Goal: Transaction & Acquisition: Purchase product/service

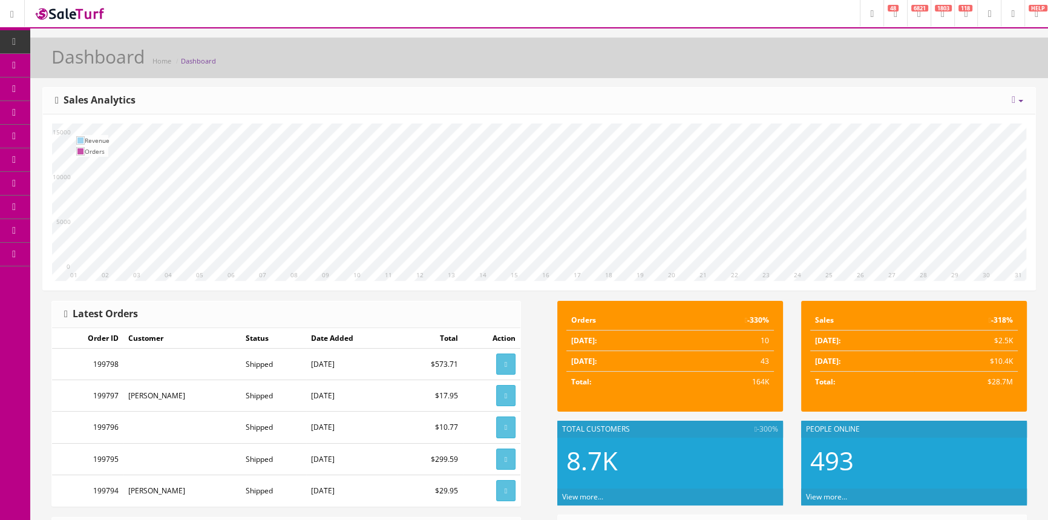
click at [90, 64] on span "Products" at bounding box center [87, 65] width 30 height 10
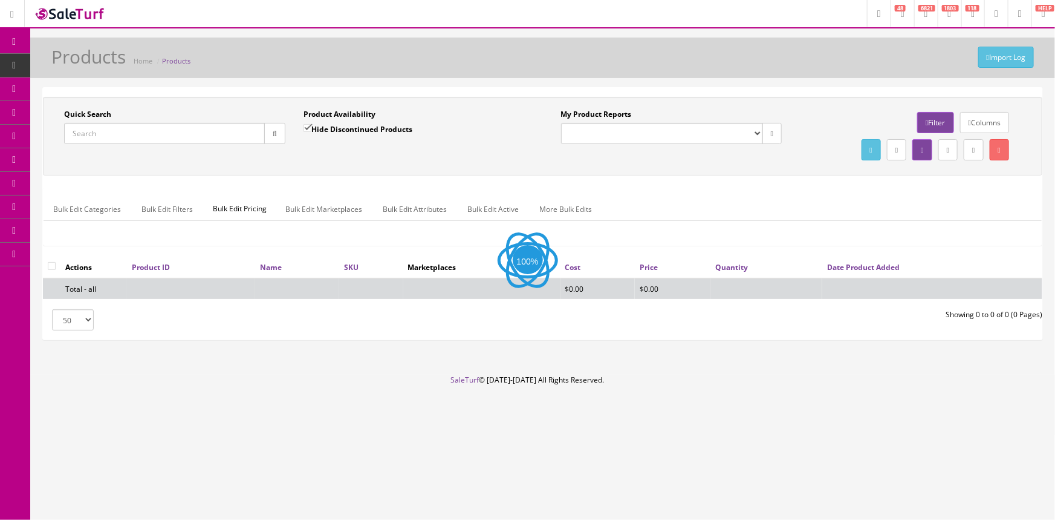
click at [106, 134] on input "Quick Search" at bounding box center [164, 133] width 201 height 21
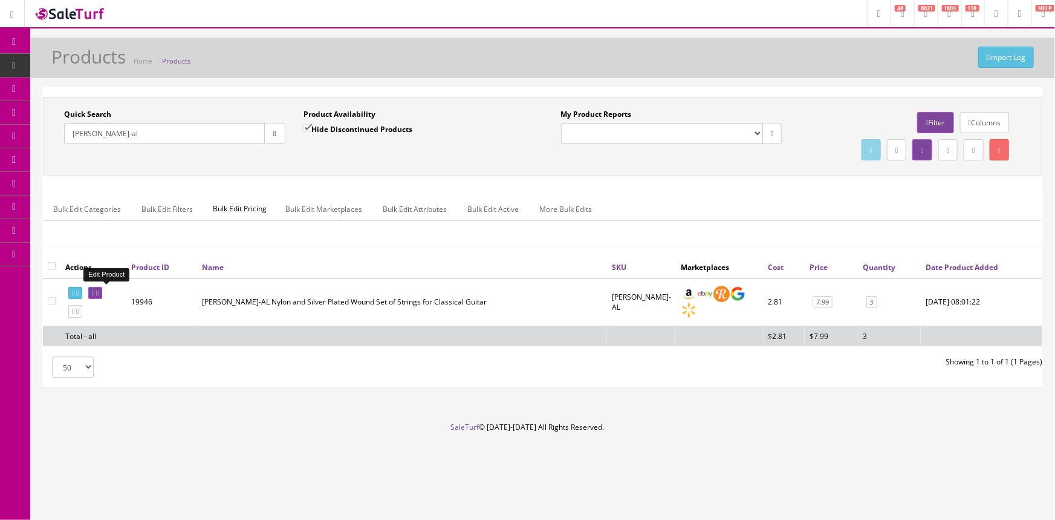
type input "cl-ht-al"
click at [94, 290] on icon at bounding box center [93, 293] width 2 height 7
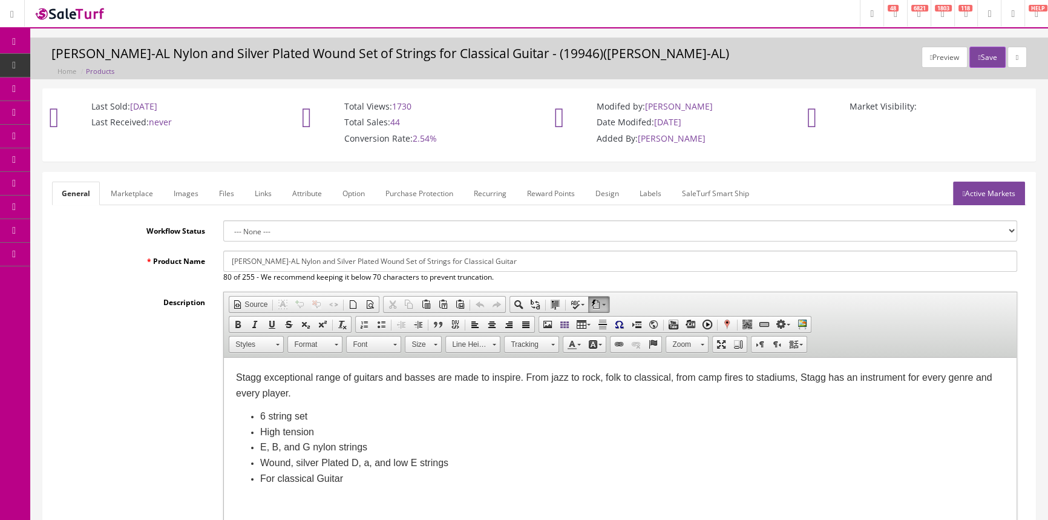
click at [191, 197] on link "Images" at bounding box center [186, 193] width 44 height 24
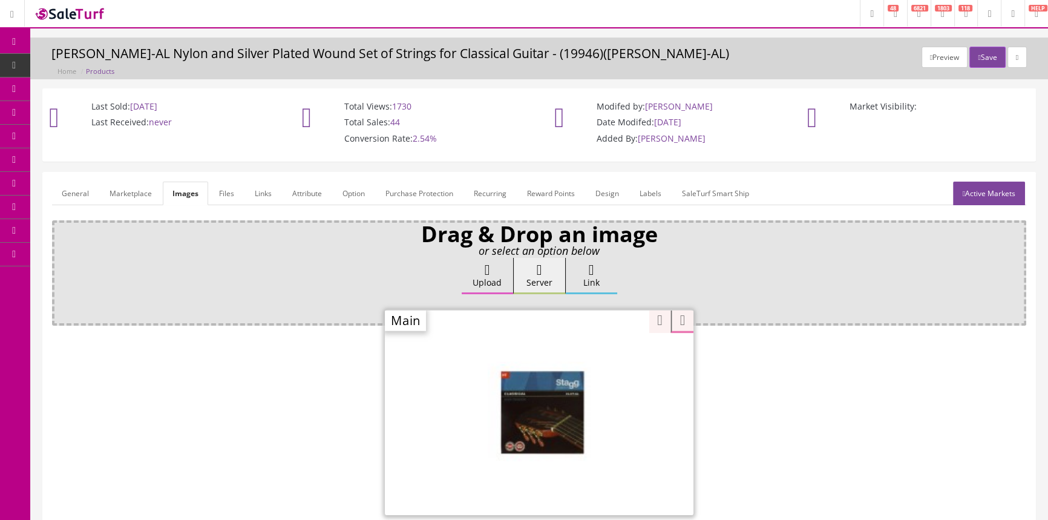
click at [600, 353] on div "Zoom" at bounding box center [539, 412] width 308 height 206
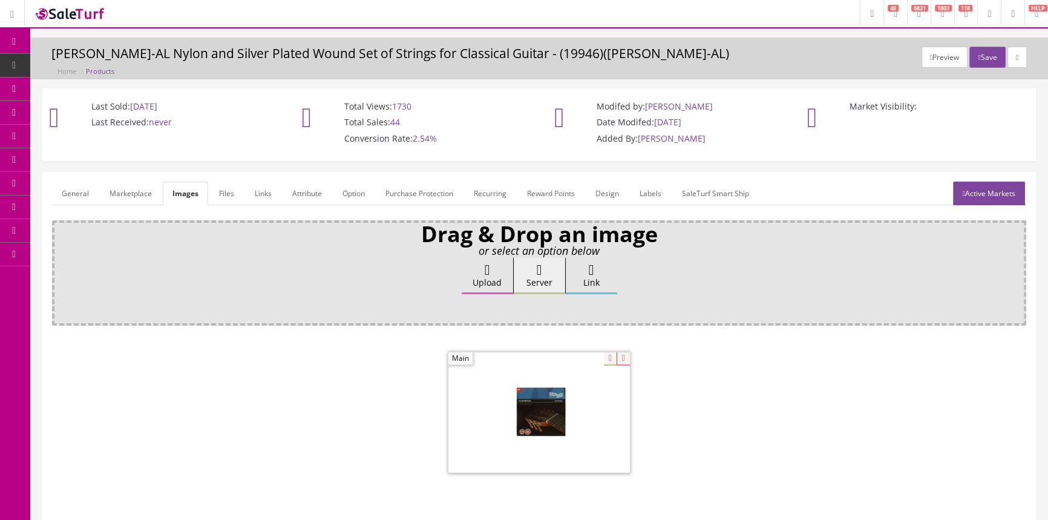
click at [71, 192] on link "General" at bounding box center [75, 193] width 47 height 24
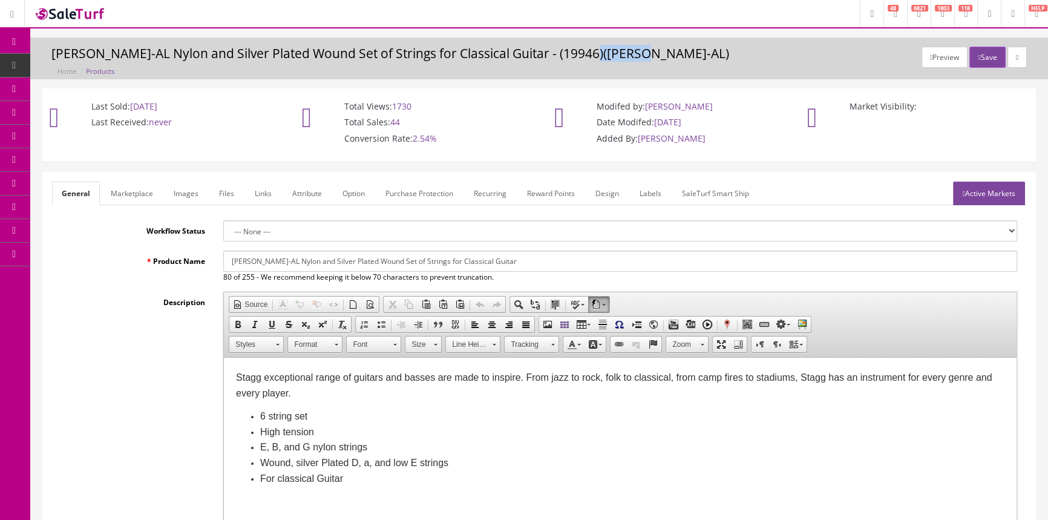
drag, startPoint x: 582, startPoint y: 53, endPoint x: 633, endPoint y: 51, distance: 50.9
click at [633, 51] on h3 "Stagg CL-HT-AL Nylon and Silver Plated Wound Set of Strings for Classical Guita…" at bounding box center [538, 54] width 975 height 14
copy h3 "CL-HT-AL"
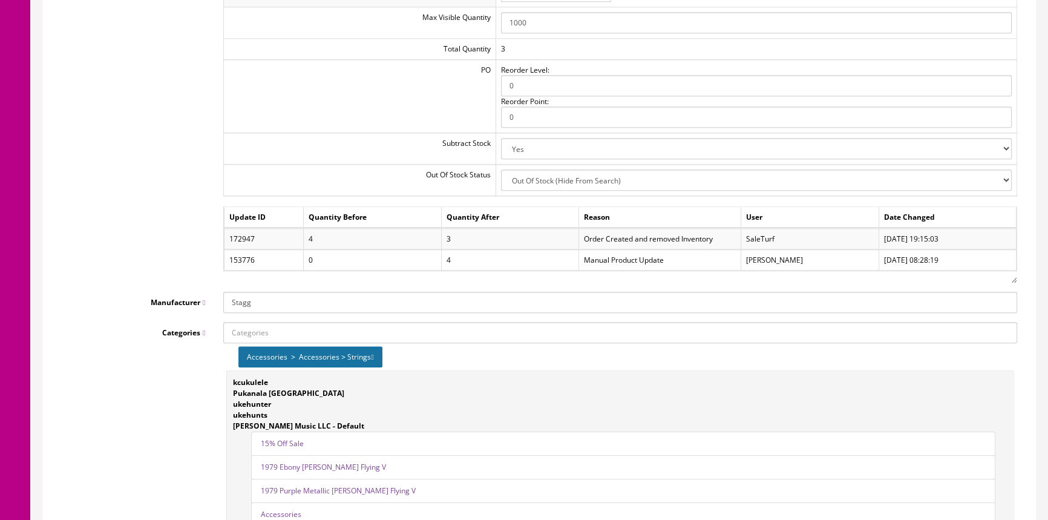
scroll to position [1374, 0]
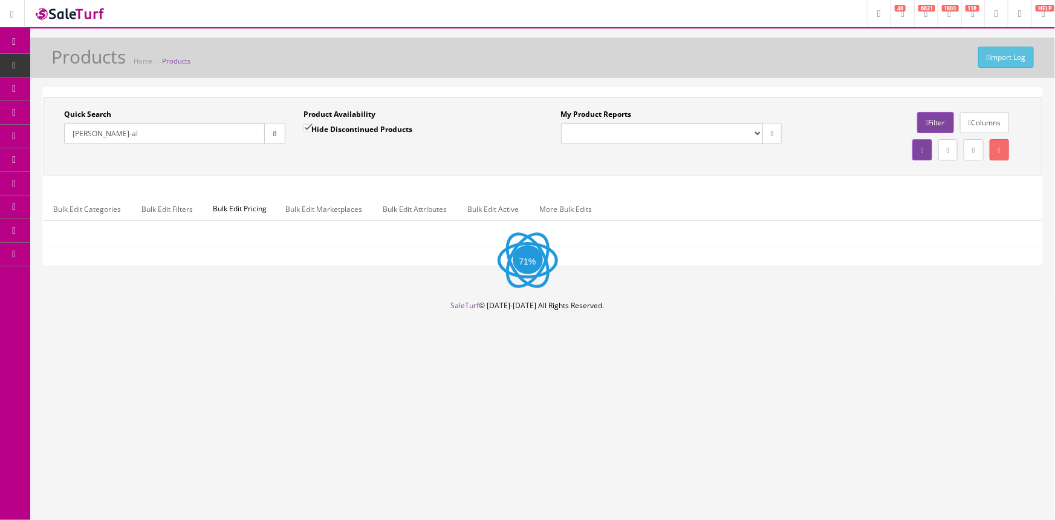
click at [82, 134] on input "[PERSON_NAME]-al" at bounding box center [164, 133] width 201 height 21
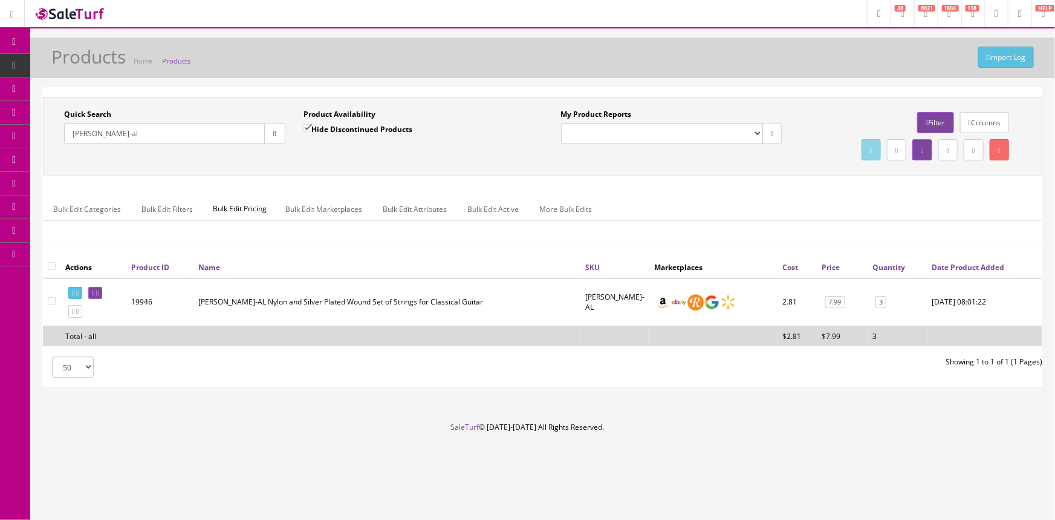
click at [183, 131] on input "[PERSON_NAME]-al" at bounding box center [164, 133] width 201 height 21
type input "c"
type input "mb-5-sbk-"
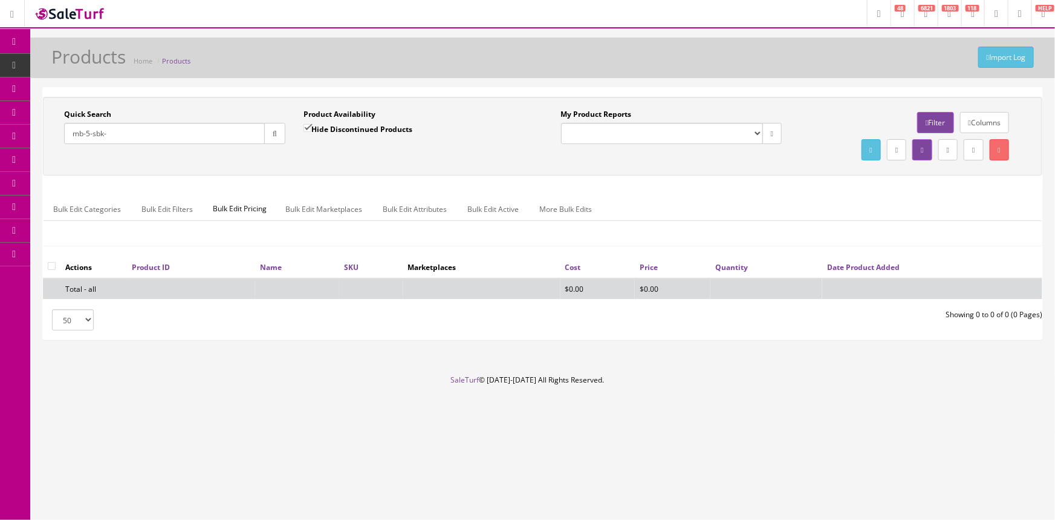
click at [305, 125] on input "Hide Discontinued Products" at bounding box center [308, 128] width 8 height 8
checkbox input "false"
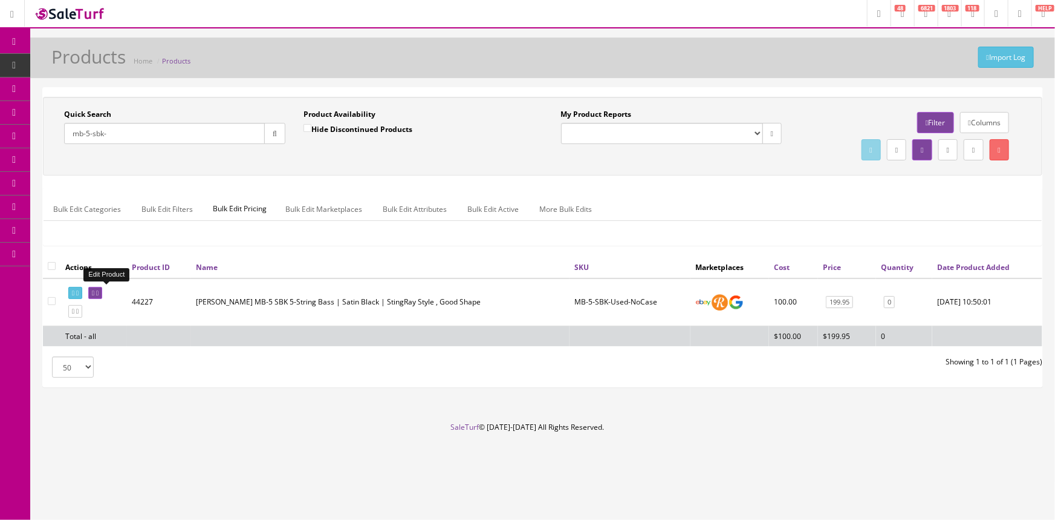
click at [94, 293] on icon at bounding box center [93, 293] width 2 height 7
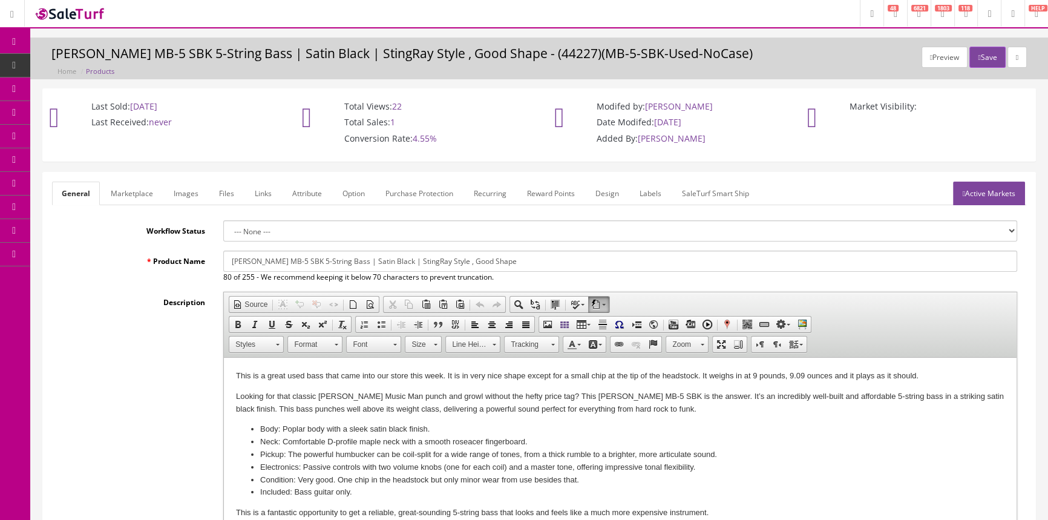
click at [186, 191] on link "Images" at bounding box center [186, 193] width 44 height 24
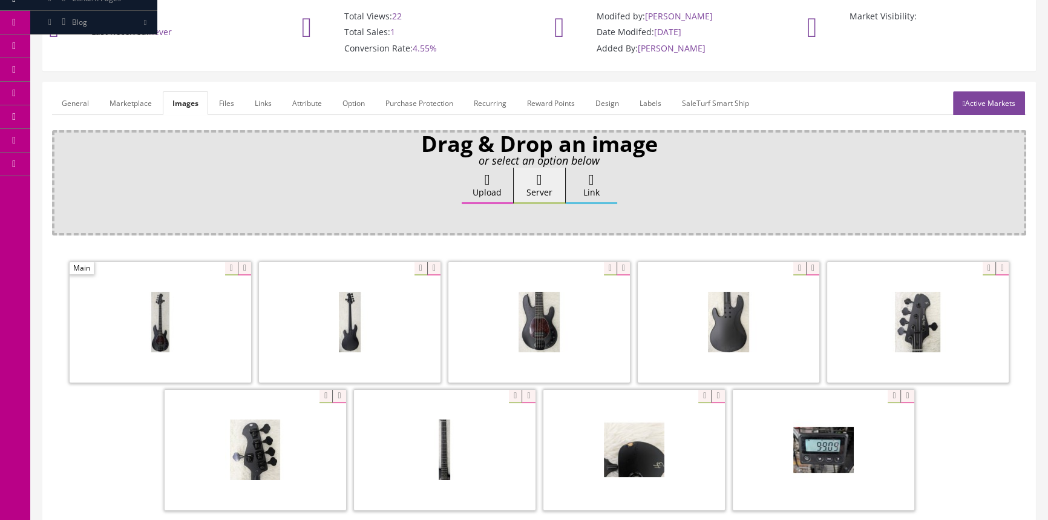
scroll to position [109, 0]
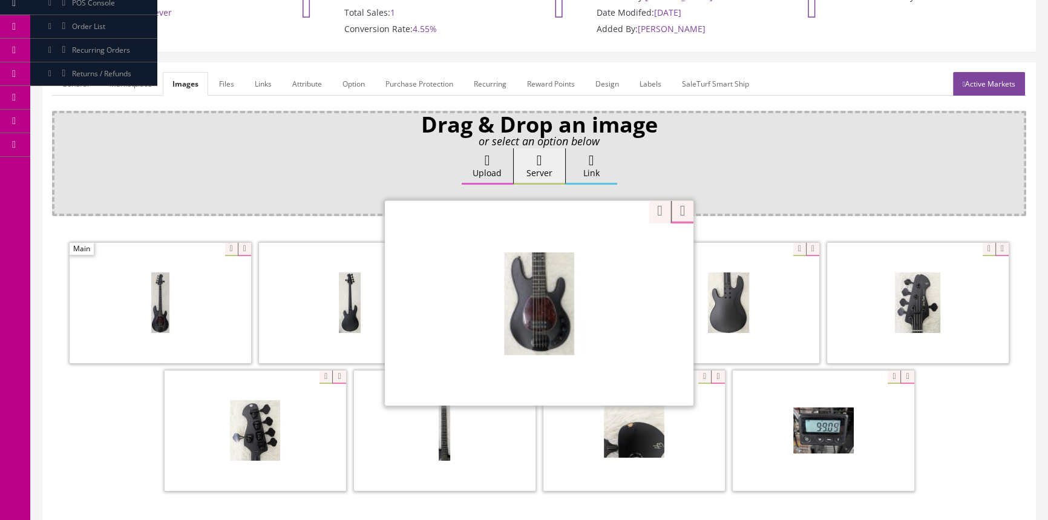
click at [604, 246] on div "Zoom" at bounding box center [539, 303] width 308 height 206
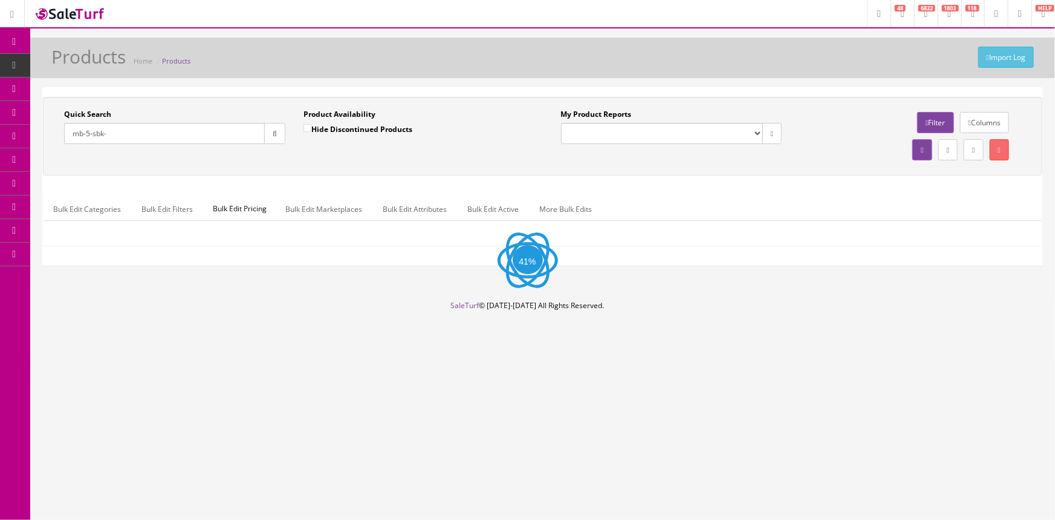
click at [180, 139] on input "mb-5-sbk-" at bounding box center [164, 133] width 201 height 21
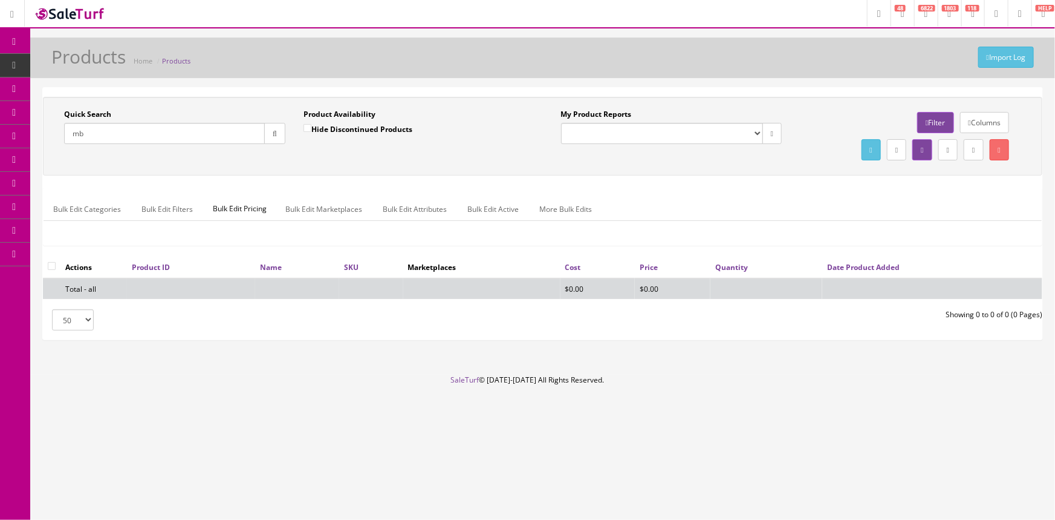
type input "m"
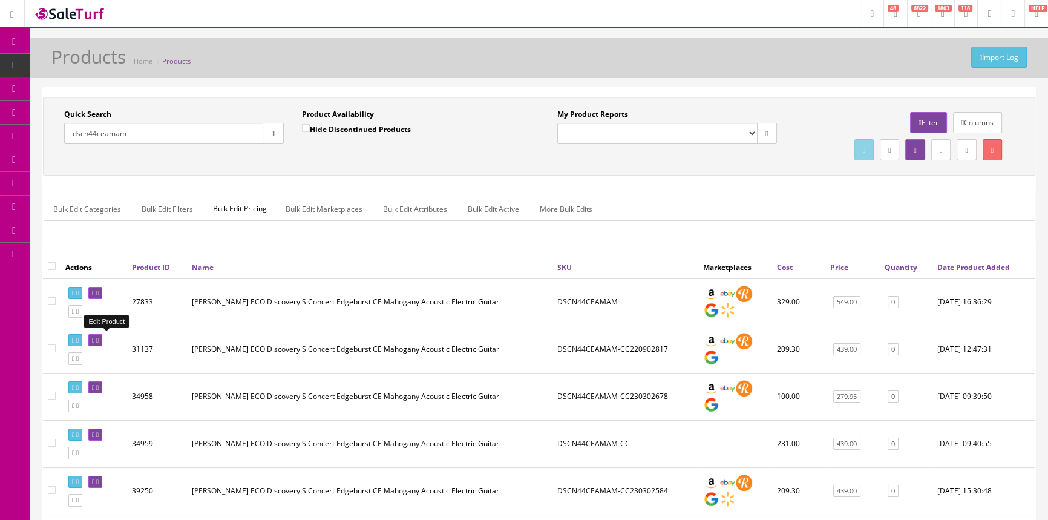
type input "dscn44ceamam"
click at [99, 338] on icon at bounding box center [97, 340] width 2 height 7
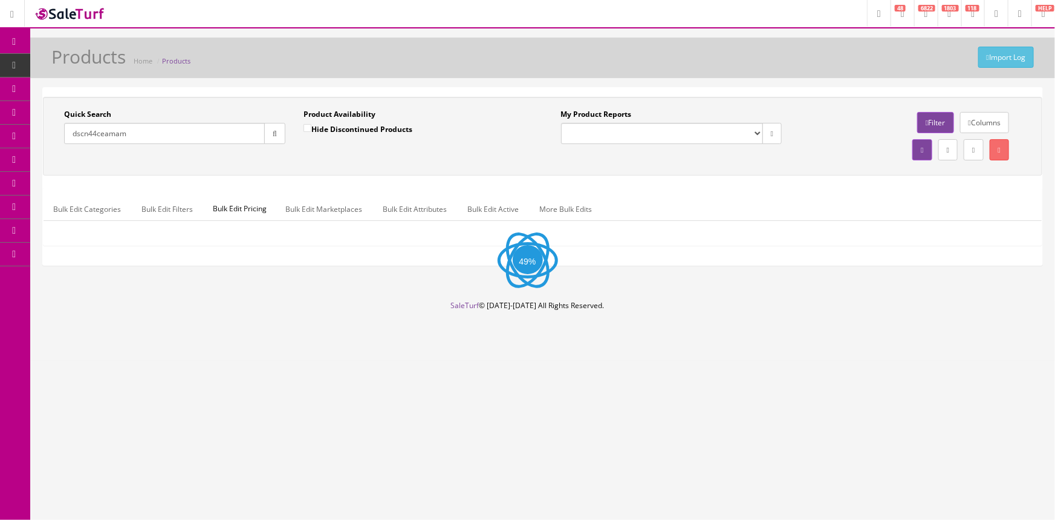
click at [152, 135] on input "dscn44ceamam" at bounding box center [164, 133] width 201 height 21
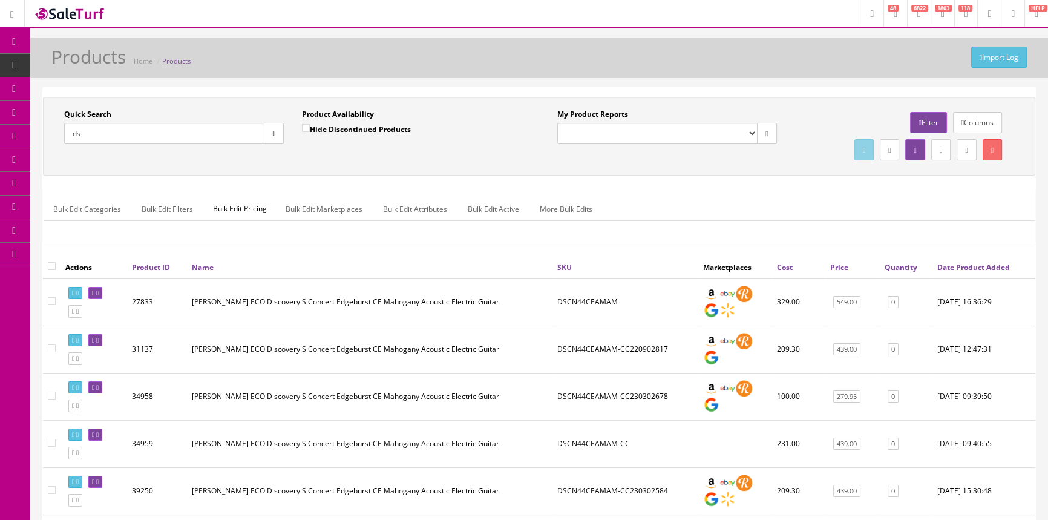
type input "d"
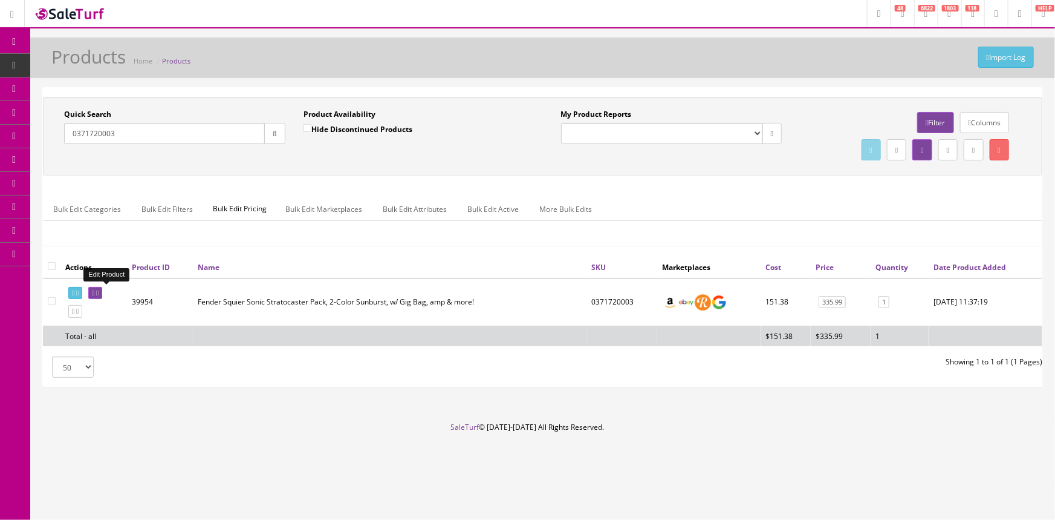
type input "0371720003"
click at [102, 296] on link at bounding box center [95, 293] width 14 height 13
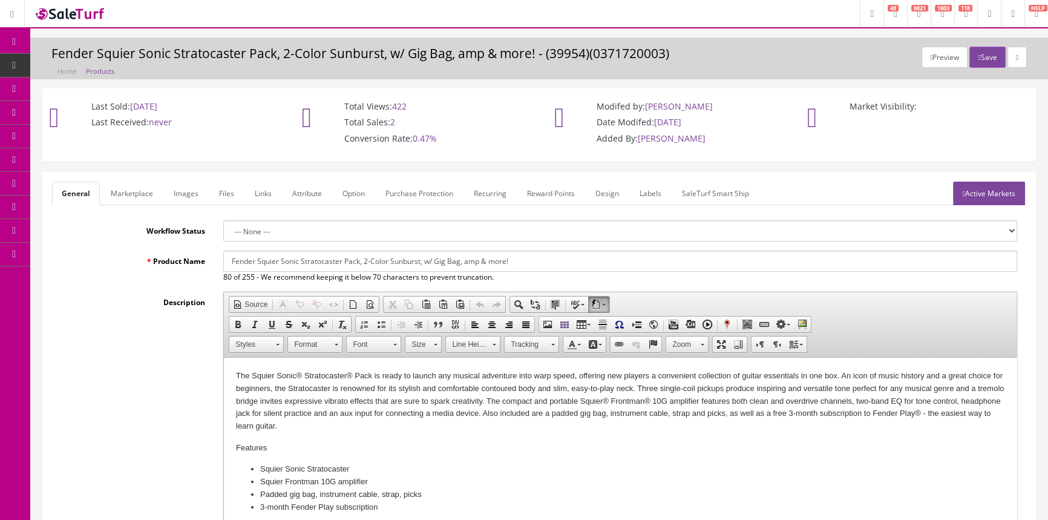
click at [111, 66] on link "Products" at bounding box center [93, 66] width 127 height 24
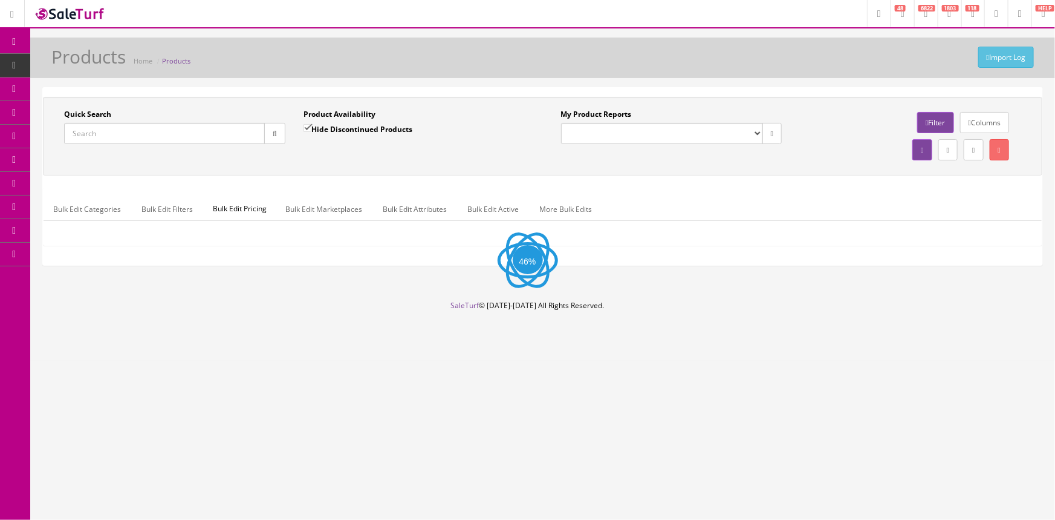
click at [144, 133] on input "Quick Search" at bounding box center [164, 133] width 201 height 21
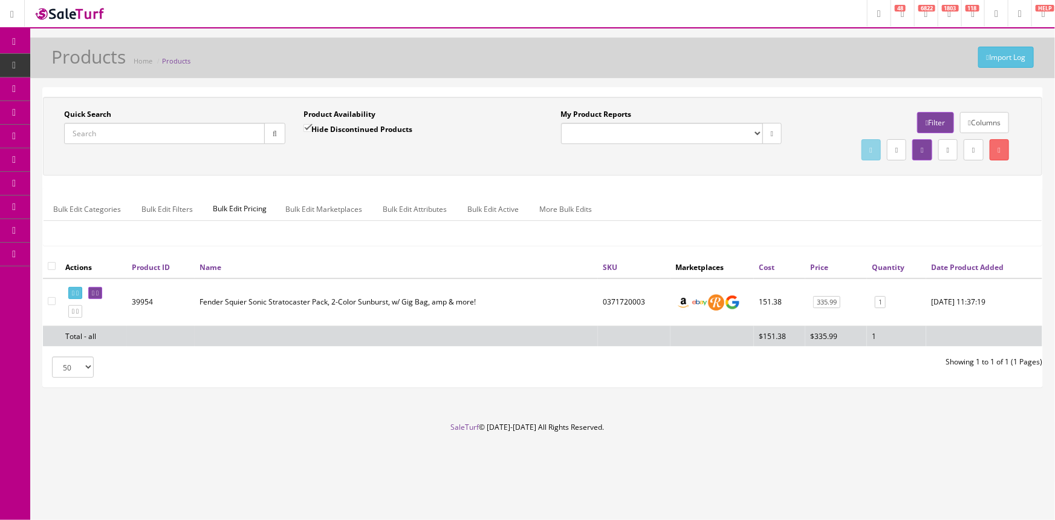
paste input "0115112341-US25017158"
type input "0115112341-US25017158"
click at [273, 133] on icon "button" at bounding box center [275, 133] width 4 height 7
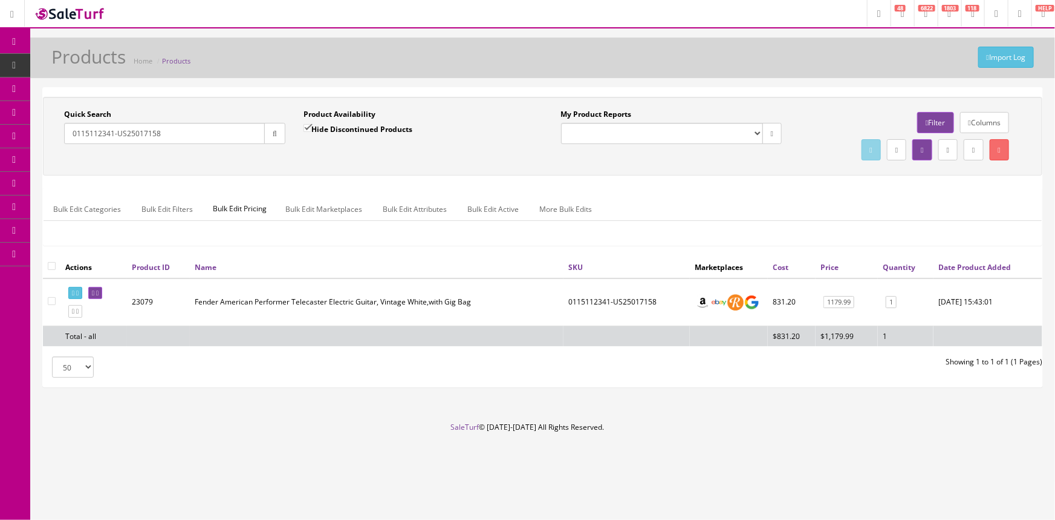
click at [79, 111] on span "POS Console" at bounding box center [93, 112] width 43 height 10
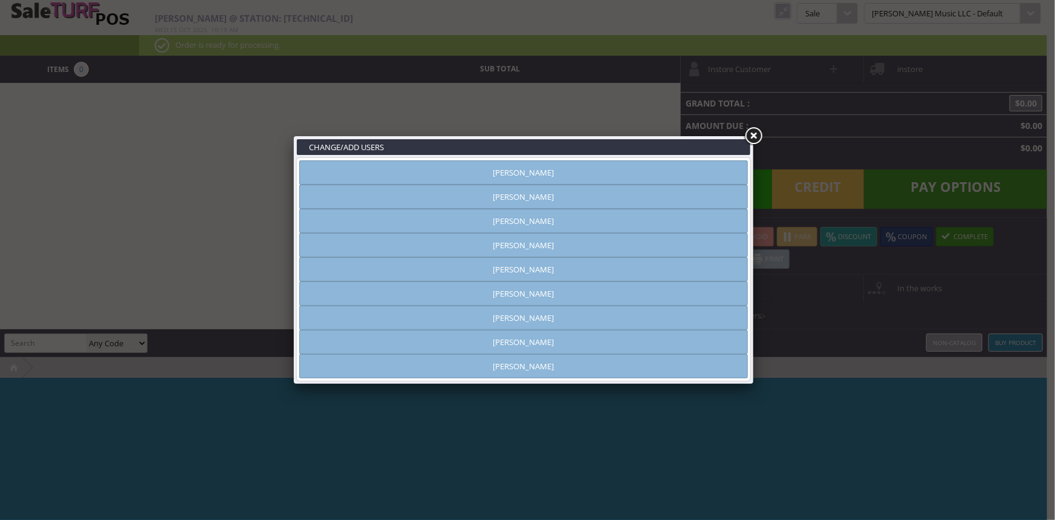
type input "[PERSON_NAME]"
click at [422, 168] on link "[PERSON_NAME]" at bounding box center [523, 172] width 449 height 24
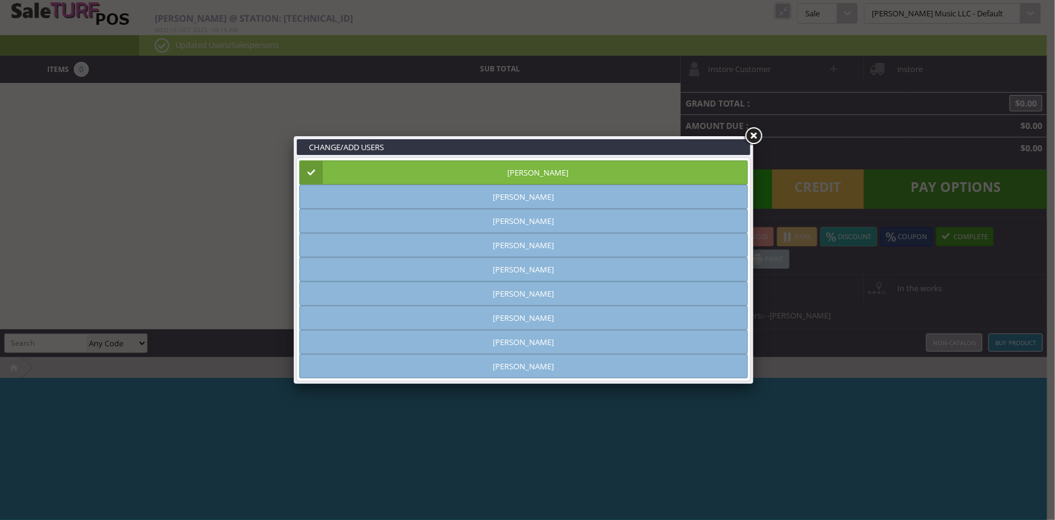
click at [758, 131] on link at bounding box center [754, 136] width 22 height 22
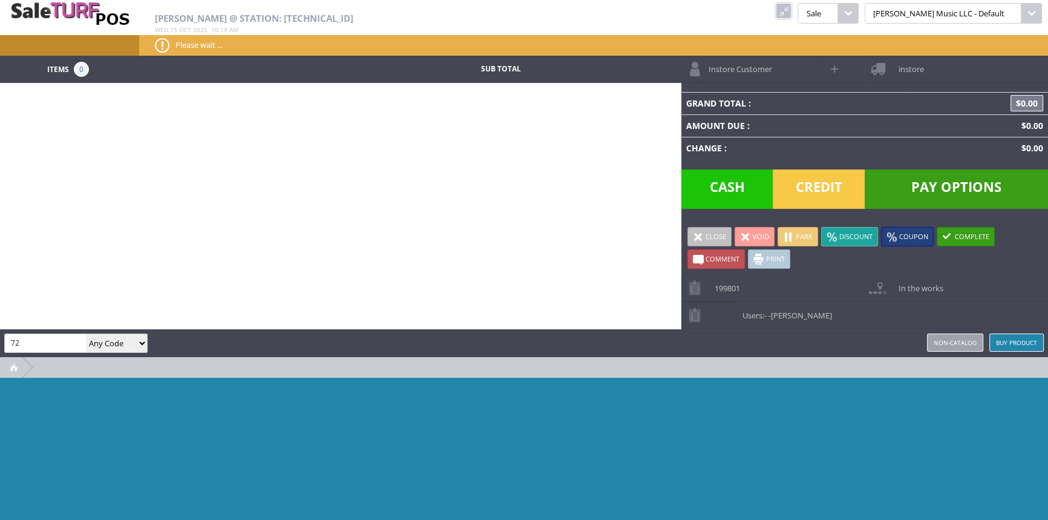
type input "7"
type input "d9100"
click at [791, 13] on link at bounding box center [783, 11] width 16 height 16
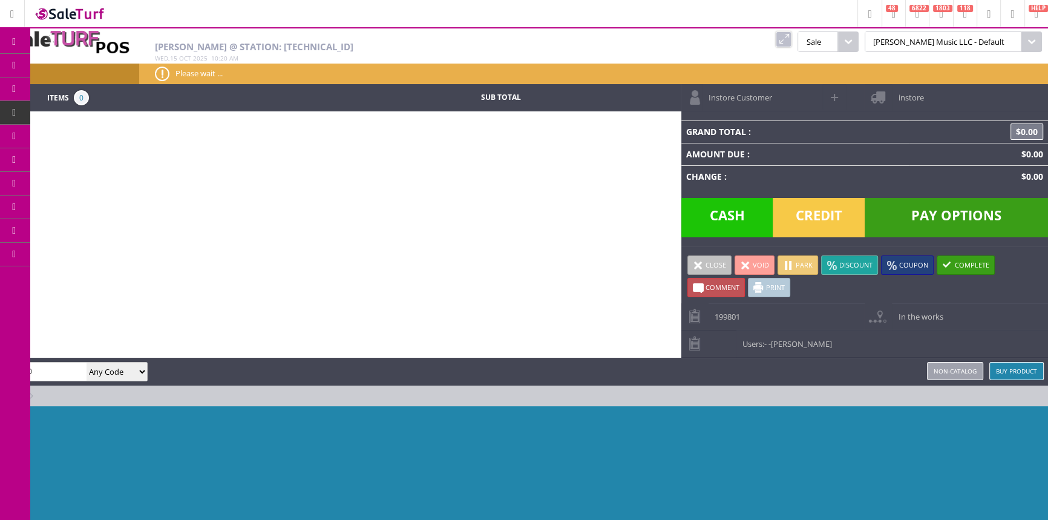
click at [73, 366] on input "d9100" at bounding box center [46, 371] width 82 height 18
click at [791, 43] on link at bounding box center [783, 39] width 16 height 16
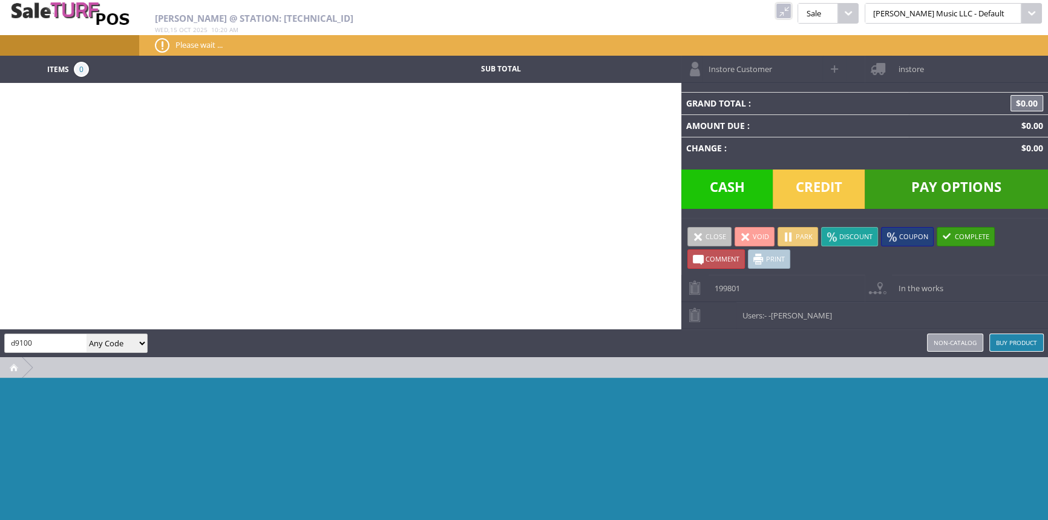
click at [66, 344] on input "d9100" at bounding box center [46, 343] width 82 height 18
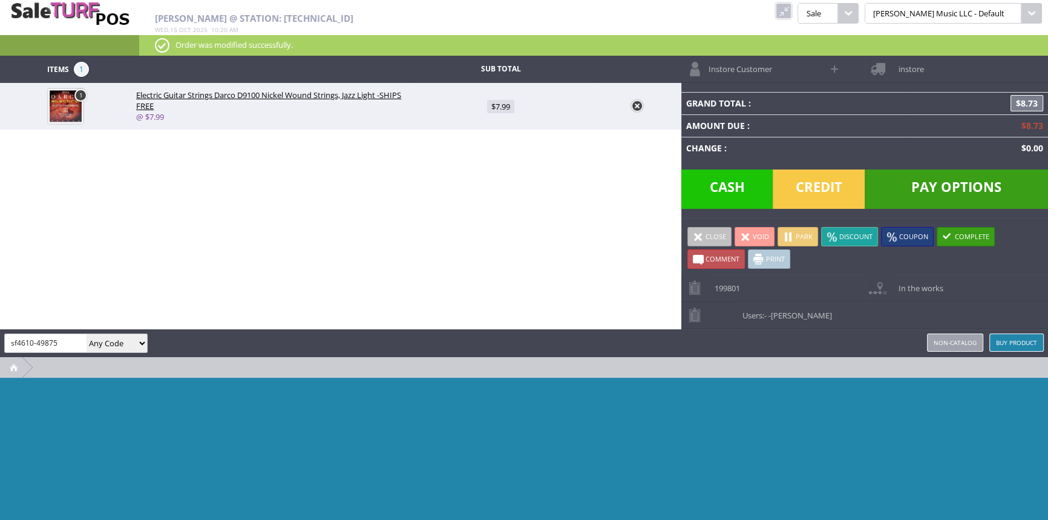
type input "sf4610-49875"
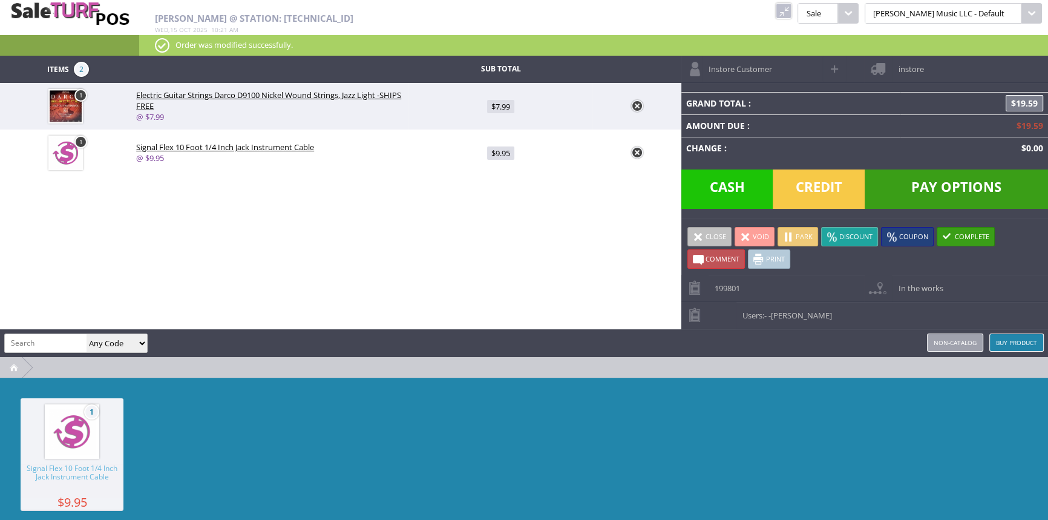
click at [950, 186] on span "Pay Options" at bounding box center [955, 188] width 183 height 39
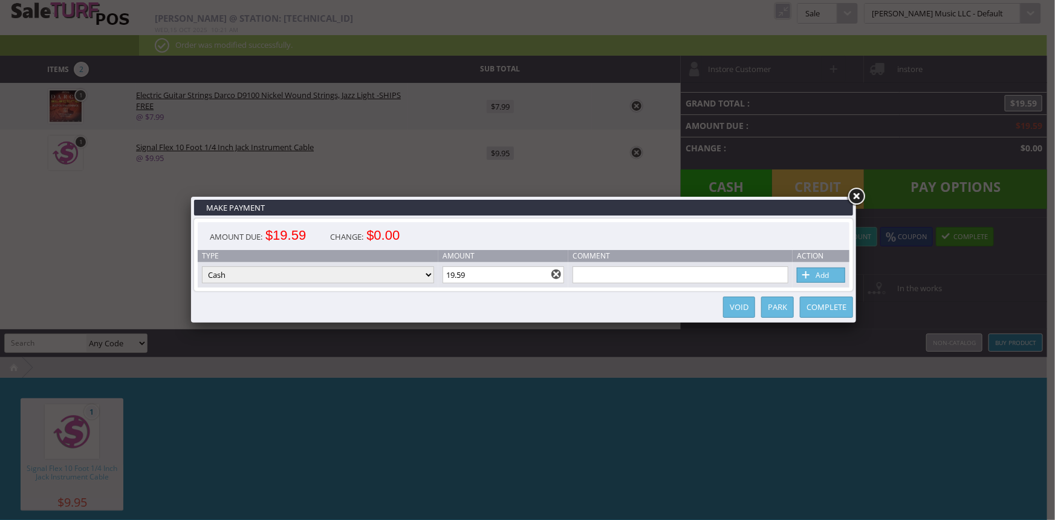
click at [829, 275] on link "Add" at bounding box center [821, 274] width 48 height 15
type input "0"
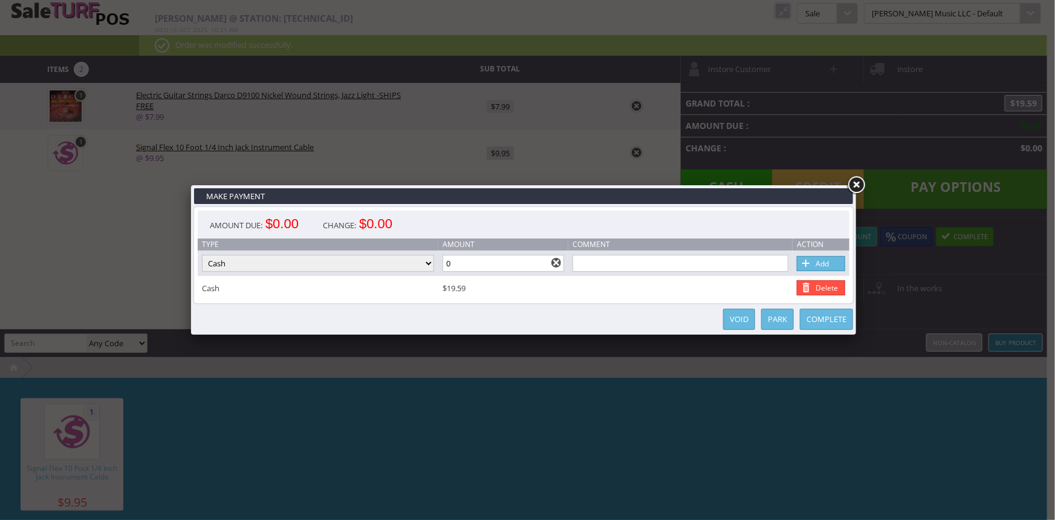
click at [827, 321] on link "Complete" at bounding box center [826, 318] width 53 height 21
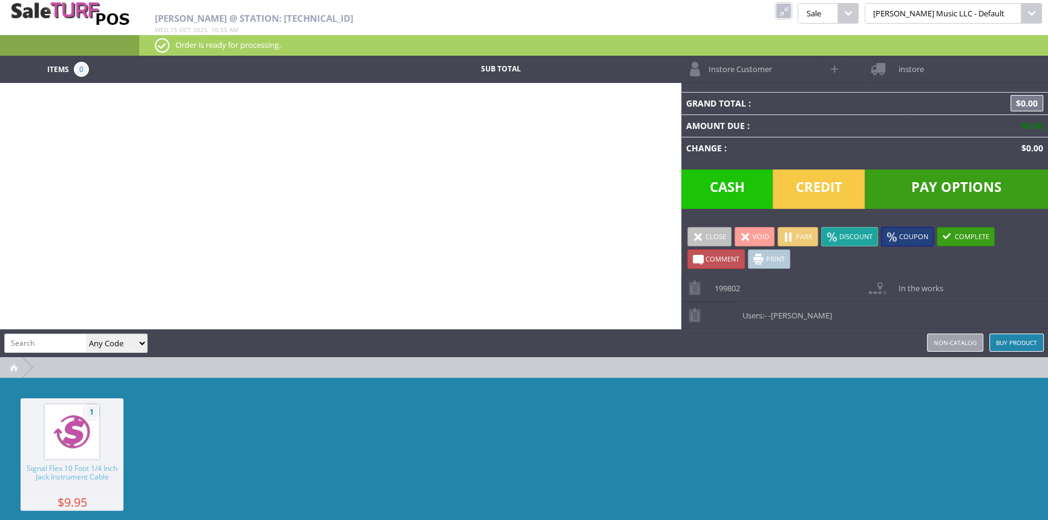
paste input "[PERSON_NAME]-191155222"
type input "[PERSON_NAME]-191155222"
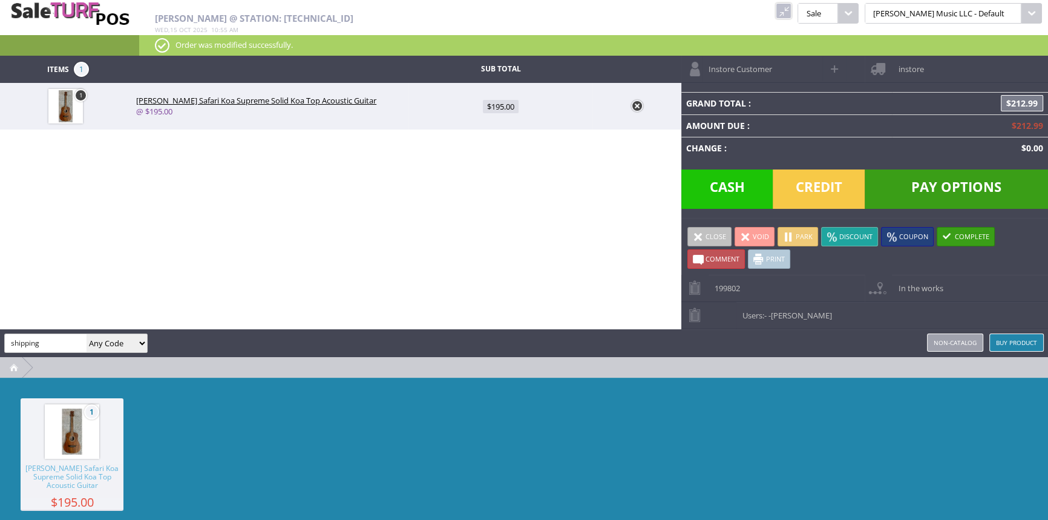
type input "shipping"
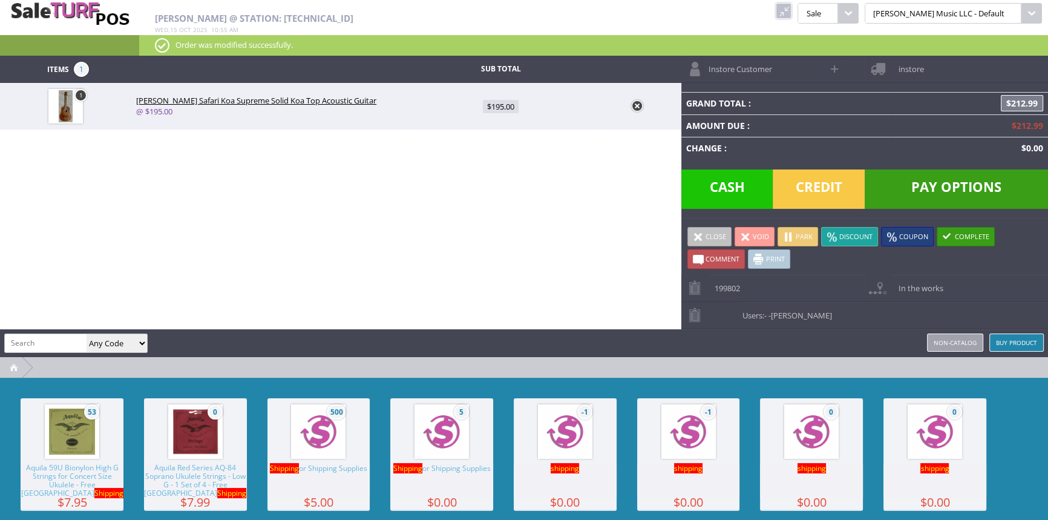
click at [307, 438] on img at bounding box center [319, 431] width 46 height 46
click at [504, 152] on span "$5.00" at bounding box center [500, 152] width 27 height 13
type input "5"
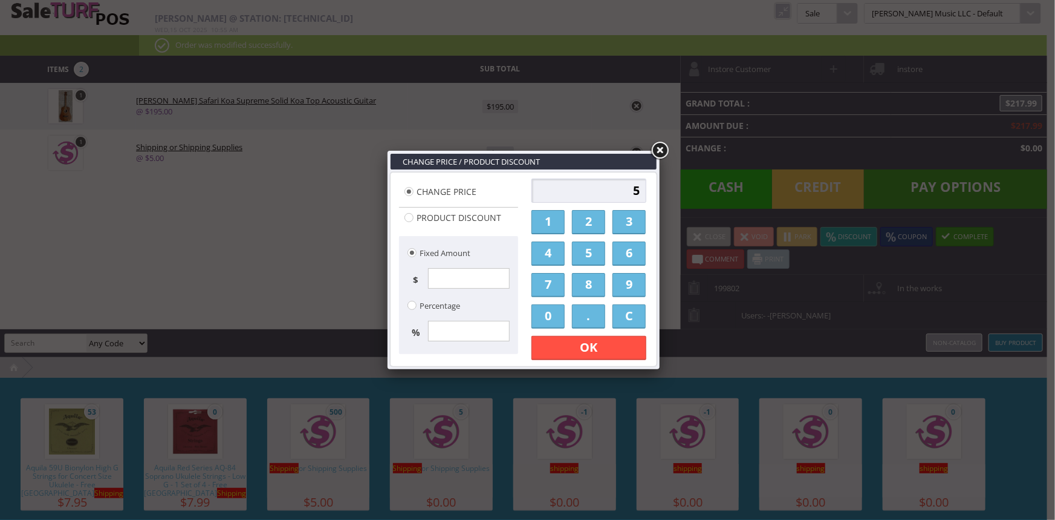
click at [592, 194] on input "5" at bounding box center [589, 190] width 115 height 24
type input "3"
type input "29.95"
click at [604, 347] on link "OK" at bounding box center [589, 348] width 115 height 24
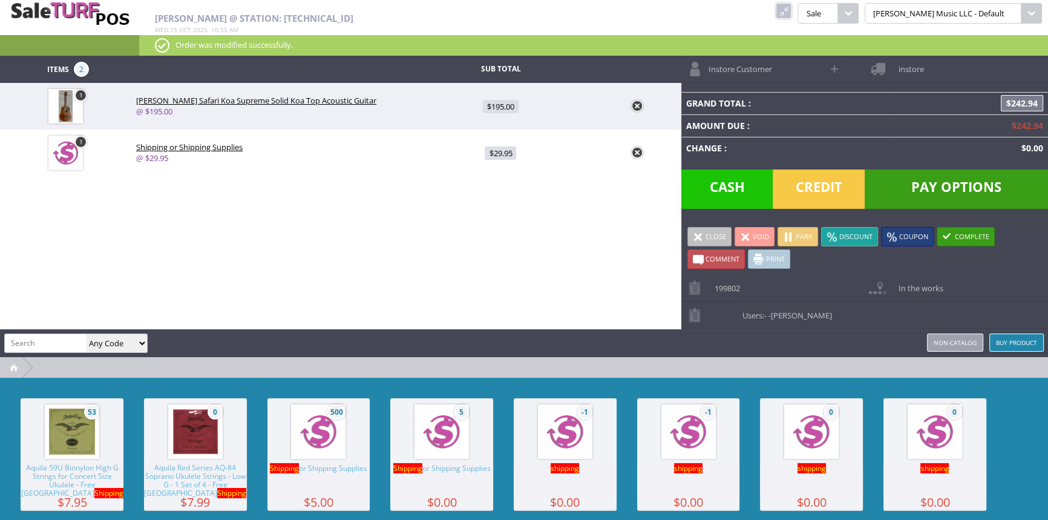
click at [835, 65] on span at bounding box center [835, 69] width 14 height 14
select select "6"
select select "1"
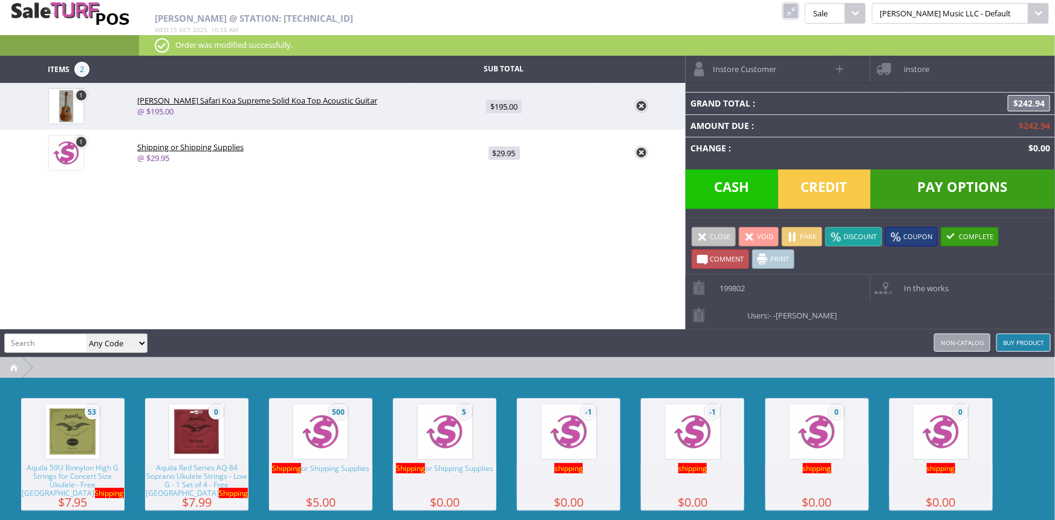
select select "6"
select select "1"
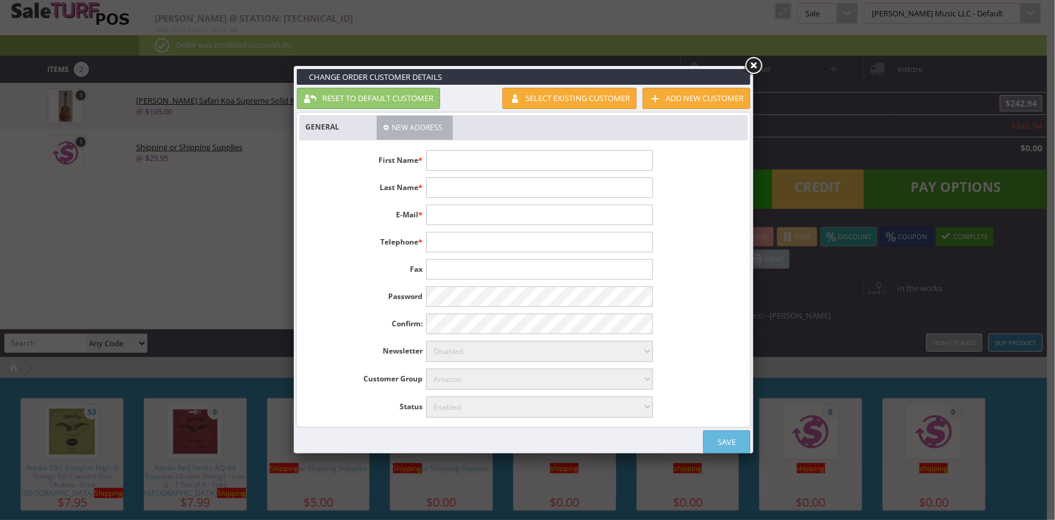
click at [598, 152] on input "text" at bounding box center [539, 160] width 226 height 21
click at [611, 95] on link "Select existing customer" at bounding box center [570, 98] width 134 height 21
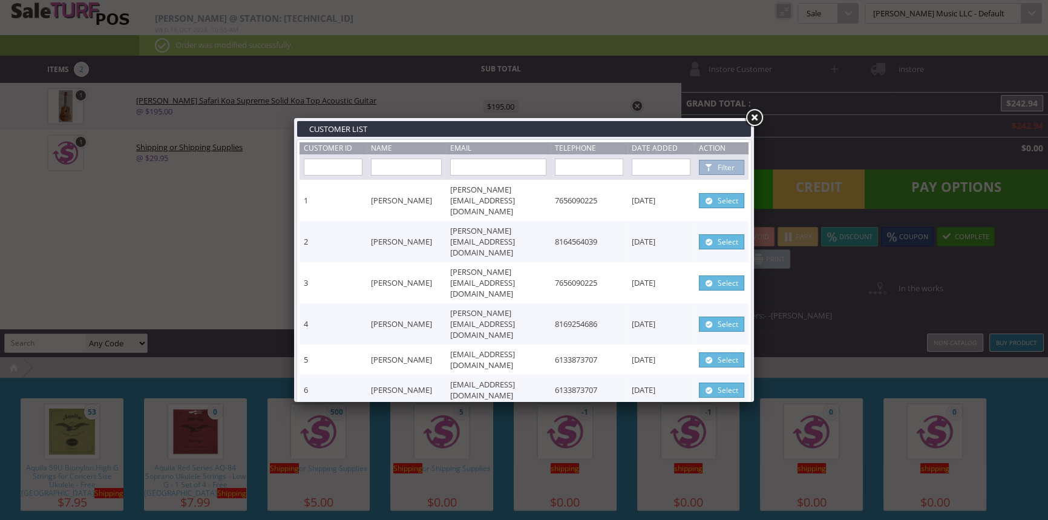
click at [417, 169] on input "text" at bounding box center [406, 166] width 71 height 17
type input "allyn"
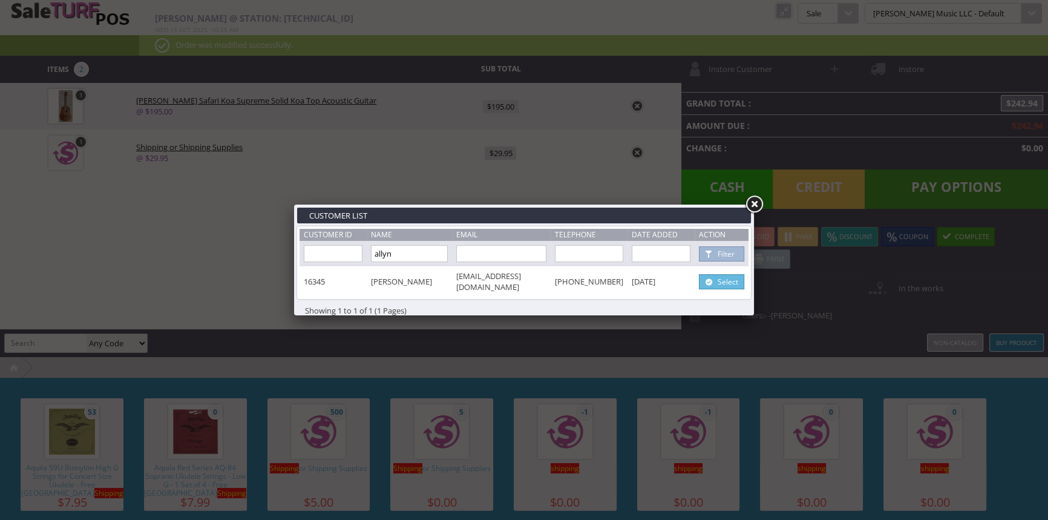
click at [711, 277] on span at bounding box center [708, 281] width 12 height 13
type input "Allyn"
type input "Deininger"
type input "bigalguitar@gmail.com"
type input "501-864-7740"
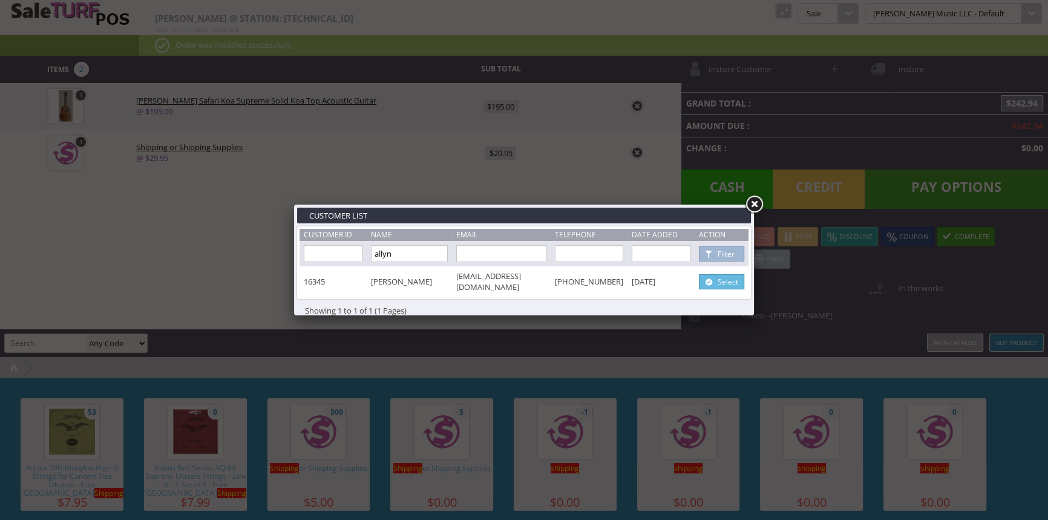
select select "6"
select select "1"
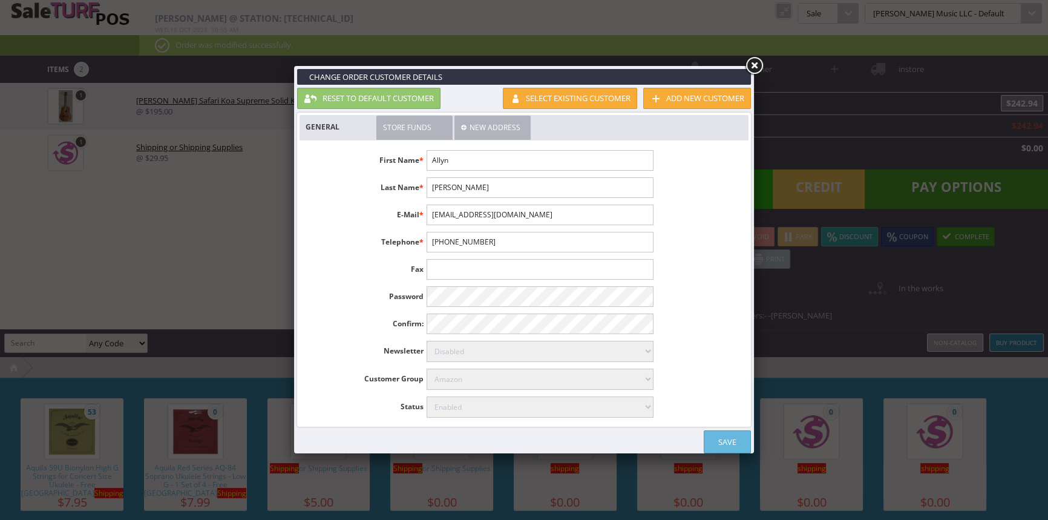
click at [729, 438] on link "Save" at bounding box center [726, 441] width 47 height 23
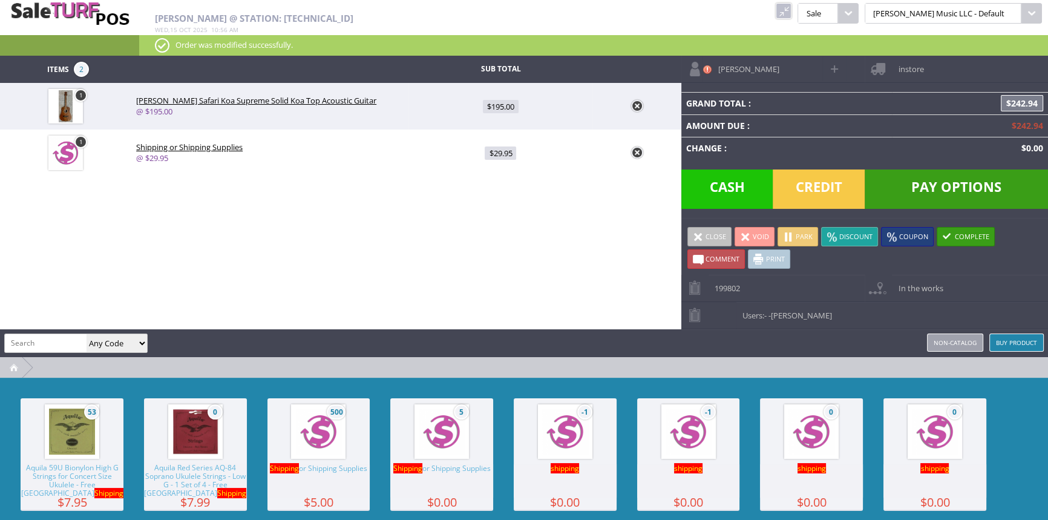
click at [907, 69] on span "instore" at bounding box center [907, 65] width 31 height 19
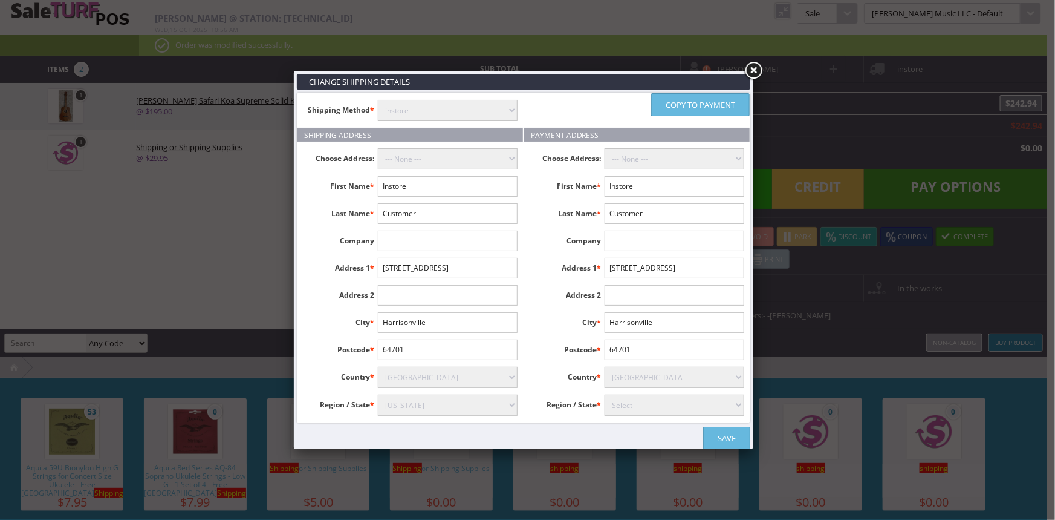
click at [487, 103] on select "instore Free Shipping (2-7days) ($0) Per Item Shipping ($1) text_description ($…" at bounding box center [448, 110] width 140 height 21
select select "free.free"
click at [378, 100] on select "instore Free Shipping (2-7days) ($0) Per Item Shipping ($1) text_description ($…" at bounding box center [448, 110] width 140 height 21
click at [472, 188] on input "Instore" at bounding box center [448, 186] width 140 height 21
type input "I"
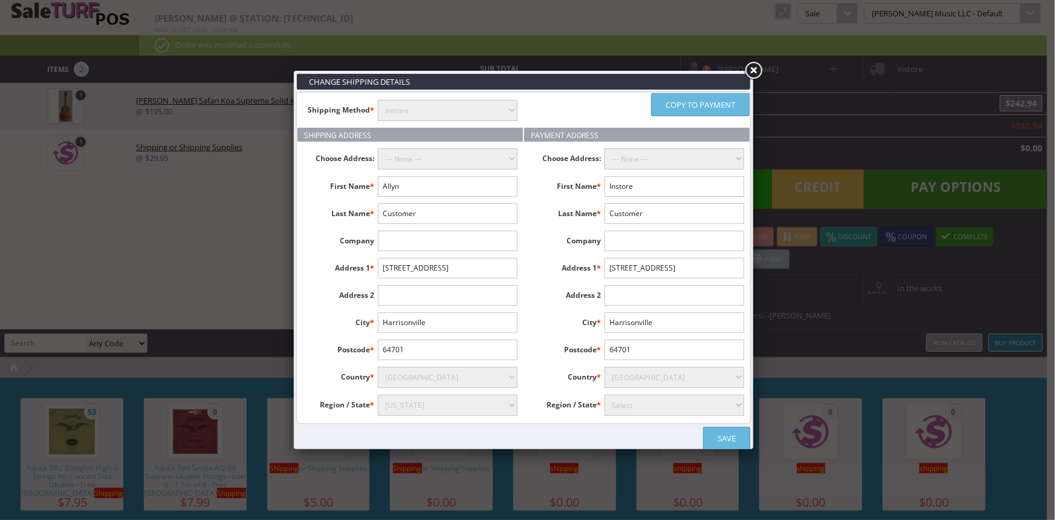
type input "Allyn"
type input "Deininger"
type input "2705 Seminole Tri"
type input "L"
type input "North Little Rock"
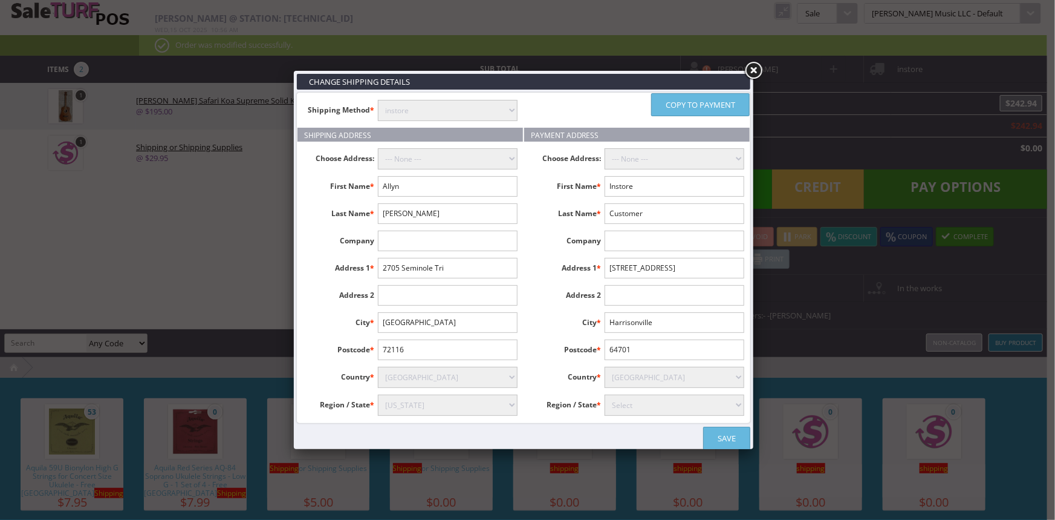
type input "72116"
click at [495, 403] on select "Select Alabama Alaska American Samoa Arizona Arkansas Armed Forces Africa Armed…" at bounding box center [448, 404] width 140 height 21
select select "3617"
click at [378, 394] on select "Select Alabama Alaska American Samoa Arizona Arkansas Armed Forces Africa Armed…" at bounding box center [448, 404] width 140 height 21
click at [721, 100] on link "Copy to payment" at bounding box center [700, 104] width 99 height 23
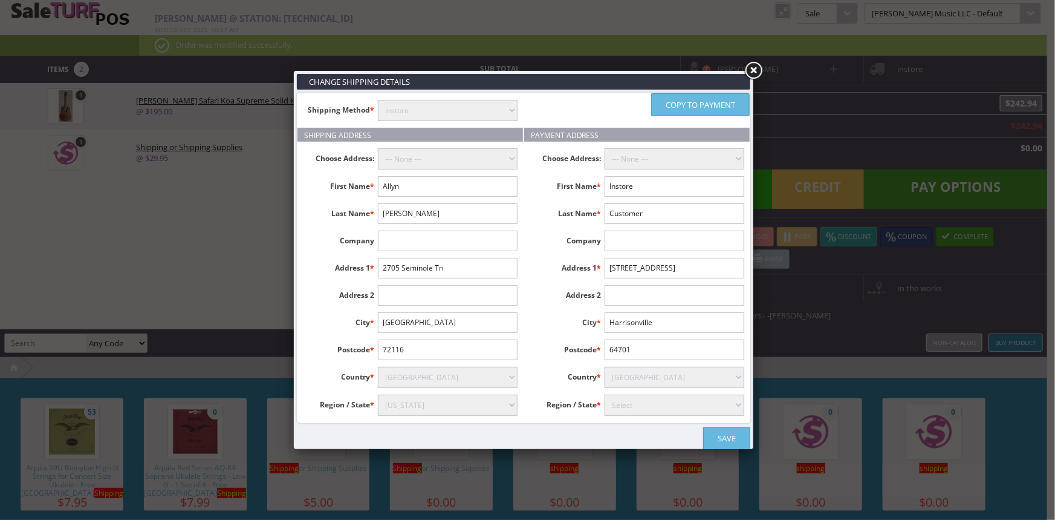
type input "Allyn"
type input "[PERSON_NAME]"
type input "2705 Seminole Tri"
type input "North Little Rock"
type input "72116"
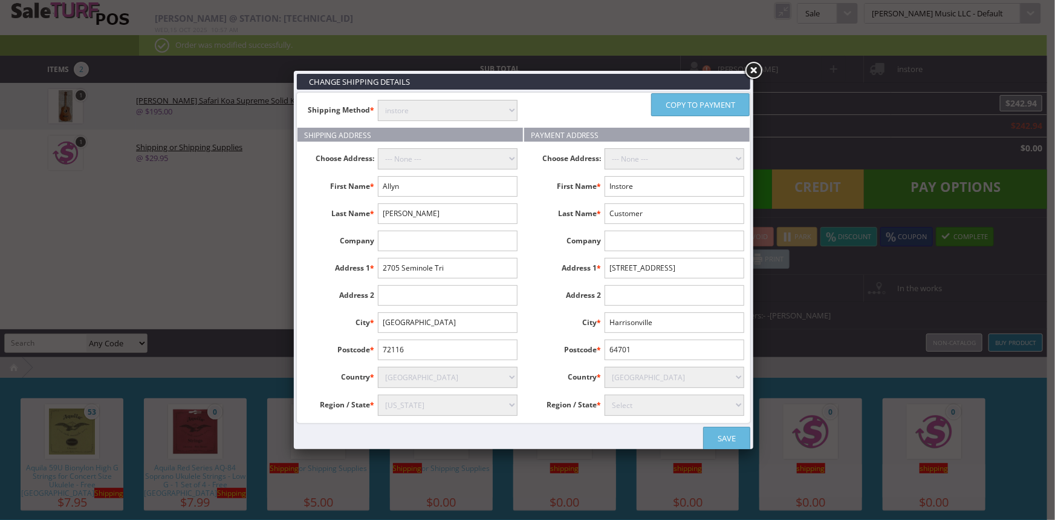
select select "3617"
click at [731, 437] on link "Save" at bounding box center [726, 437] width 47 height 23
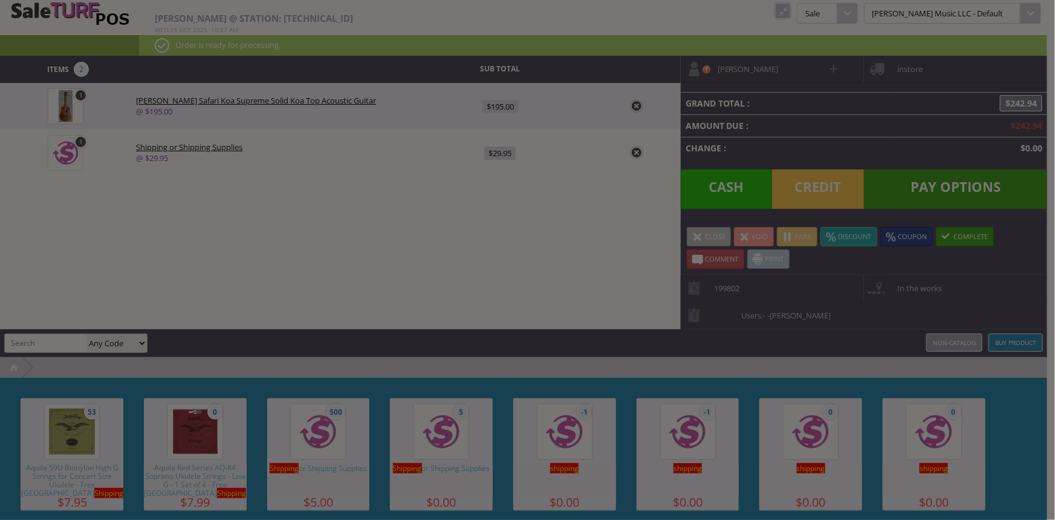
type input "224.95"
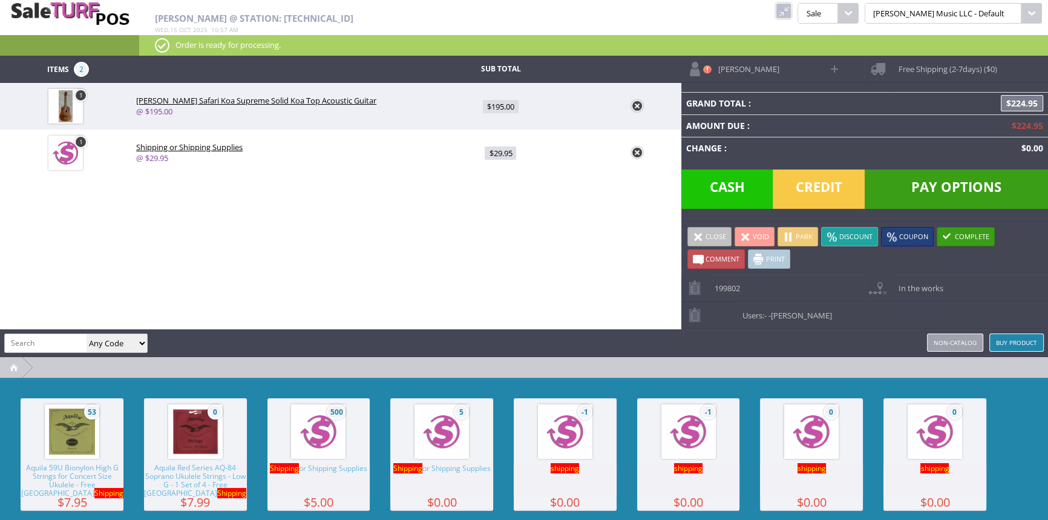
click at [890, 185] on span "Pay Options" at bounding box center [955, 188] width 183 height 39
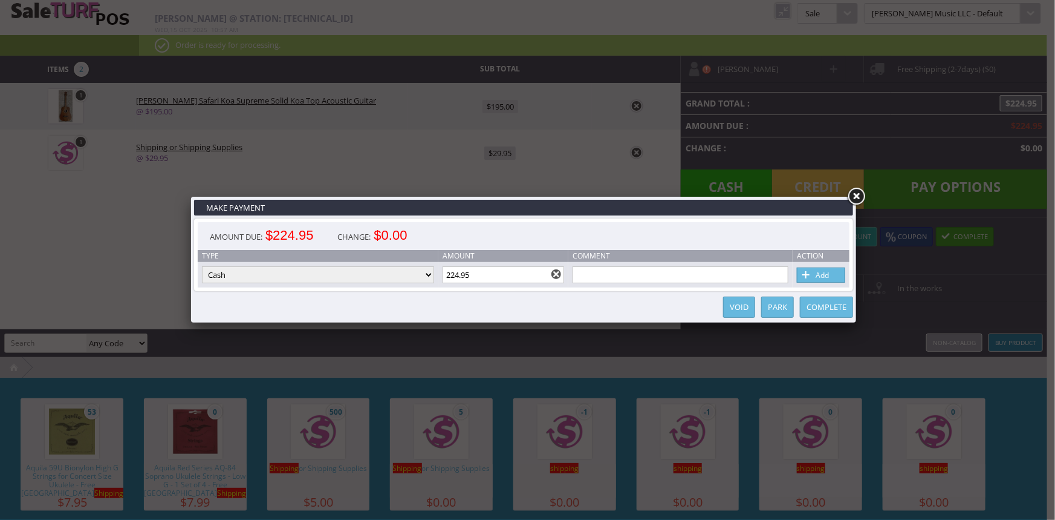
click at [383, 272] on select "Cash Credit Card Cheque or Money Order" at bounding box center [318, 274] width 232 height 17
select select "credit_card"
click at [202, 267] on select "Cash Credit Card Cheque or Money Order" at bounding box center [318, 274] width 232 height 17
click at [809, 275] on span at bounding box center [807, 275] width 12 height 13
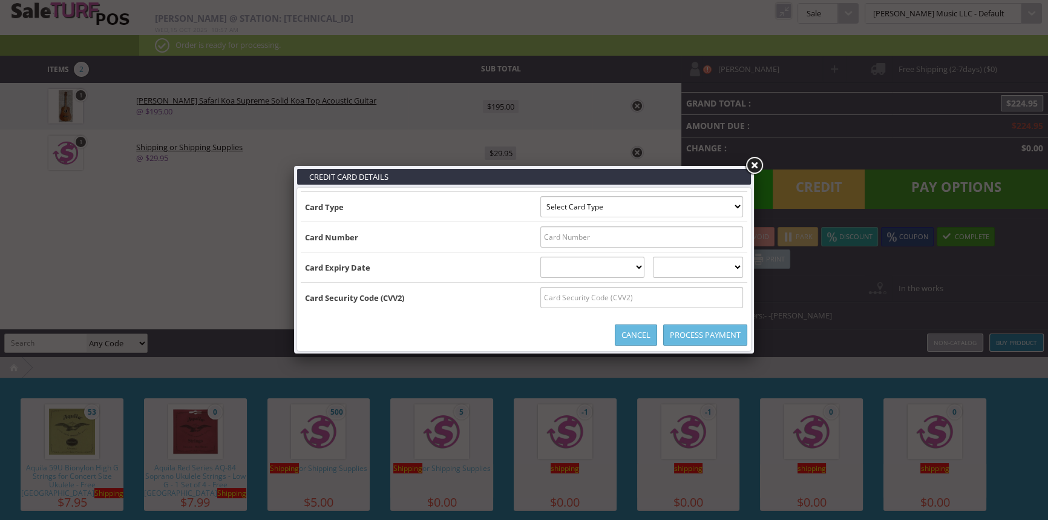
click at [732, 203] on select "Select Card Type Visa MasterCard Discover Card American Express Maestro Solo" at bounding box center [641, 206] width 203 height 21
click at [724, 236] on input "text" at bounding box center [641, 236] width 203 height 21
click at [732, 212] on select "Select Card Type Visa MasterCard Discover Card American Express Maestro Solo" at bounding box center [641, 206] width 203 height 21
select select "VISA"
click at [540, 196] on select "Select Card Type Visa MasterCard Discover Card American Express Maestro Solo" at bounding box center [641, 206] width 203 height 21
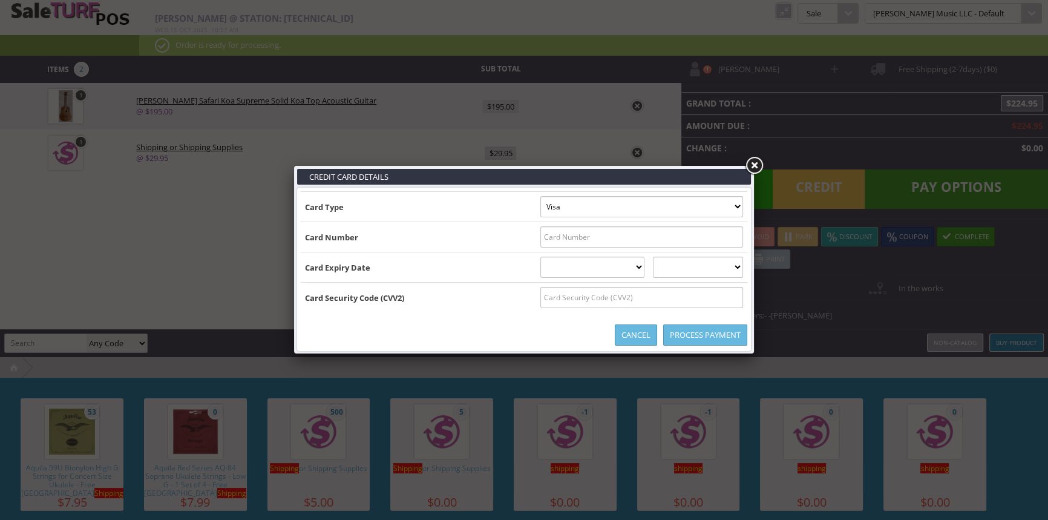
click at [732, 238] on input "text" at bounding box center [641, 236] width 203 height 21
type input "4147400461014878"
click at [584, 266] on select "01 January 02 February 03 March 04 April 05 May 06 June 07 July 08 August 09 Se…" at bounding box center [592, 266] width 105 height 21
select select "03"
click at [540, 256] on select "01 January 02 February 03 March 04 April 05 May 06 June 07 July 08 August 09 Se…" at bounding box center [592, 266] width 105 height 21
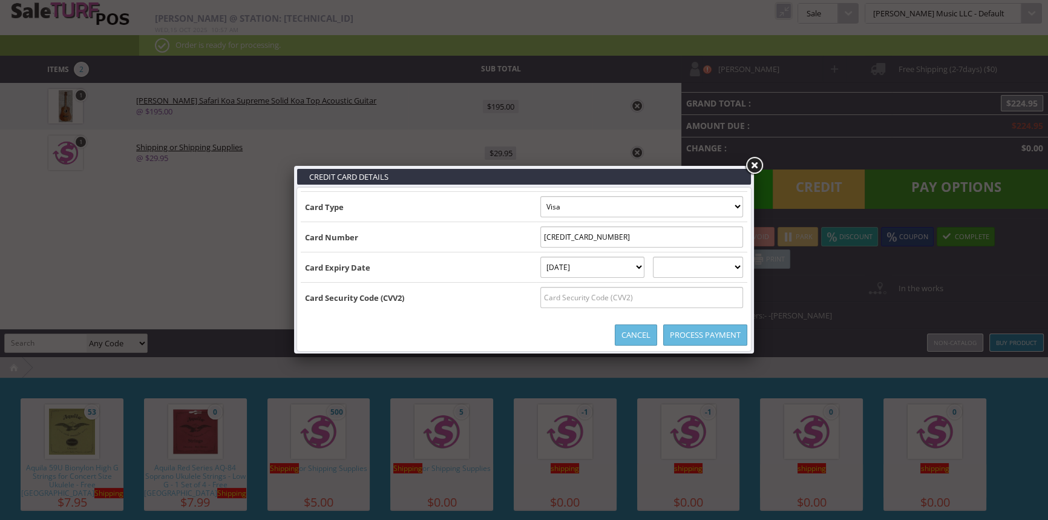
click at [674, 262] on select "2025 2026 2027 2028 2029 2030 2031 2032 2033 2034 2035" at bounding box center [698, 266] width 90 height 21
select select "2030"
click at [665, 256] on select "2025 2026 2027 2028 2029 2030 2031 2032 2033 2034 2035" at bounding box center [698, 266] width 90 height 21
drag, startPoint x: 685, startPoint y: 294, endPoint x: 689, endPoint y: 304, distance: 11.1
click at [685, 295] on input "text" at bounding box center [641, 297] width 203 height 21
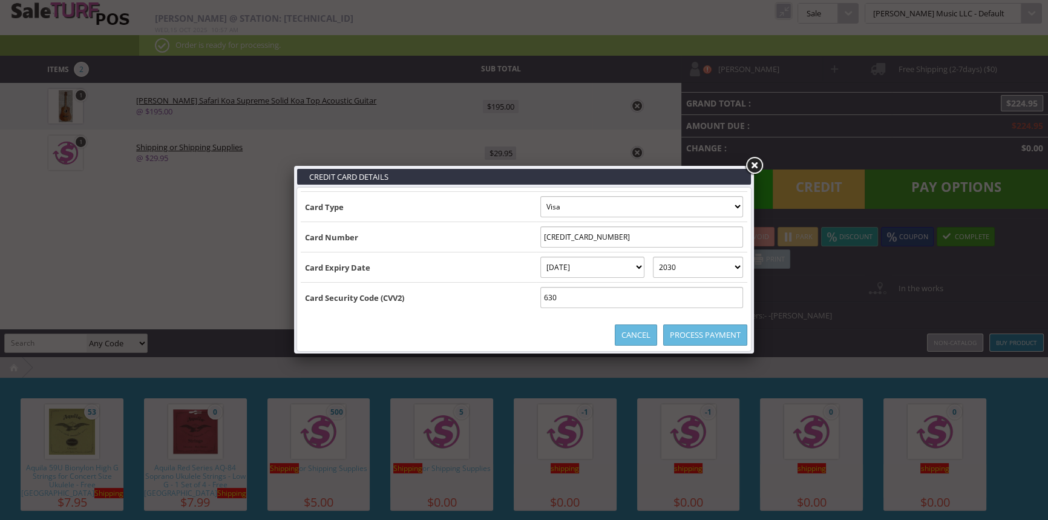
type input "630"
click at [694, 331] on link "Process Payment" at bounding box center [705, 334] width 84 height 21
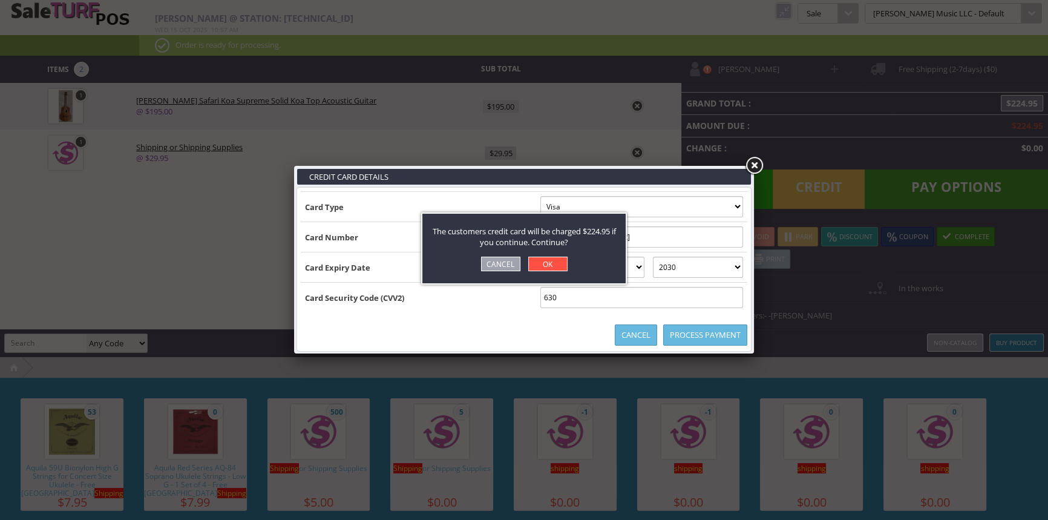
click at [552, 261] on link "OK" at bounding box center [547, 263] width 39 height 15
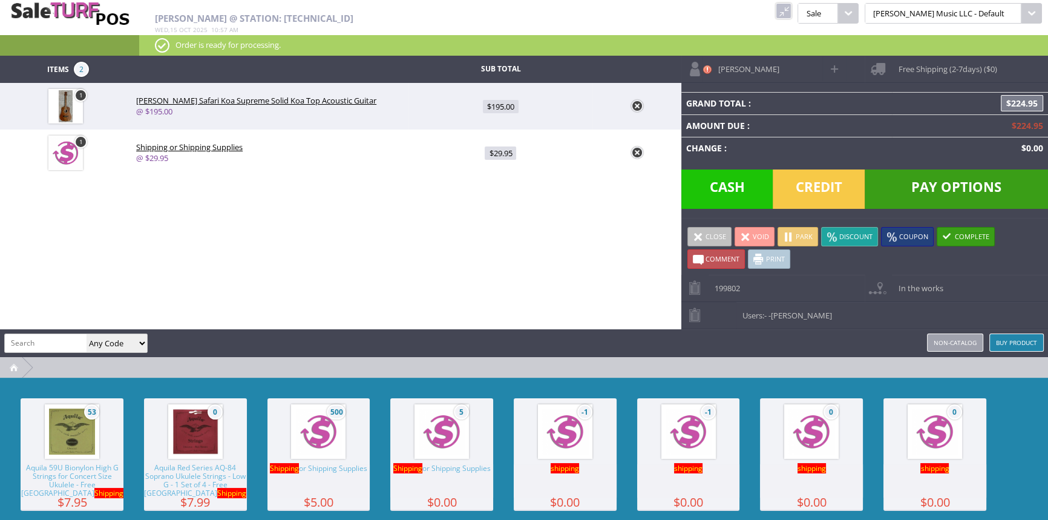
type input "0"
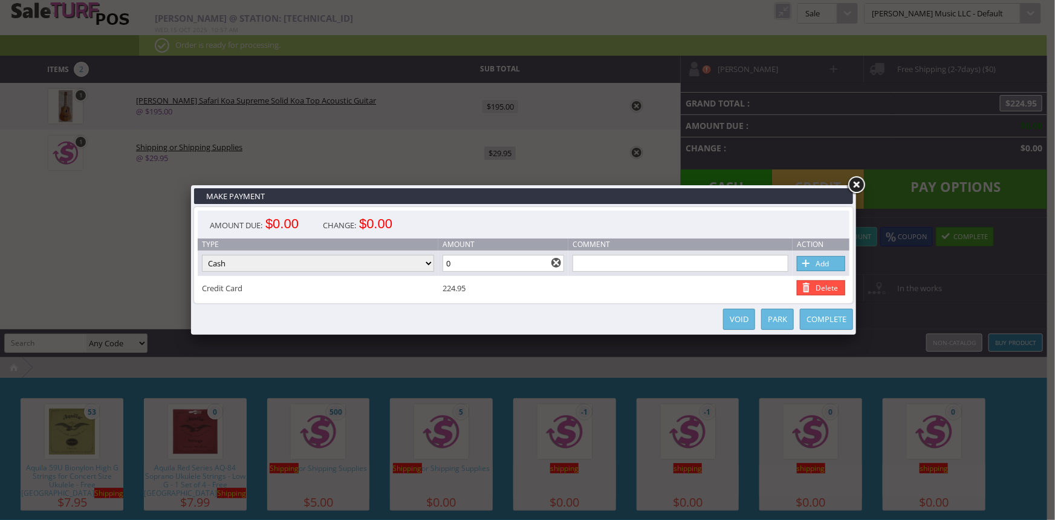
click at [831, 316] on link "Complete" at bounding box center [826, 318] width 53 height 21
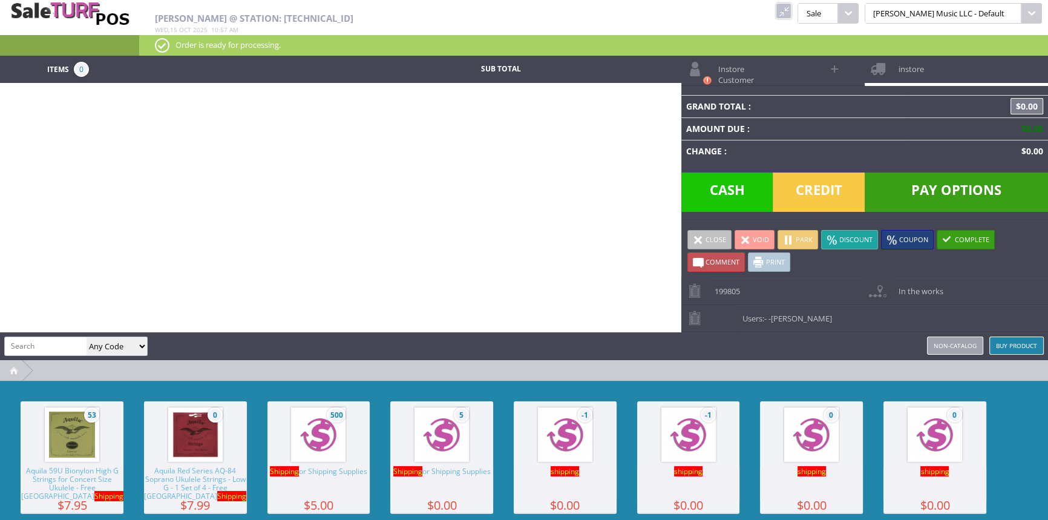
click at [791, 13] on link at bounding box center [783, 11] width 16 height 16
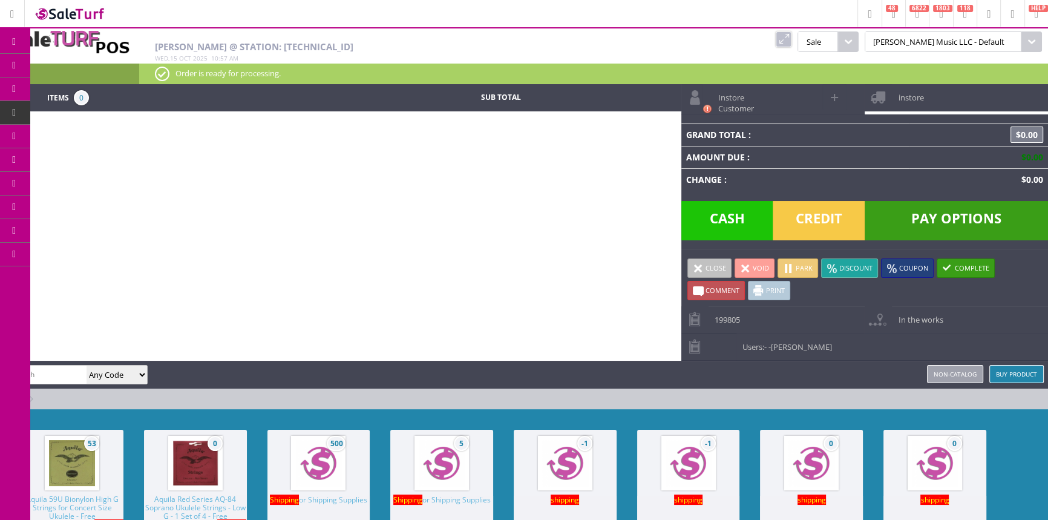
click at [122, 133] on link "Order List" at bounding box center [93, 137] width 127 height 24
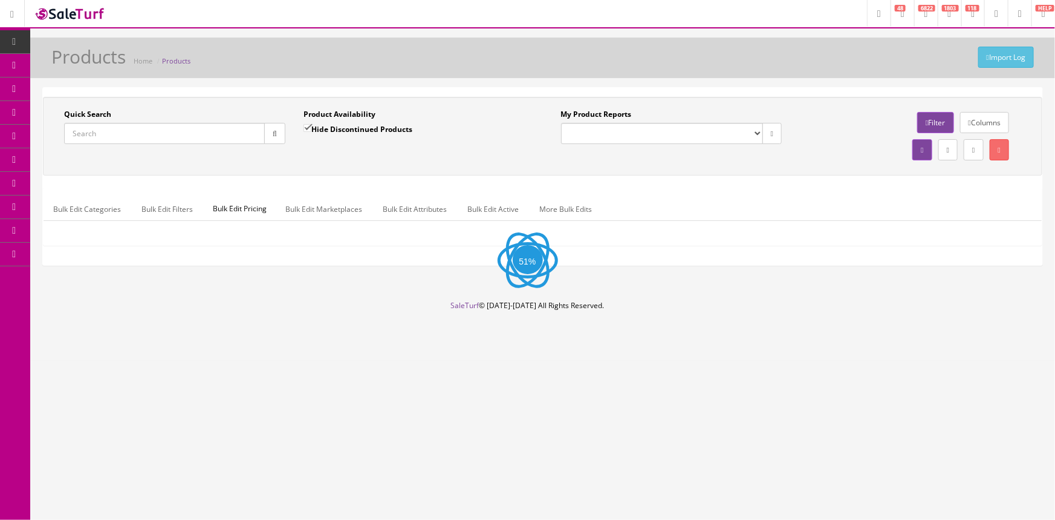
click at [139, 137] on input "Quick Search" at bounding box center [164, 133] width 201 height 21
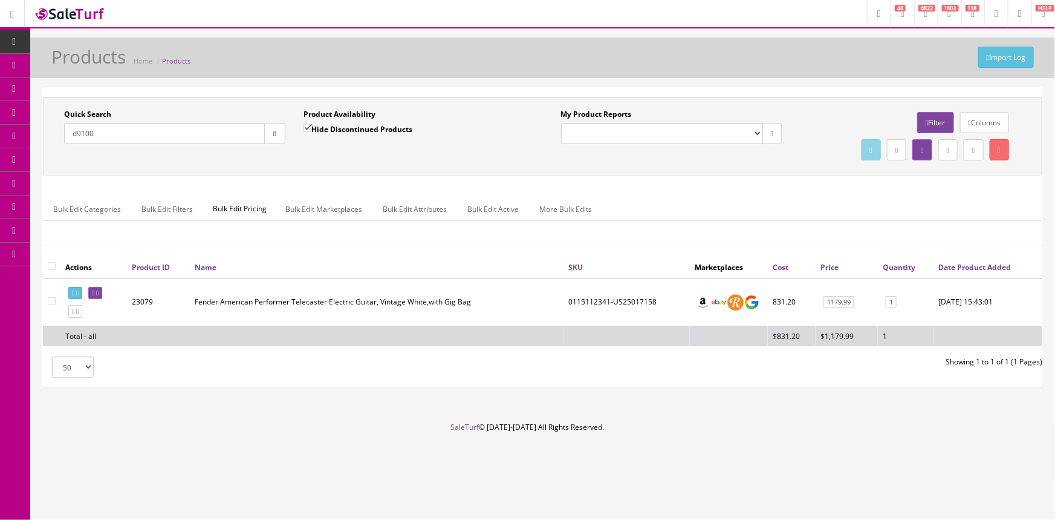
type input "d9100"
click at [308, 127] on input "Hide Discontinued Products" at bounding box center [308, 128] width 8 height 8
checkbox input "false"
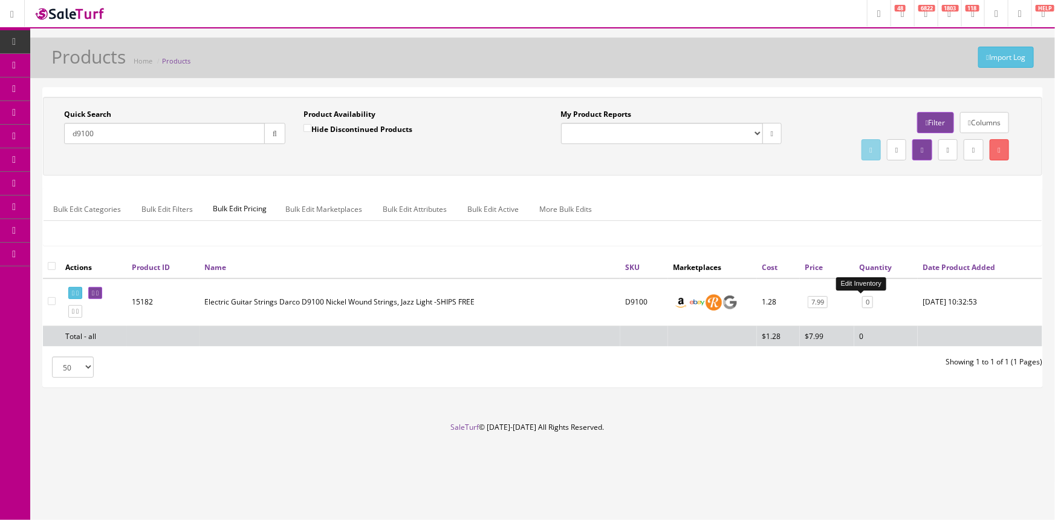
click at [864, 302] on link "0" at bounding box center [867, 302] width 11 height 13
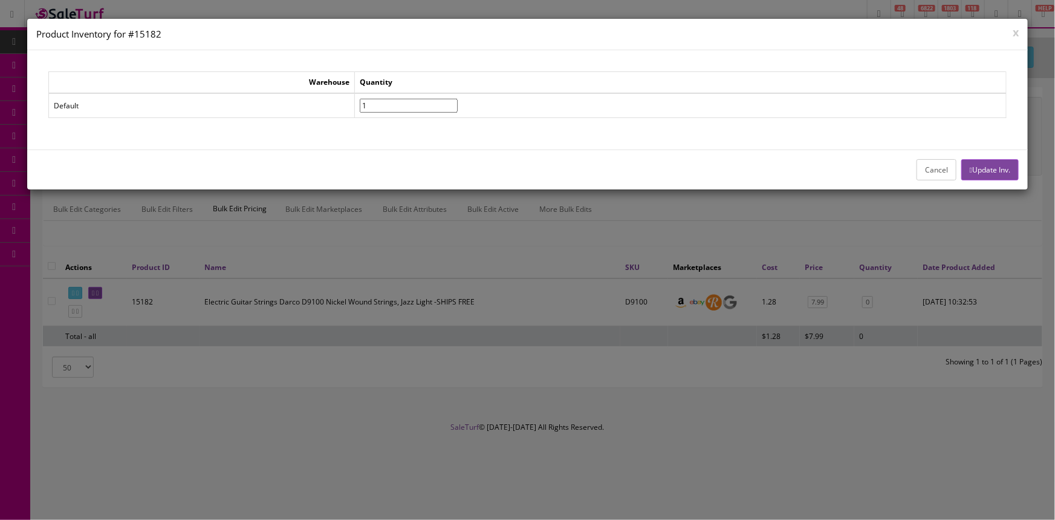
click at [458, 102] on input"] "1" at bounding box center [409, 106] width 98 height 14
type input"] "2"
click at [458, 102] on input"] "2" at bounding box center [409, 106] width 98 height 14
click at [1004, 168] on button "Update Inv." at bounding box center [990, 169] width 57 height 21
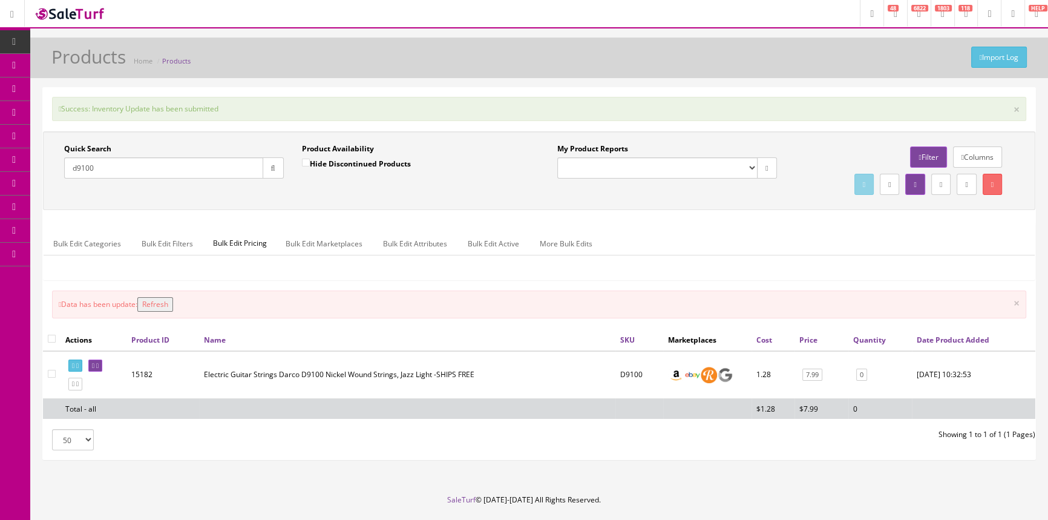
drag, startPoint x: 105, startPoint y: 163, endPoint x: 63, endPoint y: 180, distance: 45.6
click at [63, 180] on div "Quick Search d9100 Date From" at bounding box center [174, 165] width 238 height 44
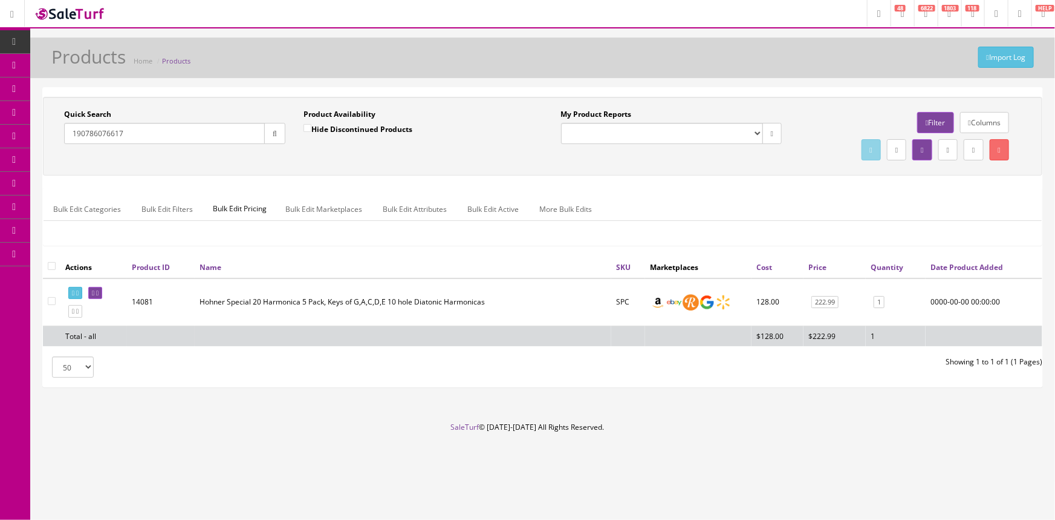
drag, startPoint x: 128, startPoint y: 130, endPoint x: 77, endPoint y: 136, distance: 50.6
click at [77, 136] on input "190786076617" at bounding box center [164, 133] width 201 height 21
type input "1"
type input "9192523806"
drag, startPoint x: 631, startPoint y: 299, endPoint x: 568, endPoint y: 308, distance: 64.1
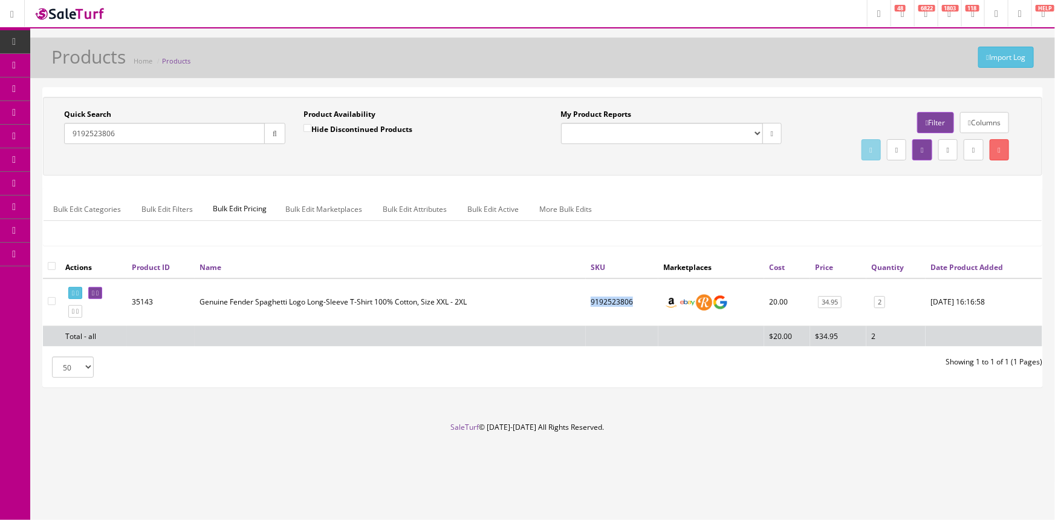
click at [568, 308] on tr "35143 Genuine Fender Spaghetti Logo Long-Sleeve T-Shirt 100% Cotton, Size XXL -…" at bounding box center [543, 302] width 1000 height 48
copy tr "9192523806"
click at [57, 118] on link "POS Console" at bounding box center [93, 113] width 127 height 24
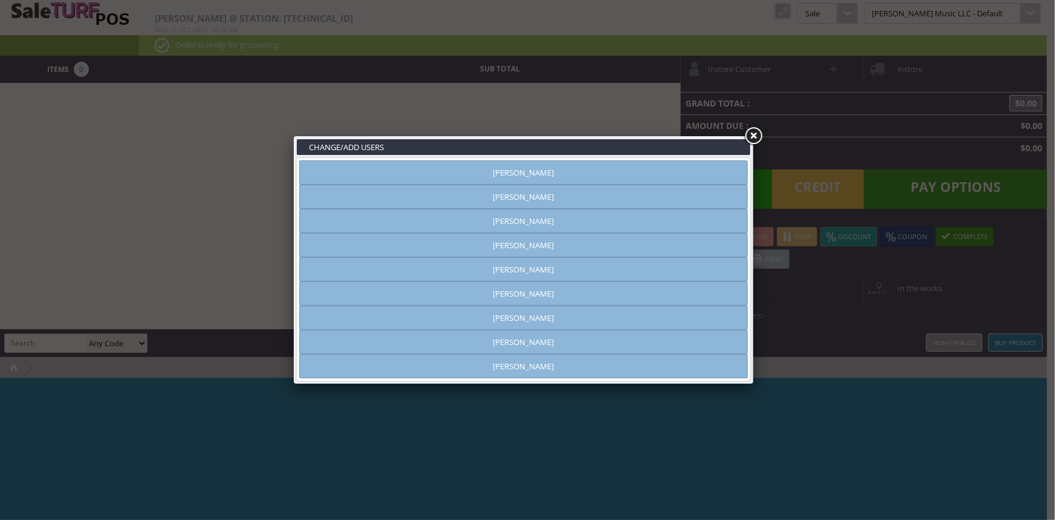
type input "[PERSON_NAME]"
click at [524, 204] on link "[PERSON_NAME]" at bounding box center [523, 196] width 449 height 24
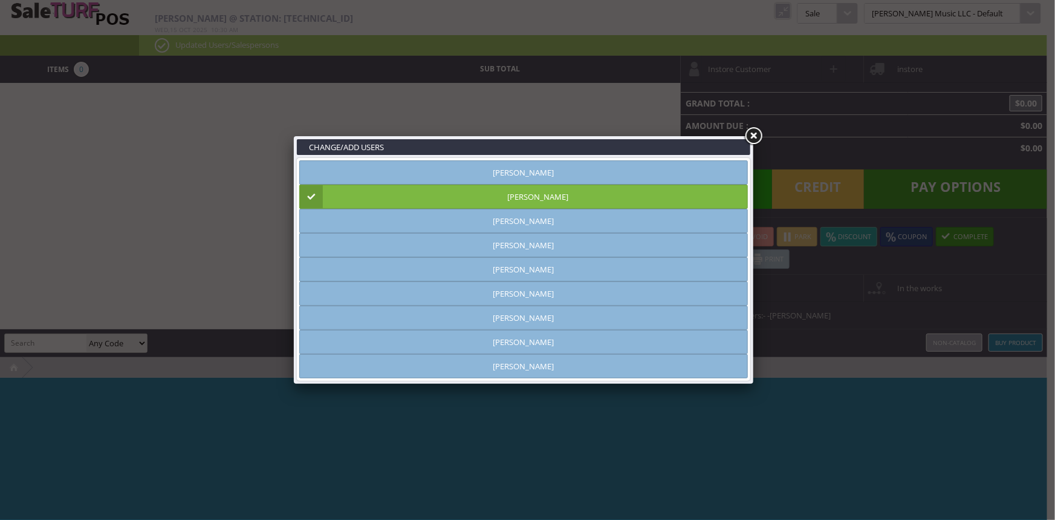
click at [748, 132] on link at bounding box center [754, 136] width 22 height 22
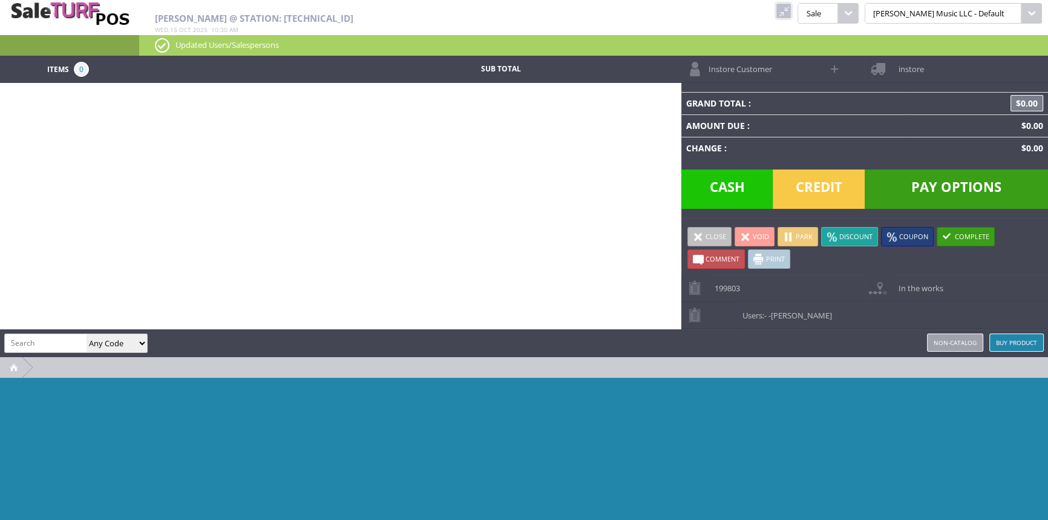
paste input "9192523806"
type input "9192523806"
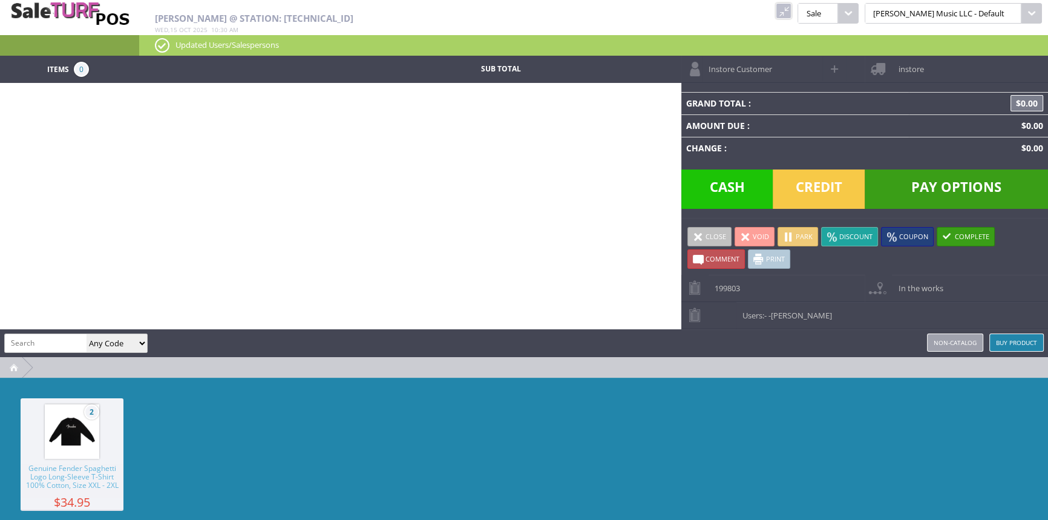
click at [66, 423] on img at bounding box center [72, 431] width 46 height 46
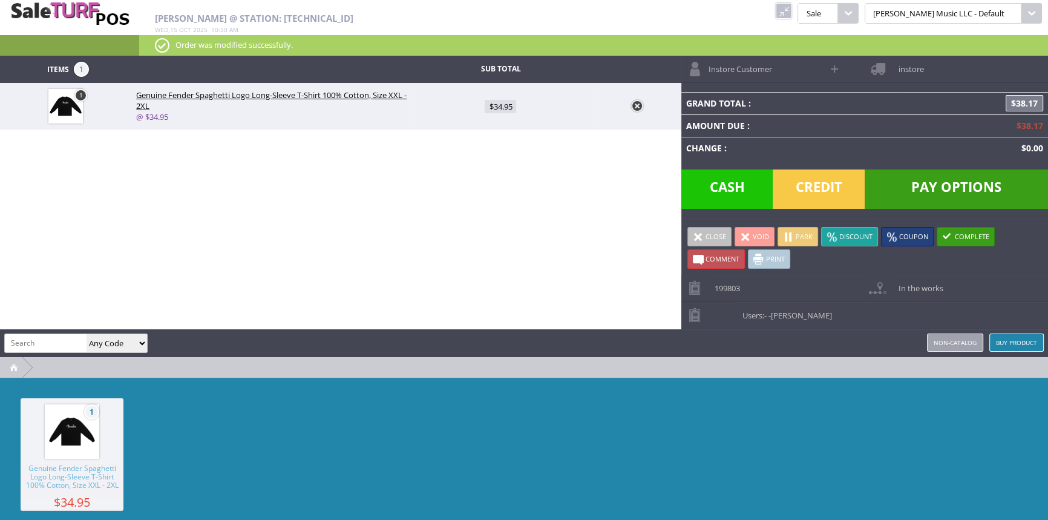
click at [494, 109] on span "$34.95" at bounding box center [499, 106] width 31 height 13
type input "34.95"
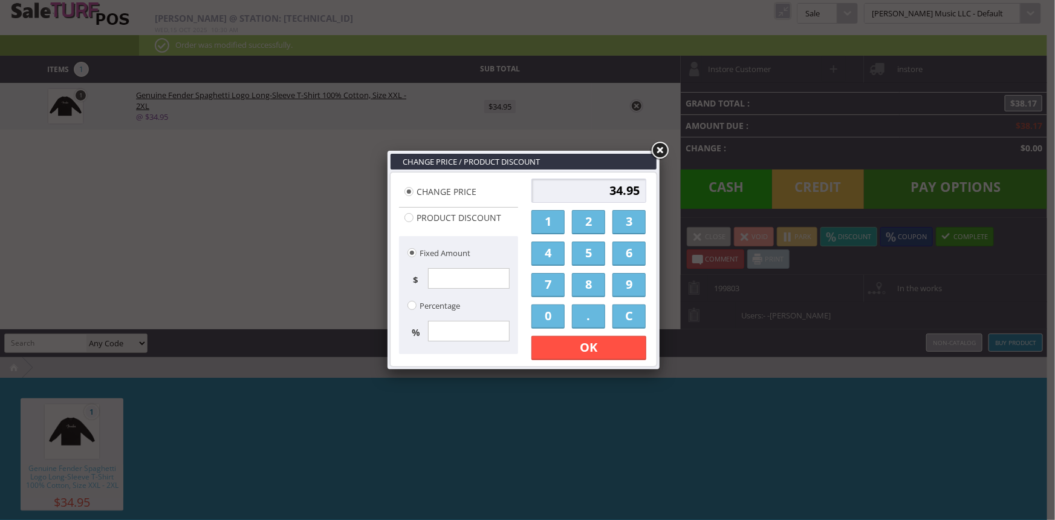
click at [634, 222] on link "3" at bounding box center [629, 222] width 33 height 24
drag, startPoint x: 582, startPoint y: 230, endPoint x: 584, endPoint y: 237, distance: 7.5
click at [583, 230] on link "2" at bounding box center [588, 222] width 33 height 24
drag, startPoint x: 624, startPoint y: 327, endPoint x: 626, endPoint y: 310, distance: 17.1
click at [623, 327] on link "C" at bounding box center [629, 316] width 33 height 24
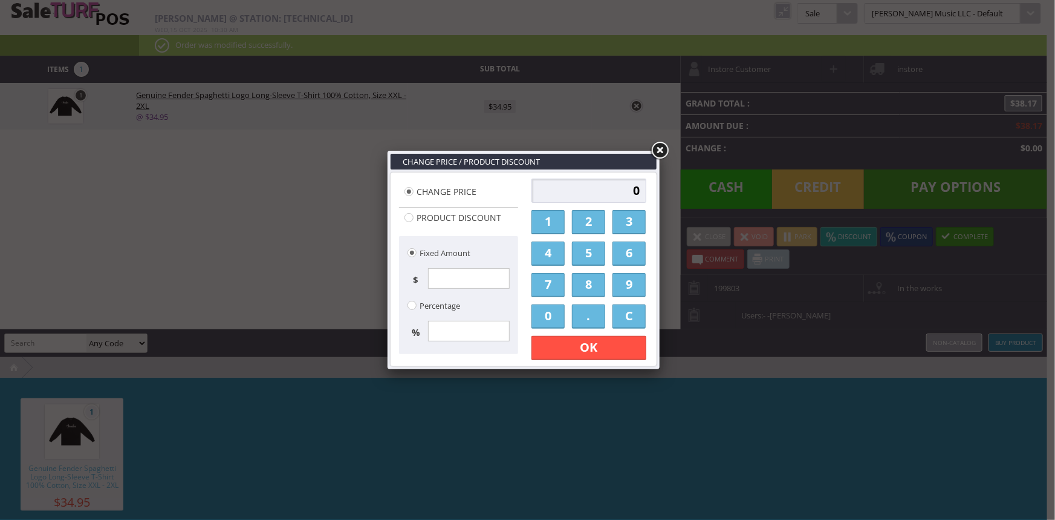
click at [636, 229] on link "3" at bounding box center [629, 222] width 33 height 24
click at [556, 224] on link "1" at bounding box center [548, 222] width 33 height 24
drag, startPoint x: 576, startPoint y: 314, endPoint x: 572, endPoint y: 299, distance: 15.1
click at [575, 309] on link "." at bounding box center [588, 316] width 33 height 24
click at [555, 292] on link "7" at bounding box center [548, 285] width 33 height 24
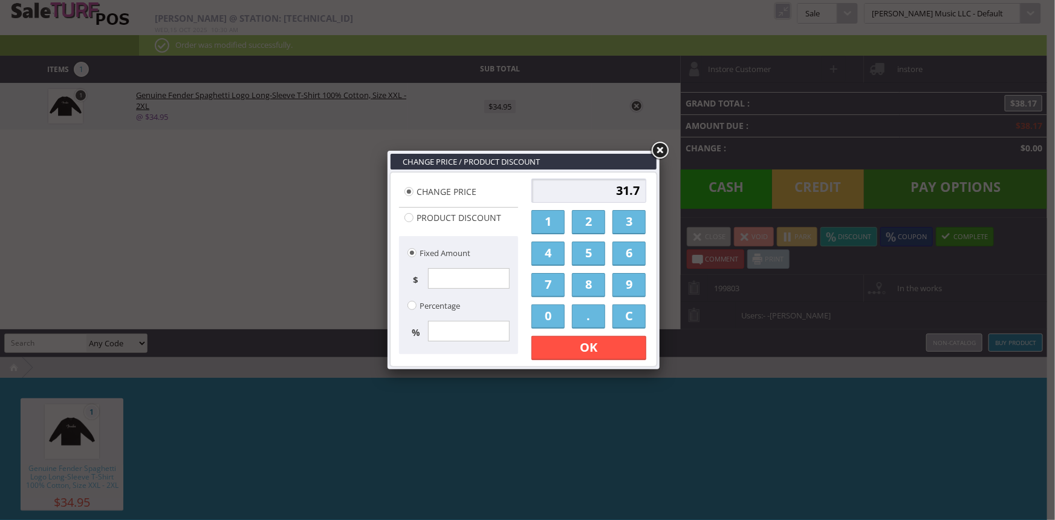
click at [545, 323] on link "0" at bounding box center [548, 316] width 33 height 24
type input "31.70"
click at [553, 351] on link "OK" at bounding box center [589, 348] width 115 height 24
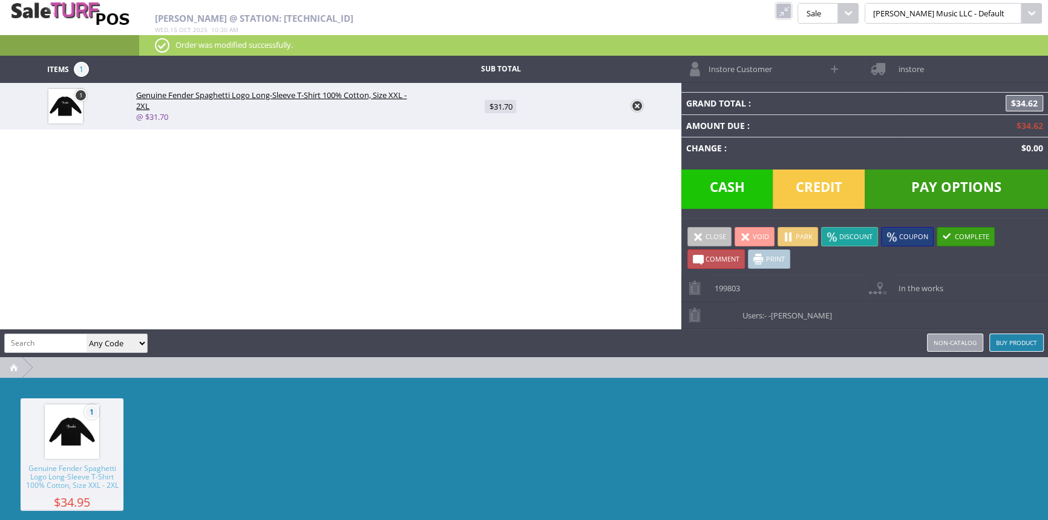
click at [844, 167] on div "Grand Total : $34.62 Amount Due : $34.62 Change : $0.00" at bounding box center [864, 130] width 367 height 77
click at [838, 191] on span "Credit" at bounding box center [818, 188] width 92 height 39
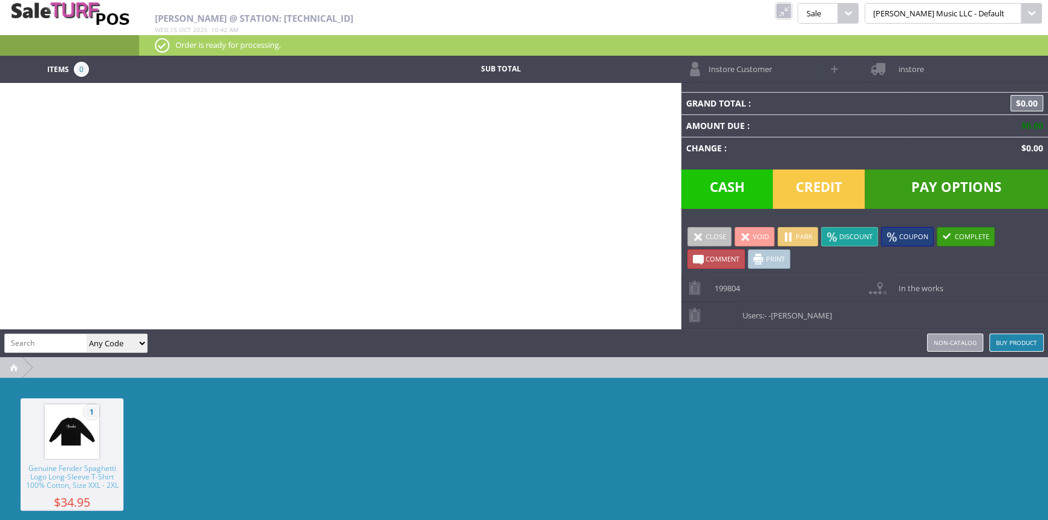
click at [791, 8] on link at bounding box center [783, 11] width 16 height 16
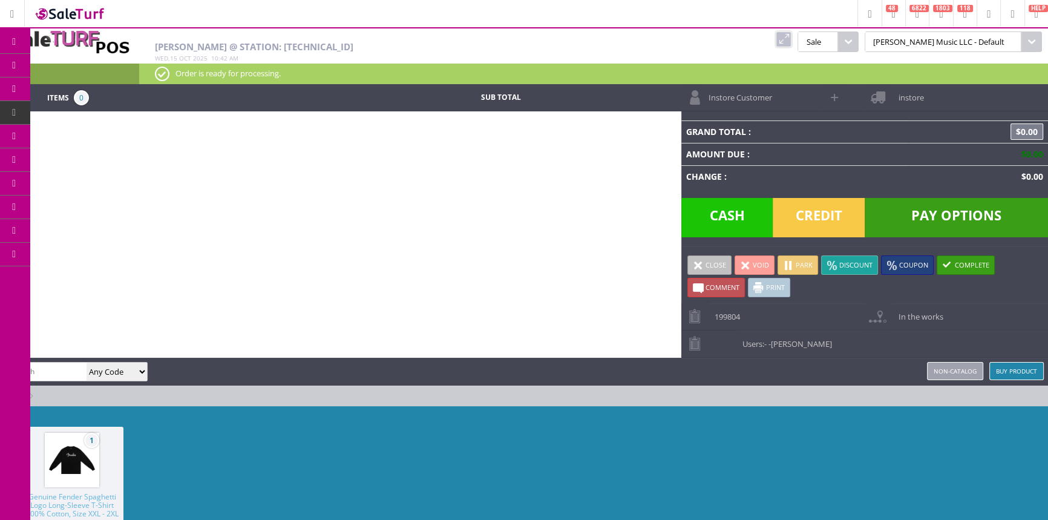
click at [86, 66] on span "Products" at bounding box center [88, 65] width 33 height 11
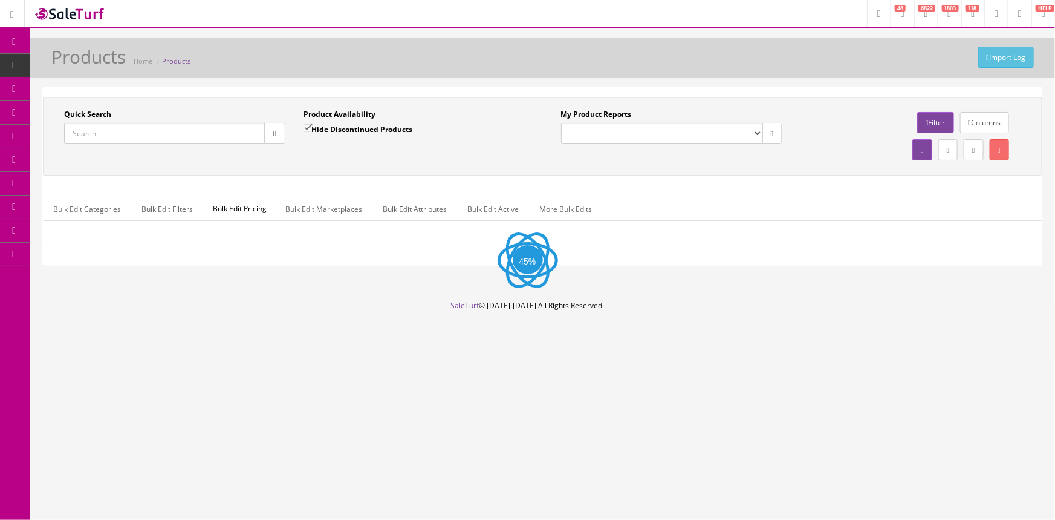
click at [113, 129] on input "Quick Search" at bounding box center [164, 133] width 201 height 21
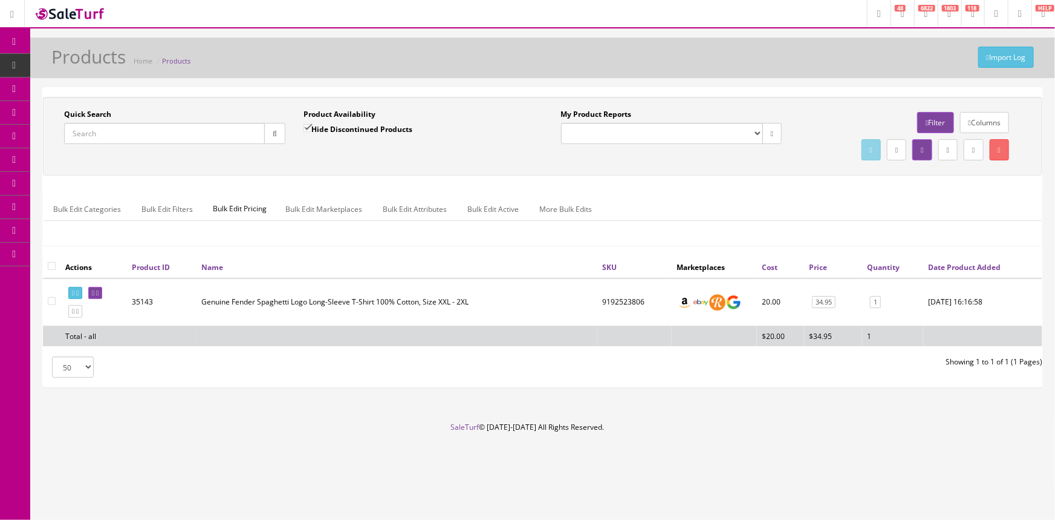
paste input "[PERSON_NAME]"
type input "[PERSON_NAME]"
click at [273, 133] on icon "button" at bounding box center [275, 133] width 4 height 7
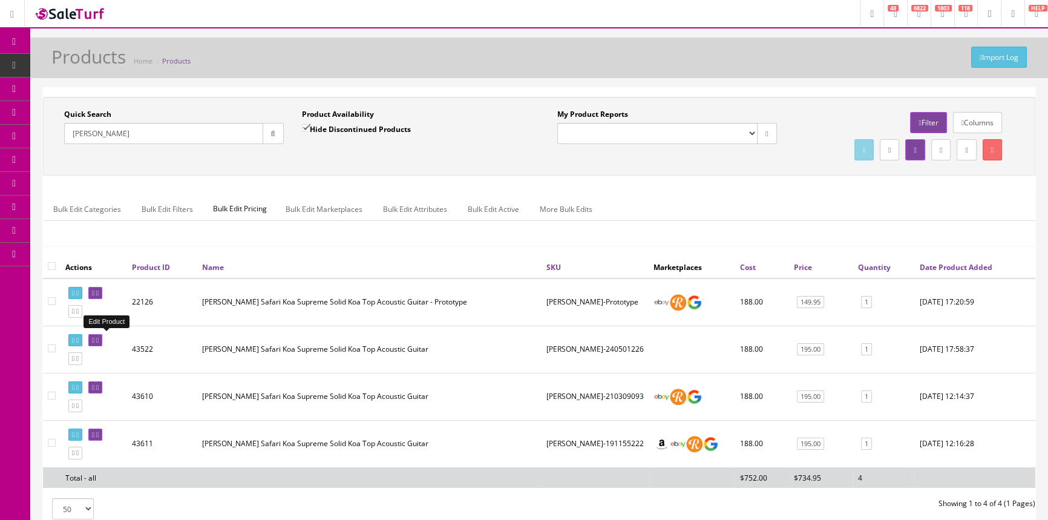
click at [94, 340] on icon at bounding box center [93, 340] width 2 height 7
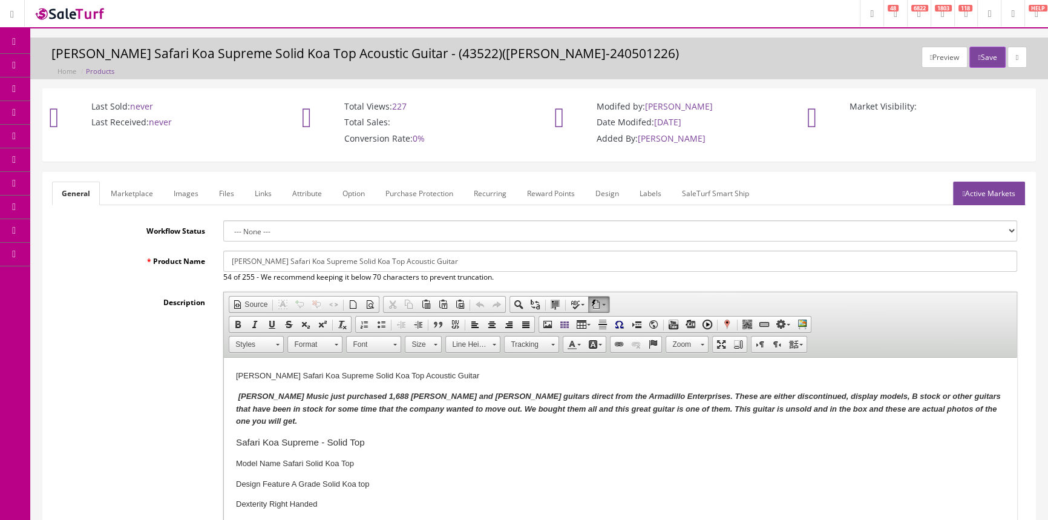
click at [184, 192] on link "Images" at bounding box center [186, 193] width 44 height 24
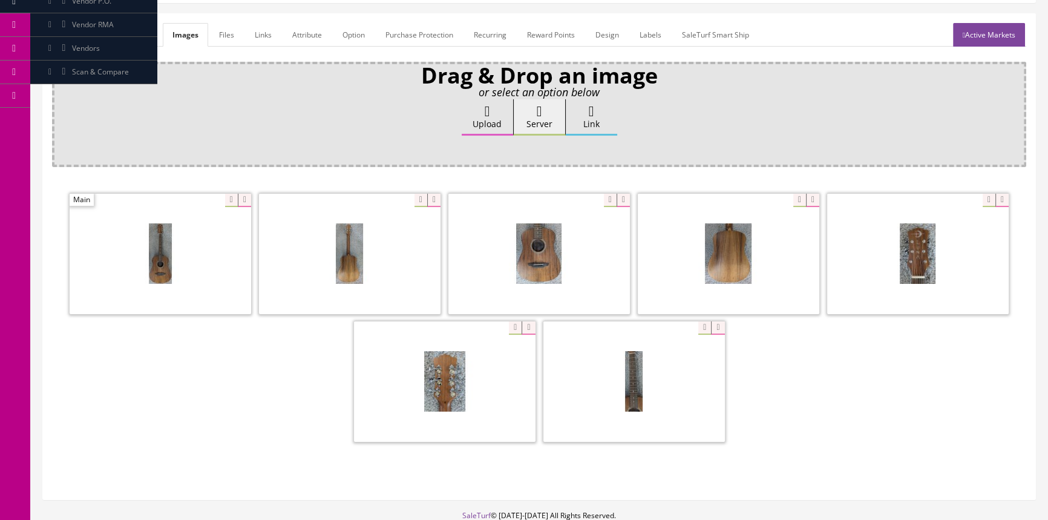
scroll to position [165, 0]
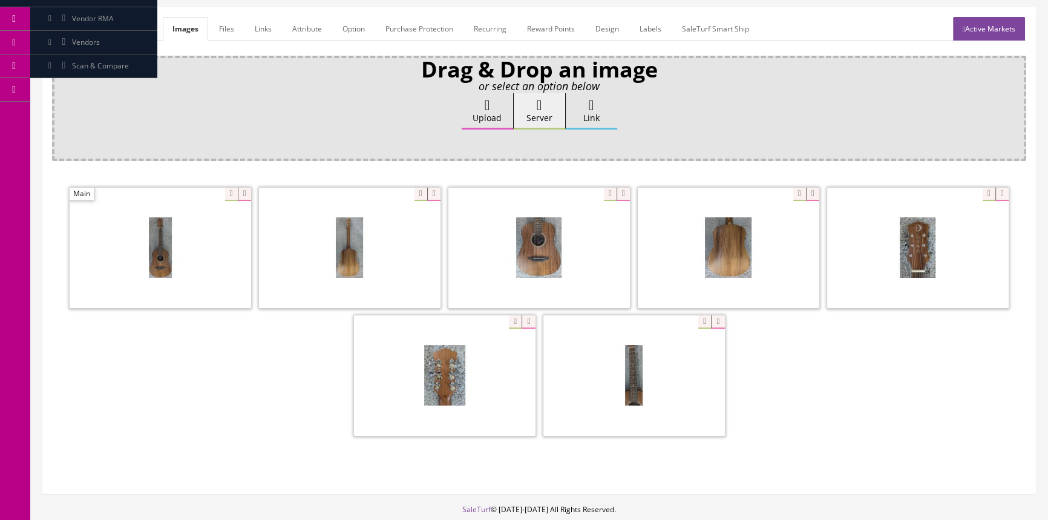
click at [116, 30] on link "Marketplace" at bounding box center [131, 29] width 62 height 24
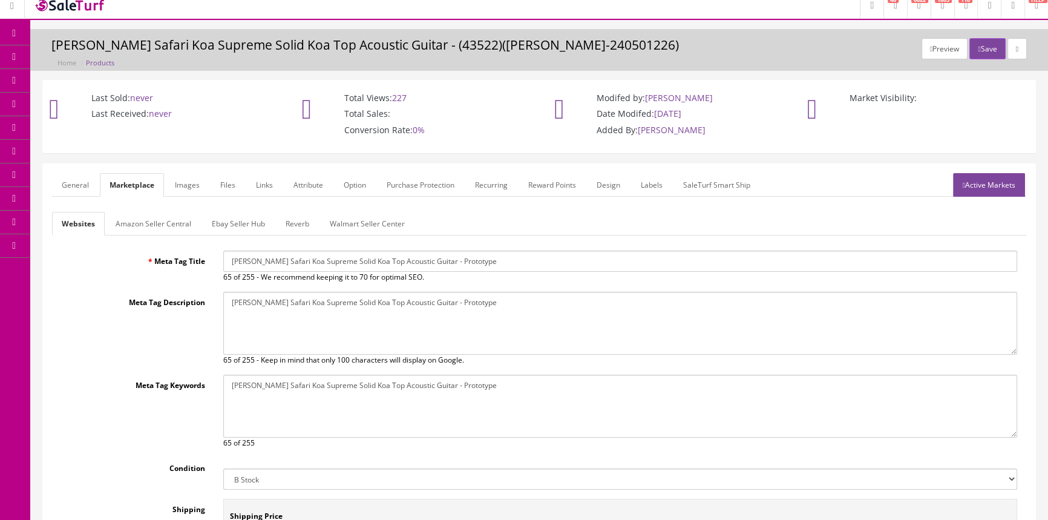
scroll to position [0, 0]
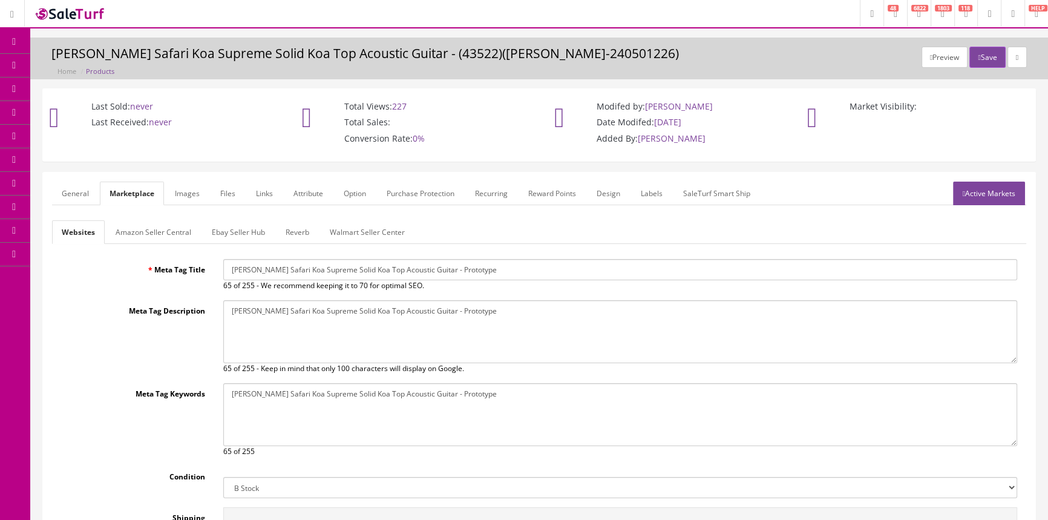
click at [73, 193] on link "General" at bounding box center [75, 193] width 47 height 24
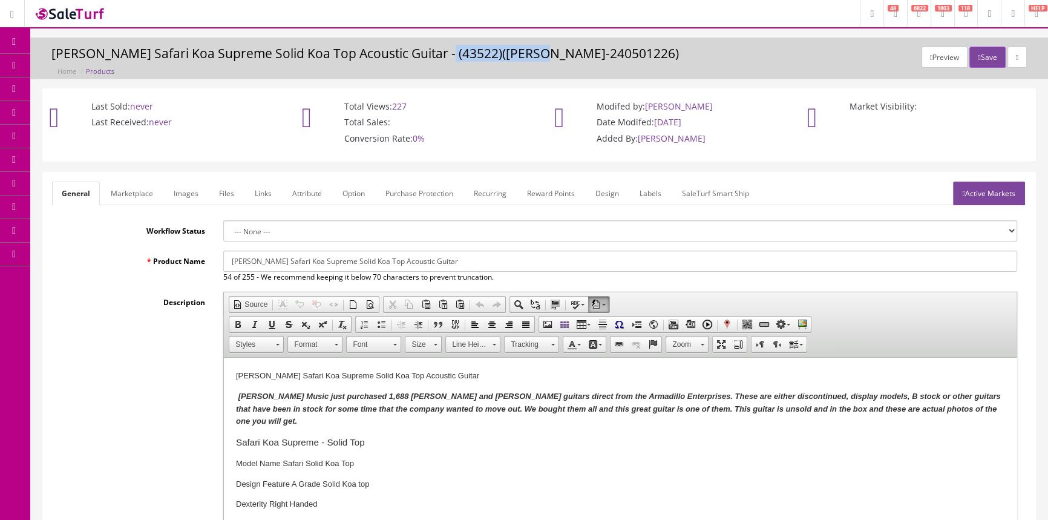
drag, startPoint x: 438, startPoint y: 52, endPoint x: 544, endPoint y: 51, distance: 105.8
click at [544, 51] on h3 "Luna Safari Koa Supreme Solid Koa Top Acoustic Guitar - (43522)(SAFKO-240501226)" at bounding box center [538, 54] width 975 height 14
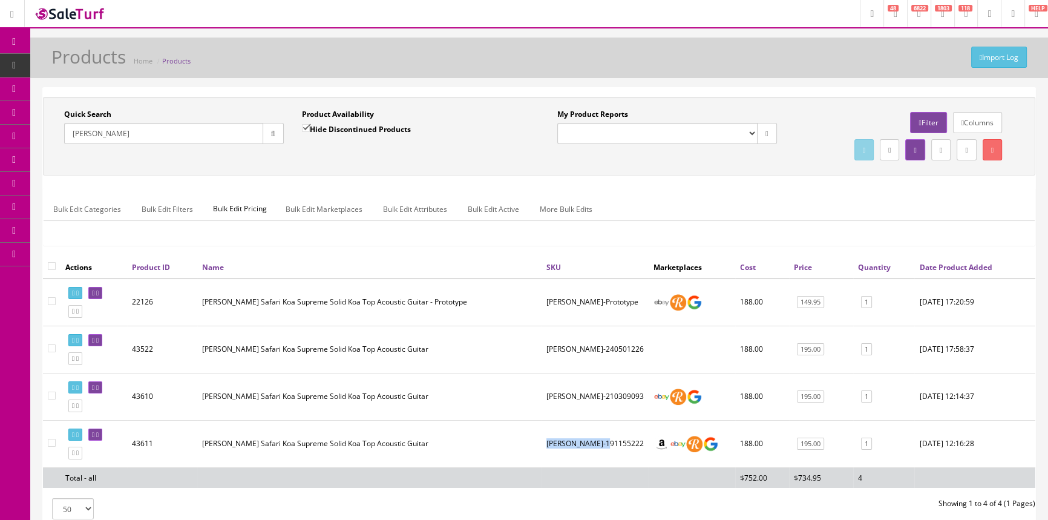
drag, startPoint x: 548, startPoint y: 440, endPoint x: 608, endPoint y: 443, distance: 60.0
click at [608, 443] on td "SAFKO-191155222" at bounding box center [594, 443] width 107 height 47
copy td "SAFKO-191155222"
click at [90, 135] on span "Order List" at bounding box center [88, 136] width 33 height 10
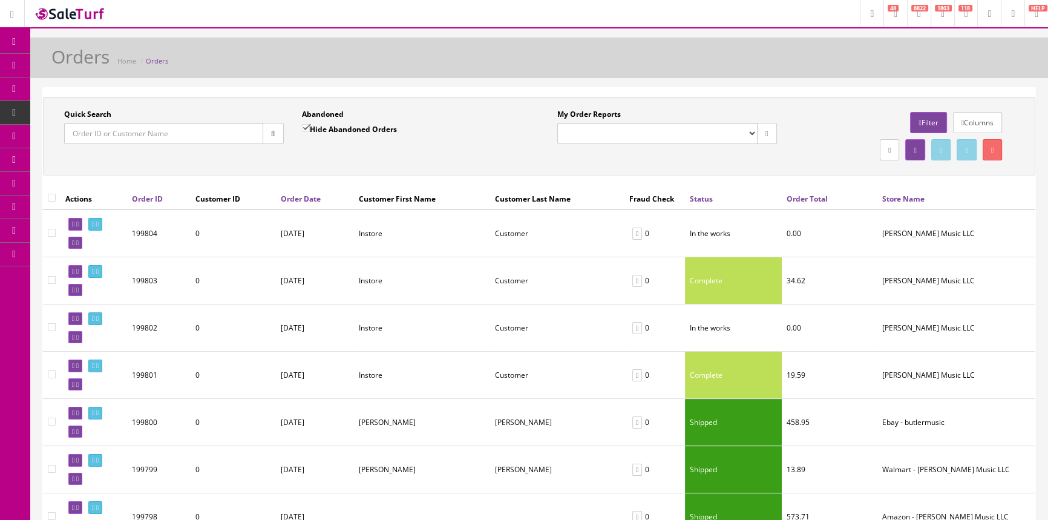
click at [90, 135] on input "Quick Search" at bounding box center [163, 133] width 199 height 21
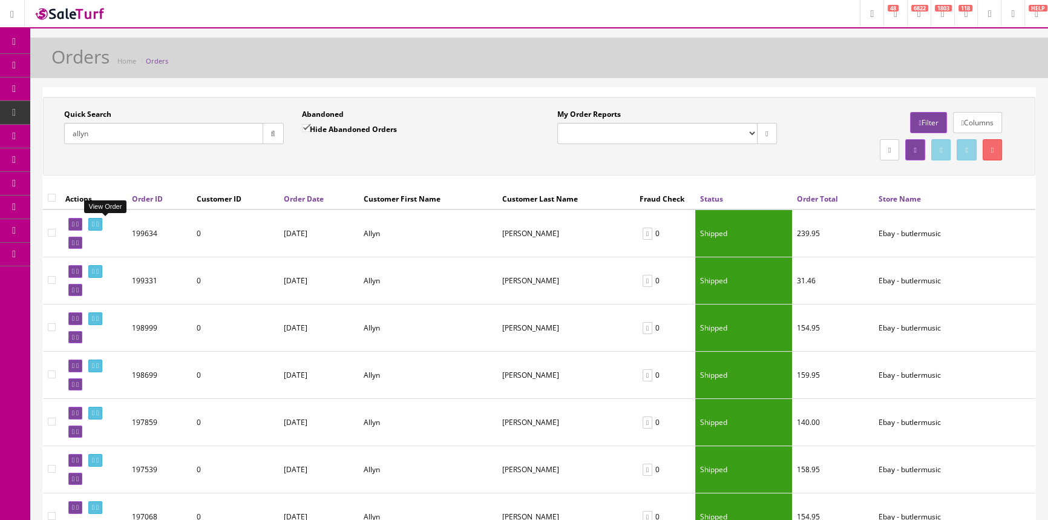
type input "allyn"
click at [94, 223] on icon at bounding box center [93, 224] width 2 height 7
click at [94, 317] on icon at bounding box center [93, 318] width 2 height 7
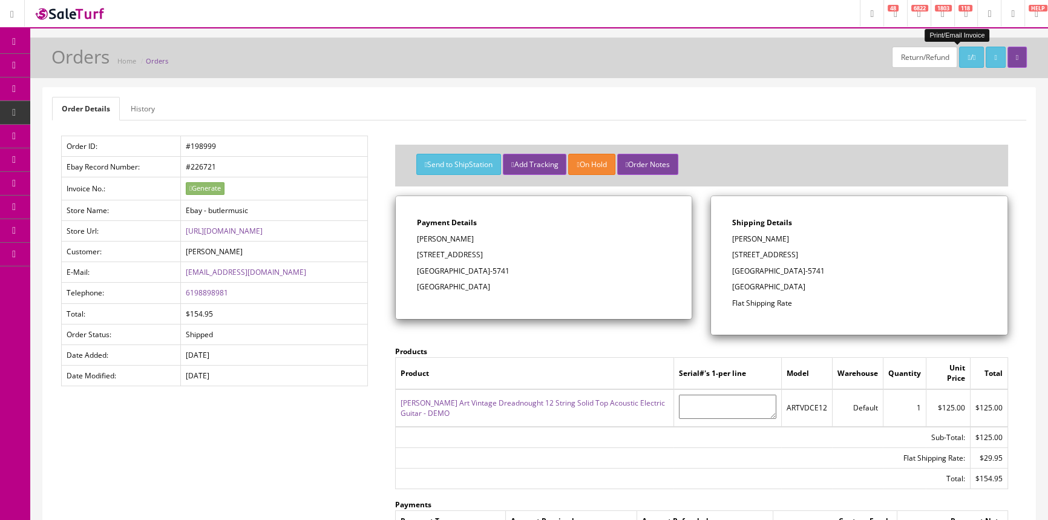
click at [967, 54] on icon at bounding box center [968, 57] width 2 height 7
click at [127, 66] on link "Products" at bounding box center [93, 66] width 127 height 24
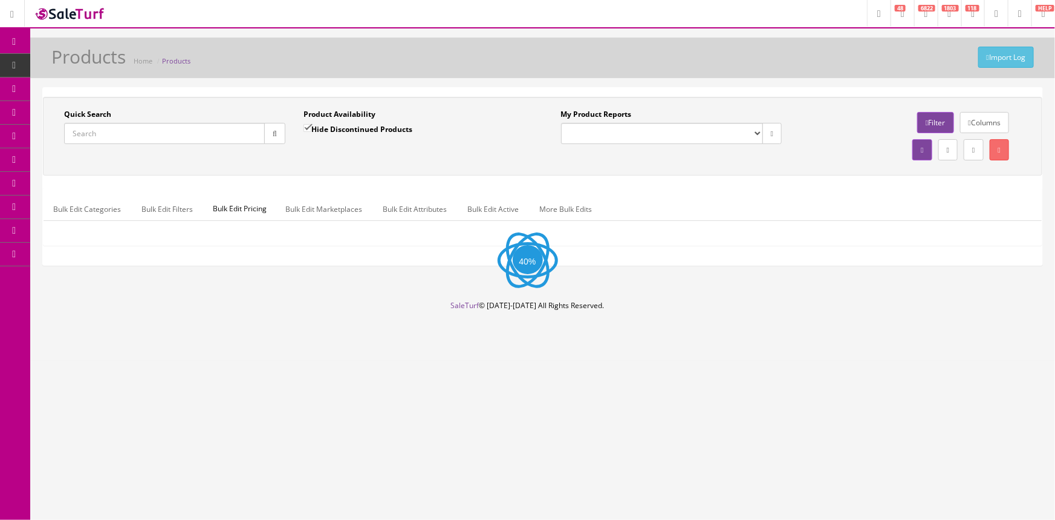
click at [128, 132] on input "Quick Search" at bounding box center [164, 133] width 201 height 21
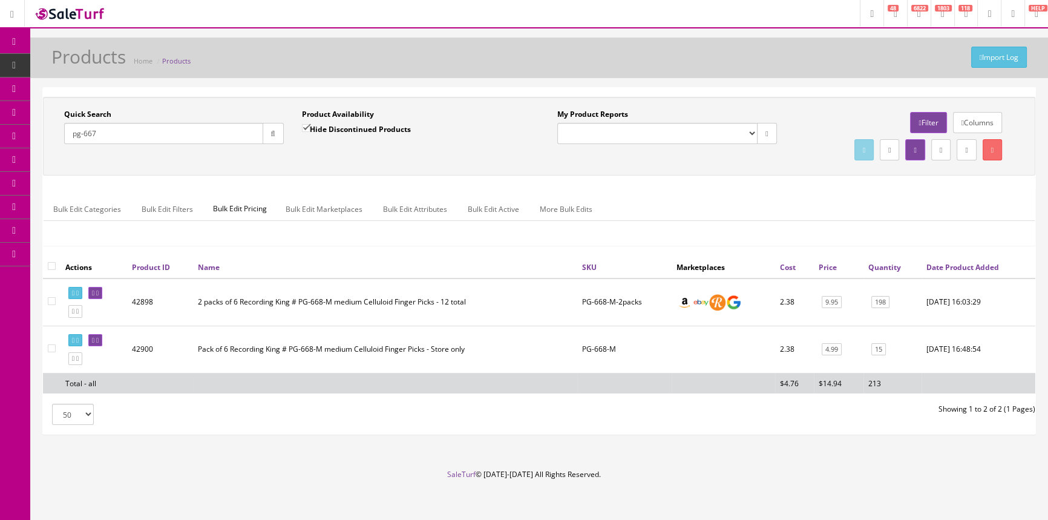
type input "pg-667"
click at [272, 139] on button "button" at bounding box center [272, 133] width 21 height 21
click at [88, 135] on span "Order List" at bounding box center [88, 136] width 33 height 10
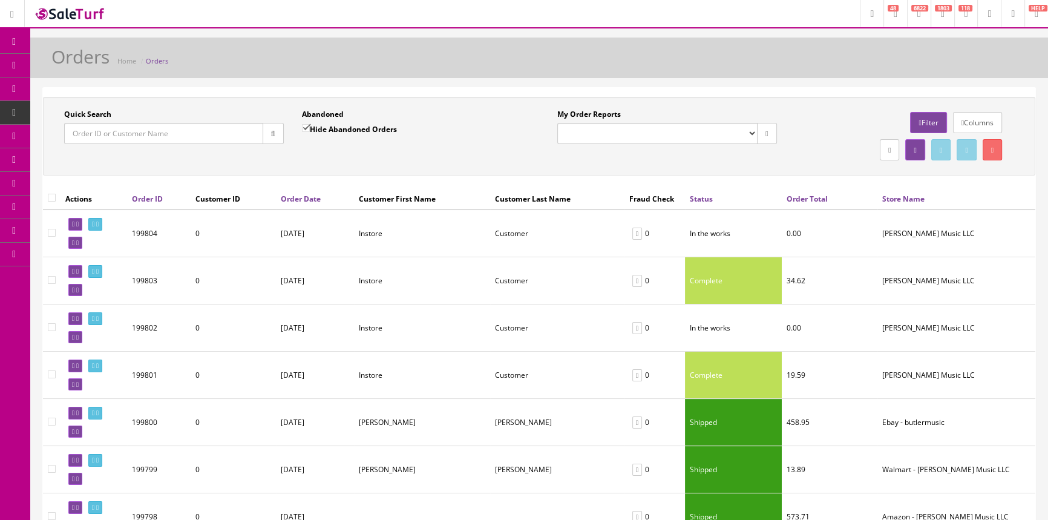
click at [158, 132] on input "Quick Search" at bounding box center [163, 133] width 199 height 21
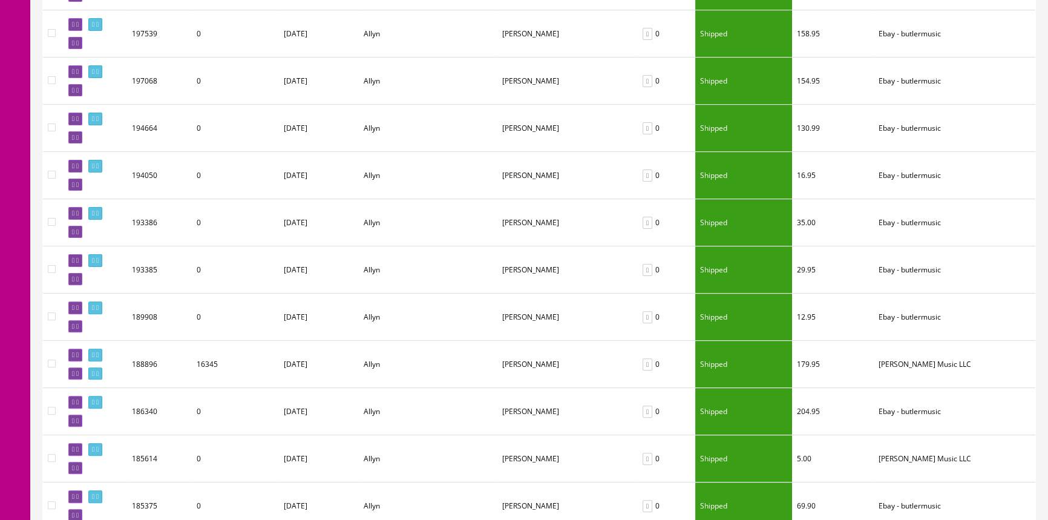
scroll to position [440, 0]
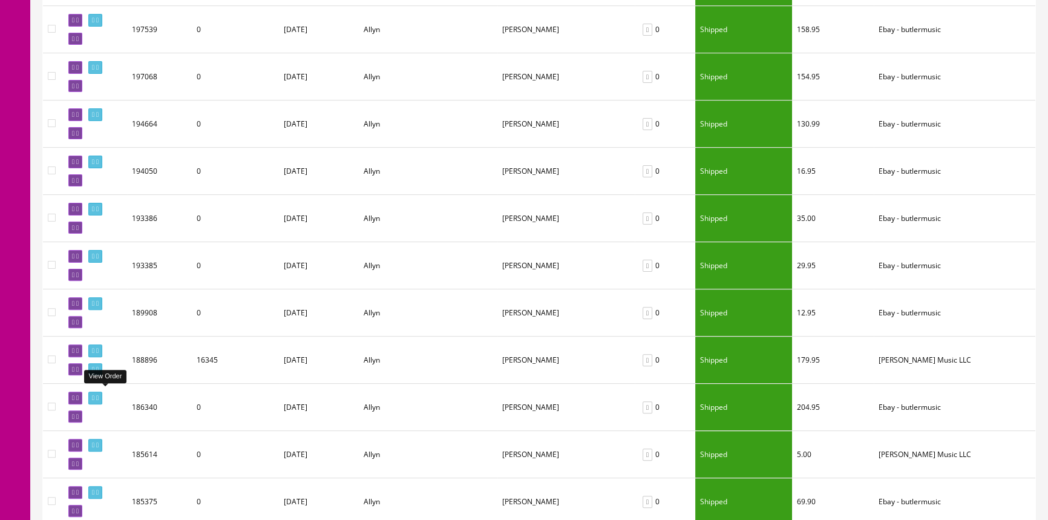
type input "allyn"
click at [94, 394] on icon at bounding box center [93, 397] width 2 height 7
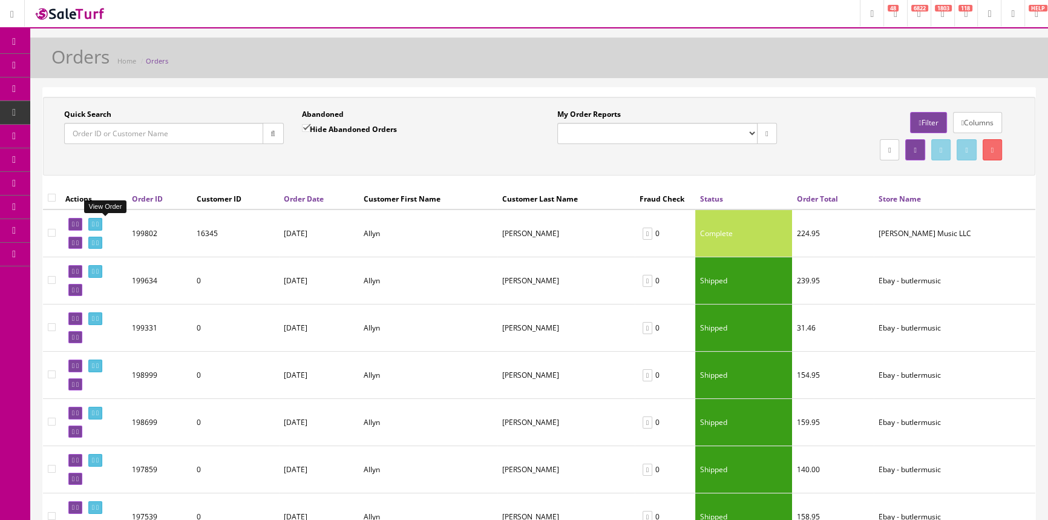
click at [94, 222] on icon at bounding box center [93, 224] width 2 height 7
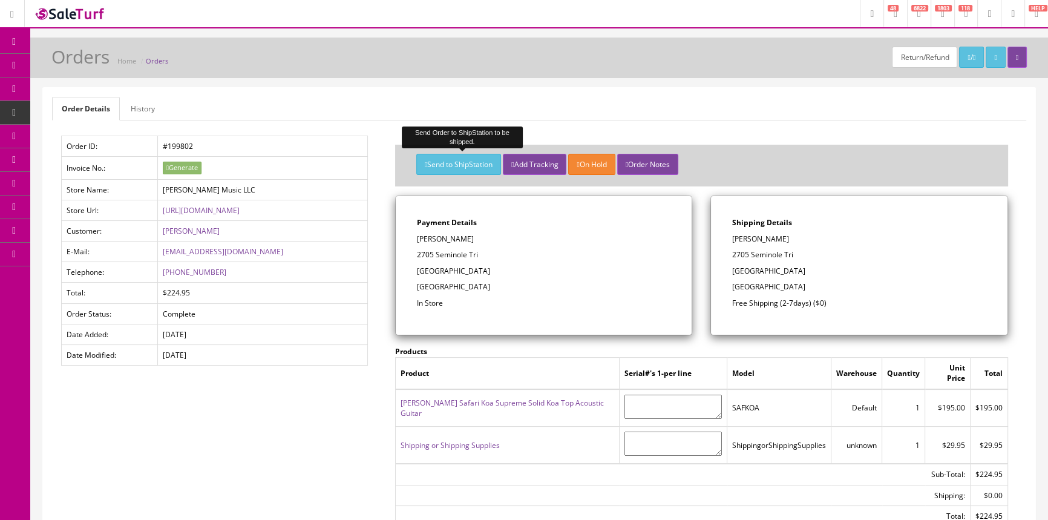
click at [452, 164] on button "Send to ShipStation" at bounding box center [458, 164] width 85 height 21
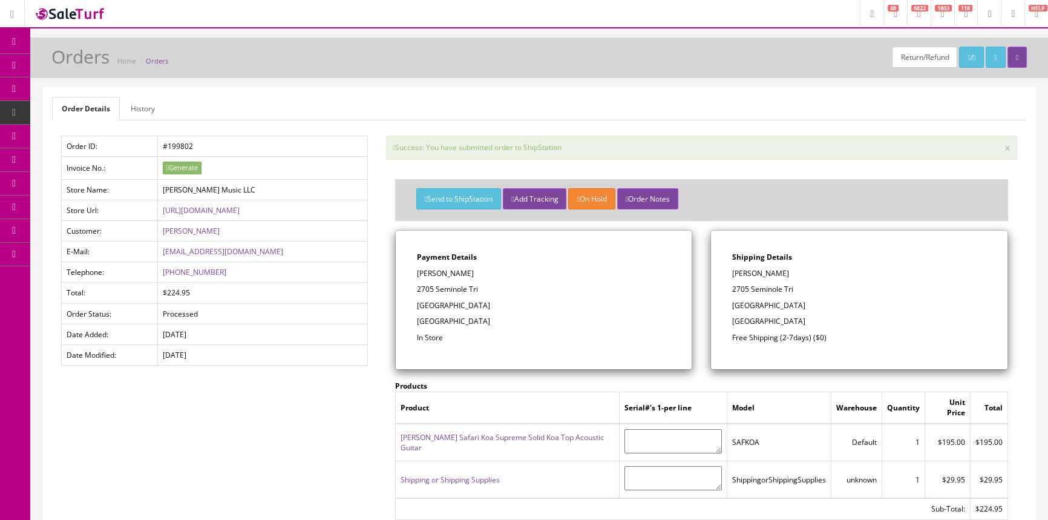
click at [13, 41] on icon at bounding box center [14, 42] width 13 height 10
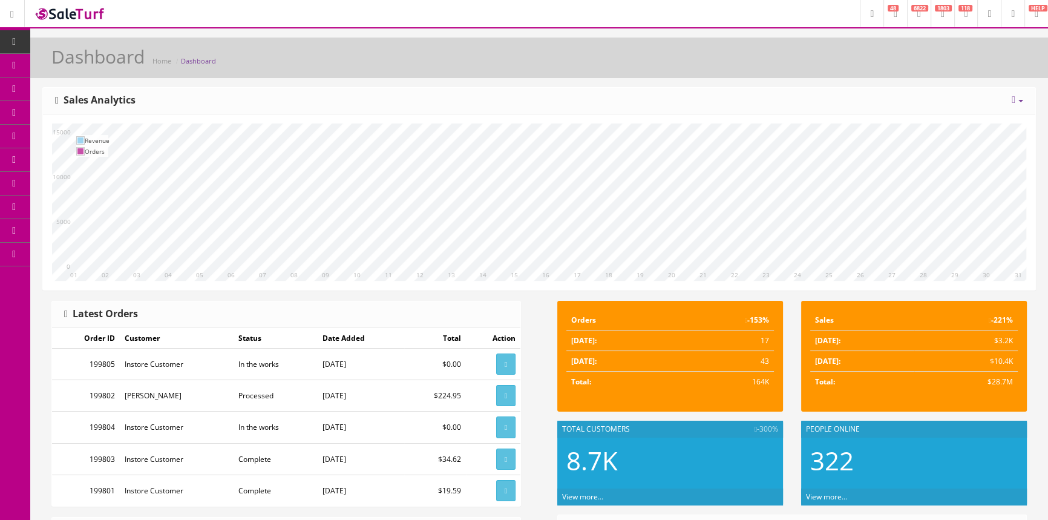
click at [93, 64] on span "Products" at bounding box center [87, 65] width 30 height 10
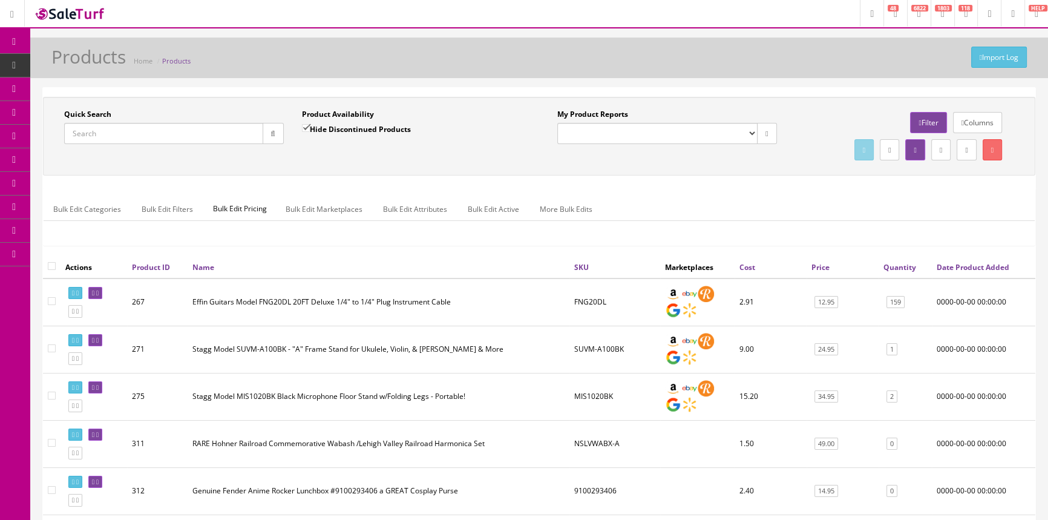
click at [127, 133] on input "Quick Search" at bounding box center [163, 133] width 199 height 21
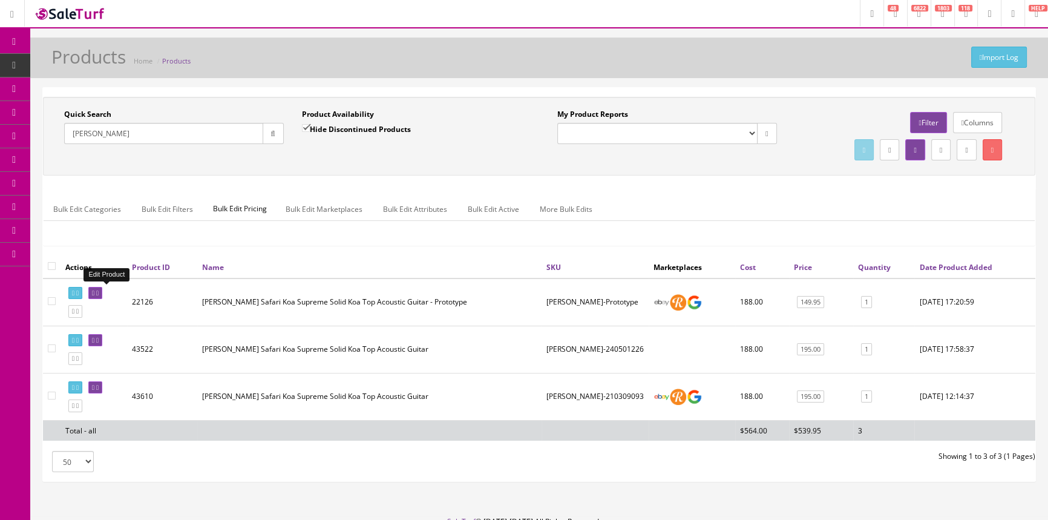
type input "[PERSON_NAME]"
click at [94, 292] on icon at bounding box center [93, 293] width 2 height 7
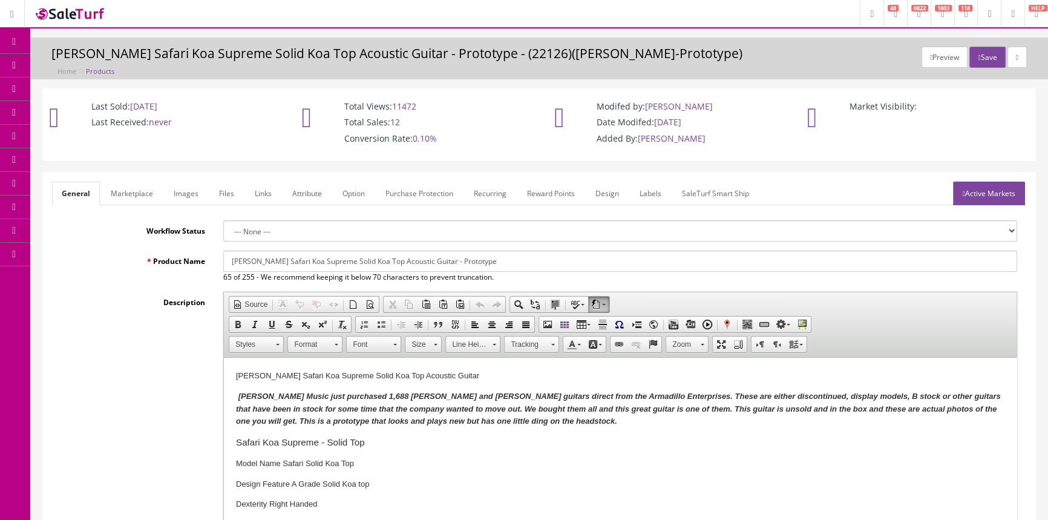
click at [645, 189] on link "Labels" at bounding box center [650, 193] width 41 height 24
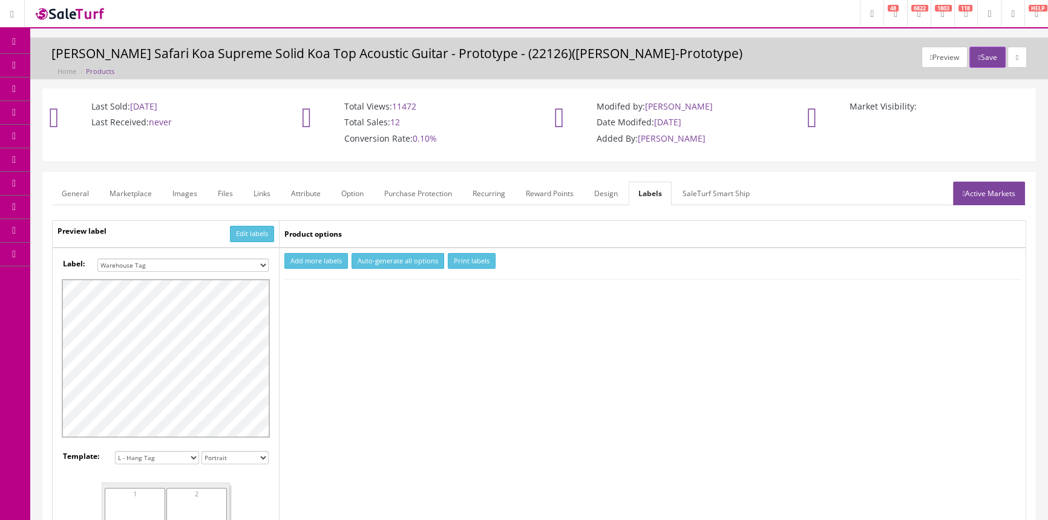
click at [261, 262] on select "Small Label 2 x 1 Label Shoe label 100 barcodes Dymo Label 2 X 1 Sticker Labels…" at bounding box center [182, 264] width 171 height 13
select select "16"
click at [97, 258] on select "Small Label 2 x 1 Label Shoe label 100 barcodes Dymo Label 2 X 1 Sticker Labels…" at bounding box center [182, 264] width 171 height 13
click at [307, 259] on button "Add more labels" at bounding box center [316, 261] width 64 height 16
type input "1"
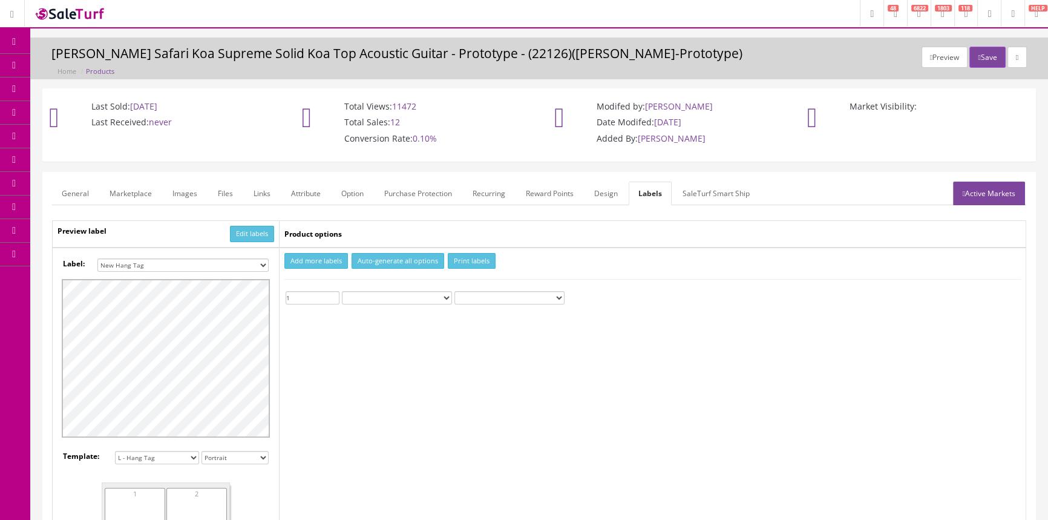
click at [335, 292] on input "1" at bounding box center [312, 297] width 54 height 13
click at [478, 259] on button "Print labels" at bounding box center [472, 261] width 48 height 16
click at [126, 64] on link "Products" at bounding box center [93, 66] width 127 height 24
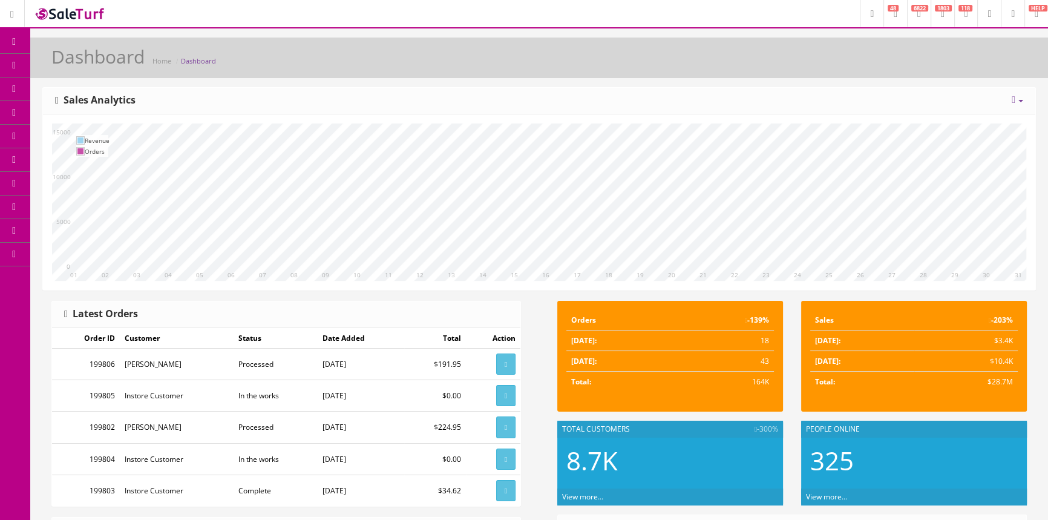
click at [128, 65] on link "Products" at bounding box center [93, 66] width 127 height 24
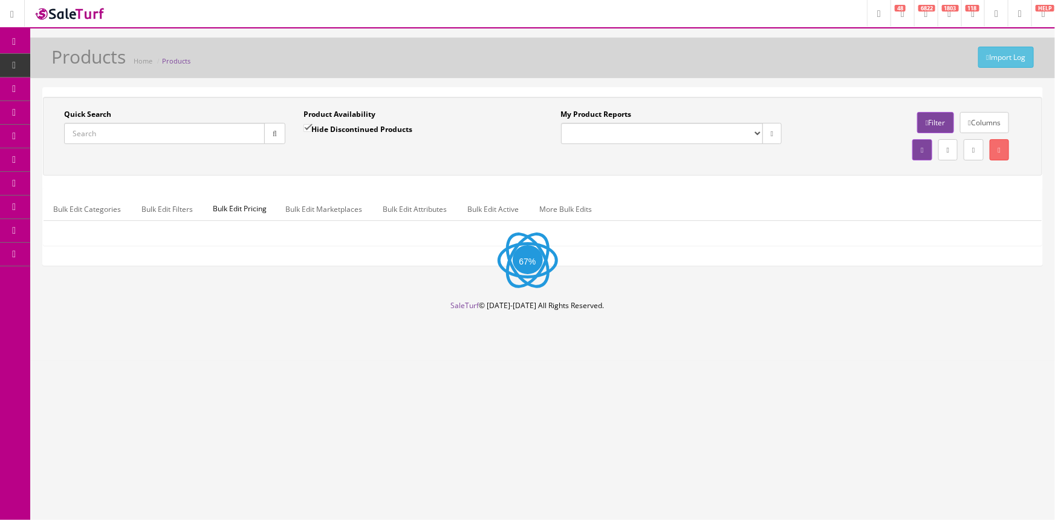
click at [114, 137] on input "Quick Search" at bounding box center [164, 133] width 201 height 21
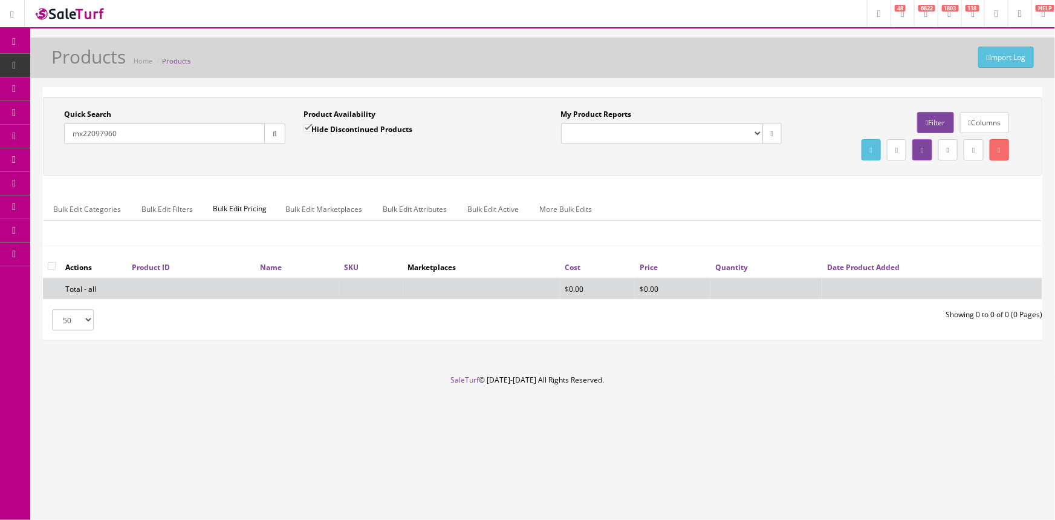
type input "mx22097960"
click at [305, 126] on input "Hide Discontinued Products" at bounding box center [308, 128] width 8 height 8
checkbox input "false"
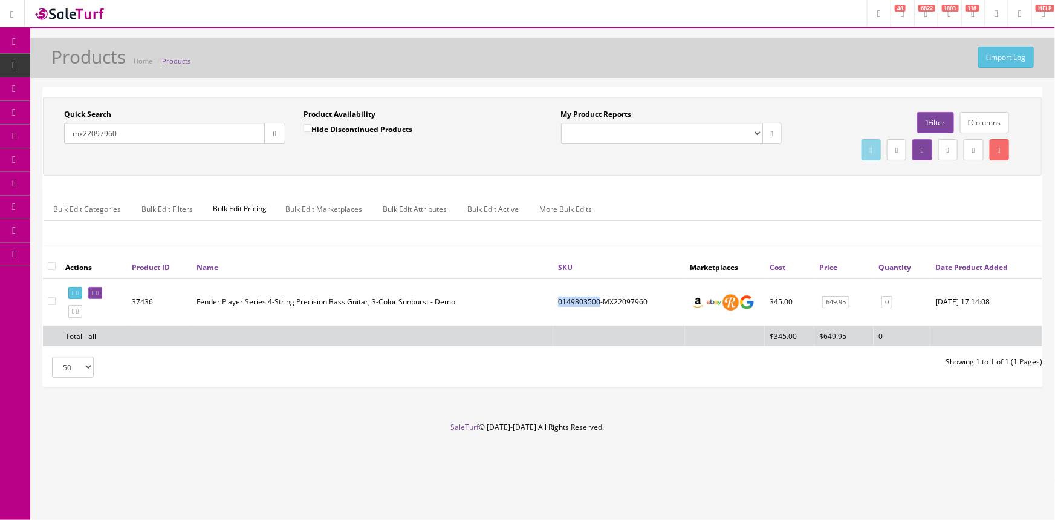
drag, startPoint x: 554, startPoint y: 301, endPoint x: 593, endPoint y: 303, distance: 38.8
click at [593, 303] on td "0149803500-MX22097960" at bounding box center [619, 302] width 132 height 48
copy td "0149803500"
click at [104, 126] on input "mx22097960" at bounding box center [164, 133] width 201 height 21
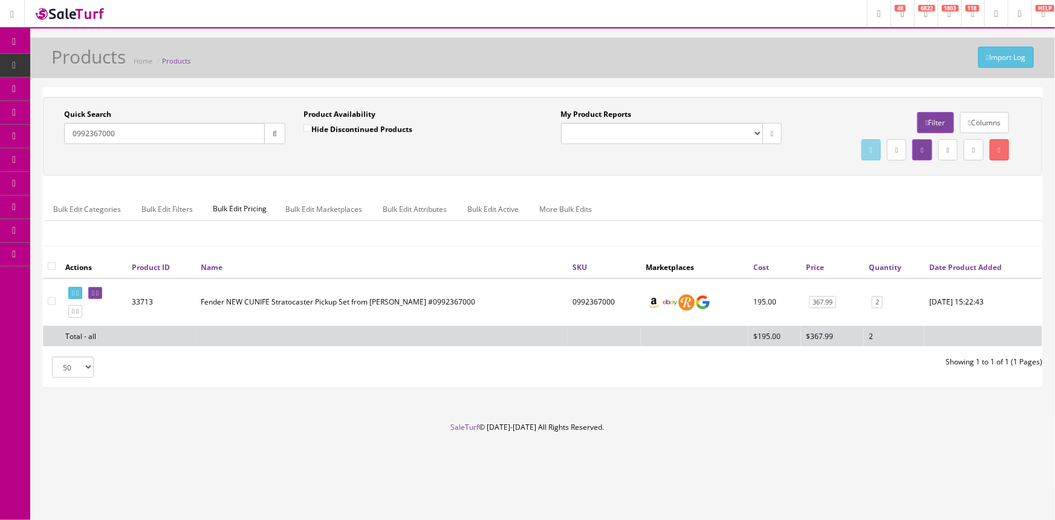
type input "0992367000"
click at [761, 203] on ul "Bulk Edit Categories Bulk Edit Filters Bulk Edit Pricing Bulk Edit Marketplaces…" at bounding box center [543, 209] width 999 height 24
click at [770, 197] on ul "Bulk Edit Categories Bulk Edit Filters Bulk Edit Pricing Bulk Edit Marketplaces…" at bounding box center [543, 209] width 999 height 24
click at [162, 129] on input "0992367000" at bounding box center [164, 133] width 201 height 21
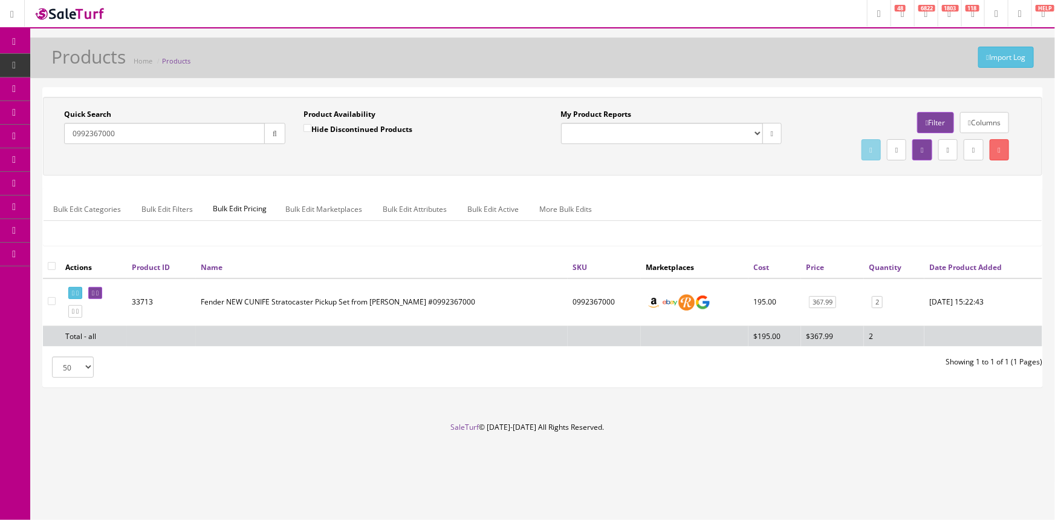
click at [162, 129] on input "0992367000" at bounding box center [164, 133] width 201 height 21
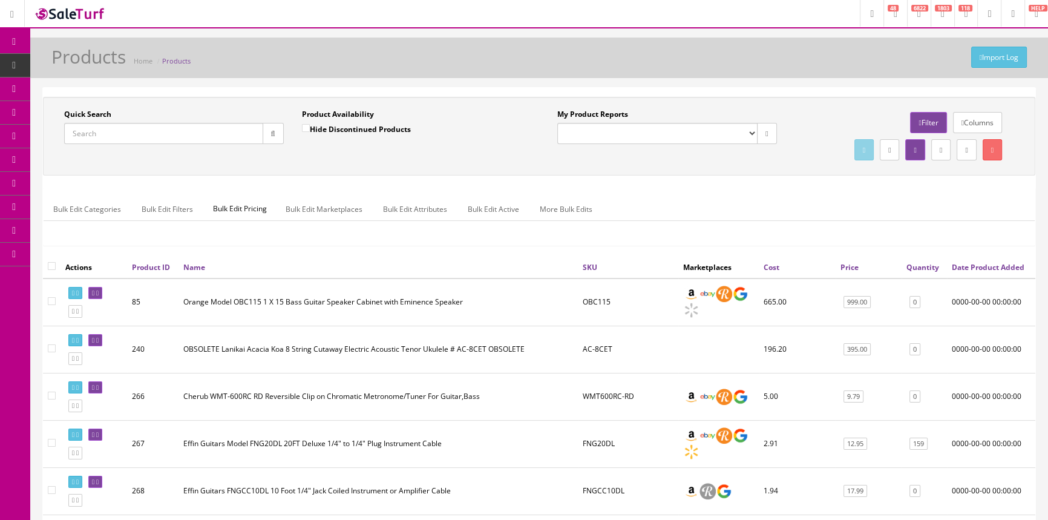
click at [101, 114] on span "POS Console" at bounding box center [93, 112] width 43 height 10
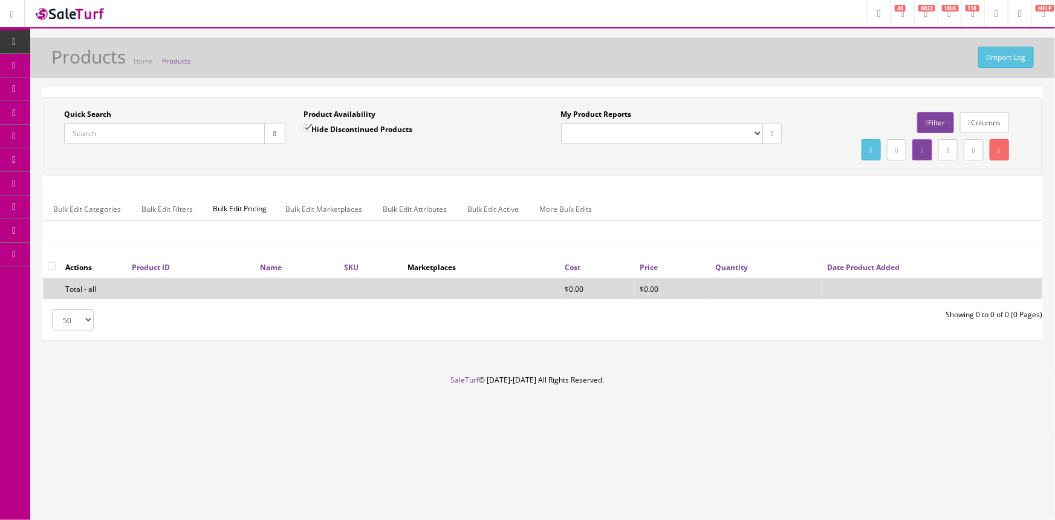
drag, startPoint x: 112, startPoint y: 134, endPoint x: 140, endPoint y: 155, distance: 35.0
click at [114, 134] on input "Quick Search" at bounding box center [164, 133] width 201 height 21
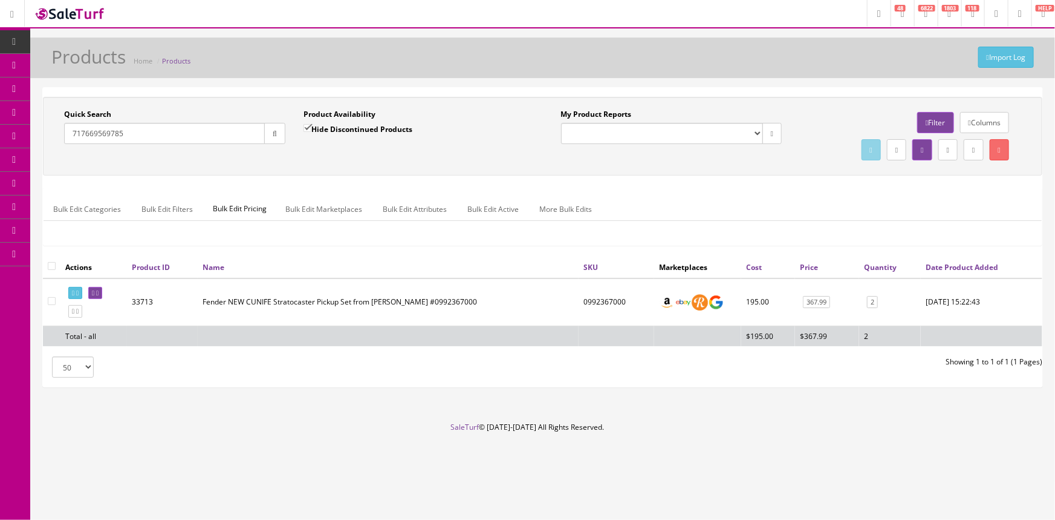
type input "717669569785"
drag, startPoint x: 143, startPoint y: 132, endPoint x: 47, endPoint y: 143, distance: 96.8
click at [34, 142] on div "Quick Search 717669569785 Date From Product Availability Hide Discontinued Prod…" at bounding box center [542, 242] width 1025 height 310
drag, startPoint x: 127, startPoint y: 134, endPoint x: 65, endPoint y: 138, distance: 62.4
click at [65, 138] on input "0991446100" at bounding box center [164, 133] width 201 height 21
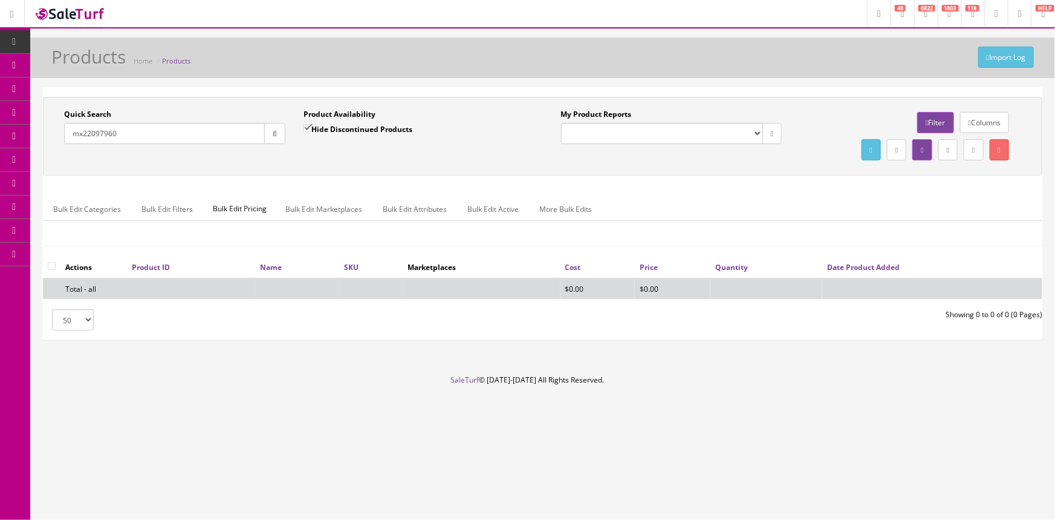
type input "mx22097960"
click at [307, 127] on input "Hide Discontinued Products" at bounding box center [308, 128] width 8 height 8
checkbox input "false"
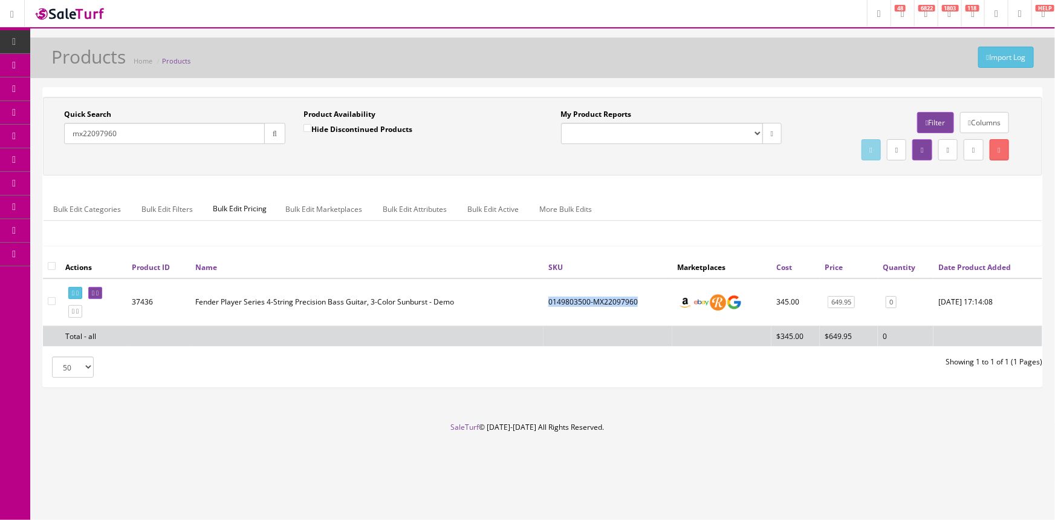
drag, startPoint x: 543, startPoint y: 298, endPoint x: 631, endPoint y: 308, distance: 88.3
click at [631, 308] on td "0149803500-MX22097960" at bounding box center [608, 302] width 129 height 48
copy td "0149803500-MX22097960"
click at [100, 132] on span "Order List" at bounding box center [88, 136] width 33 height 10
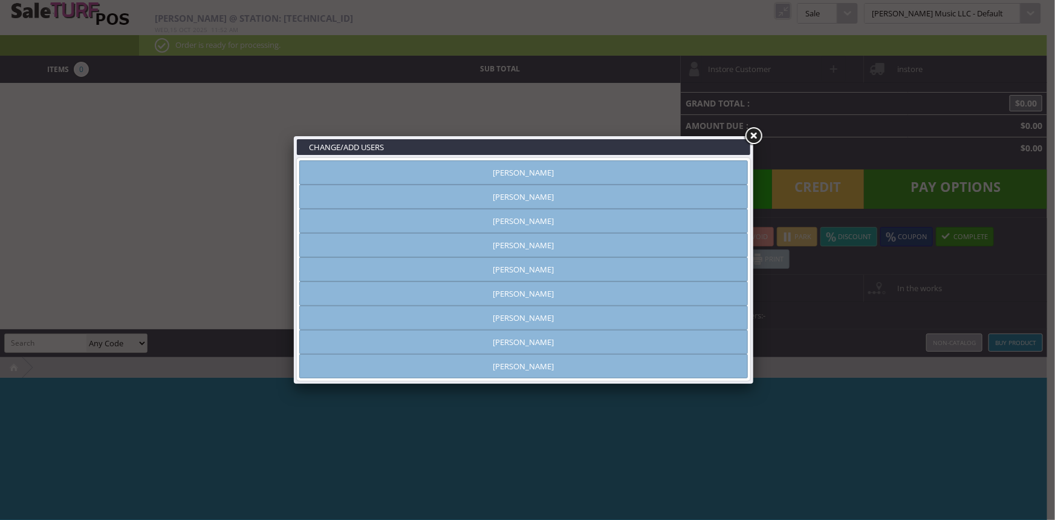
type input "amber helgren"
click at [398, 169] on link "[PERSON_NAME]" at bounding box center [523, 172] width 449 height 24
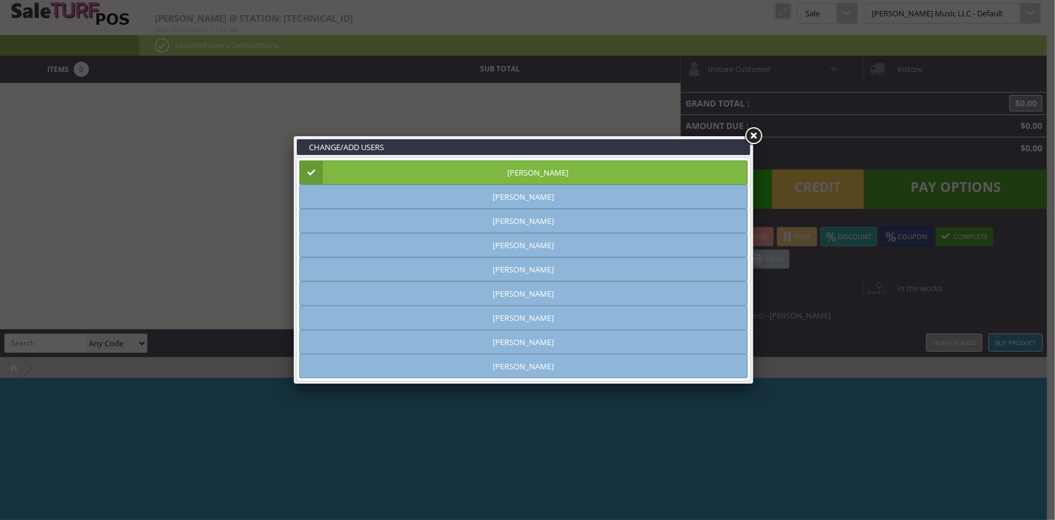
click at [752, 132] on link at bounding box center [754, 136] width 22 height 22
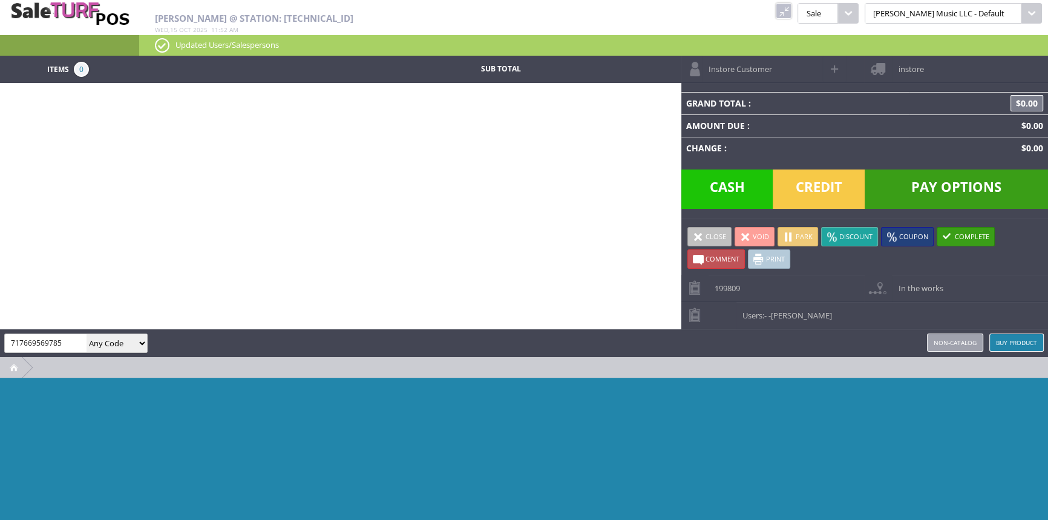
type input "717669569785"
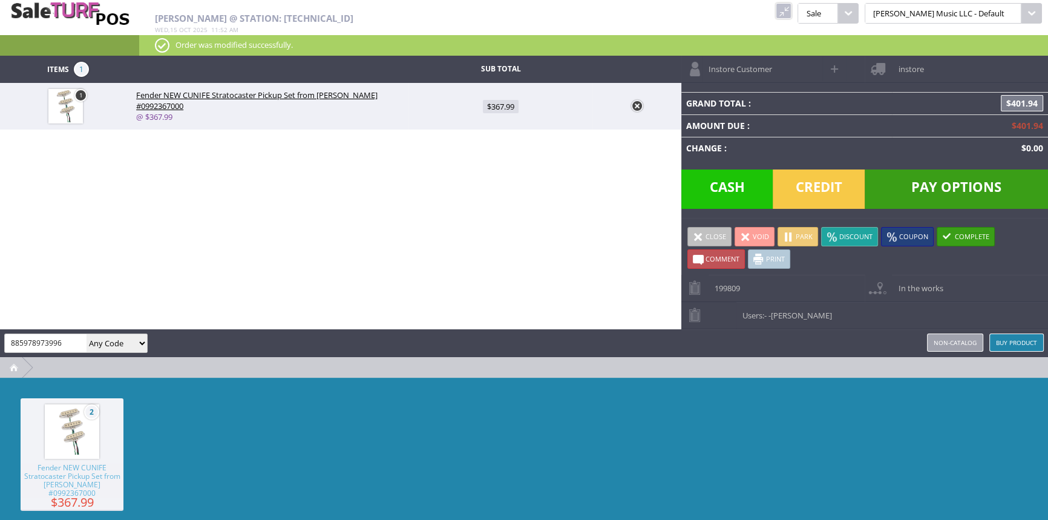
type input "885978973996"
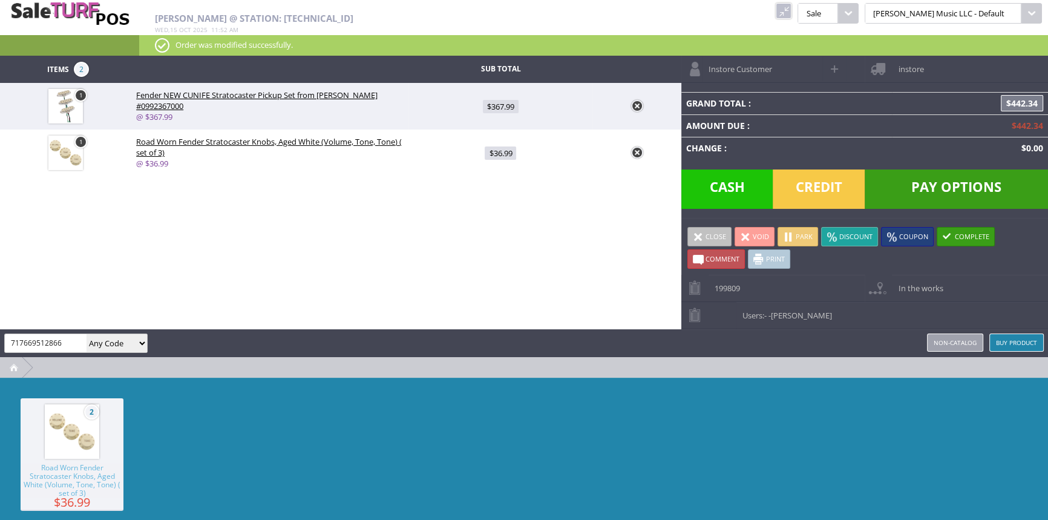
type input "717669512866"
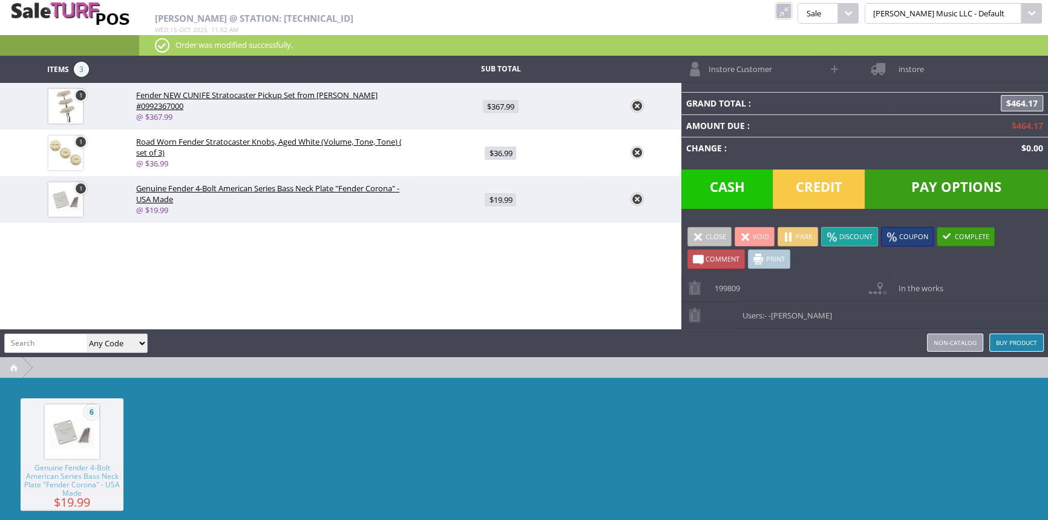
click at [1012, 345] on link "Buy Product" at bounding box center [1016, 342] width 54 height 18
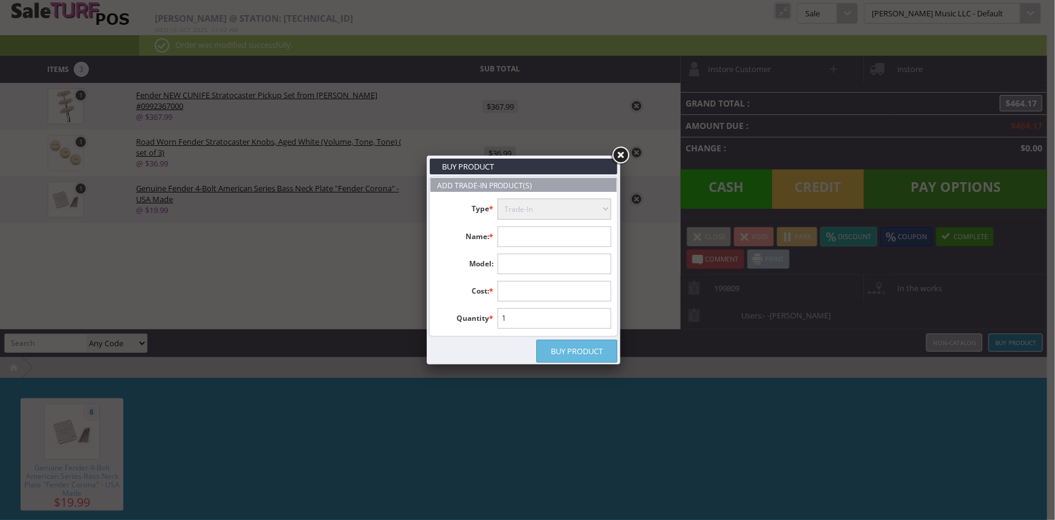
click at [566, 238] on input "text" at bounding box center [555, 236] width 114 height 21
type input "player bass"
click at [526, 263] on input "text" at bounding box center [555, 263] width 114 height 21
paste input "0149803500-MX22097960"
type input "0149803500-MX22097960"
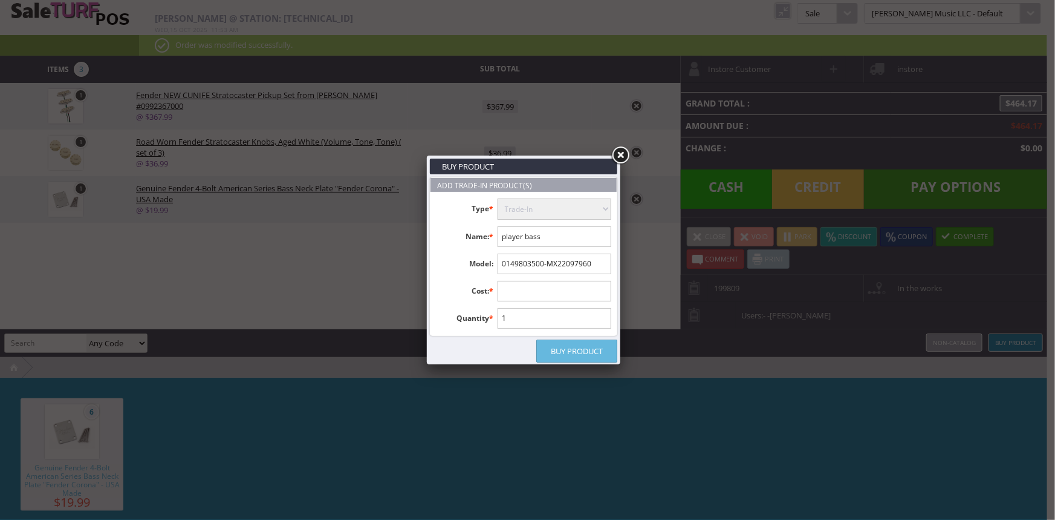
click at [559, 287] on input "text" at bounding box center [555, 291] width 114 height 21
type input "300.00"
click at [587, 347] on link "Buy Product" at bounding box center [576, 350] width 81 height 23
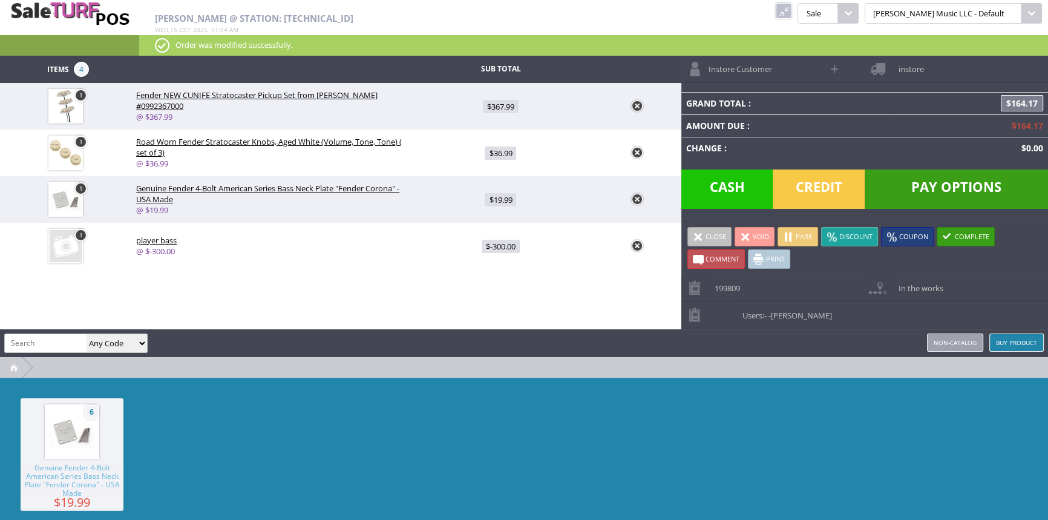
click at [924, 192] on span "Pay Options" at bounding box center [955, 188] width 183 height 39
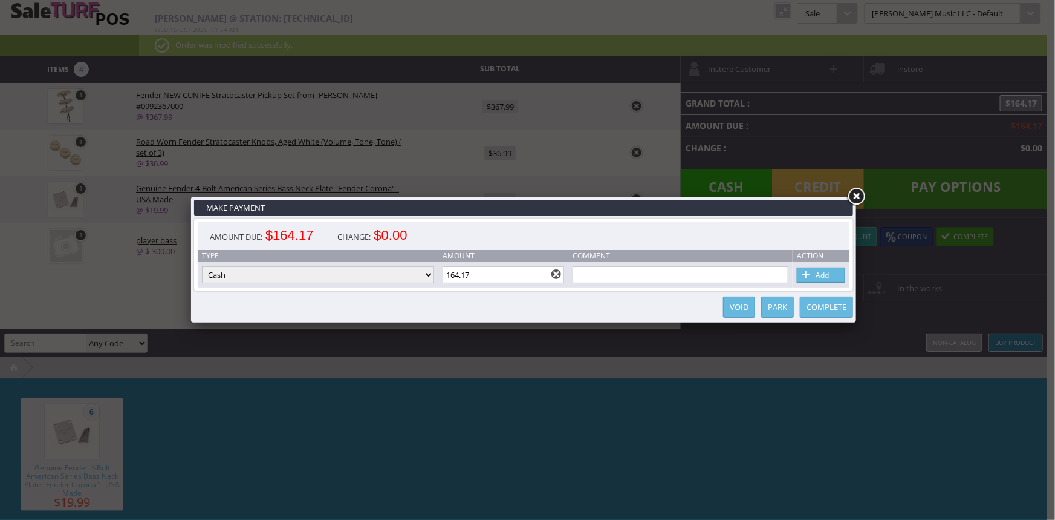
click at [272, 276] on select "Cash Credit Card Cheque or Money Order" at bounding box center [318, 274] width 232 height 17
select select "cheque"
click at [202, 267] on select "Cash Credit Card Cheque or Money Order" at bounding box center [318, 274] width 232 height 17
click at [699, 272] on input "text" at bounding box center [681, 274] width 216 height 17
type input "Gift card"
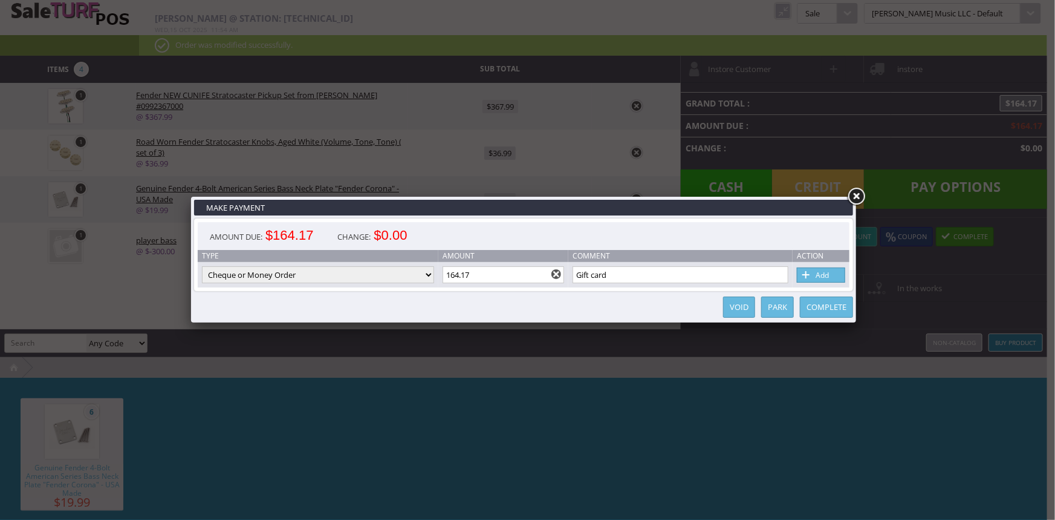
click at [495, 273] on input "164.17" at bounding box center [504, 274] width 122 height 17
type input "1"
click at [822, 278] on link "Add" at bounding box center [821, 274] width 48 height 15
type input "164.17"
select select "cash"
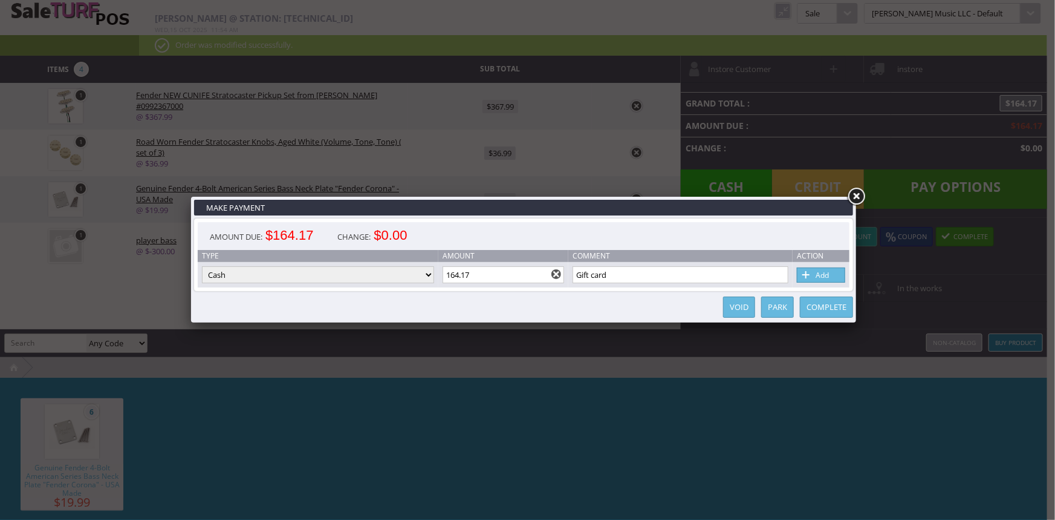
type input "114.17"
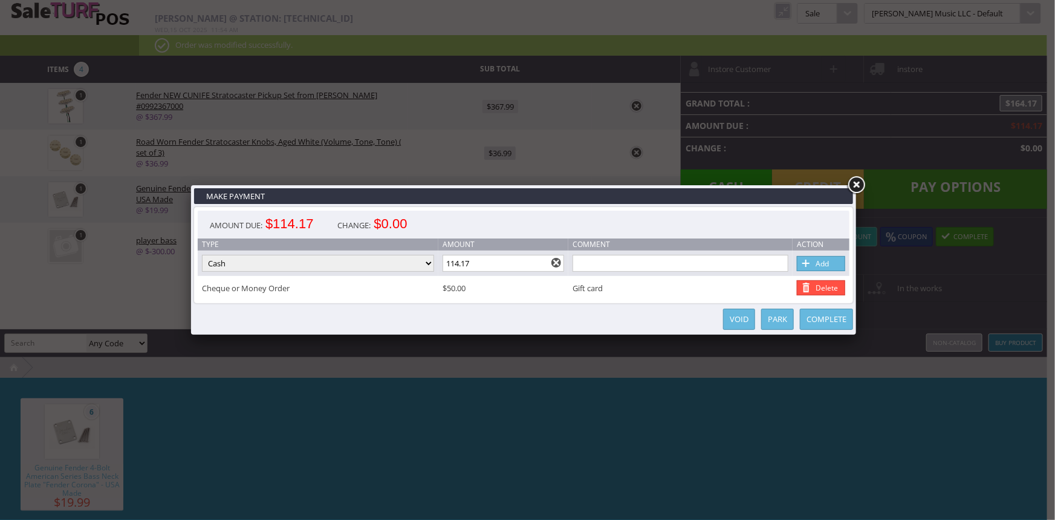
click at [854, 183] on link at bounding box center [857, 185] width 22 height 22
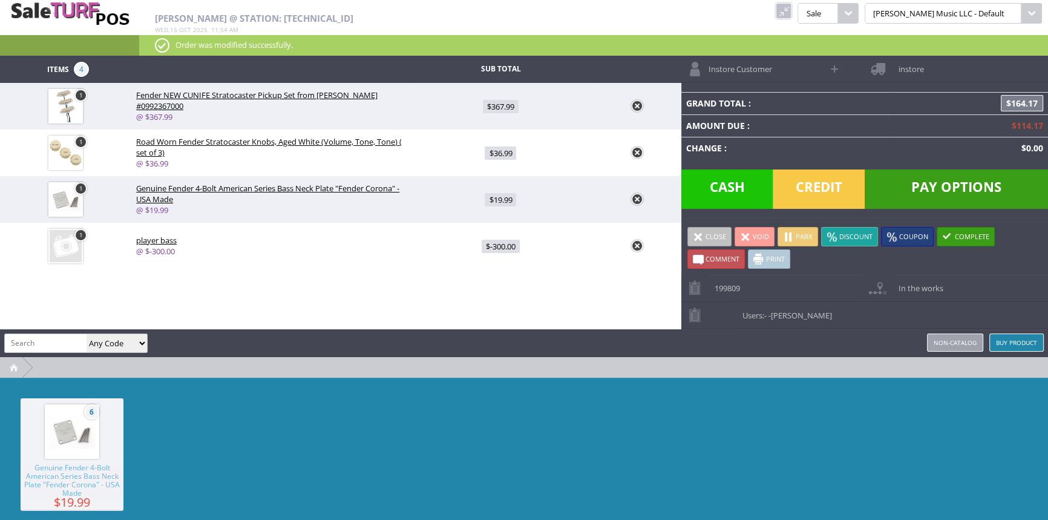
click at [937, 179] on span "Pay Options" at bounding box center [955, 188] width 183 height 39
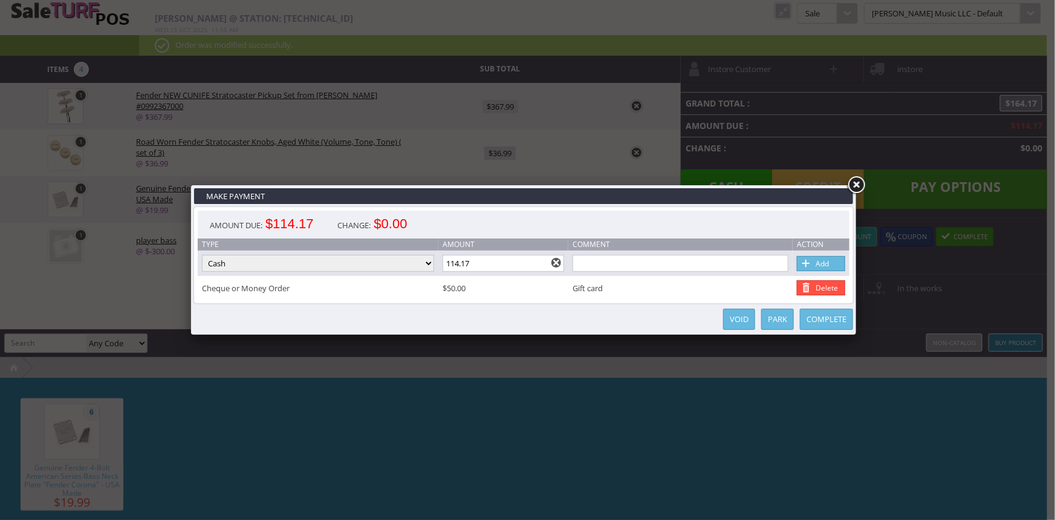
click at [830, 321] on link "Complete" at bounding box center [826, 318] width 53 height 21
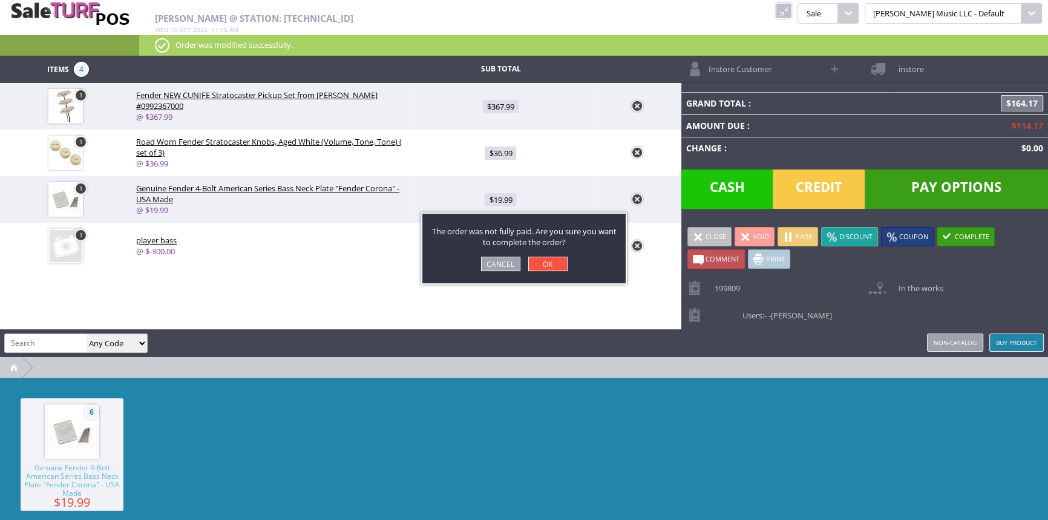
drag, startPoint x: 501, startPoint y: 260, endPoint x: 1052, endPoint y: 251, distance: 550.5
click at [502, 260] on link "Cancel" at bounding box center [500, 263] width 39 height 15
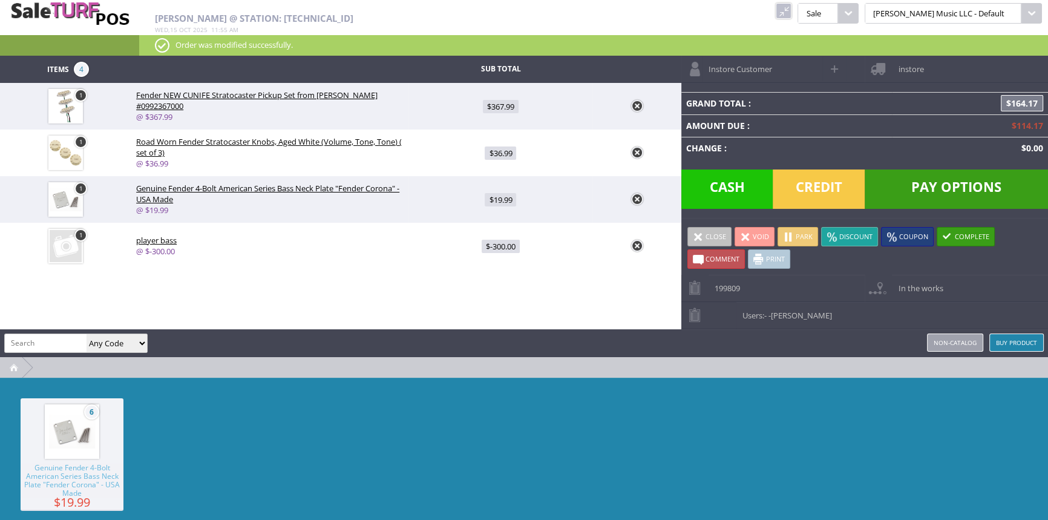
click at [956, 178] on span "Pay Options" at bounding box center [955, 188] width 183 height 39
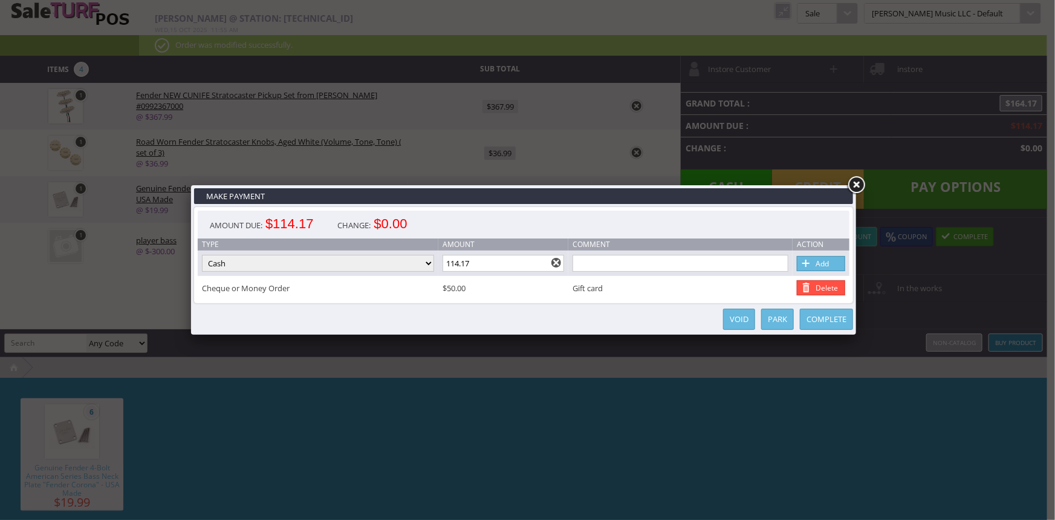
click at [805, 261] on span at bounding box center [807, 263] width 12 height 13
type input "0"
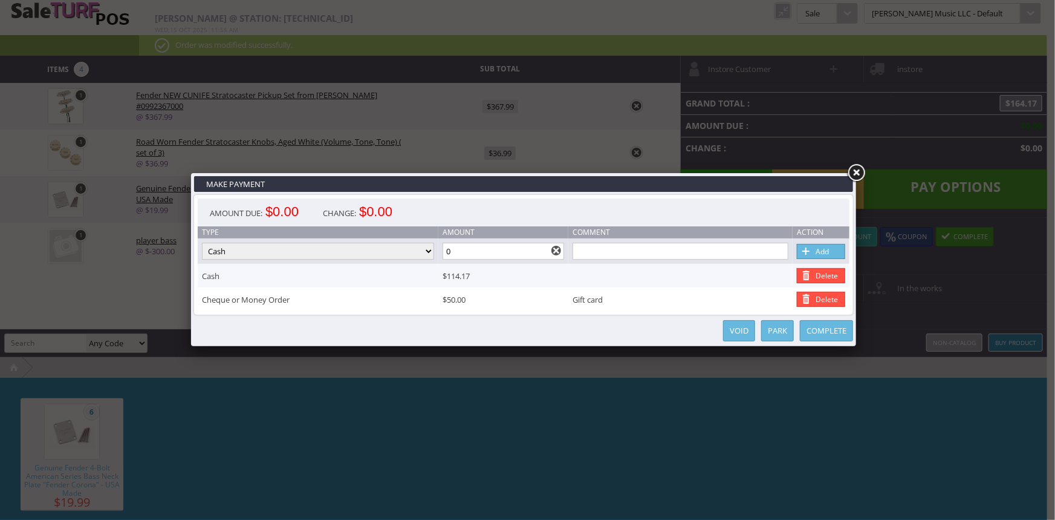
click at [823, 327] on link "Complete" at bounding box center [826, 330] width 53 height 21
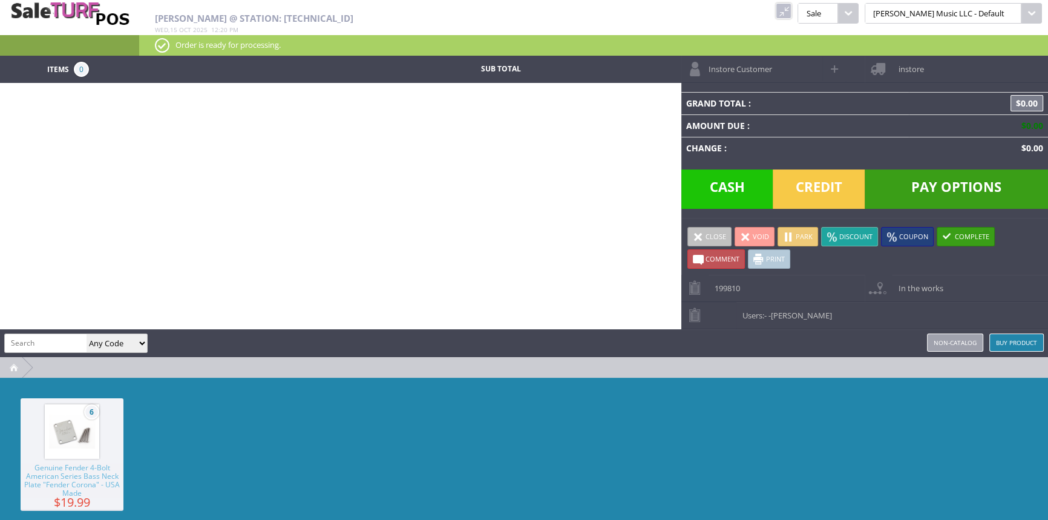
click at [791, 13] on link at bounding box center [783, 11] width 16 height 16
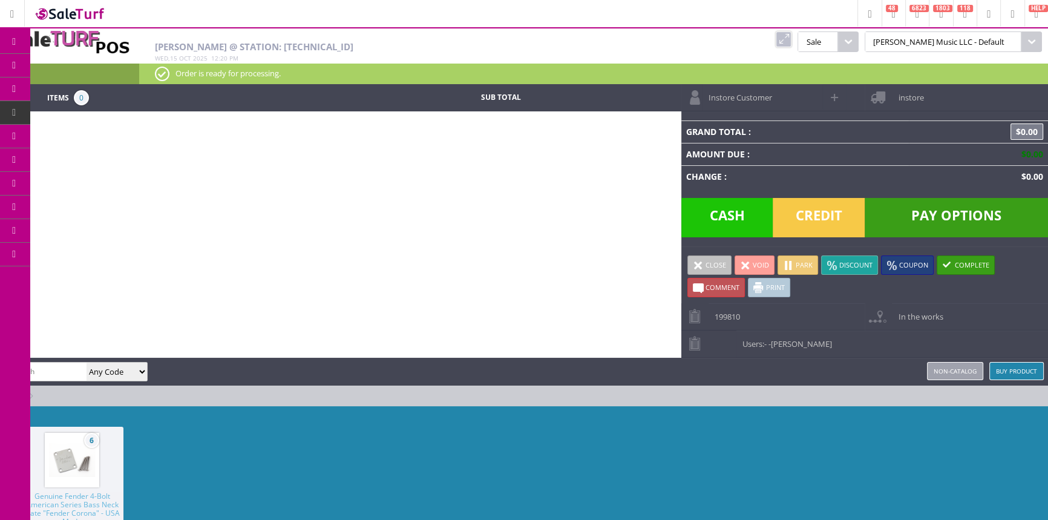
click at [92, 132] on span "Order List" at bounding box center [90, 136] width 36 height 11
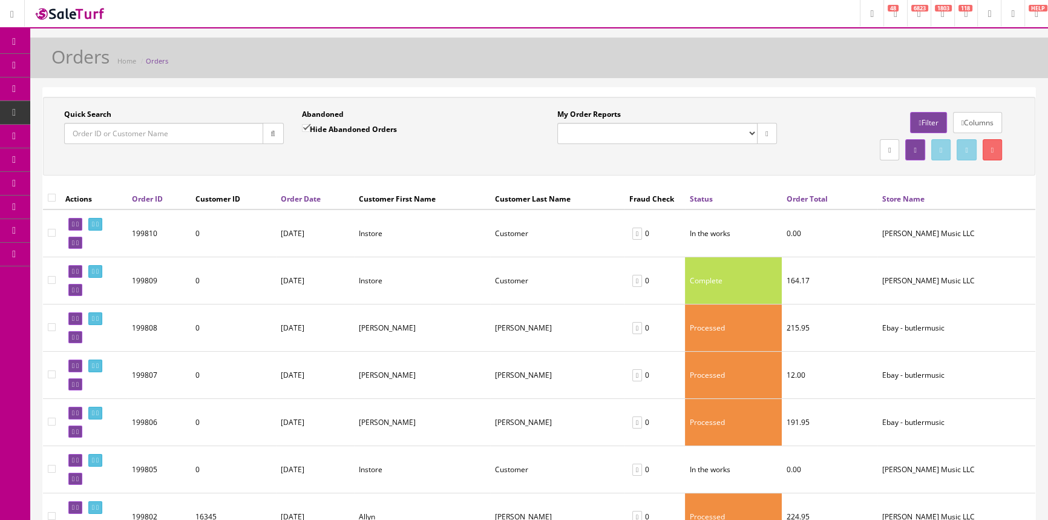
click at [82, 64] on span "Products" at bounding box center [87, 65] width 30 height 10
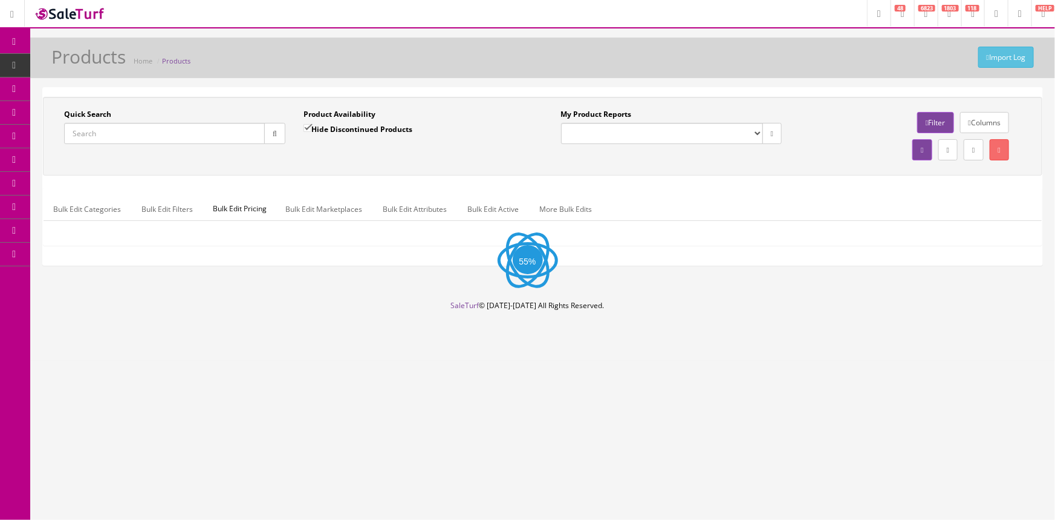
click at [106, 134] on input "Quick Search" at bounding box center [164, 133] width 201 height 21
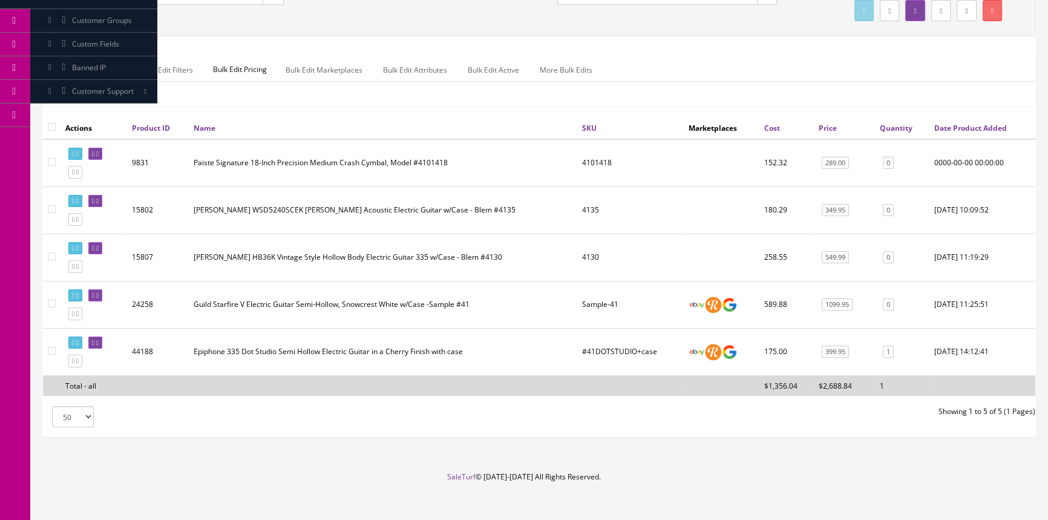
scroll to position [157, 0]
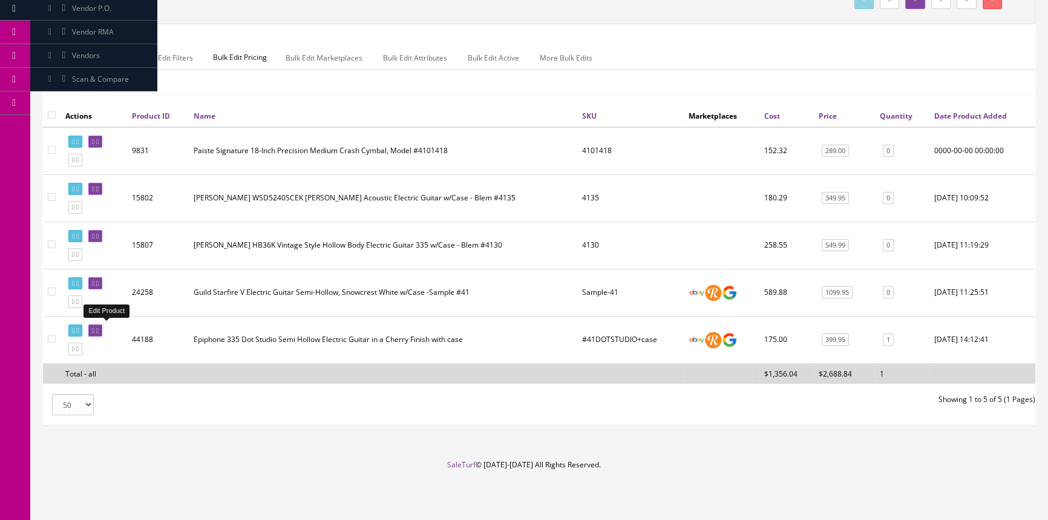
type input "#41"
click at [94, 327] on icon at bounding box center [93, 330] width 2 height 7
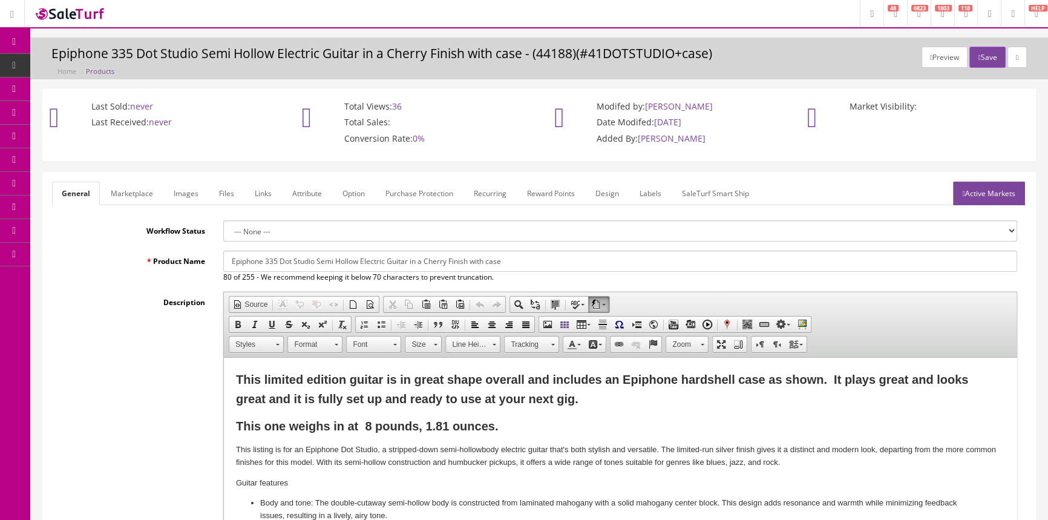
click at [184, 189] on link "Images" at bounding box center [186, 193] width 44 height 24
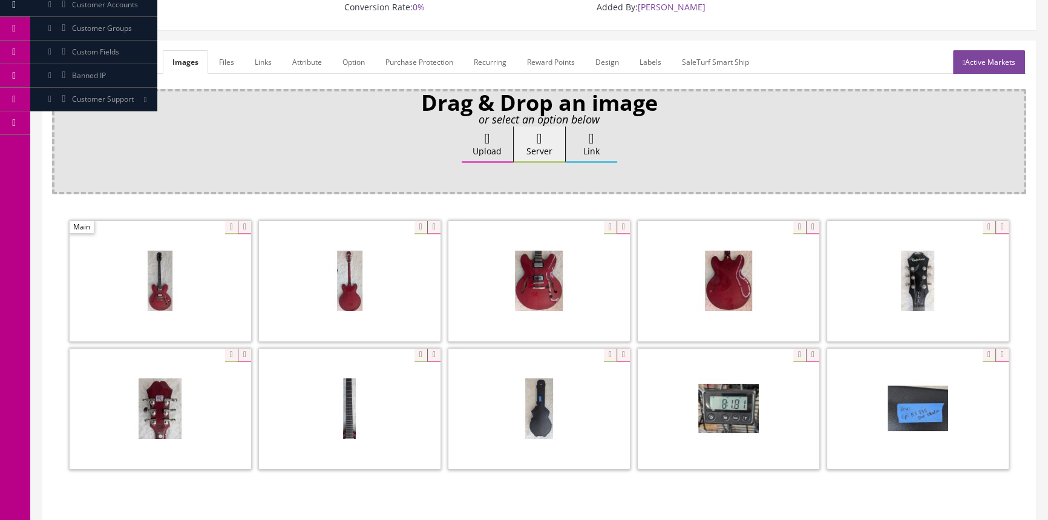
scroll to position [220, 0]
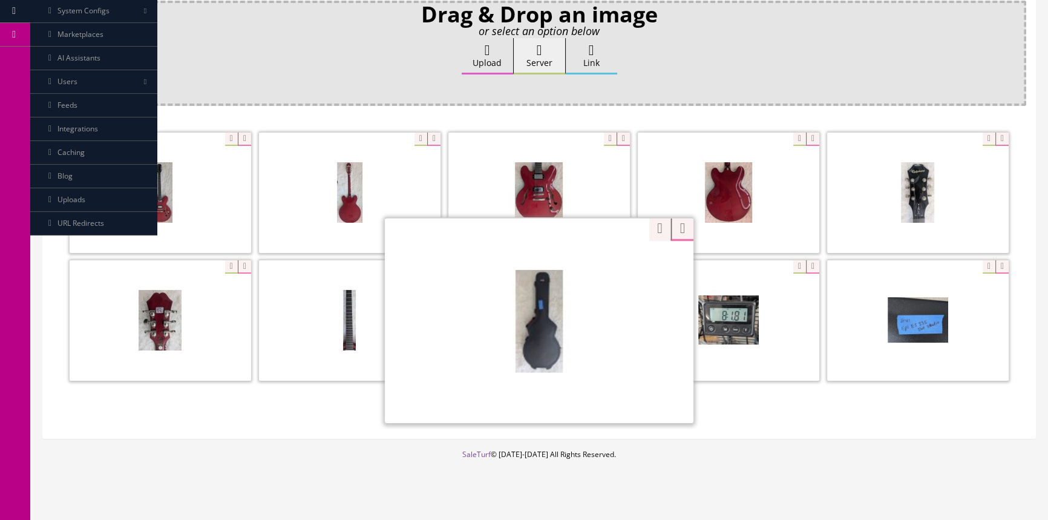
click at [601, 262] on div "Zoom" at bounding box center [539, 320] width 308 height 206
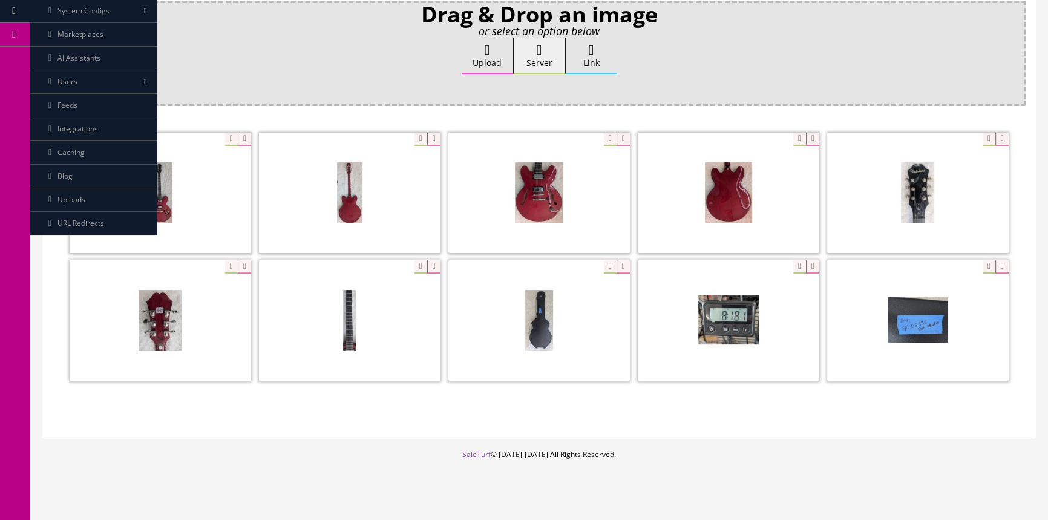
scroll to position [0, 0]
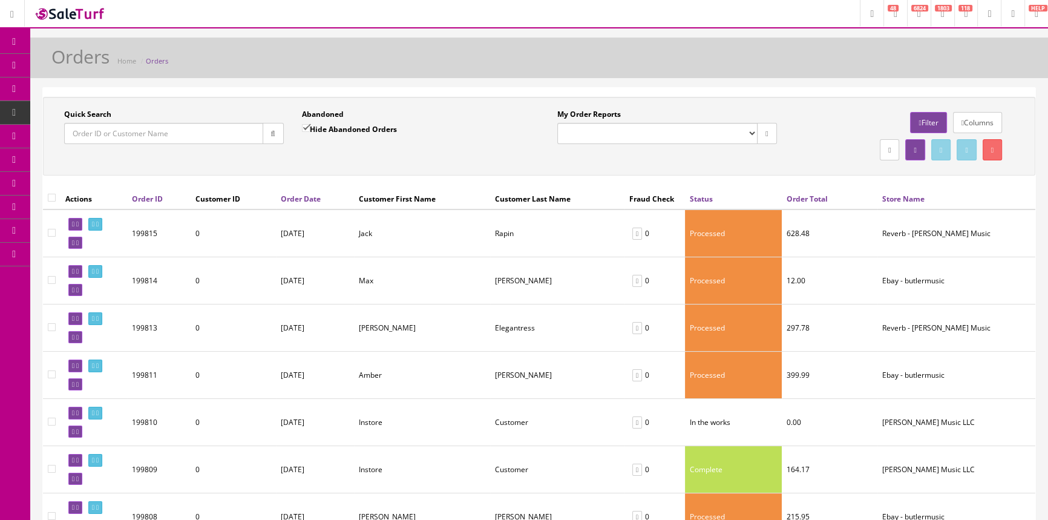
click at [164, 136] on input "Quick Search" at bounding box center [163, 133] width 199 height 21
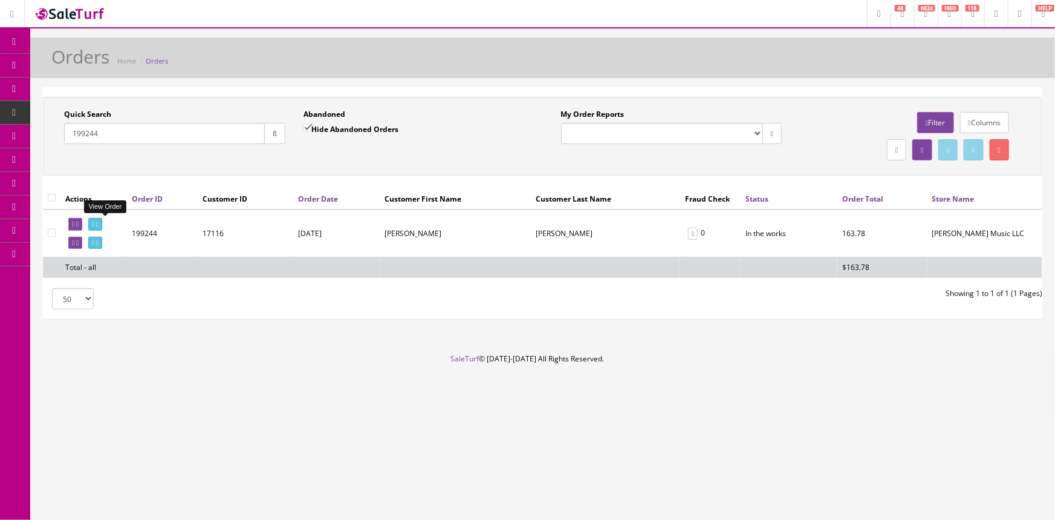
type input "199244"
click at [94, 223] on icon at bounding box center [93, 224] width 2 height 7
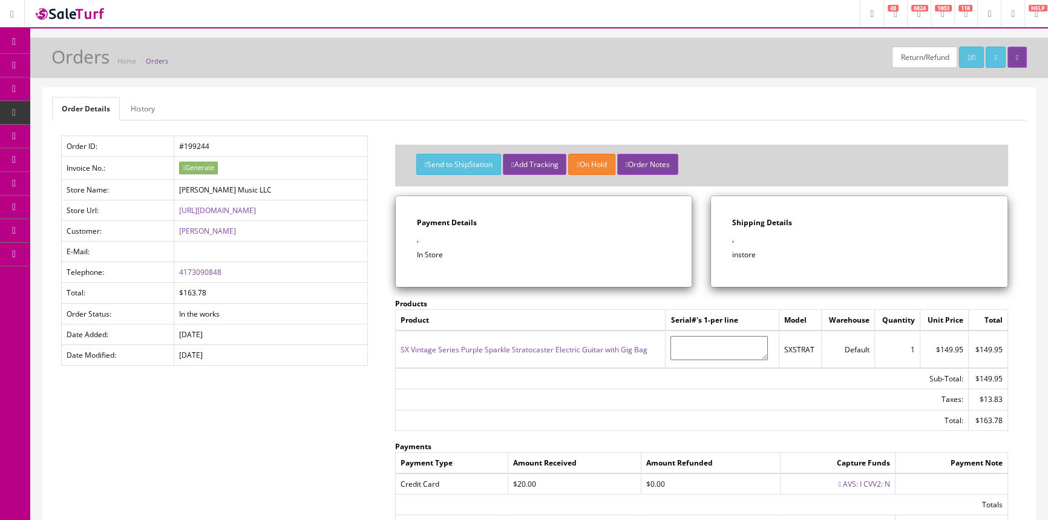
click at [137, 109] on link "History" at bounding box center [143, 109] width 44 height 24
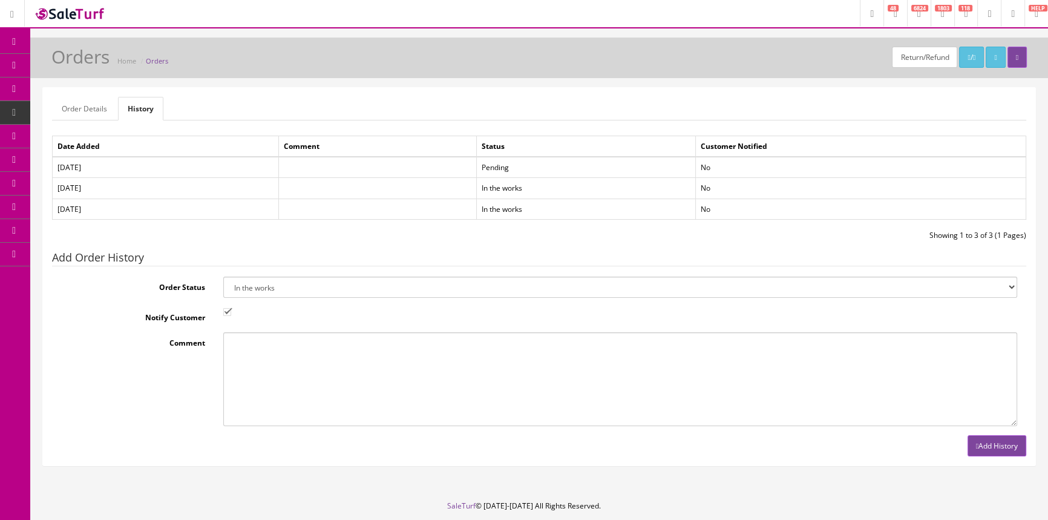
drag, startPoint x: 265, startPoint y: 358, endPoint x: 302, endPoint y: 353, distance: 37.8
click at [266, 357] on textarea "Comment" at bounding box center [620, 379] width 794 height 94
type textarea "Traded in a Guild surf liner for the remainder"
click at [823, 285] on select "Amazon Cart Awaiting Product Canceled Canceled Reversal Cart Chargeback Complet…" at bounding box center [620, 286] width 794 height 21
select select "5"
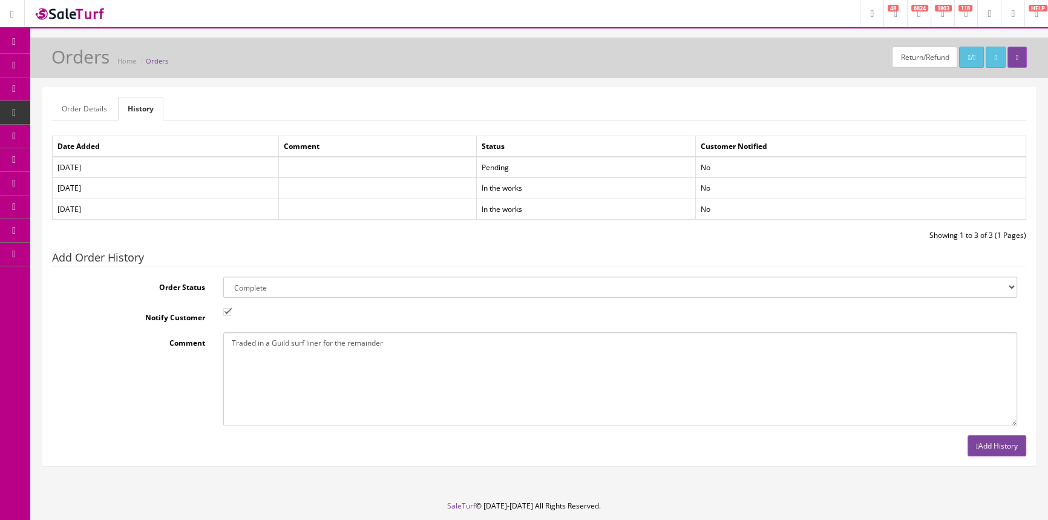
click at [223, 276] on select "Amazon Cart Awaiting Product Canceled Canceled Reversal Cart Chargeback Complet…" at bounding box center [620, 286] width 794 height 21
click at [1014, 443] on button "Add History" at bounding box center [996, 445] width 59 height 21
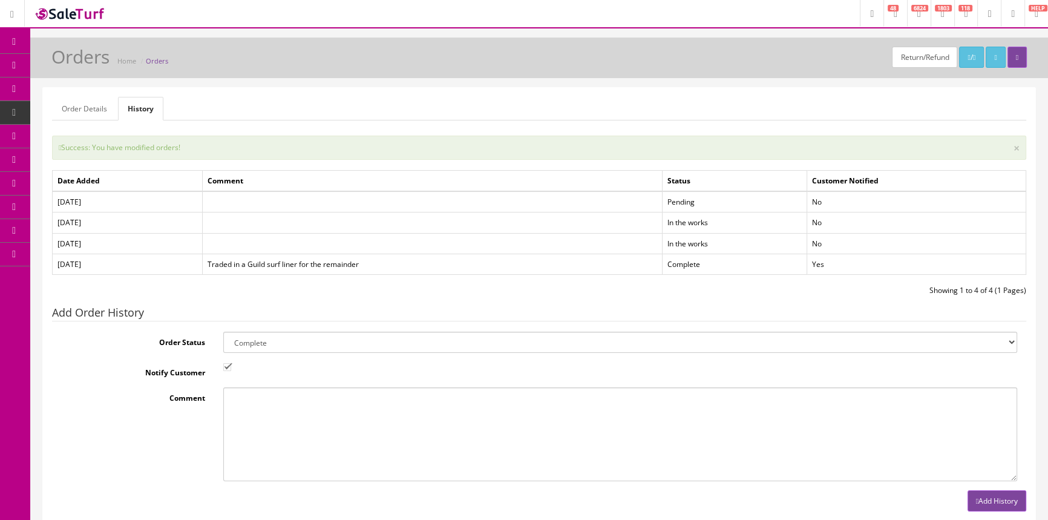
click at [129, 136] on link "Order List" at bounding box center [93, 137] width 127 height 24
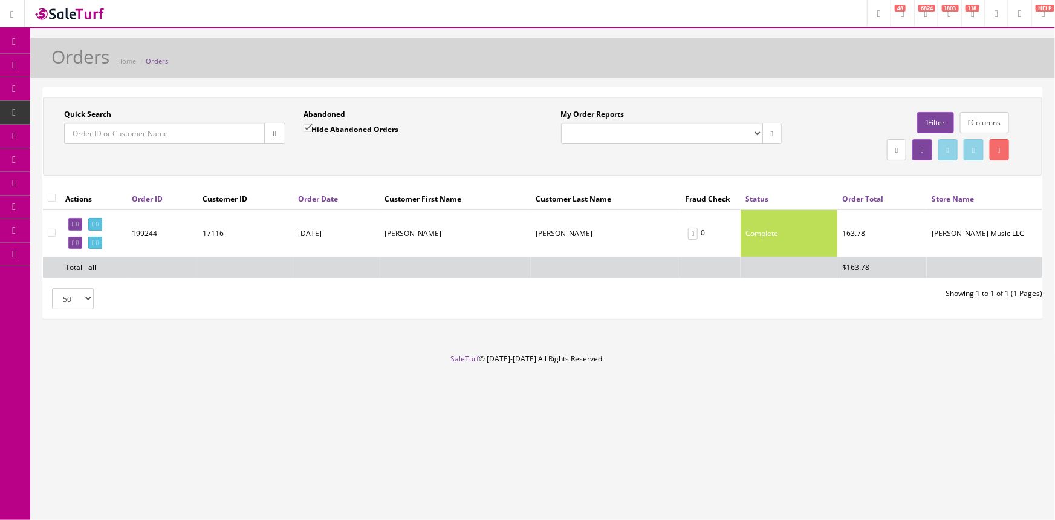
click at [123, 135] on input "Quick Search" at bounding box center [164, 133] width 201 height 21
type input "193762"
click at [94, 223] on icon at bounding box center [93, 224] width 2 height 7
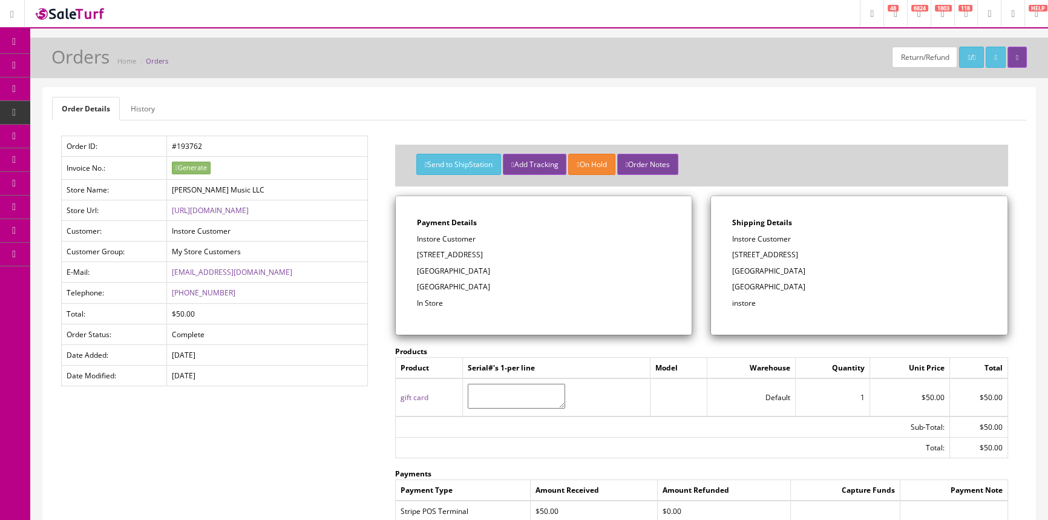
click at [145, 104] on link "History" at bounding box center [143, 109] width 44 height 24
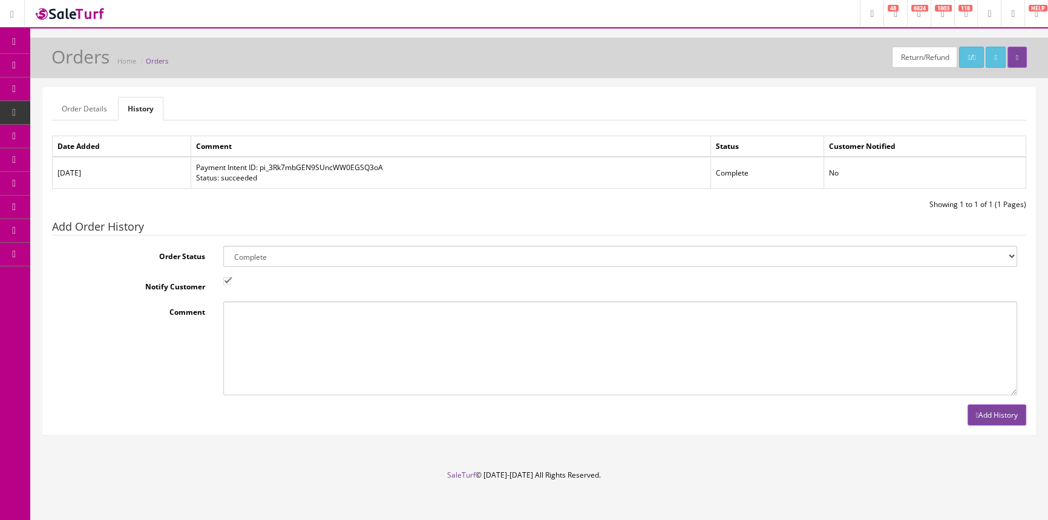
click at [261, 326] on textarea "Comment" at bounding box center [620, 348] width 794 height 94
type textarea "used on order #199809"
click at [999, 411] on button "Add History" at bounding box center [996, 414] width 59 height 21
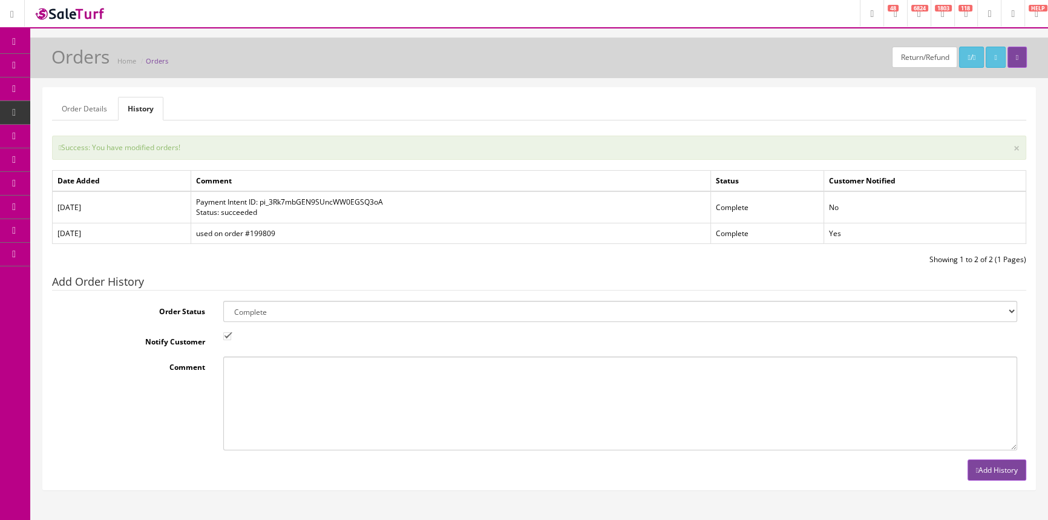
click at [110, 116] on span "POS Console" at bounding box center [93, 112] width 43 height 10
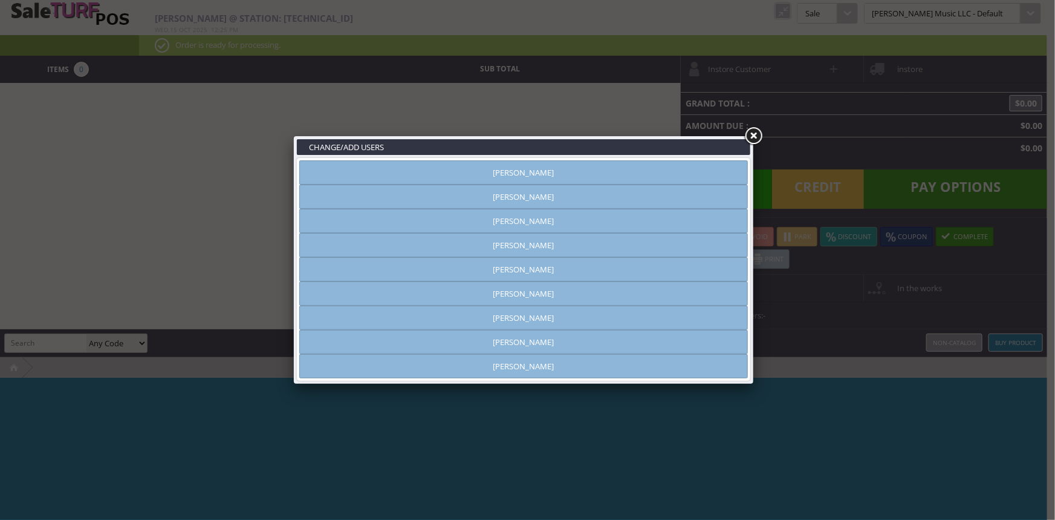
type input "[PERSON_NAME]"
click at [756, 132] on link at bounding box center [754, 136] width 22 height 22
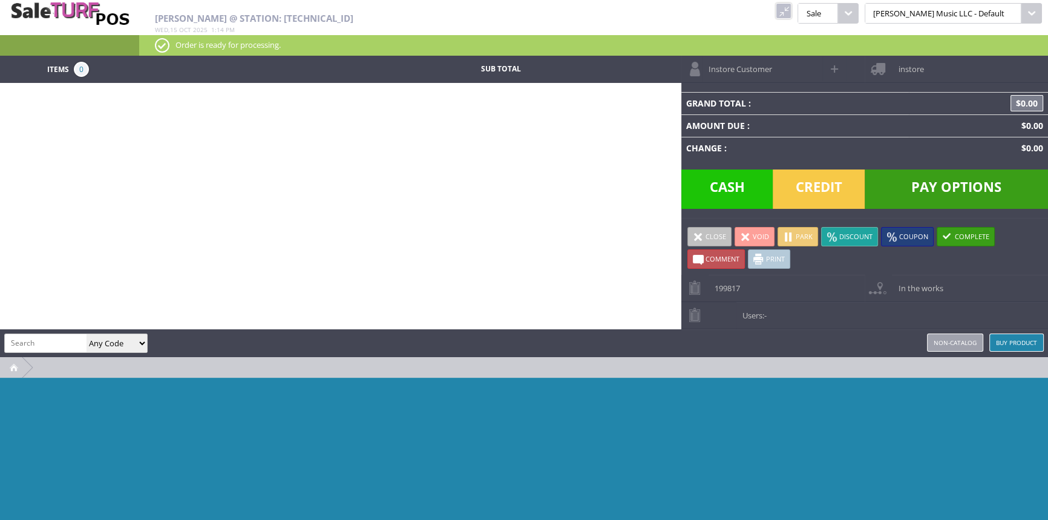
paste input "0110272829-FENV15317"
type input "0110272829-FENV15317"
click at [7, 342] on input "0110272829-FENV15317" at bounding box center [46, 343] width 82 height 18
click at [5, 339] on input "0110272829-FENV15317" at bounding box center [46, 343] width 82 height 18
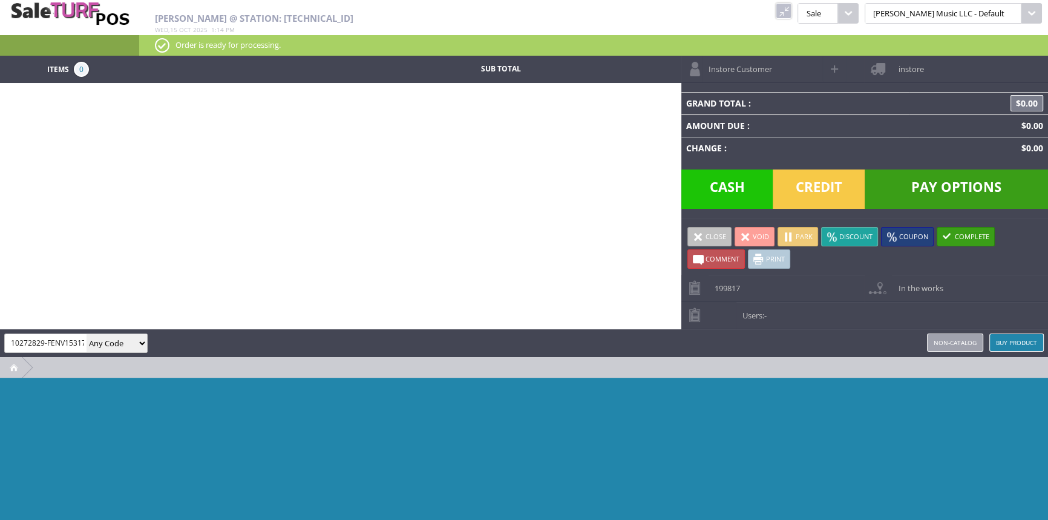
click at [5, 339] on input "0110272829-FENV15317" at bounding box center [46, 343] width 82 height 18
click at [5, 340] on input "0110272829-FENV15317" at bounding box center [46, 343] width 82 height 18
click at [5, 337] on input "0110272829-FENV15317" at bounding box center [46, 343] width 82 height 18
click at [791, 12] on link at bounding box center [783, 11] width 16 height 16
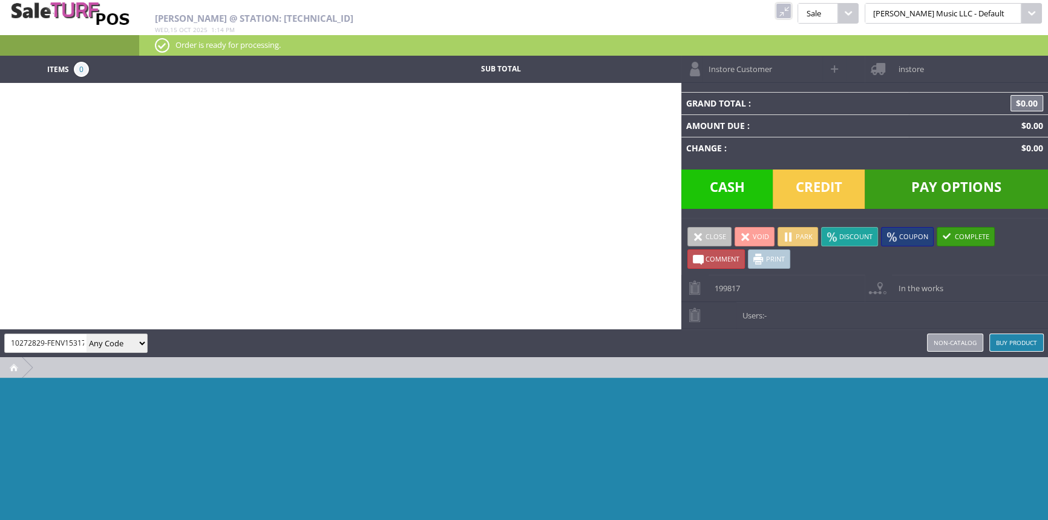
scroll to position [0, 0]
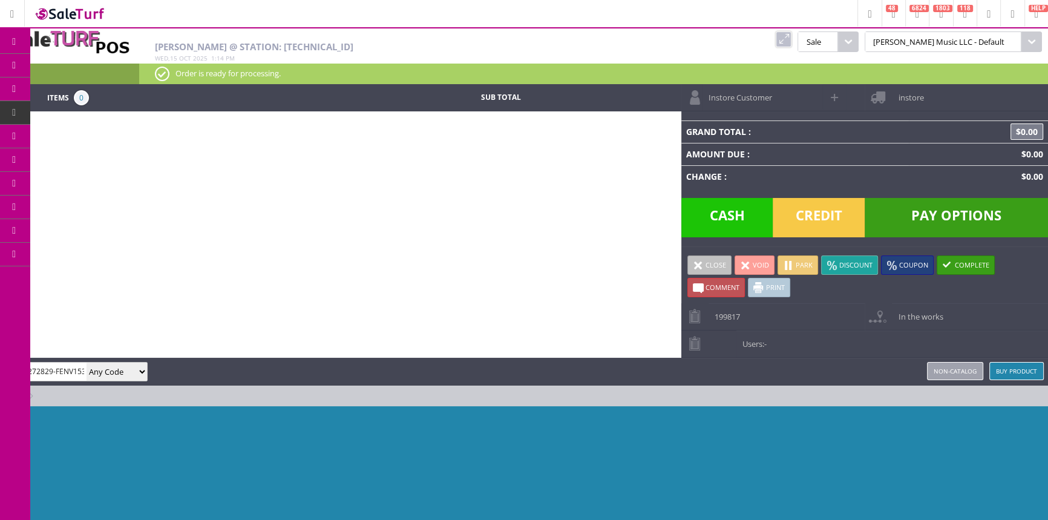
click at [100, 109] on span "POS Console" at bounding box center [101, 112] width 46 height 11
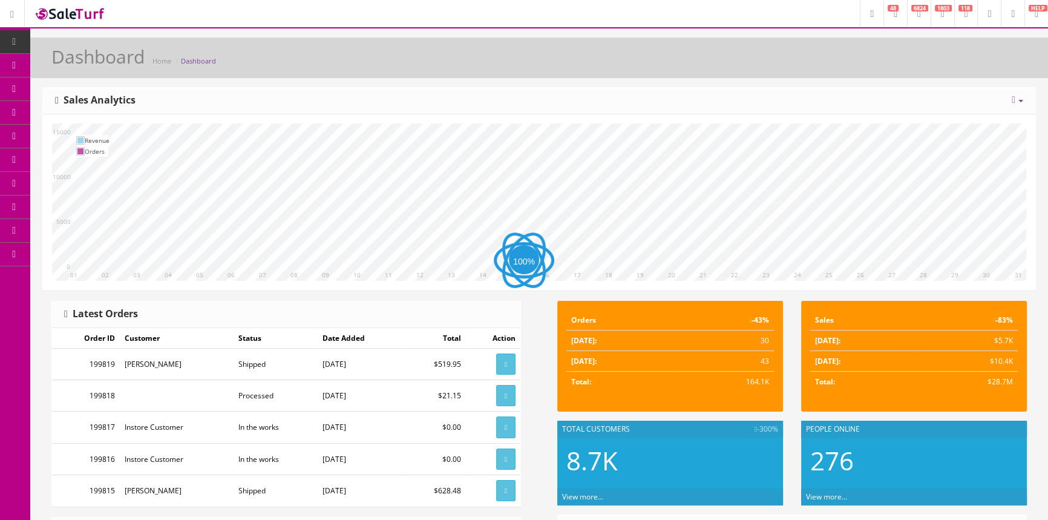
click at [56, 66] on link "Products" at bounding box center [93, 66] width 127 height 24
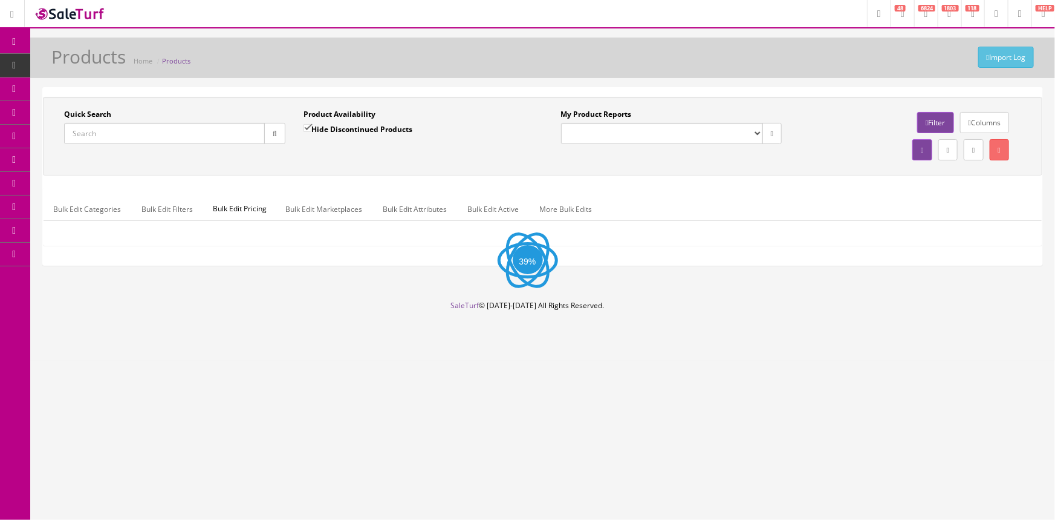
click at [163, 139] on input "Quick Search" at bounding box center [164, 133] width 201 height 21
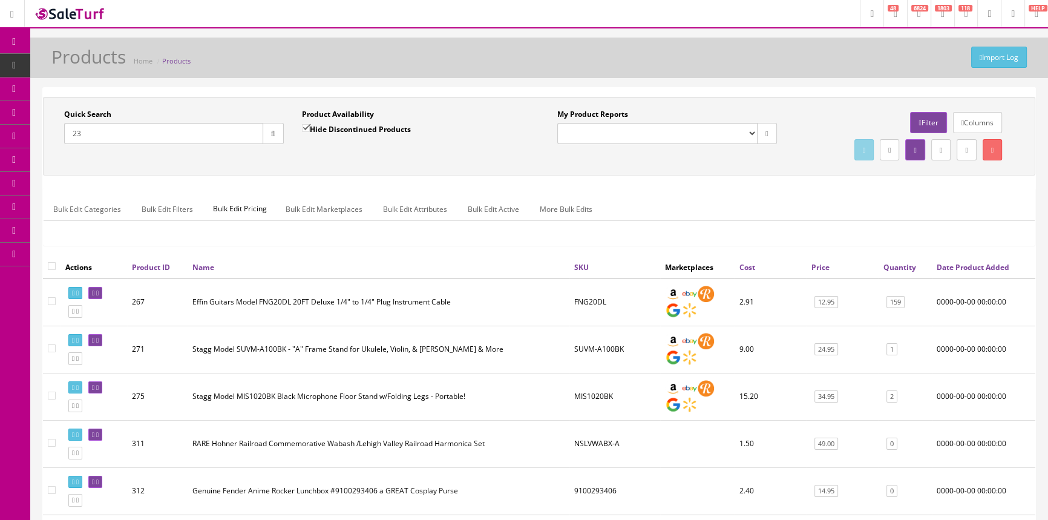
type input "2"
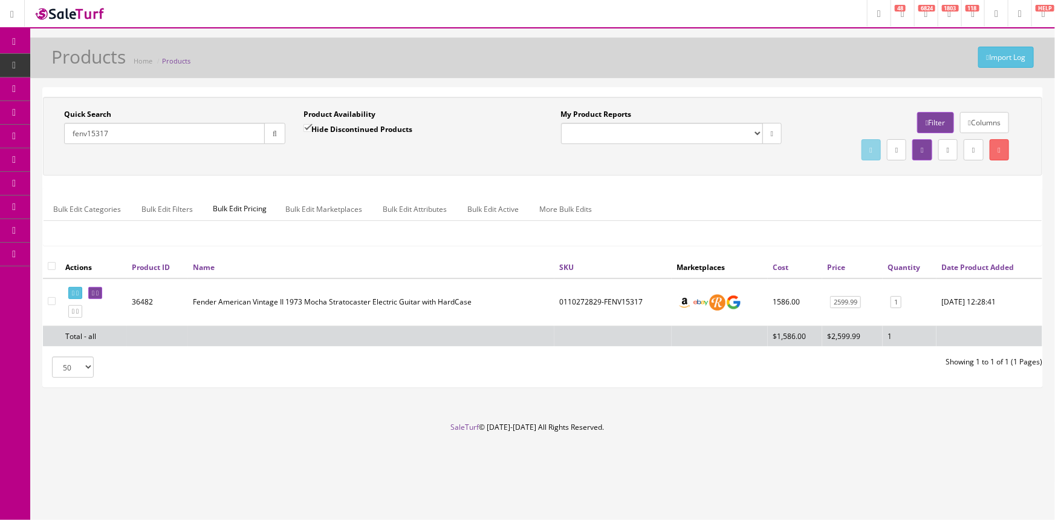
type input "fenv15317"
click at [102, 295] on link at bounding box center [95, 293] width 14 height 13
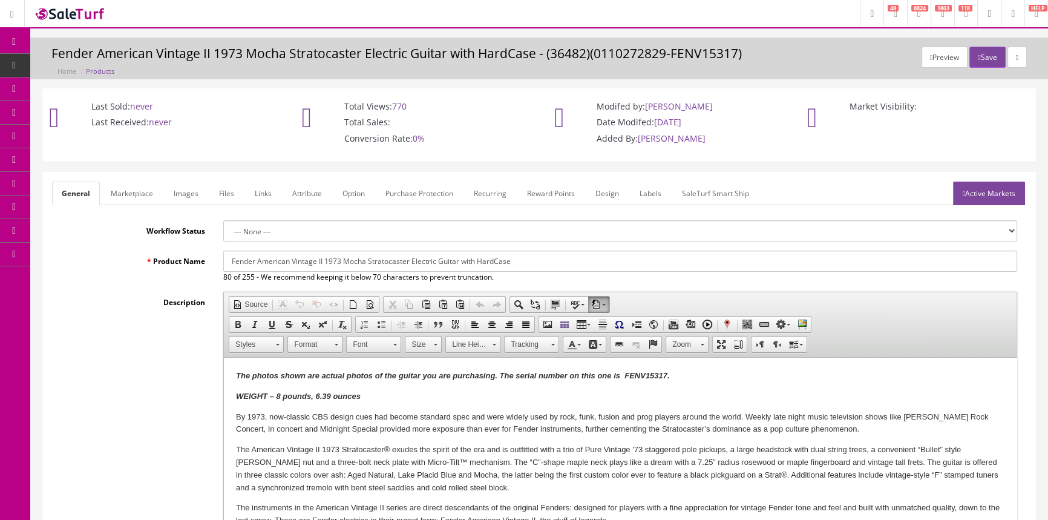
click at [144, 201] on link "Marketplace" at bounding box center [132, 193] width 62 height 24
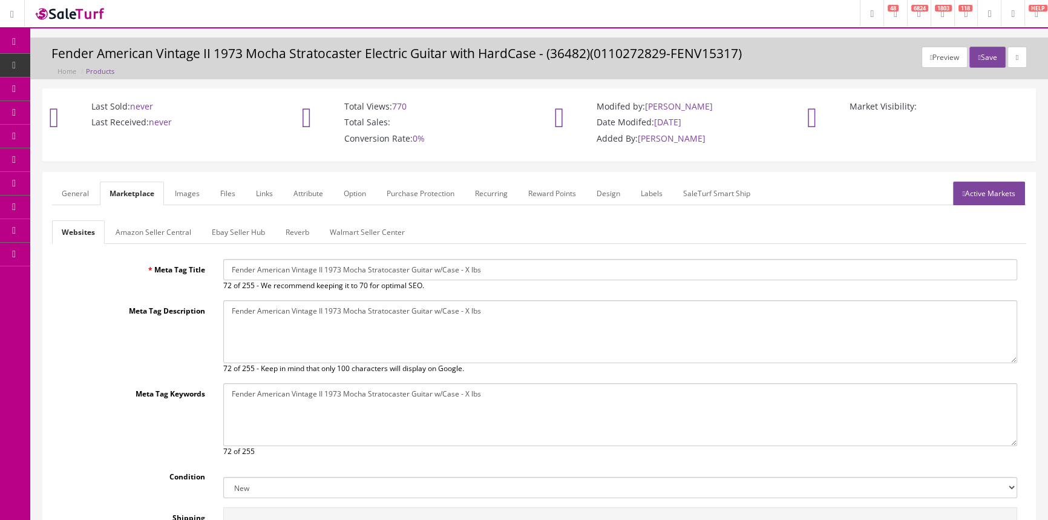
click at [174, 218] on form "General Marketplace Images Files Links Attribute Option Purchase Protection Rec…" at bounding box center [539, 422] width 974 height 483
click at [180, 204] on link "Images" at bounding box center [187, 193] width 44 height 24
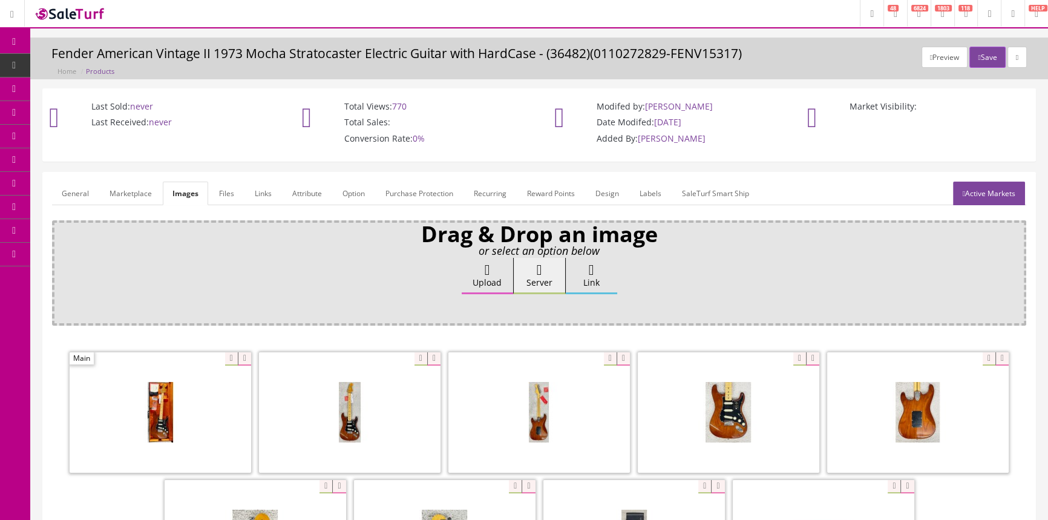
click at [220, 200] on link "Files" at bounding box center [226, 193] width 34 height 24
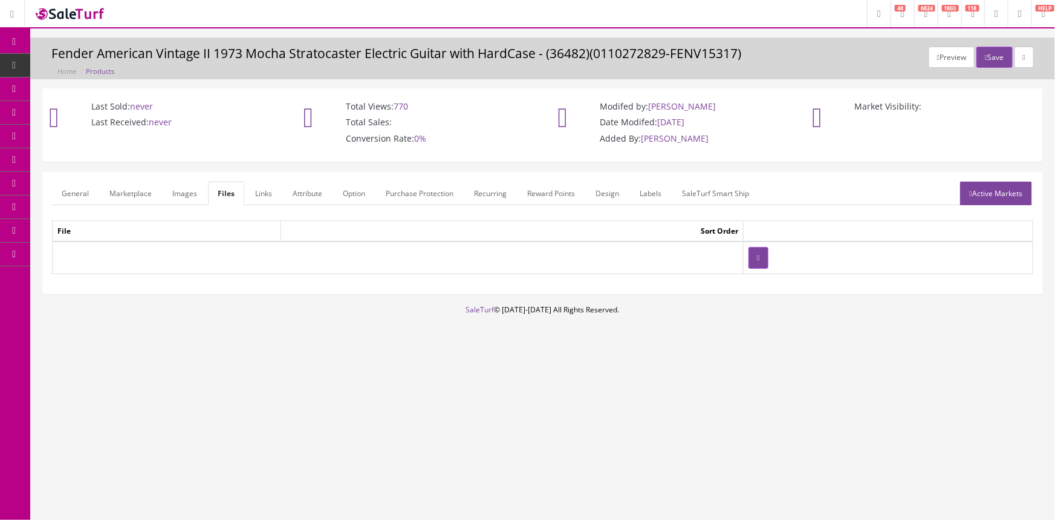
click at [266, 190] on link "Links" at bounding box center [264, 193] width 36 height 24
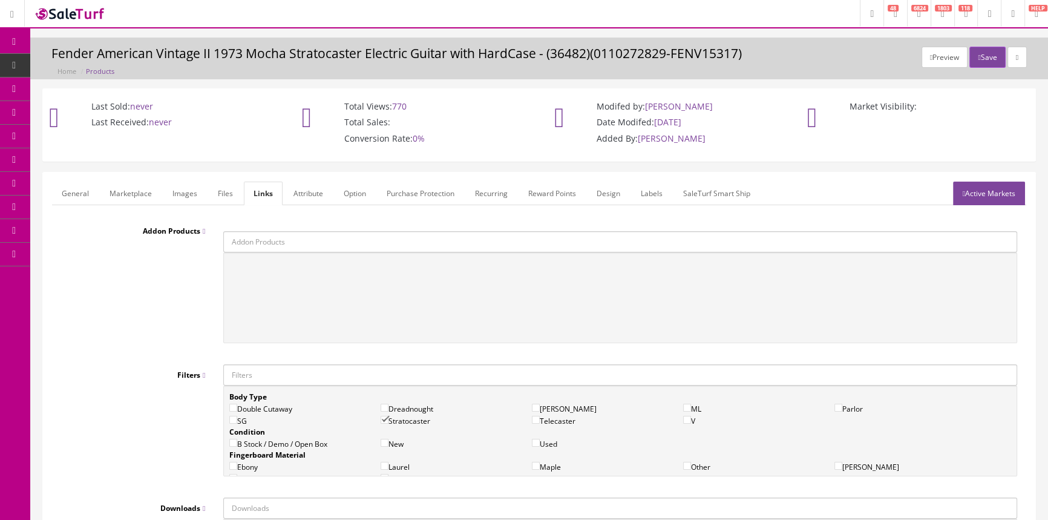
click at [301, 196] on link "Attribute" at bounding box center [308, 193] width 49 height 24
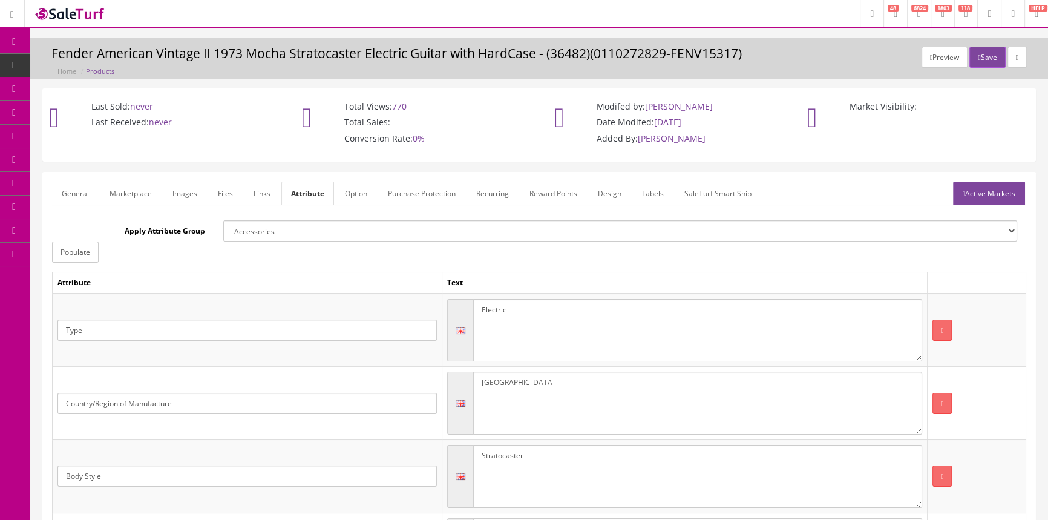
click at [363, 194] on link "Option" at bounding box center [356, 193] width 42 height 24
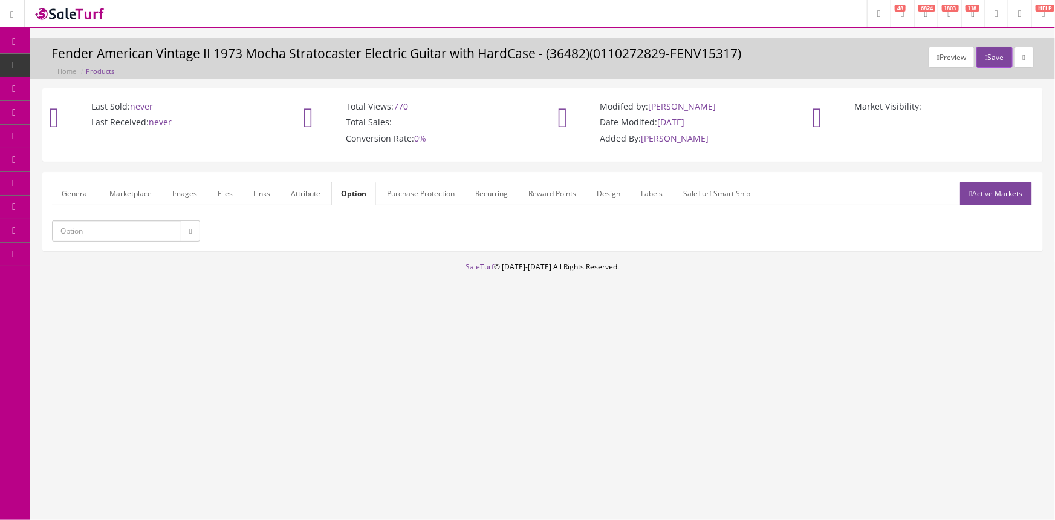
click at [421, 189] on link "Purchase Protection" at bounding box center [420, 193] width 87 height 24
click at [475, 188] on link "Recurring" at bounding box center [494, 193] width 52 height 24
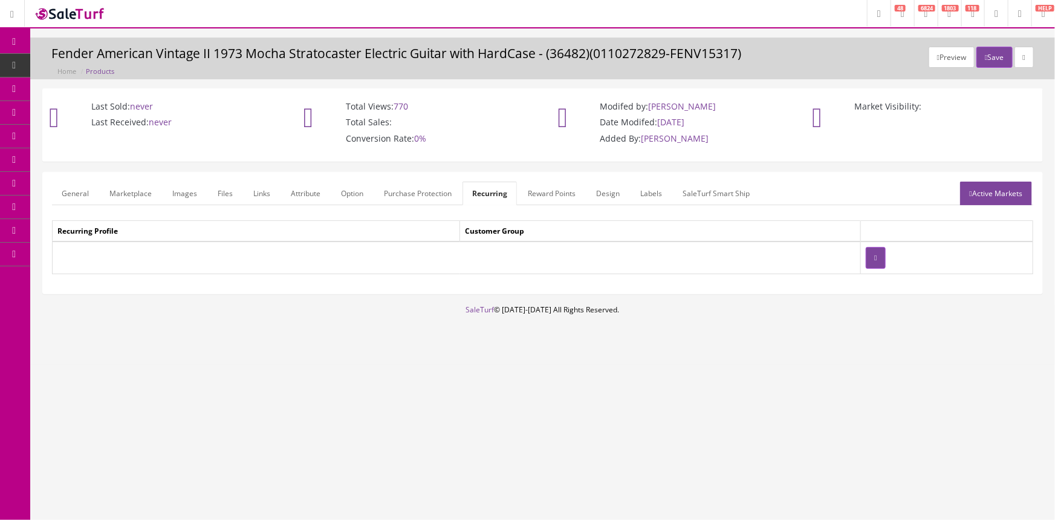
click at [555, 188] on link "Reward Points" at bounding box center [551, 193] width 67 height 24
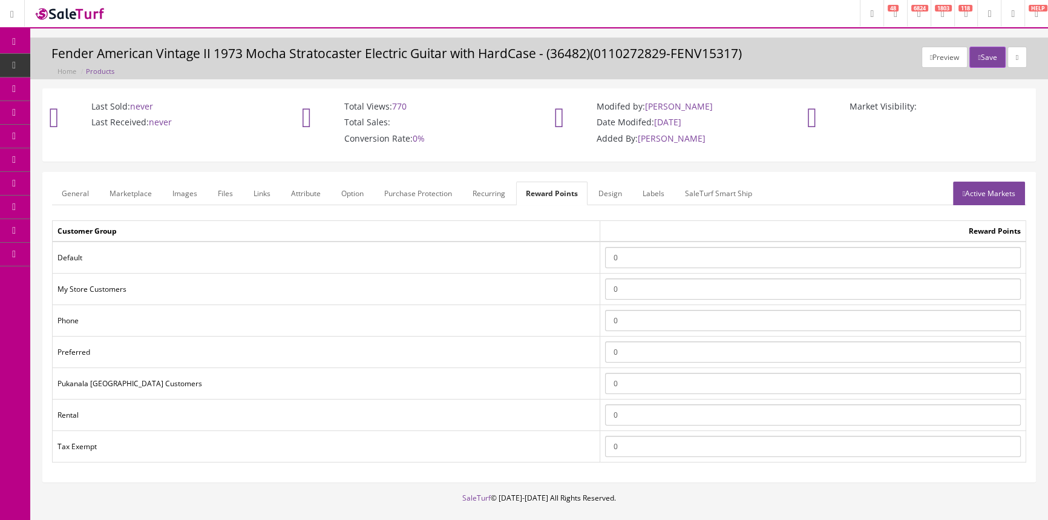
click at [618, 189] on link "Design" at bounding box center [609, 193] width 43 height 24
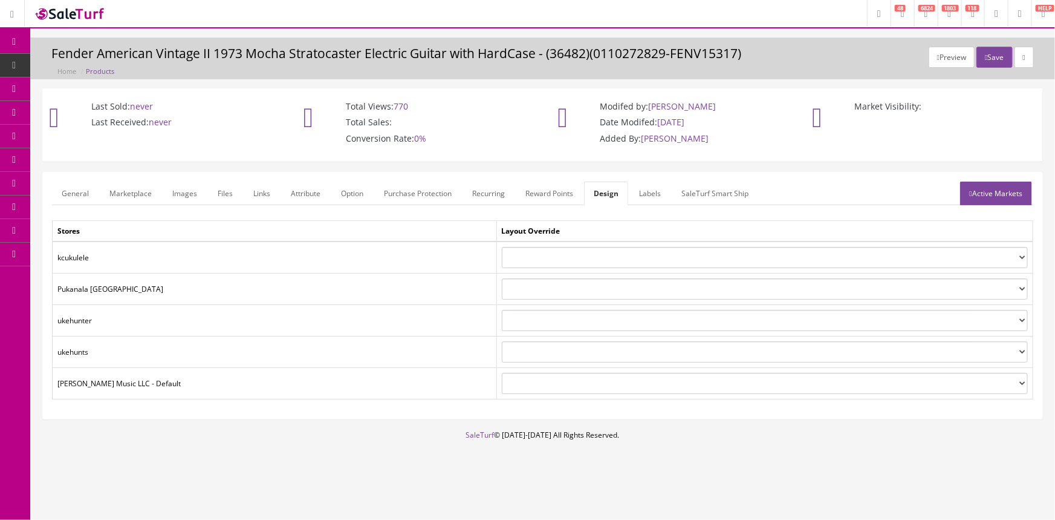
click at [656, 189] on link "Labels" at bounding box center [650, 193] width 41 height 24
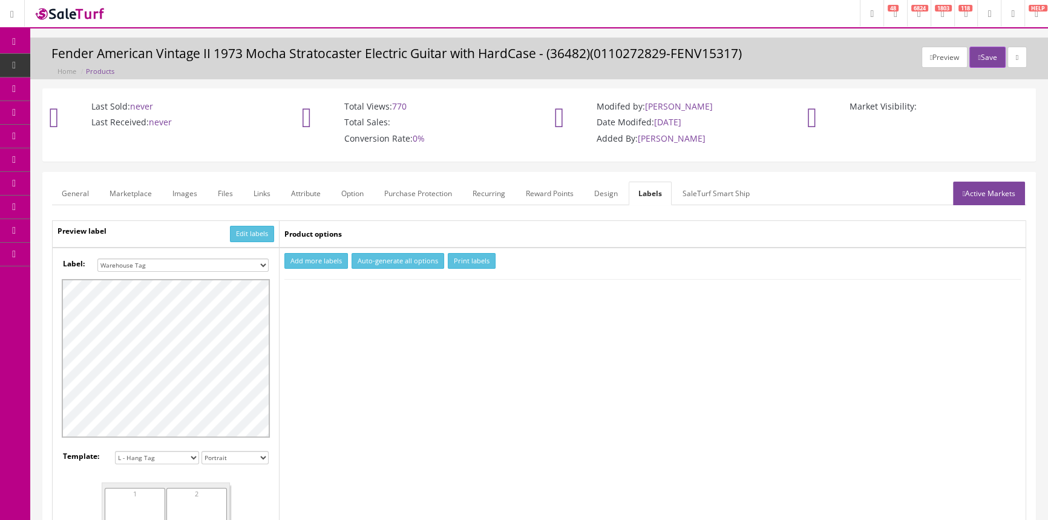
click at [706, 189] on link "SaleTurf Smart Ship" at bounding box center [716, 193] width 86 height 24
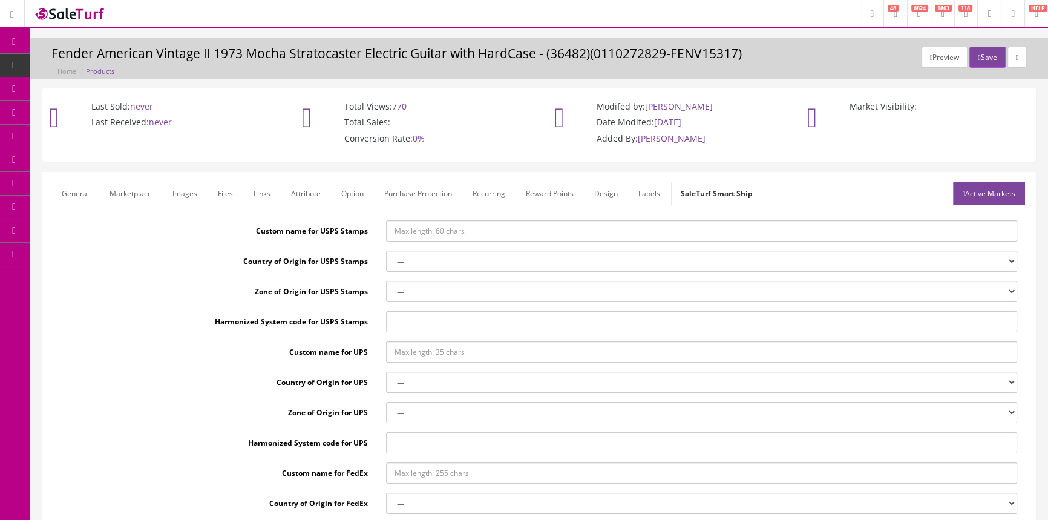
click at [599, 201] on link "Design" at bounding box center [605, 193] width 43 height 24
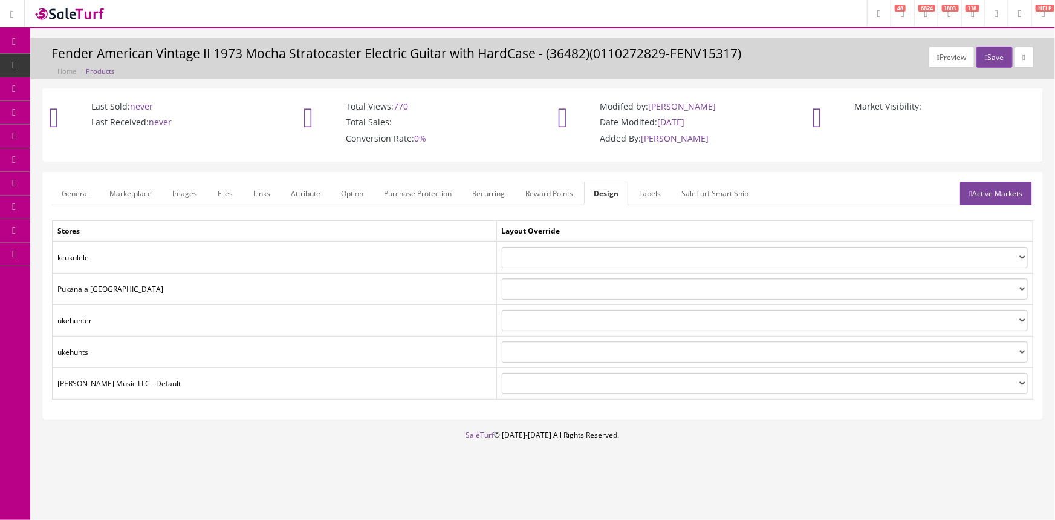
click at [69, 191] on link "General" at bounding box center [75, 193] width 47 height 24
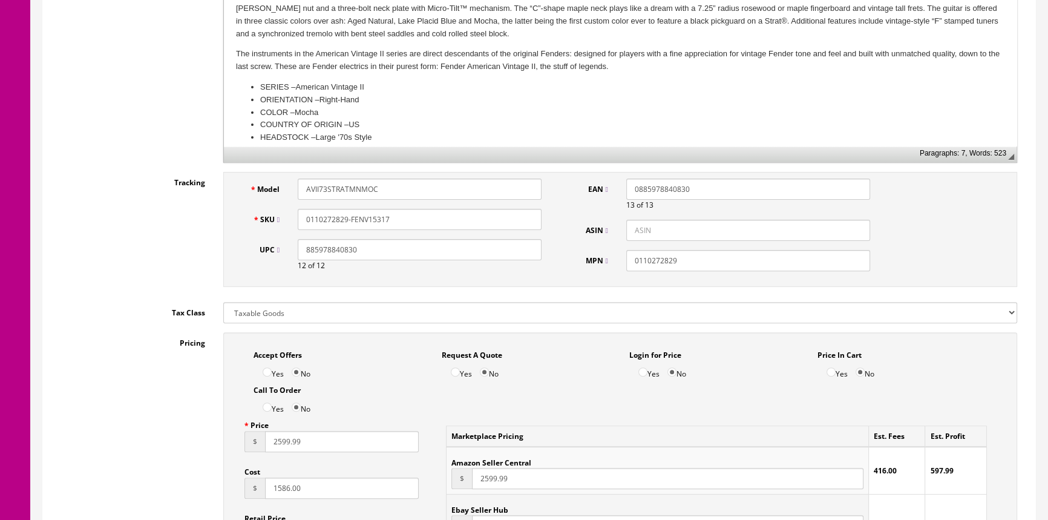
scroll to position [440, 0]
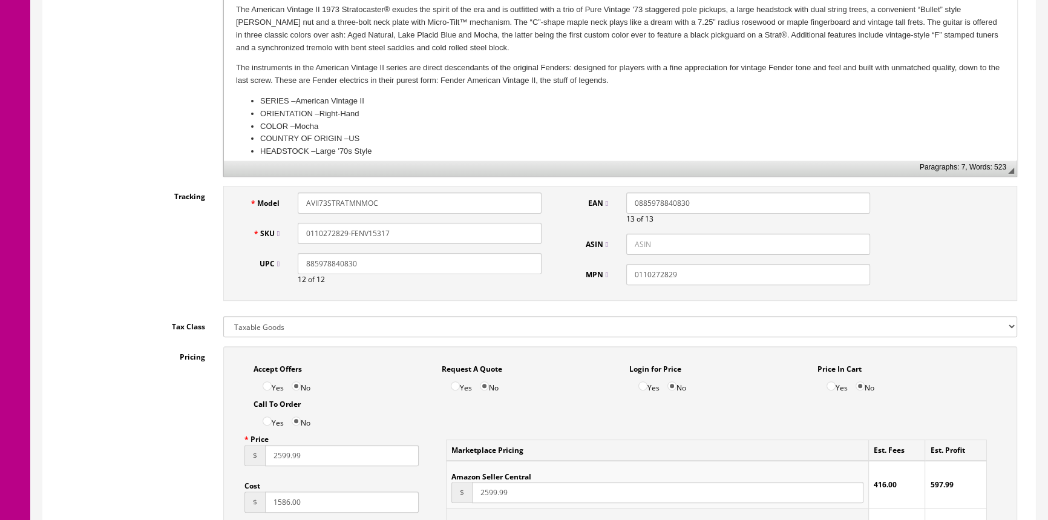
click at [322, 233] on input "0110272829-FENV15317" at bounding box center [420, 233] width 244 height 21
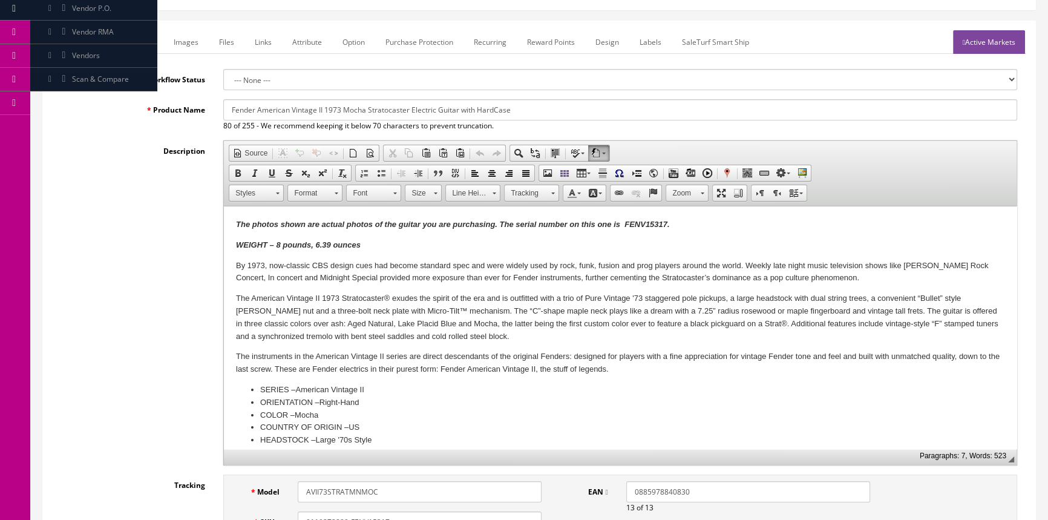
scroll to position [0, 0]
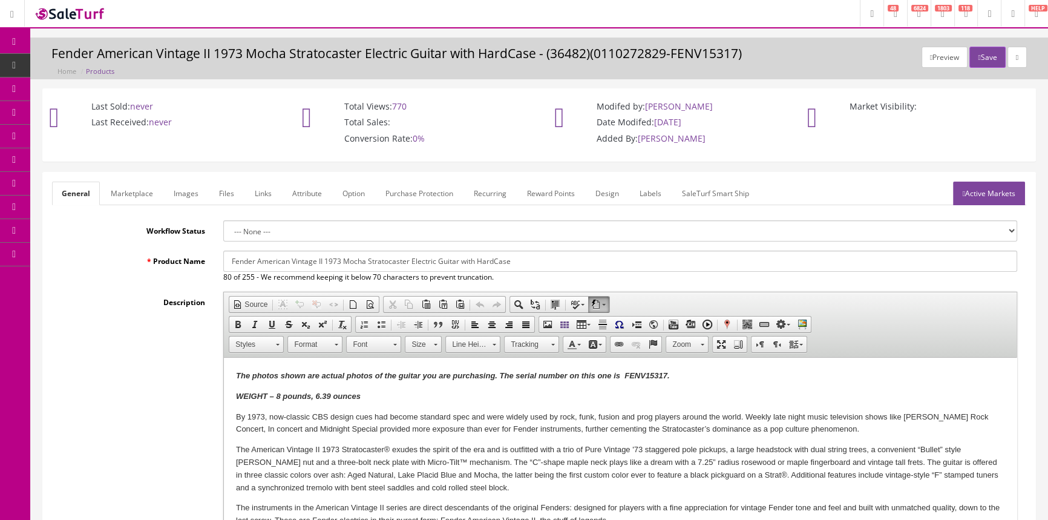
click at [120, 186] on link "Marketplace" at bounding box center [132, 193] width 62 height 24
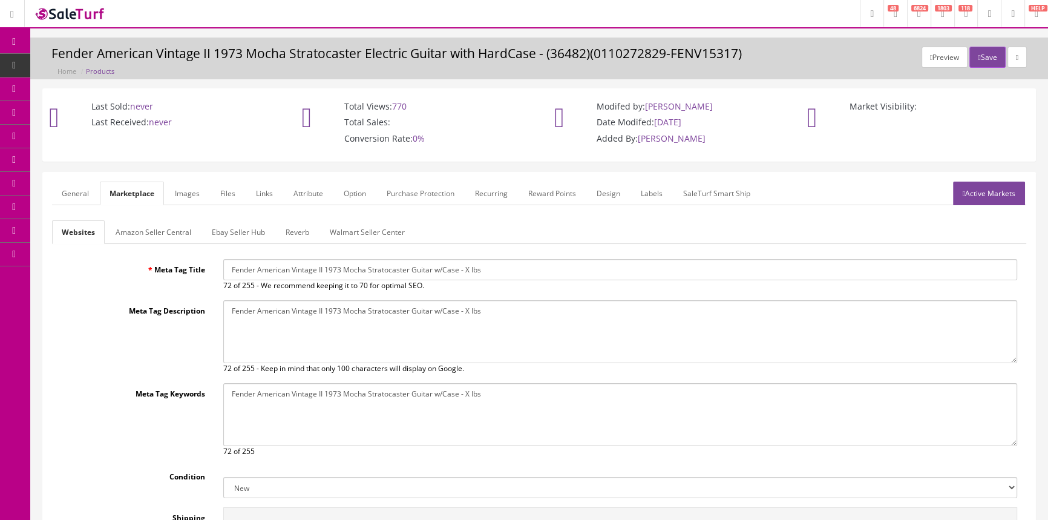
click at [178, 191] on link "Images" at bounding box center [187, 193] width 44 height 24
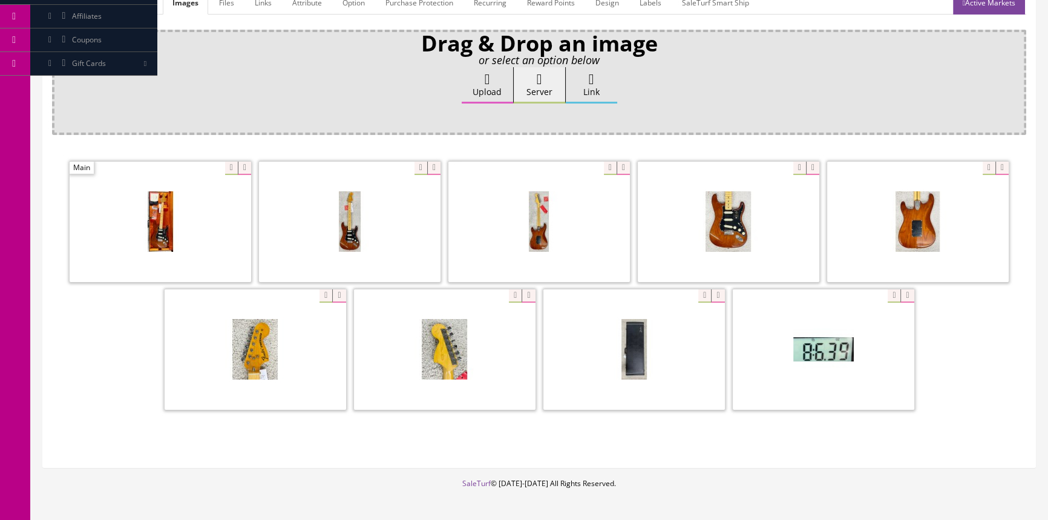
scroll to position [220, 0]
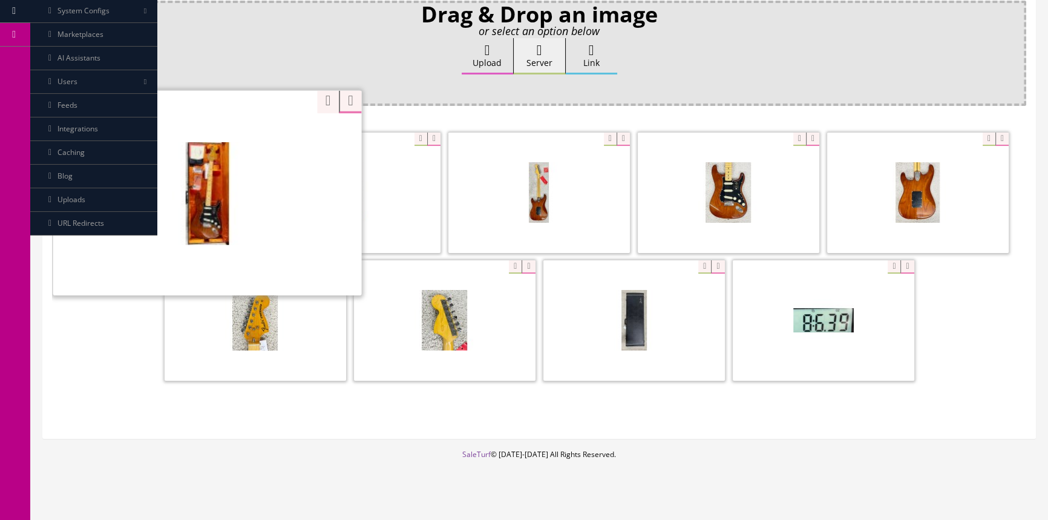
click at [224, 139] on div "Zoom" at bounding box center [207, 193] width 308 height 206
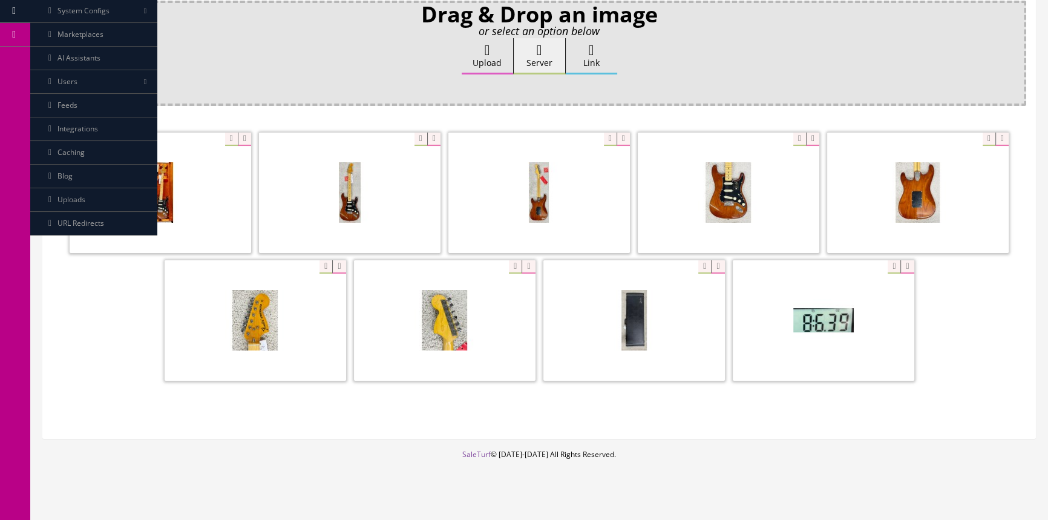
click at [412, 157] on span at bounding box center [349, 192] width 181 height 120
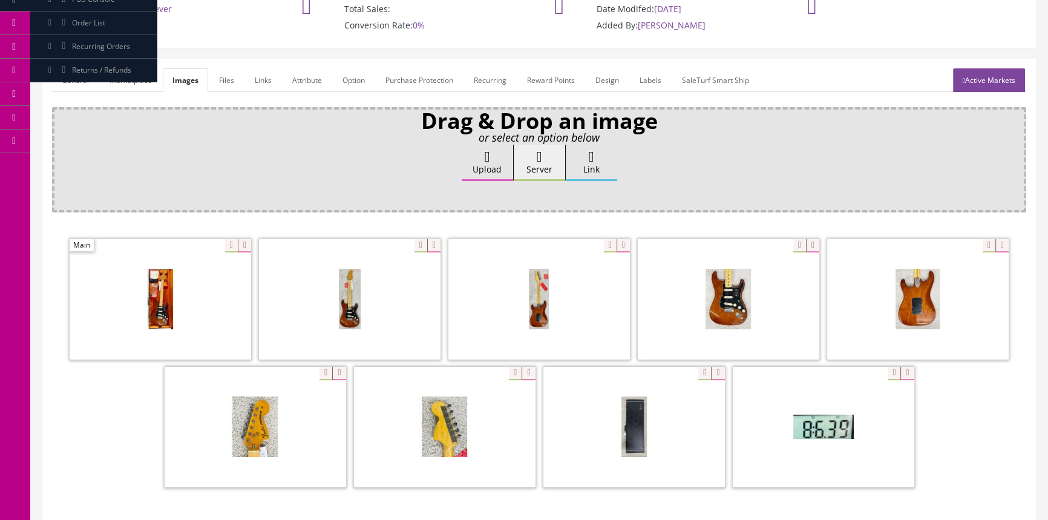
scroll to position [0, 0]
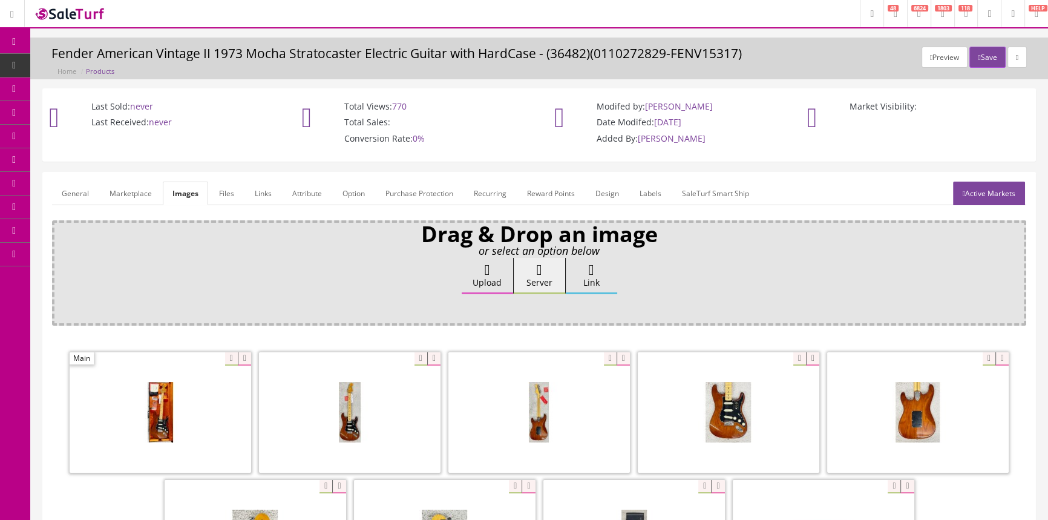
click at [72, 188] on link "General" at bounding box center [75, 193] width 47 height 24
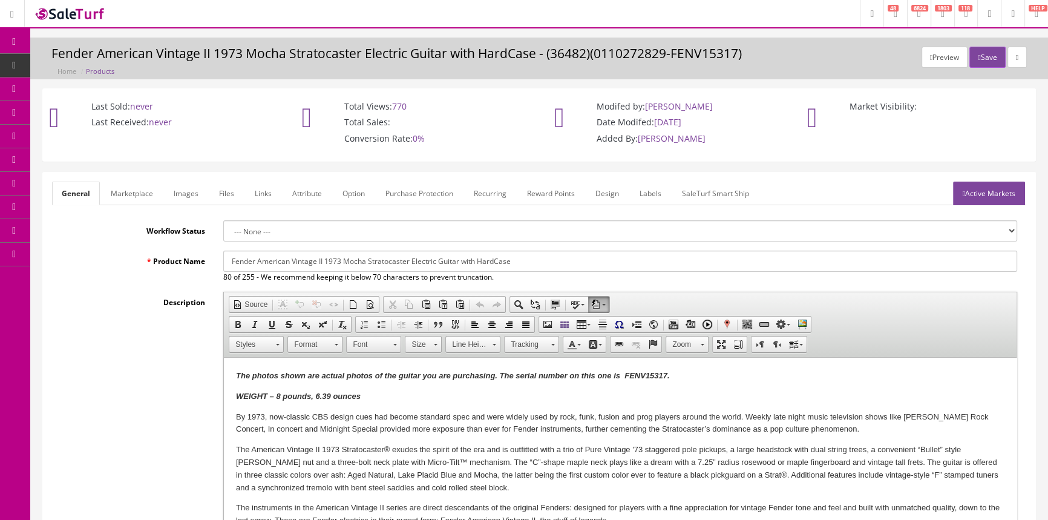
click at [126, 188] on link "Marketplace" at bounding box center [132, 193] width 62 height 24
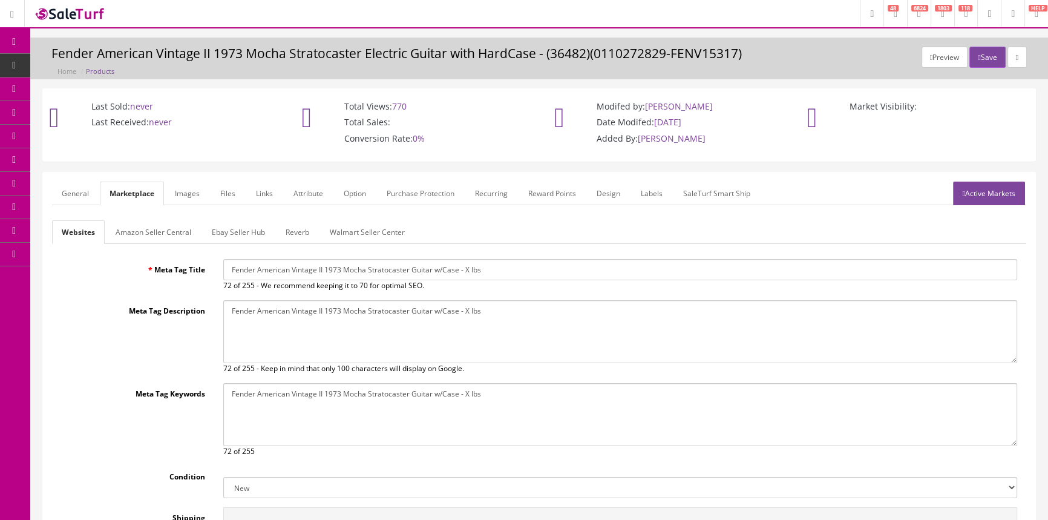
click at [169, 191] on link "Images" at bounding box center [187, 193] width 44 height 24
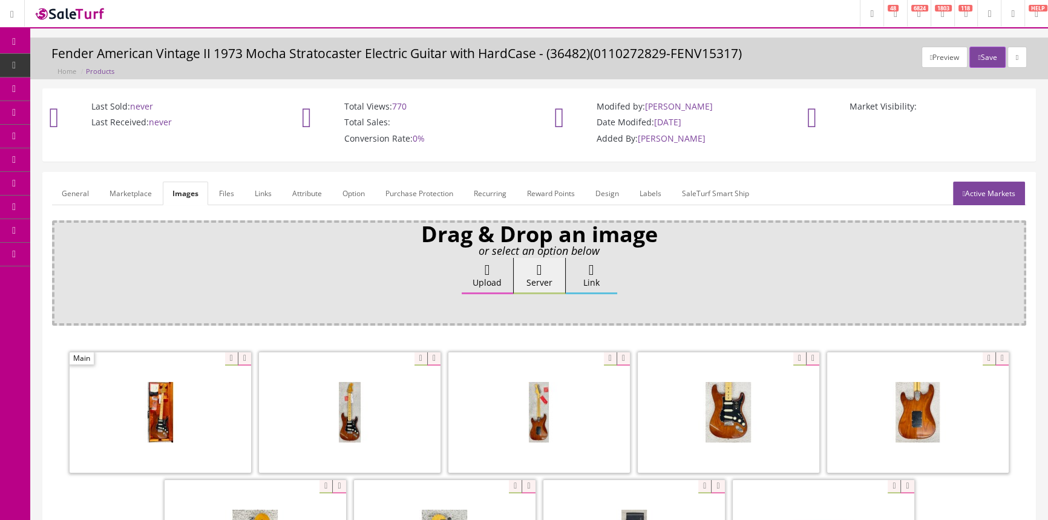
click at [214, 187] on link "Files" at bounding box center [226, 193] width 34 height 24
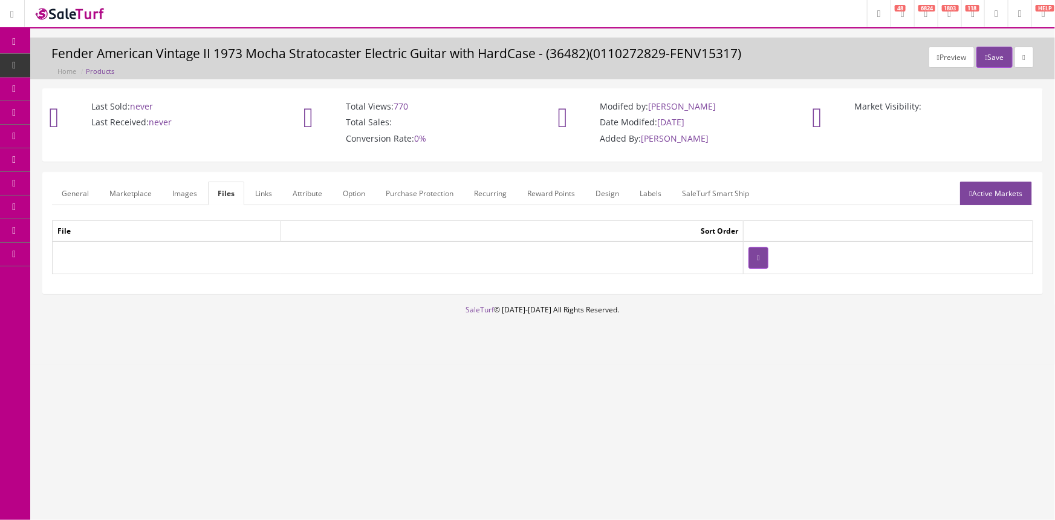
click at [39, 209] on div "General Marketplace Images Files Links Attribute Option Purchase Protection Rec…" at bounding box center [542, 238] width 1025 height 132
click at [34, 203] on div "General Marketplace Images Files Links Attribute Option Purchase Protection Rec…" at bounding box center [542, 238] width 1025 height 132
click at [59, 195] on link "General" at bounding box center [75, 193] width 47 height 24
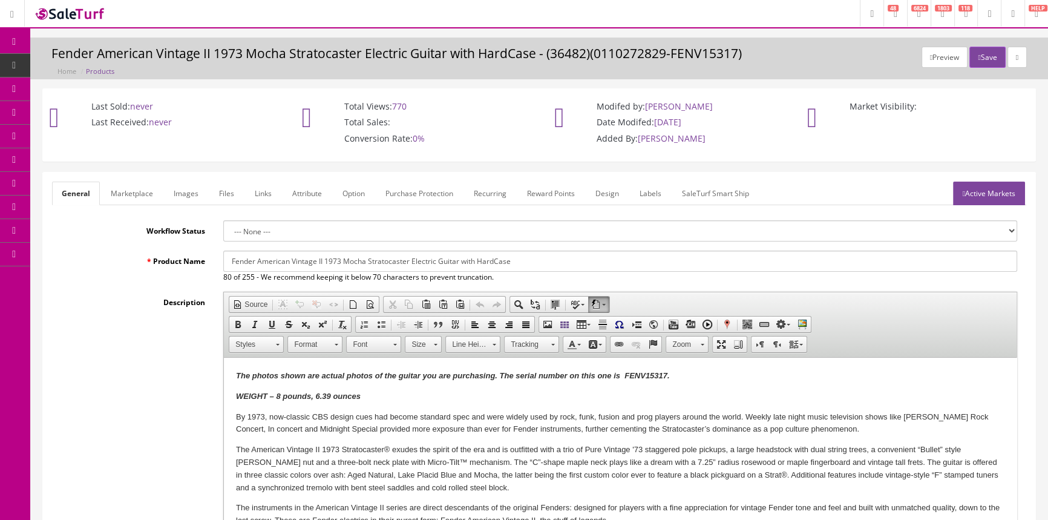
click at [735, 53] on h3 "Fender American Vintage II 1973 Mocha Stratocaster Electric Guitar with HardCas…" at bounding box center [538, 54] width 975 height 14
drag, startPoint x: 738, startPoint y: 57, endPoint x: 595, endPoint y: 48, distance: 143.6
click at [595, 48] on h3 "Fender American Vintage II 1973 Mocha Stratocaster Electric Guitar with HardCas…" at bounding box center [538, 54] width 975 height 14
copy h3 "0110272829-FENV15317"
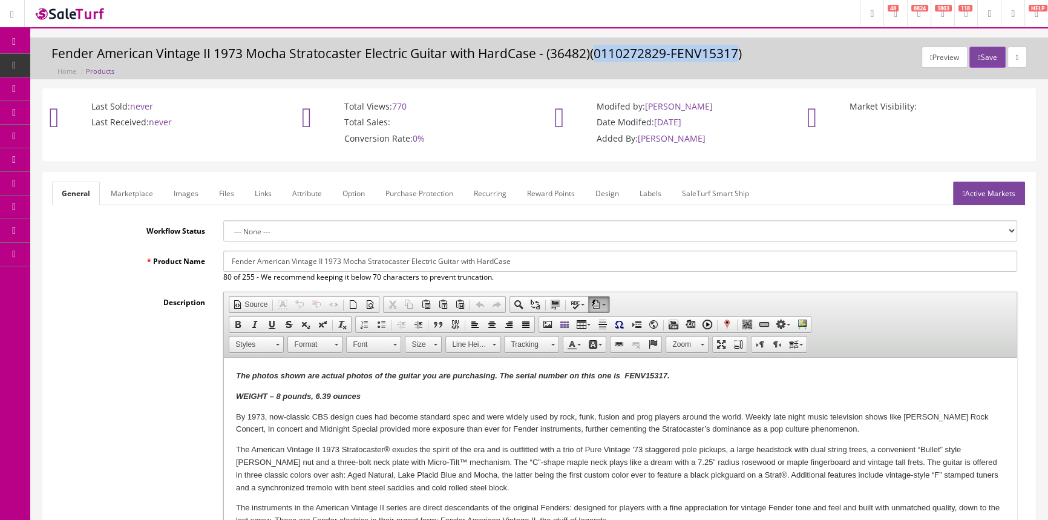
click at [141, 184] on link "Marketplace" at bounding box center [132, 193] width 62 height 24
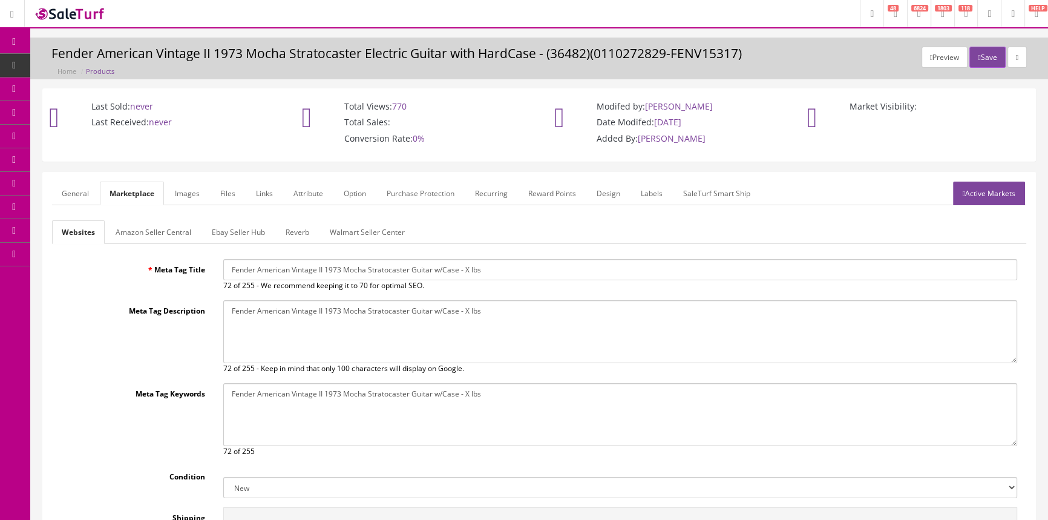
click at [659, 13] on header "Research Trends Trending on Ebay Google Trends Amazon Insights (Login Before Cl…" at bounding box center [524, 14] width 1048 height 28
drag, startPoint x: 598, startPoint y: 54, endPoint x: 665, endPoint y: 53, distance: 67.1
click at [665, 53] on h3 "Fender American Vintage II 1973 Mocha Stratocaster Electric Guitar with HardCas…" at bounding box center [538, 54] width 975 height 14
copy h3 "0110272829"
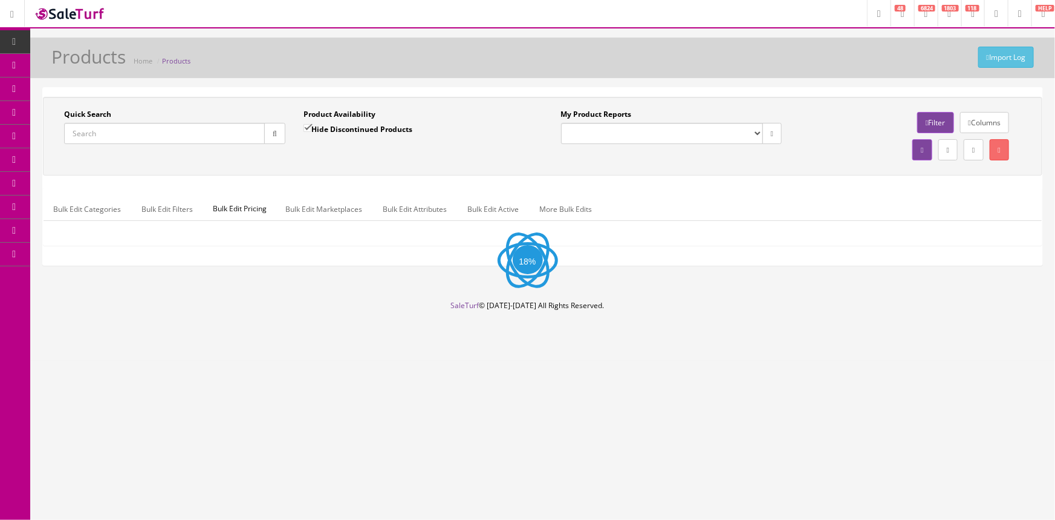
click at [219, 138] on input "Quick Search" at bounding box center [164, 133] width 201 height 21
paste input "0110272829"
type input "0110272829"
click at [273, 134] on icon "button" at bounding box center [275, 133] width 4 height 7
click at [319, 124] on label "Hide Discontinued Products" at bounding box center [358, 129] width 109 height 12
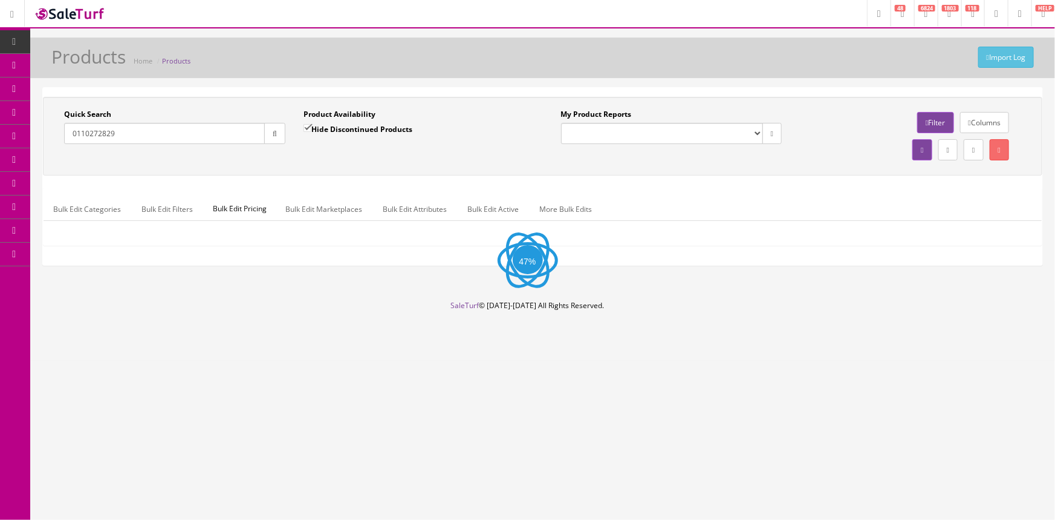
click at [311, 124] on input "Hide Discontinued Products" at bounding box center [308, 128] width 8 height 8
checkbox input "false"
click at [274, 130] on icon "button" at bounding box center [275, 133] width 4 height 7
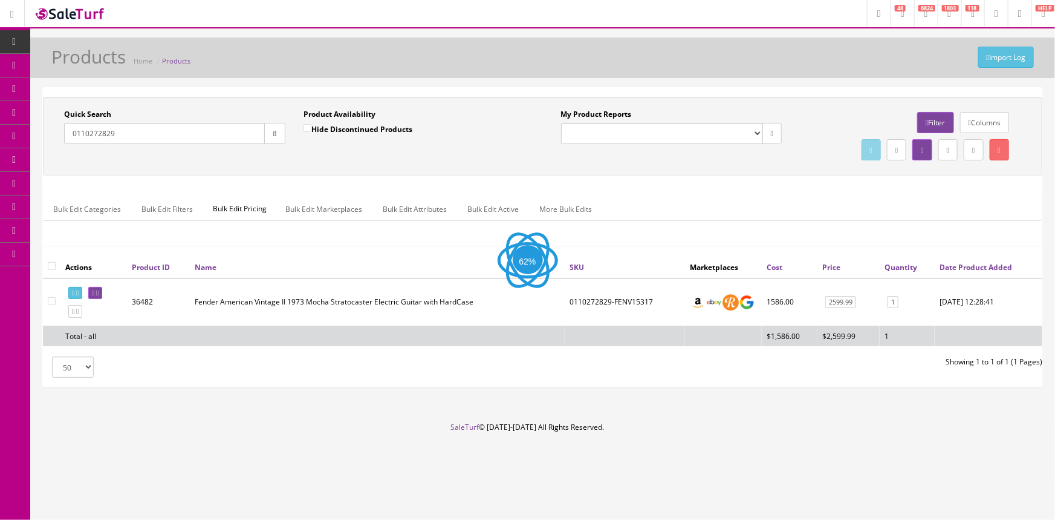
click at [293, 157] on div "Quick Search 0110272829 Date From Product Availability Hide Discontinued Produc…" at bounding box center [543, 136] width 994 height 54
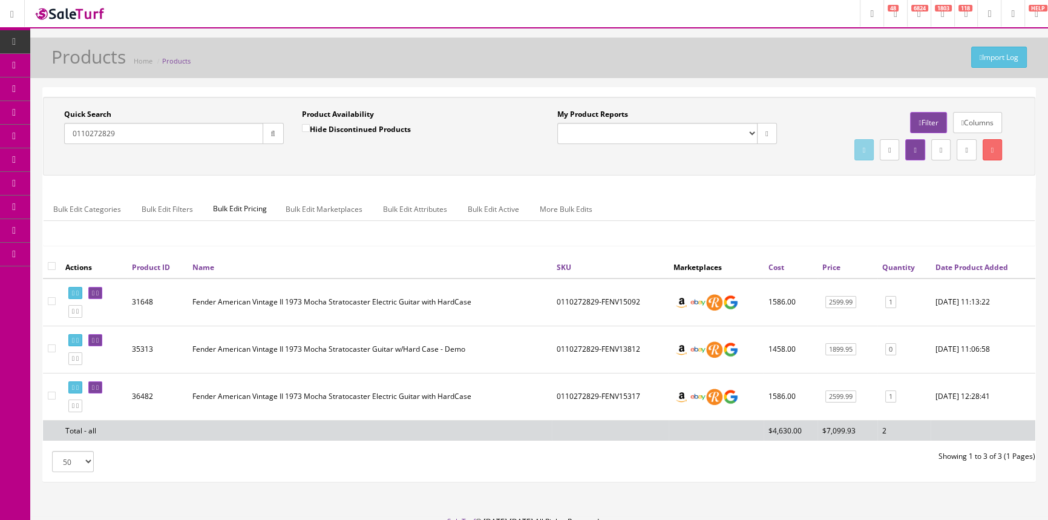
click at [676, 212] on ul "Bulk Edit Categories Bulk Edit Filters Bulk Edit Pricing Bulk Edit Marketplaces…" at bounding box center [539, 209] width 991 height 24
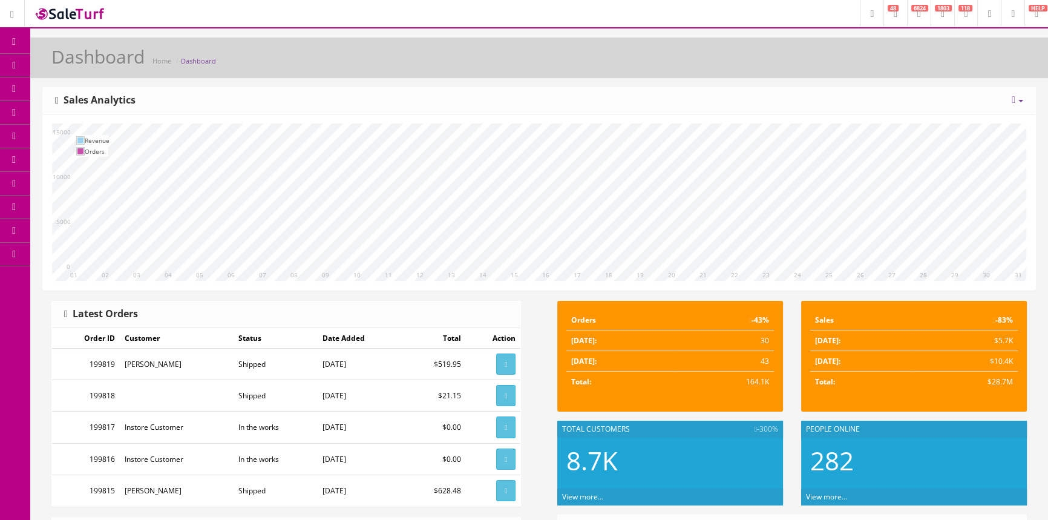
click at [102, 114] on span "POS Console" at bounding box center [93, 112] width 43 height 10
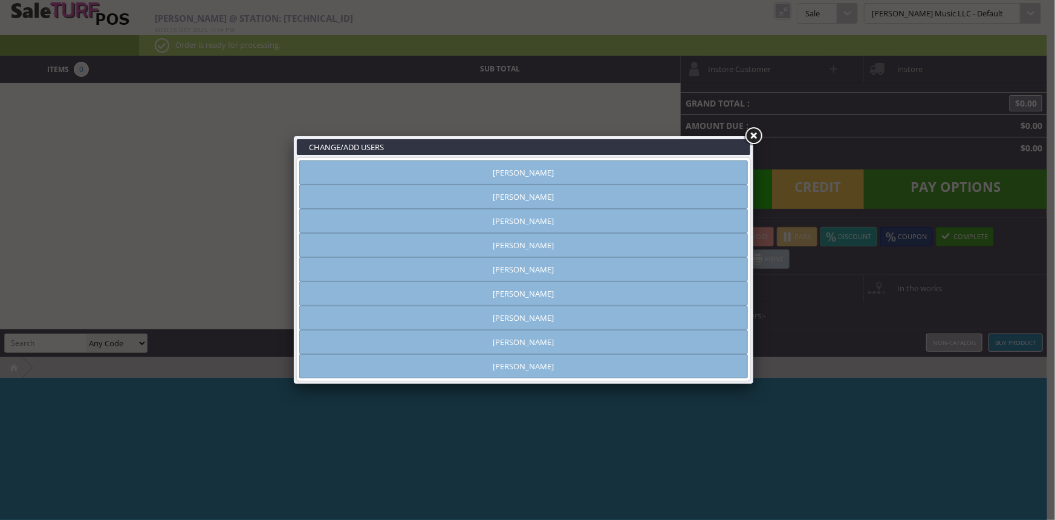
type input "[PERSON_NAME]"
drag, startPoint x: 528, startPoint y: 339, endPoint x: 712, endPoint y: 244, distance: 206.9
click at [528, 338] on link "[PERSON_NAME]" at bounding box center [523, 342] width 449 height 24
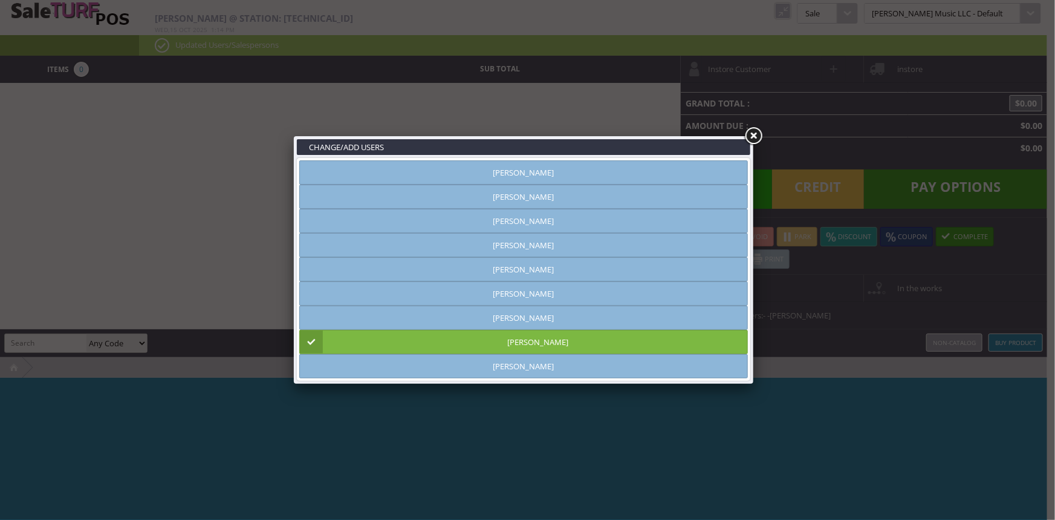
drag, startPoint x: 753, startPoint y: 133, endPoint x: 746, endPoint y: 125, distance: 10.7
click at [753, 132] on link at bounding box center [754, 136] width 22 height 22
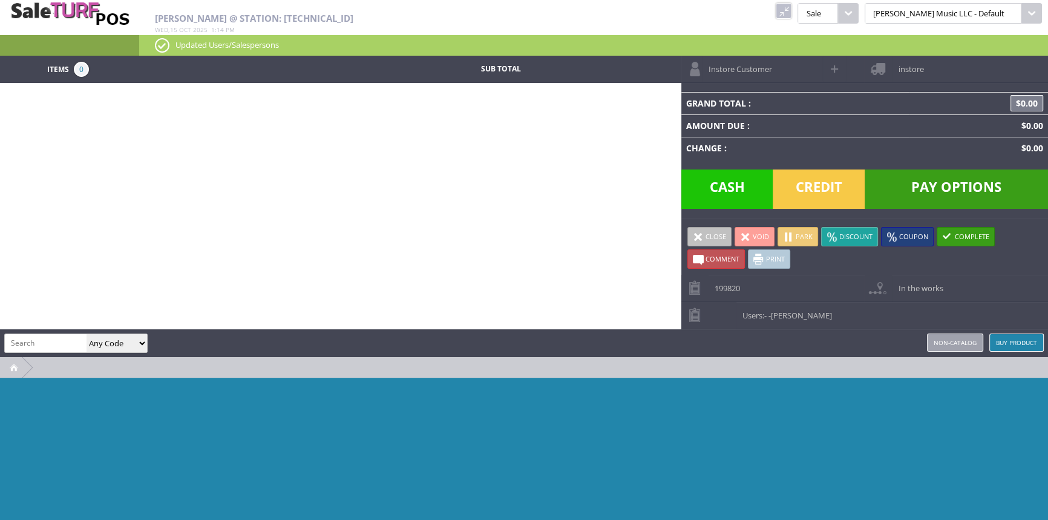
paste input "0110272829-FENV15317"
type input "0110272829-FENV15317"
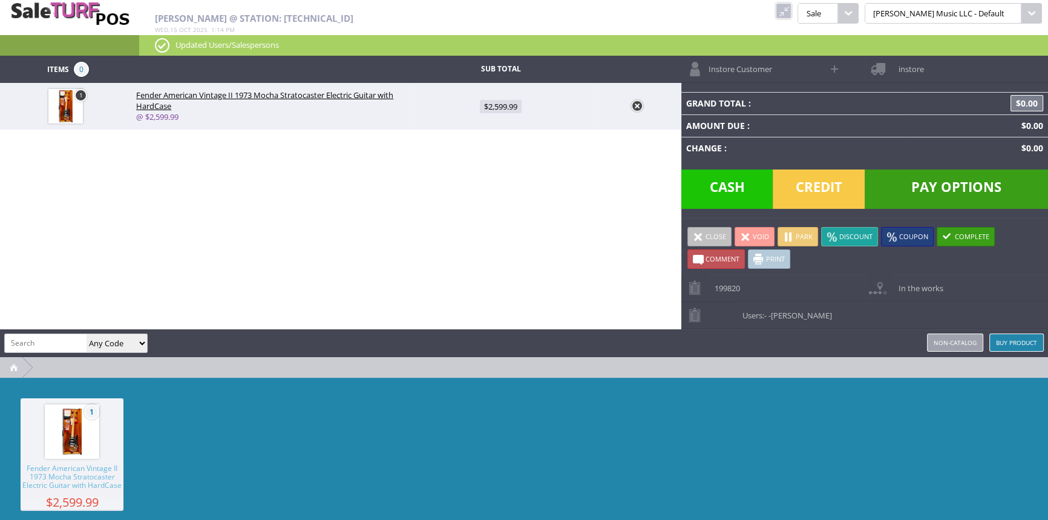
scroll to position [0, 0]
click at [494, 108] on span "$2,599.99" at bounding box center [501, 106] width 42 height 13
type input "2599.99"
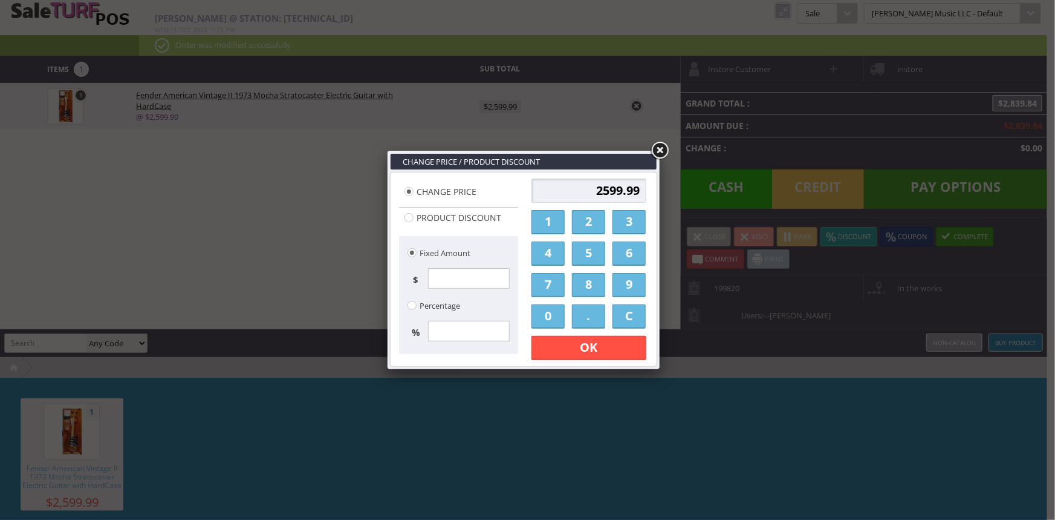
click at [601, 189] on input "2599.99" at bounding box center [589, 190] width 115 height 24
type input "2000.00"
click at [592, 348] on link "OK" at bounding box center [589, 348] width 115 height 24
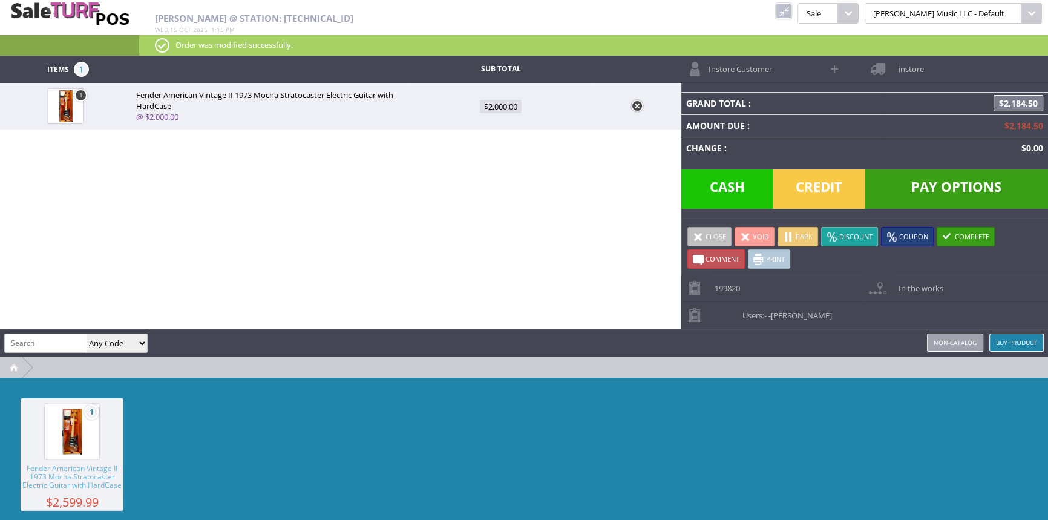
click at [836, 68] on span at bounding box center [835, 69] width 14 height 14
select select "6"
select select "1"
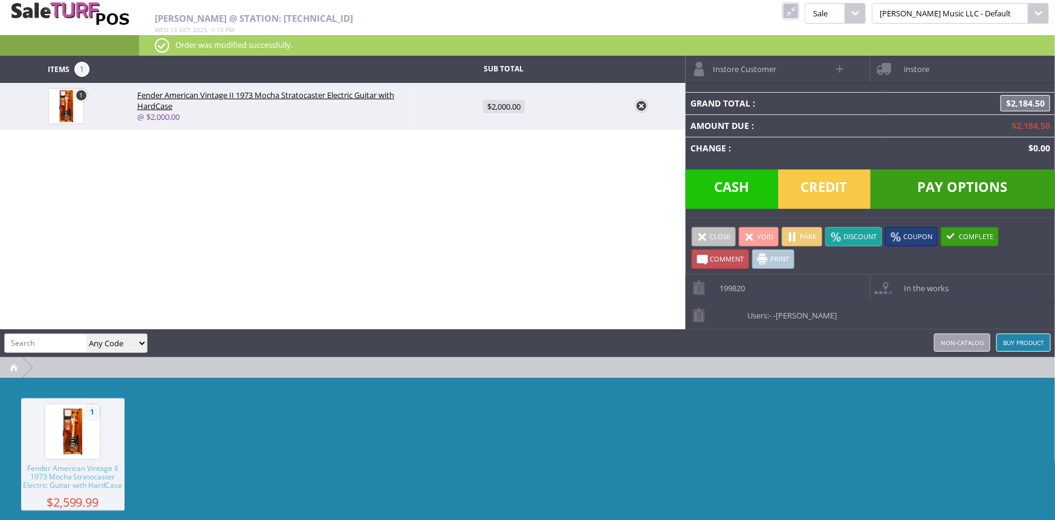
select select "6"
select select "1"
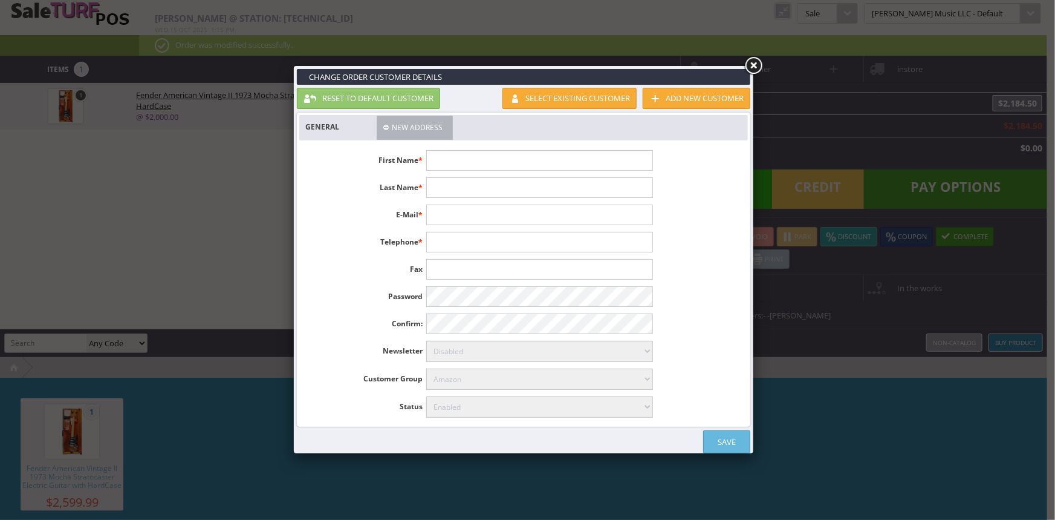
click at [568, 160] on input "text" at bounding box center [539, 160] width 226 height 21
type input "[PERSON_NAME]"
type input "trashmando@att.net"
type input "7049625459"
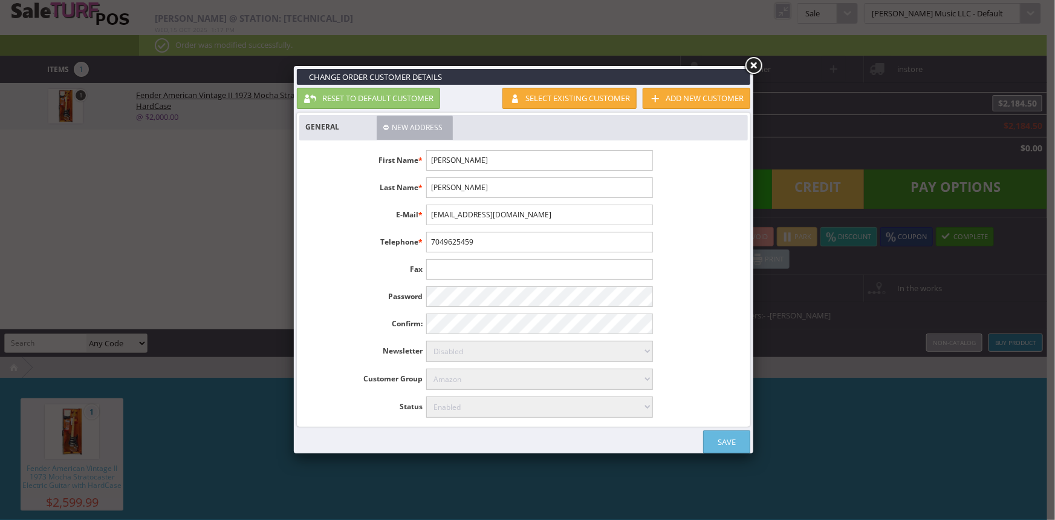
click at [739, 444] on link "Save" at bounding box center [726, 441] width 47 height 23
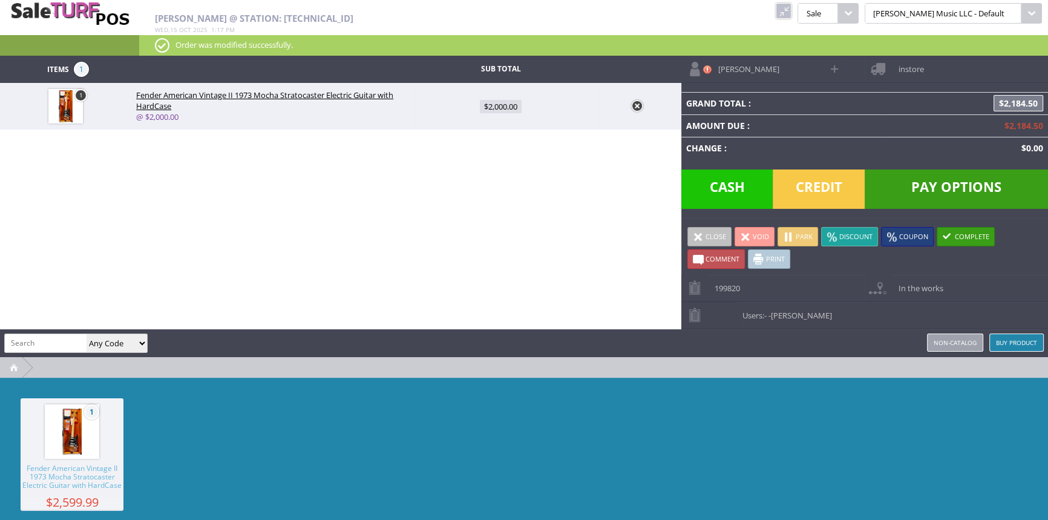
click at [914, 69] on span "instore" at bounding box center [907, 65] width 31 height 19
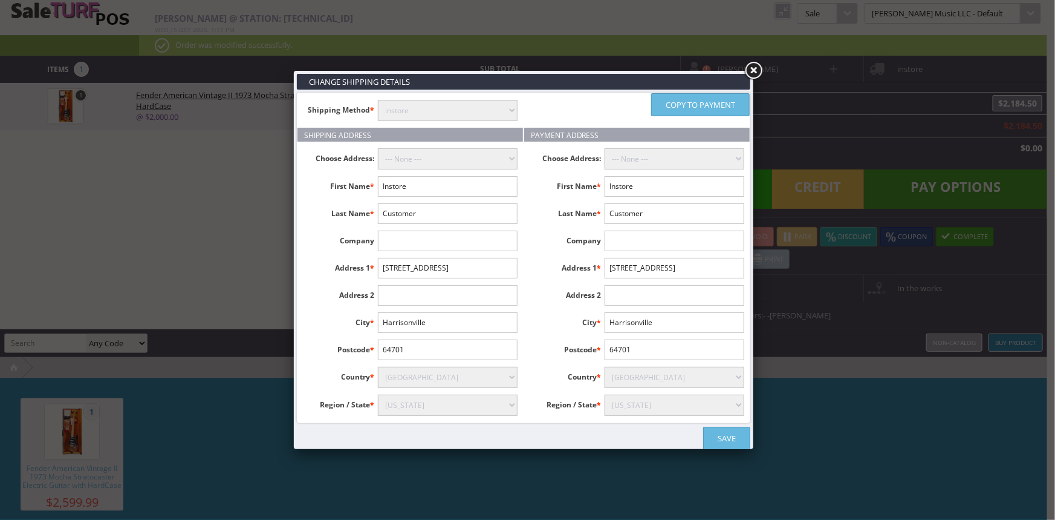
click at [425, 106] on select "instore Free Shipping (2-7days) ($0) Per Item Shipping ($1) text_description ($…" at bounding box center [448, 110] width 140 height 21
select select "free.free"
click at [378, 100] on select "instore Free Shipping (2-7days) ($0) Per Item Shipping ($1) text_description ($…" at bounding box center [448, 110] width 140 height 21
click at [423, 157] on select "--- None ---" at bounding box center [448, 158] width 140 height 21
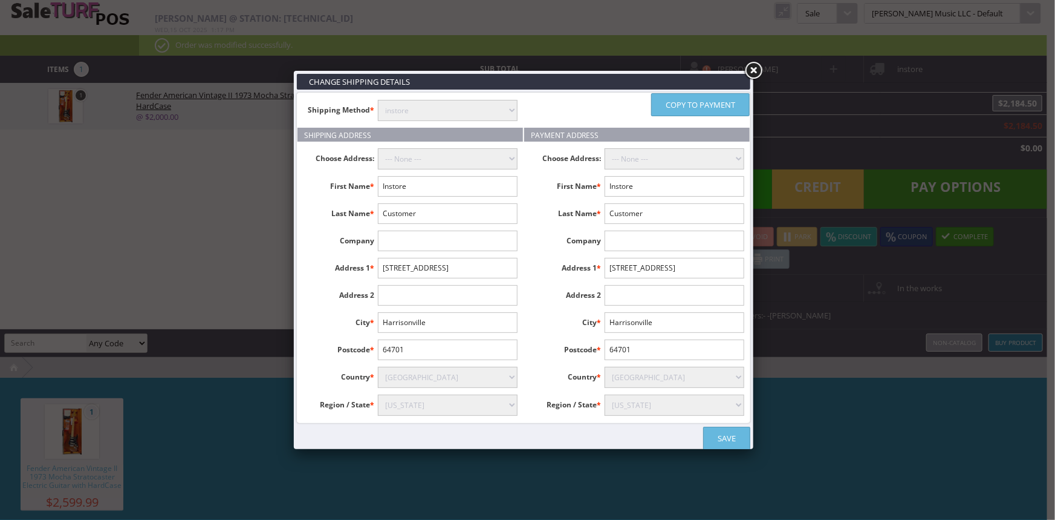
click at [427, 193] on input "Instore" at bounding box center [448, 186] width 140 height 21
type input "I"
type input "Robert"
type input "Whitfield"
drag, startPoint x: 484, startPoint y: 261, endPoint x: 327, endPoint y: 270, distance: 156.9
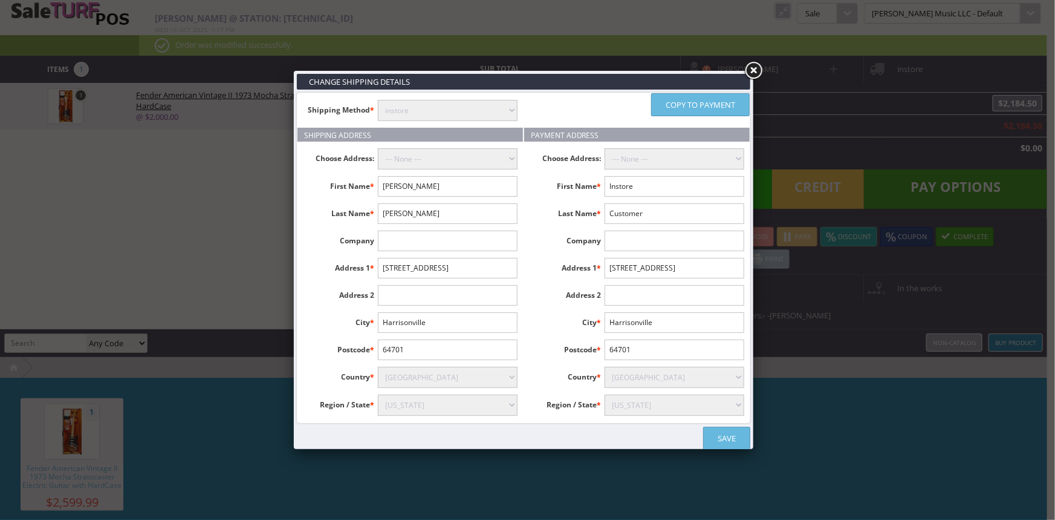
click at [327, 270] on li "Address 1 * 2205 N State Route 291" at bounding box center [411, 268] width 226 height 21
click at [468, 261] on input "2205 N State Route 291" at bounding box center [448, 268] width 140 height 21
click at [466, 262] on input "2205 N State Route 291" at bounding box center [448, 268] width 140 height 21
type input "2"
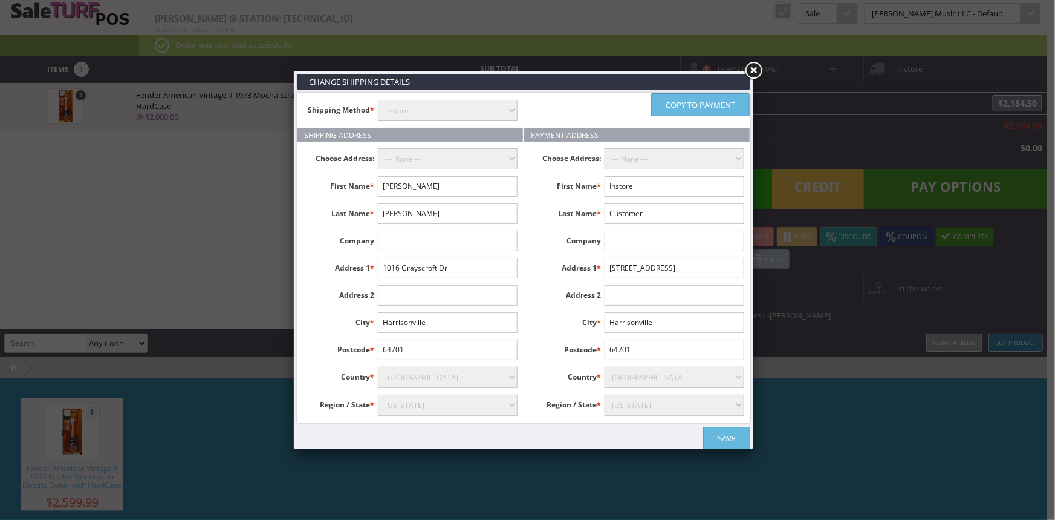
type input "1016 Grayscroft Dr"
type input "Waxhhaw"
type input "28173"
click at [491, 403] on select "Alabama Alaska American Samoa Arizona Arkansas Armed Forces Africa Armed Forces…" at bounding box center [448, 404] width 140 height 21
select select "3656"
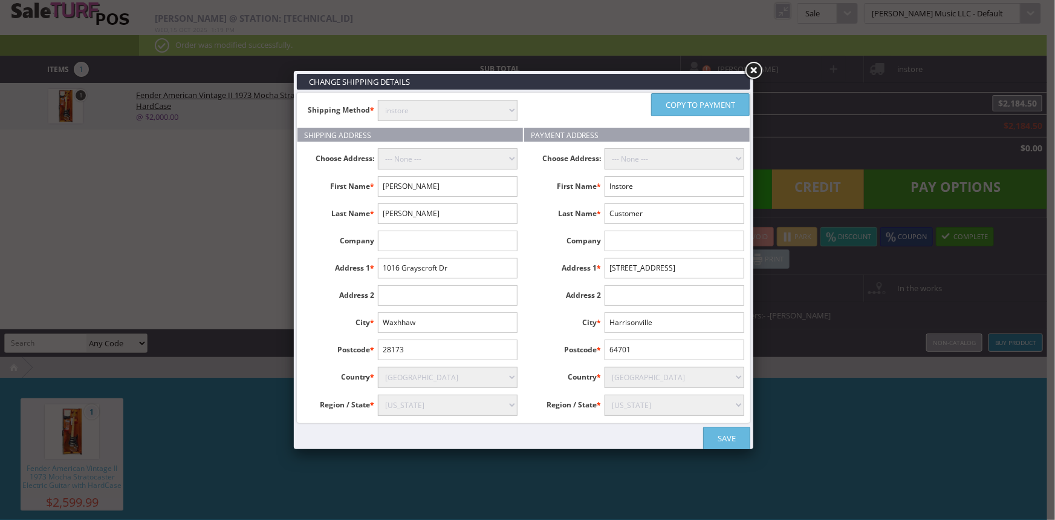
click at [378, 394] on select "Alabama Alaska American Samoa Arizona Arkansas Armed Forces Africa Armed Forces…" at bounding box center [448, 404] width 140 height 21
click at [405, 326] on input "Waxhhaw" at bounding box center [448, 322] width 140 height 21
type input "Waxhaw"
click at [680, 102] on link "Copy to payment" at bounding box center [700, 104] width 99 height 23
type input "Robert"
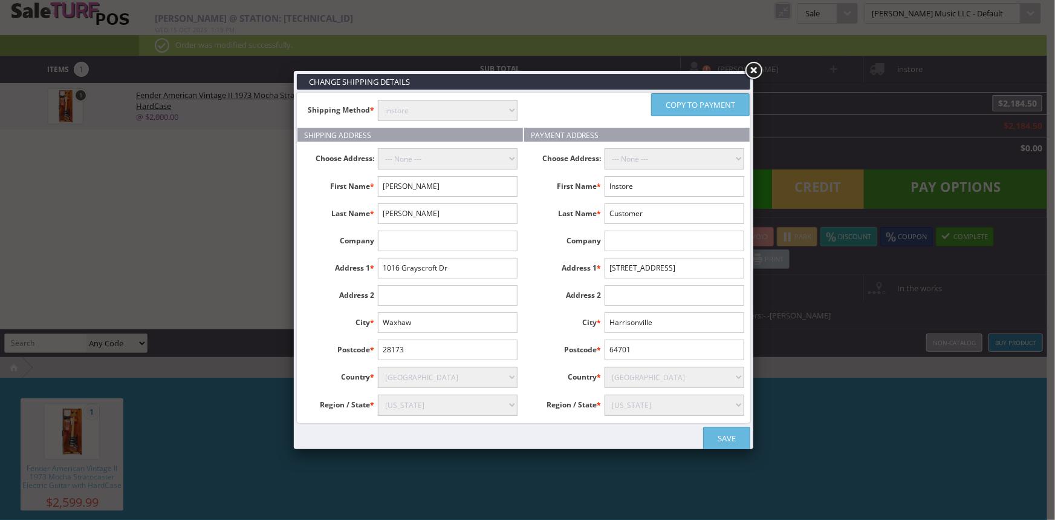
type input "Whitfield"
type input "1016 Grayscroft Dr"
type input "Waxhaw"
type input "28173"
select select "3656"
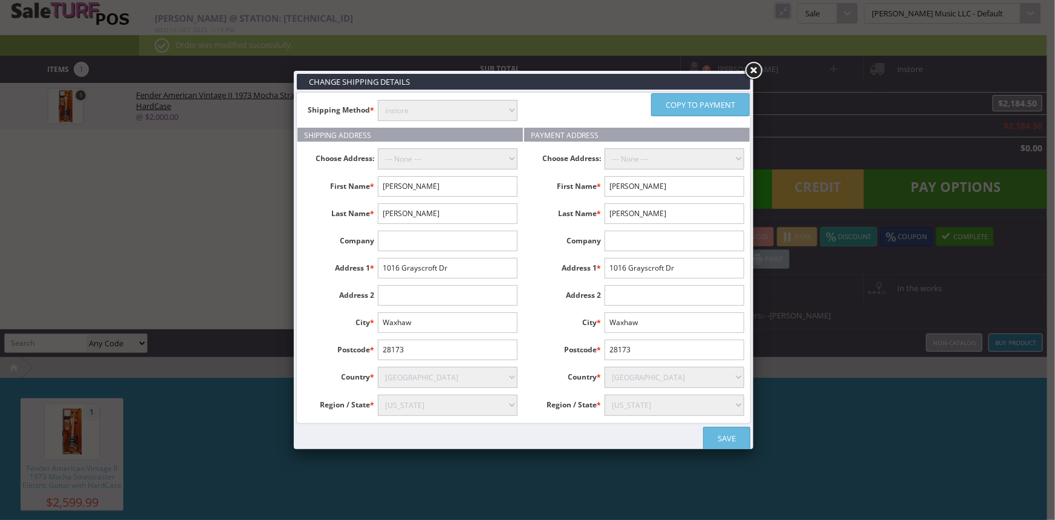
click at [726, 434] on link "Save" at bounding box center [726, 437] width 47 height 23
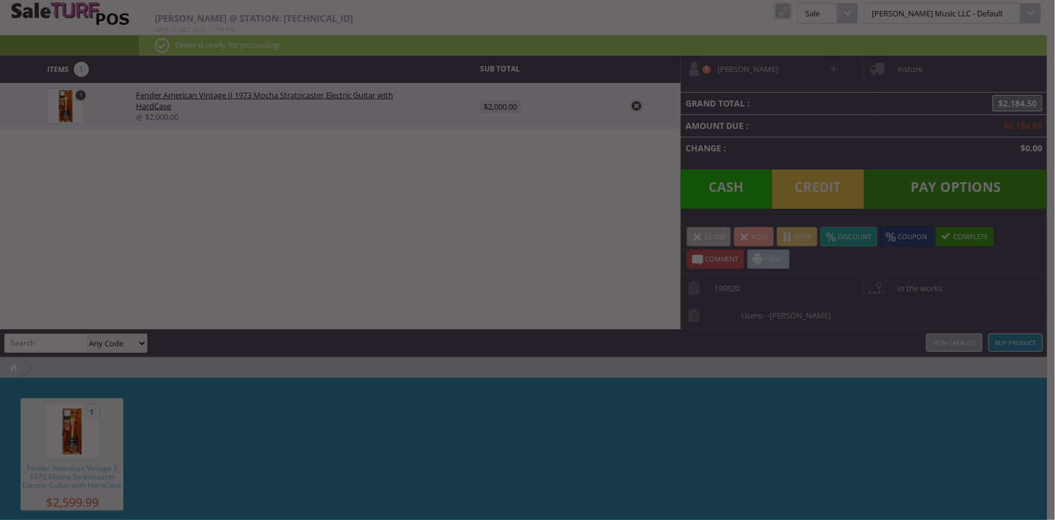
type input "2000"
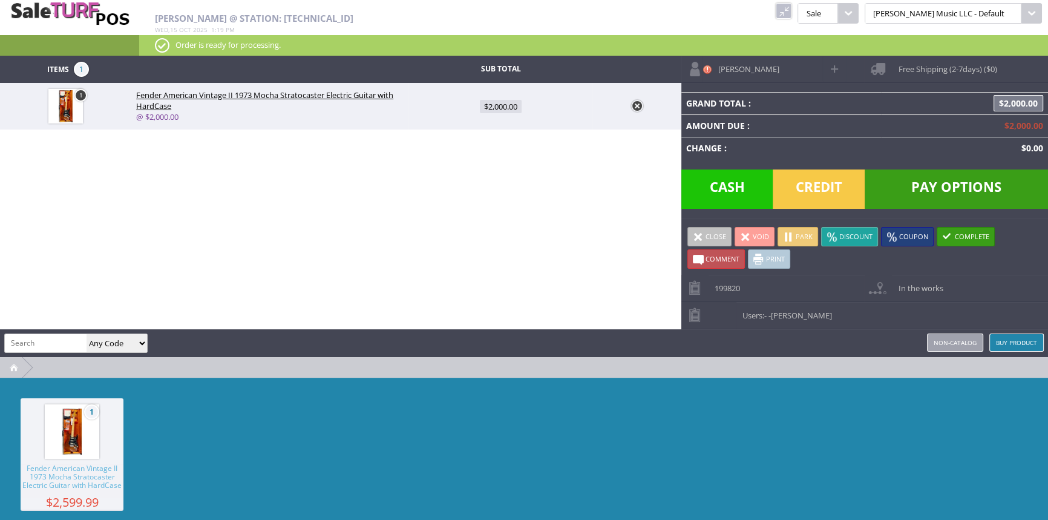
click at [942, 184] on span "Pay Options" at bounding box center [955, 188] width 183 height 39
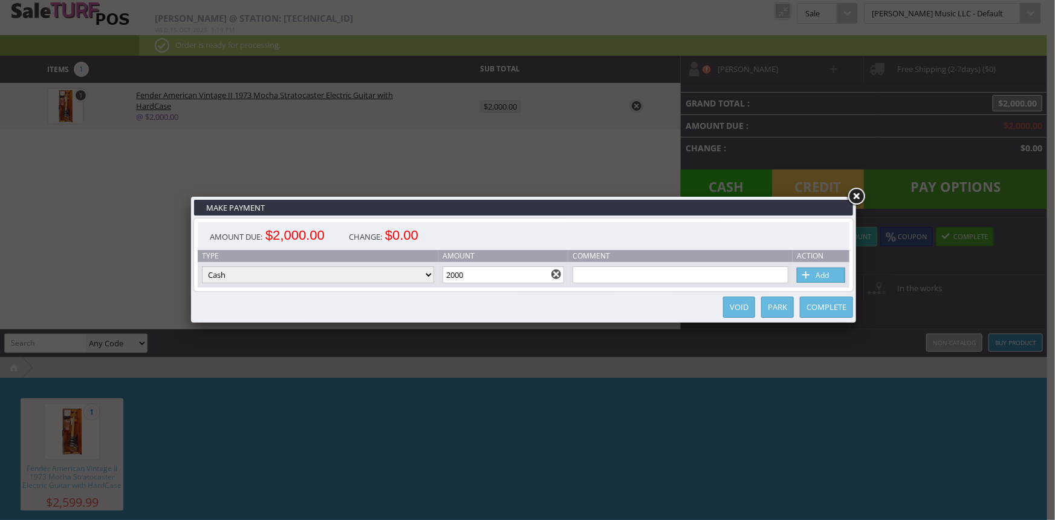
click at [345, 266] on select "Cash Credit Card Cheque or Money Order" at bounding box center [318, 274] width 232 height 17
select select "credit_card"
click at [202, 267] on select "Cash Credit Card Cheque or Money Order" at bounding box center [318, 274] width 232 height 17
click at [819, 271] on link "Add" at bounding box center [821, 274] width 48 height 15
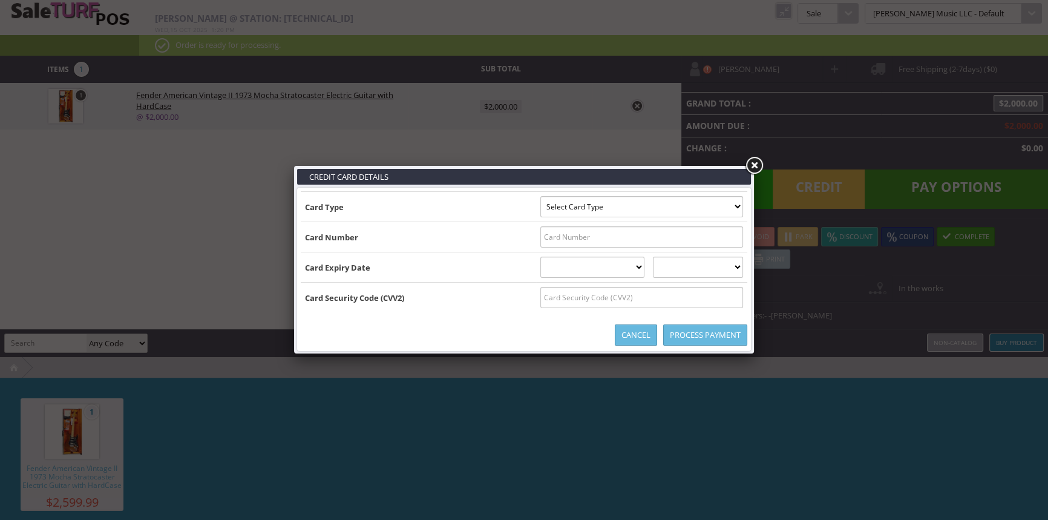
click at [597, 204] on select "Select Card Type Visa MasterCard Discover Card American Express Maestro Solo" at bounding box center [641, 206] width 203 height 21
select select "VISA"
click at [540, 196] on select "Select Card Type Visa MasterCard Discover Card American Express Maestro Solo" at bounding box center [641, 206] width 203 height 21
click at [596, 238] on input "text" at bounding box center [641, 236] width 203 height 21
click at [568, 262] on select "01 January 02 February 03 March 04 April 05 May 06 June 07 July 08 August 09 Se…" at bounding box center [592, 266] width 105 height 21
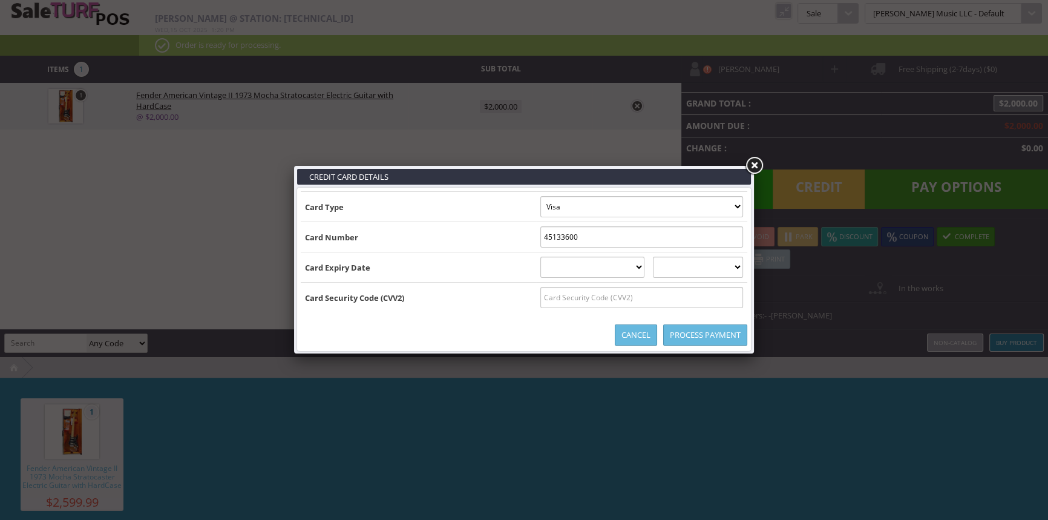
click at [568, 262] on select "01 January 02 February 03 March 04 April 05 May 06 June 07 July 08 August 09 Se…" at bounding box center [592, 266] width 105 height 21
click at [589, 238] on input "45133600" at bounding box center [641, 236] width 203 height 21
type input "4513360008352890"
click at [540, 264] on select "01 January 02 February 03 March 04 April 05 May 06 June 07 July 08 August 09 Se…" at bounding box center [592, 266] width 105 height 21
select select "08"
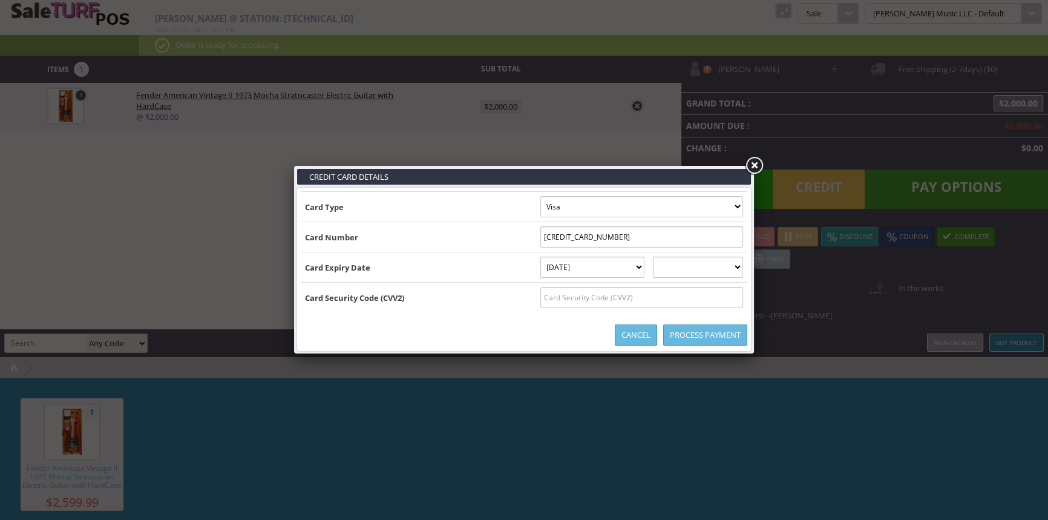
click at [540, 256] on select "01 January 02 February 03 March 04 April 05 May 06 June 07 July 08 August 09 Se…" at bounding box center [592, 266] width 105 height 21
click at [688, 270] on select "2025 2026 2027 2028 2029 2030 2031 2032 2033 2034 2035" at bounding box center [698, 266] width 90 height 21
select select "2029"
click at [665, 256] on select "2025 2026 2027 2028 2029 2030 2031 2032 2033 2034 2035" at bounding box center [698, 266] width 90 height 21
click at [559, 294] on input "text" at bounding box center [641, 297] width 203 height 21
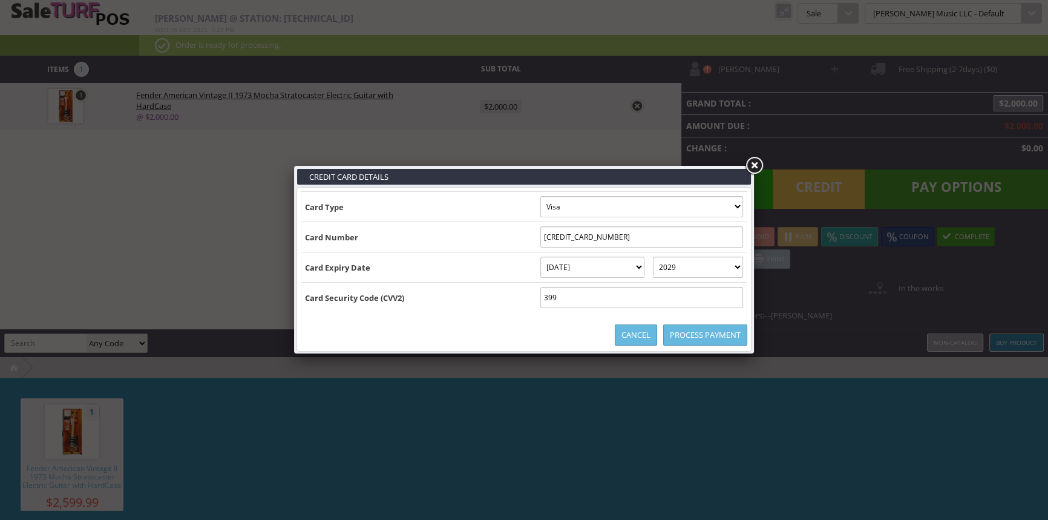
type input "399"
click at [683, 342] on link "Process Payment" at bounding box center [705, 334] width 84 height 21
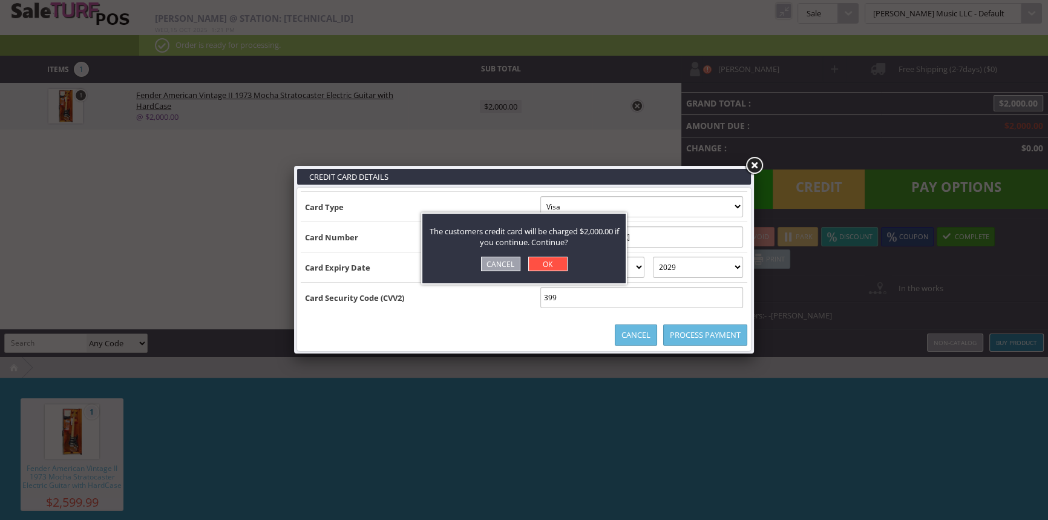
click at [544, 258] on link "OK" at bounding box center [547, 263] width 39 height 15
select select "cash"
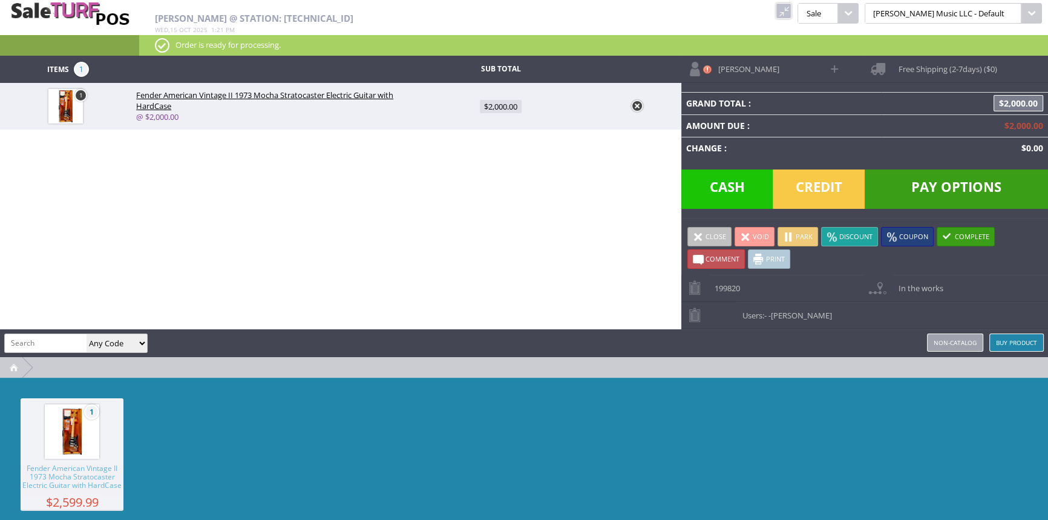
type input "0"
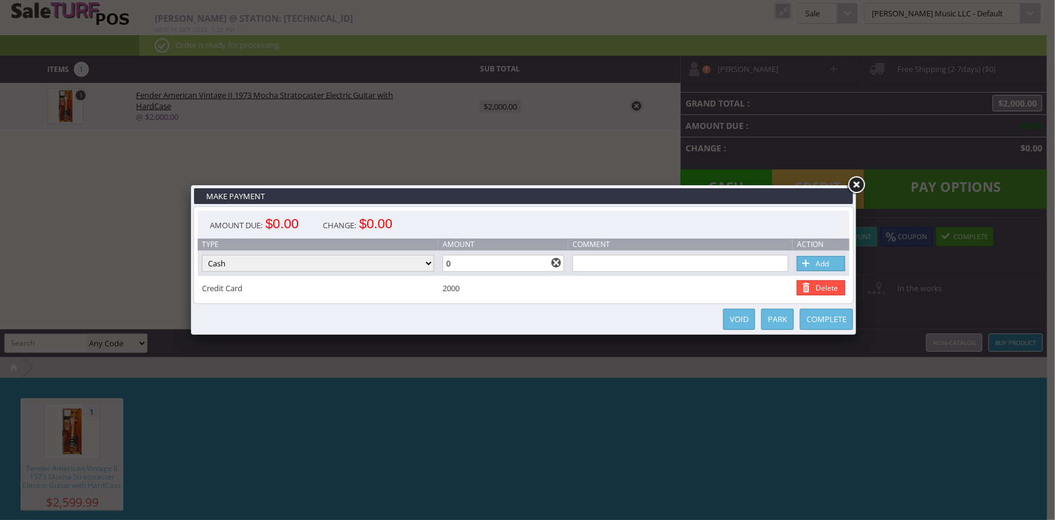
click at [821, 320] on link "Complete" at bounding box center [826, 318] width 53 height 21
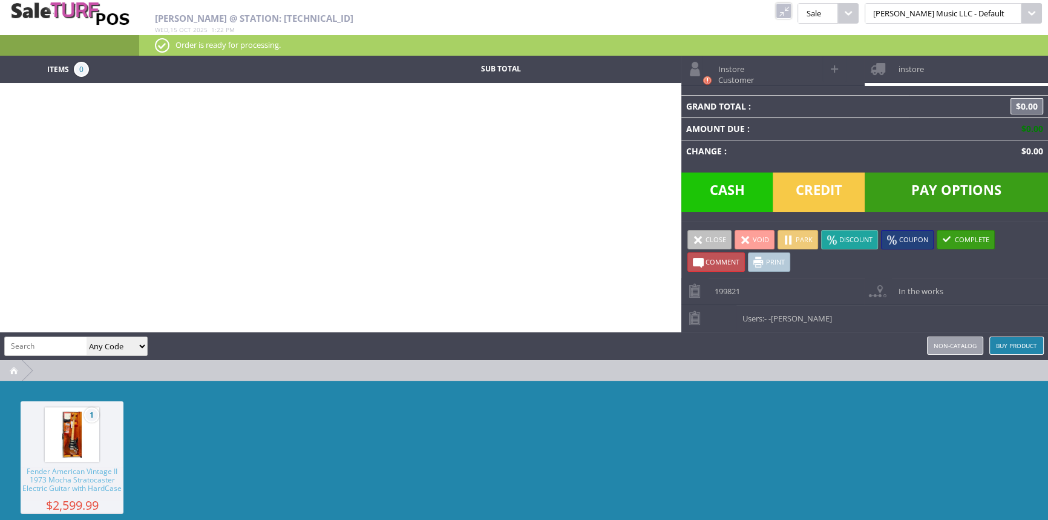
click at [791, 9] on link at bounding box center [783, 11] width 16 height 16
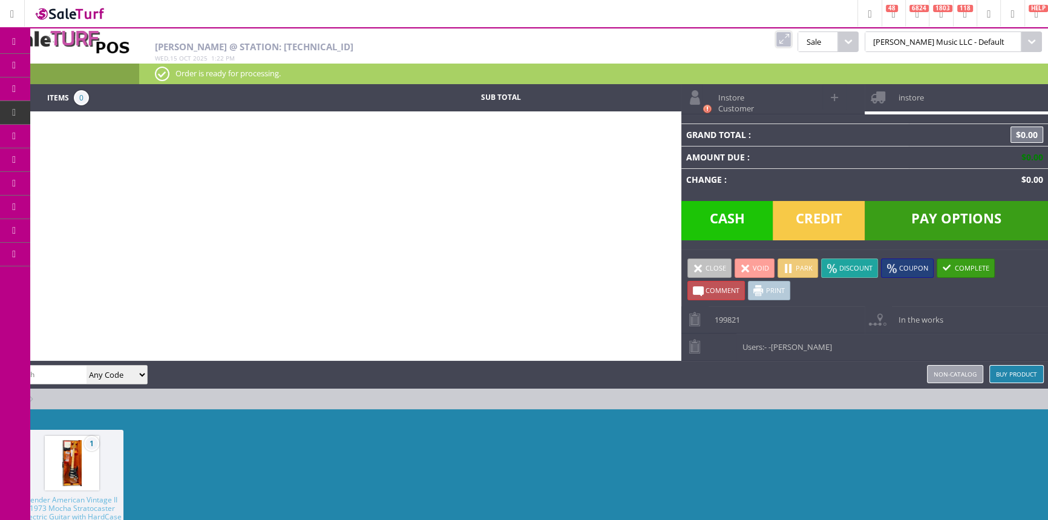
click at [79, 138] on link "Order List" at bounding box center [93, 137] width 127 height 24
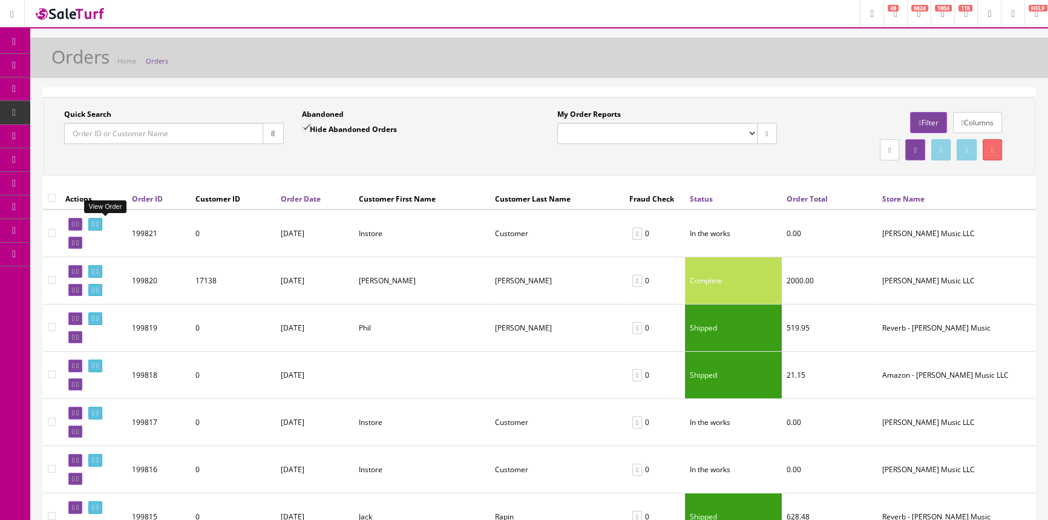
click at [94, 226] on icon at bounding box center [93, 224] width 2 height 7
click at [94, 270] on icon at bounding box center [93, 271] width 2 height 7
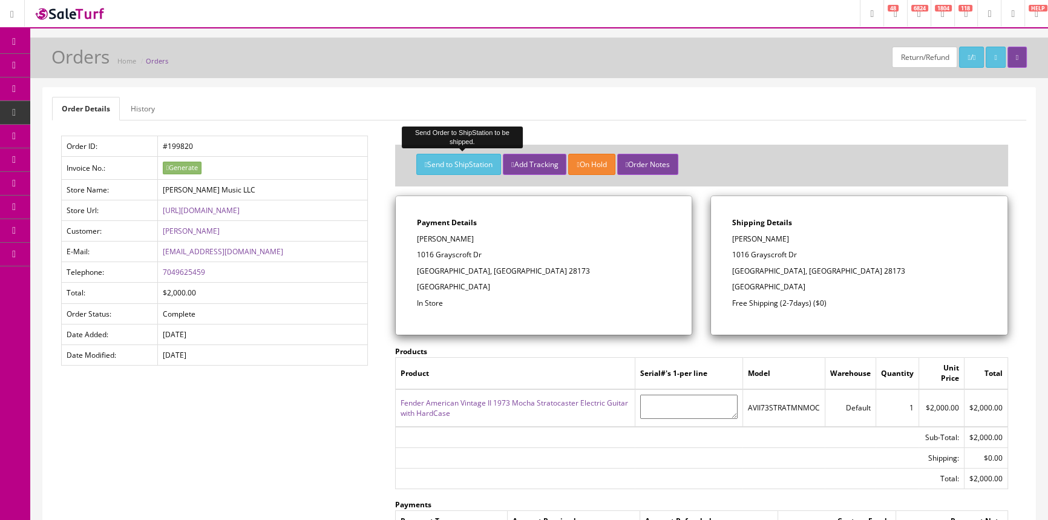
click at [472, 169] on button "Send to ShipStation" at bounding box center [458, 164] width 85 height 21
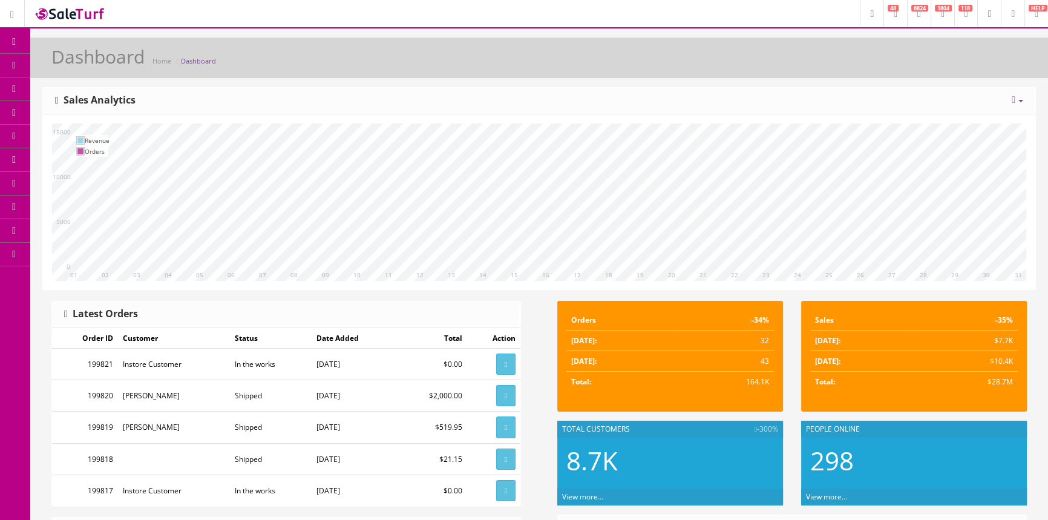
click at [97, 59] on link "Products" at bounding box center [93, 66] width 127 height 24
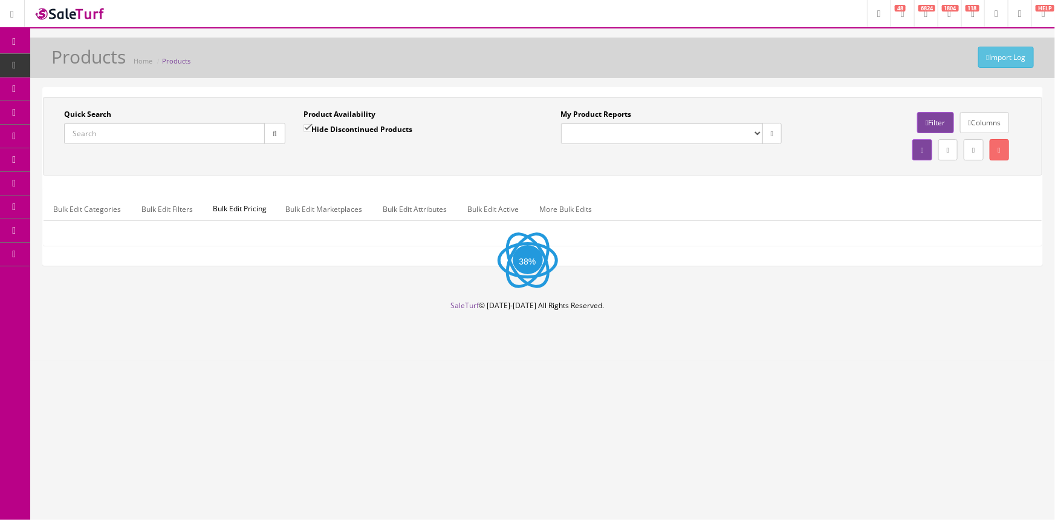
click at [132, 132] on input "Quick Search" at bounding box center [164, 133] width 201 height 21
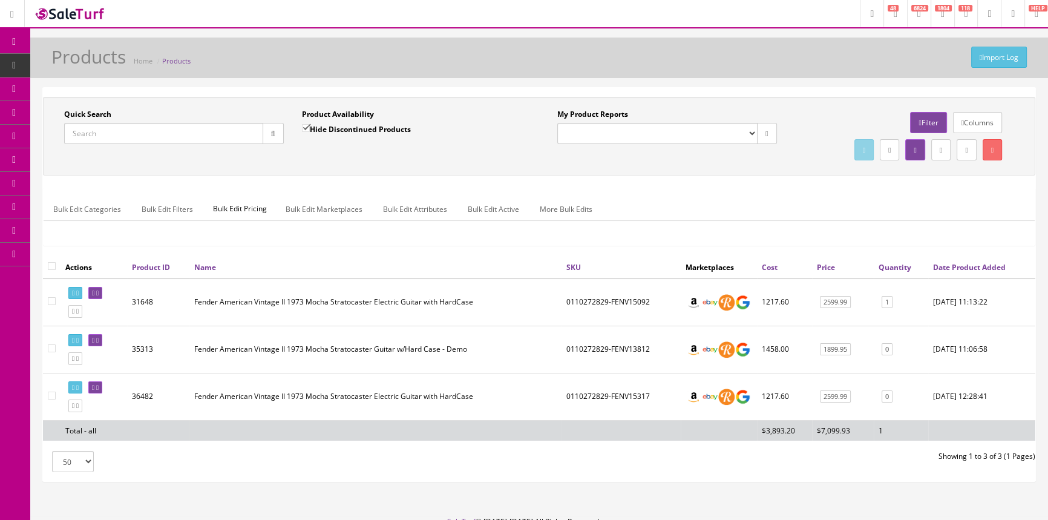
paste input "0110272829"
type input "0110272829"
drag, startPoint x: 278, startPoint y: 135, endPoint x: 279, endPoint y: 123, distance: 11.5
click at [280, 132] on button "button" at bounding box center [272, 133] width 21 height 21
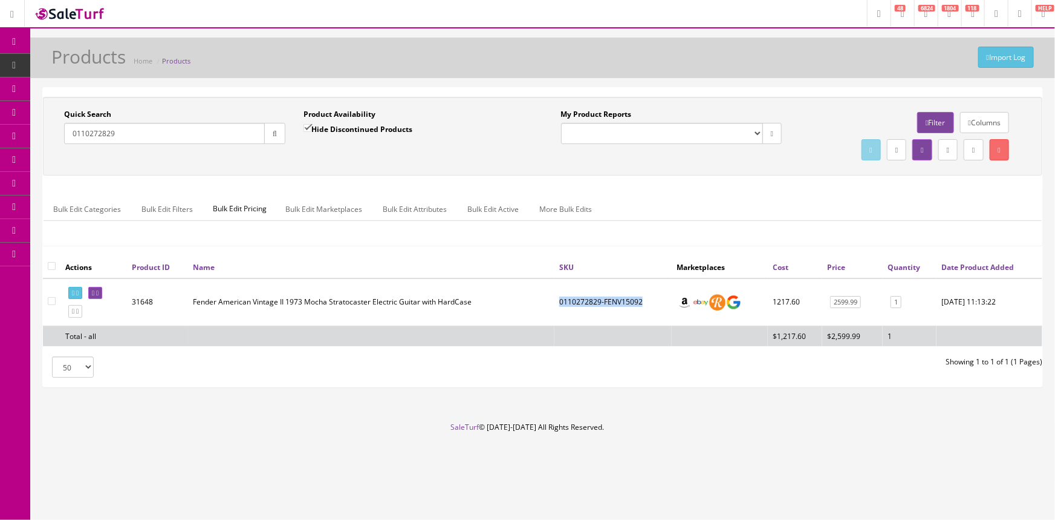
drag, startPoint x: 555, startPoint y: 298, endPoint x: 637, endPoint y: 301, distance: 82.3
click at [637, 301] on td "0110272829-FENV15092" at bounding box center [613, 302] width 117 height 48
copy td "0110272829-FENV15092"
click at [515, 246] on div "Quick Search 0110272829 Date From Product Availability Hide Discontinued Produc…" at bounding box center [543, 176] width 1000 height 159
drag, startPoint x: 555, startPoint y: 301, endPoint x: 595, endPoint y: 300, distance: 39.3
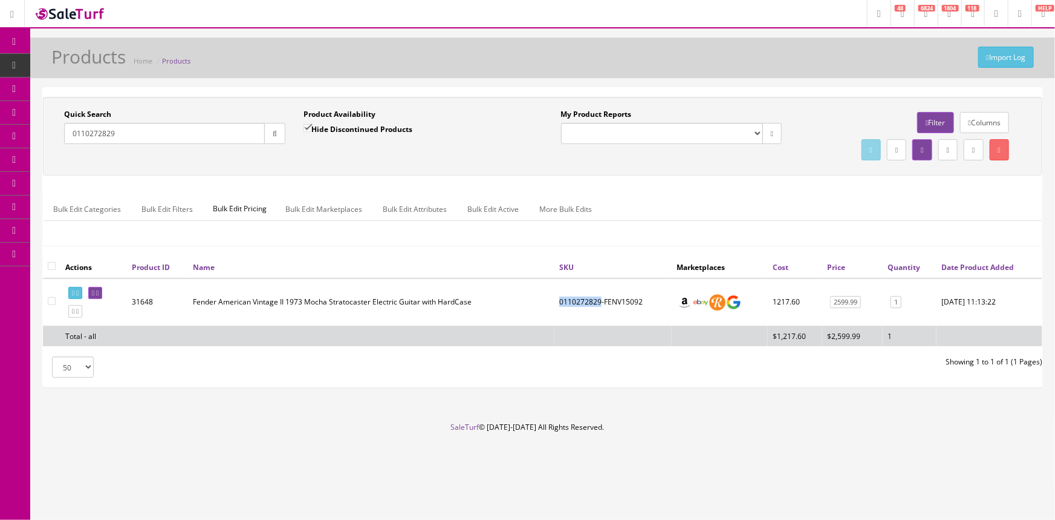
click at [595, 300] on td "0110272829-FENV15092" at bounding box center [613, 302] width 117 height 48
copy td "0110272829"
click at [307, 125] on input "Hide Discontinued Products" at bounding box center [308, 128] width 8 height 8
checkbox input "false"
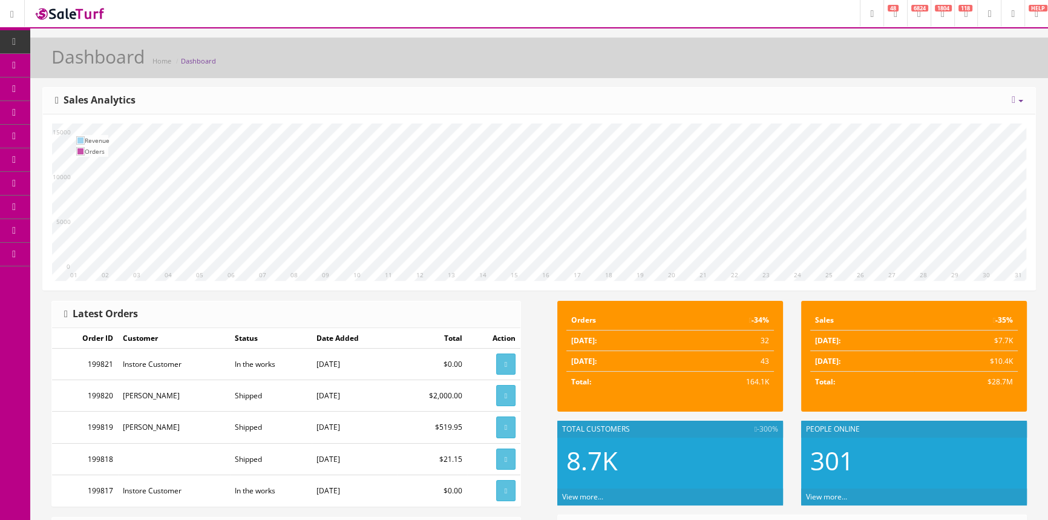
click at [101, 59] on link "Products" at bounding box center [93, 66] width 127 height 24
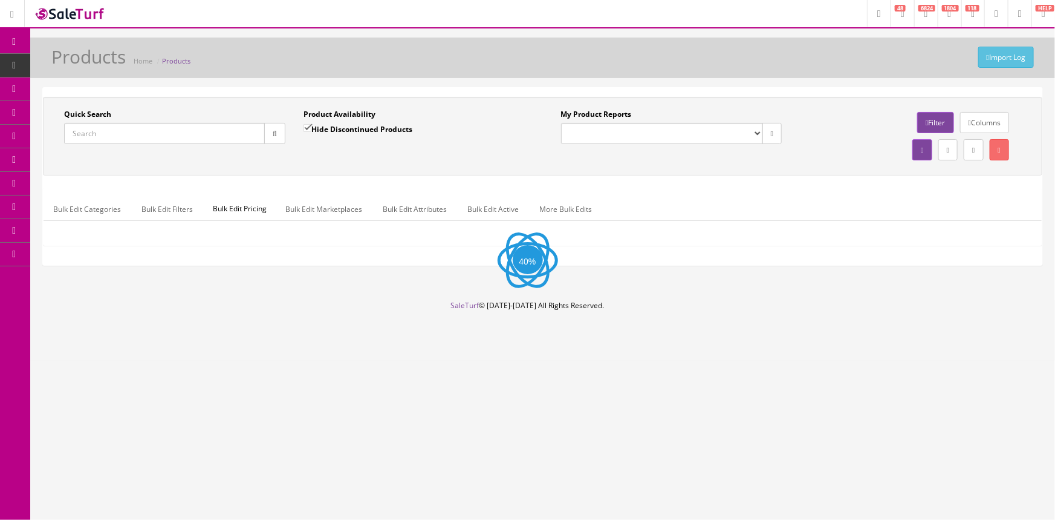
click at [122, 135] on input "Quick Search" at bounding box center [164, 133] width 201 height 21
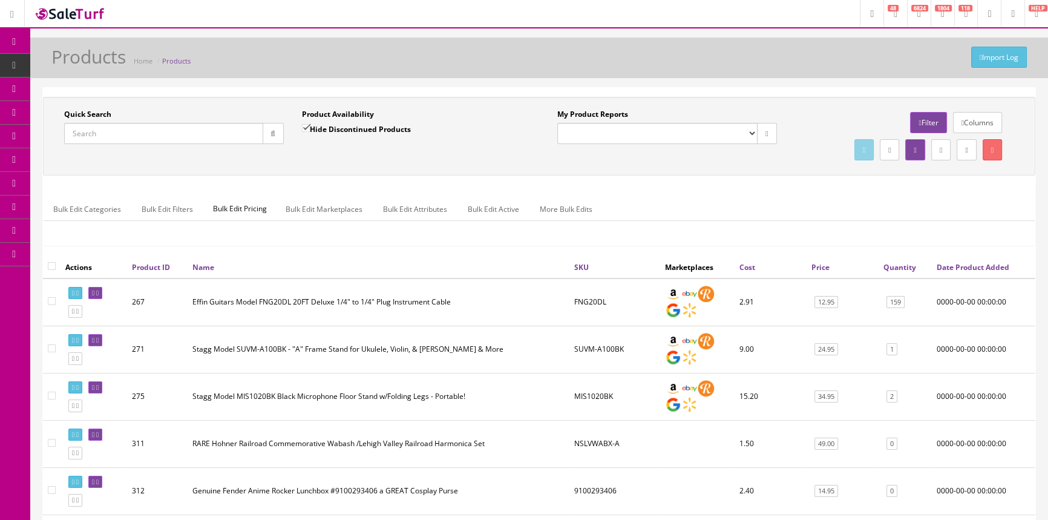
paste input "0110272829"
type input "0110272829"
click at [269, 128] on button "button" at bounding box center [272, 133] width 21 height 21
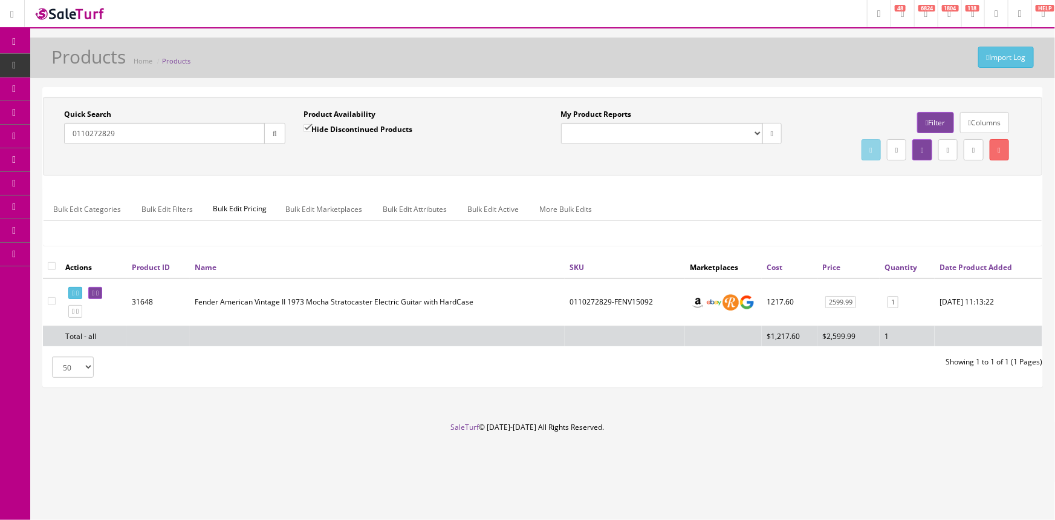
click at [305, 126] on input "Hide Discontinued Products" at bounding box center [308, 128] width 8 height 8
checkbox input "false"
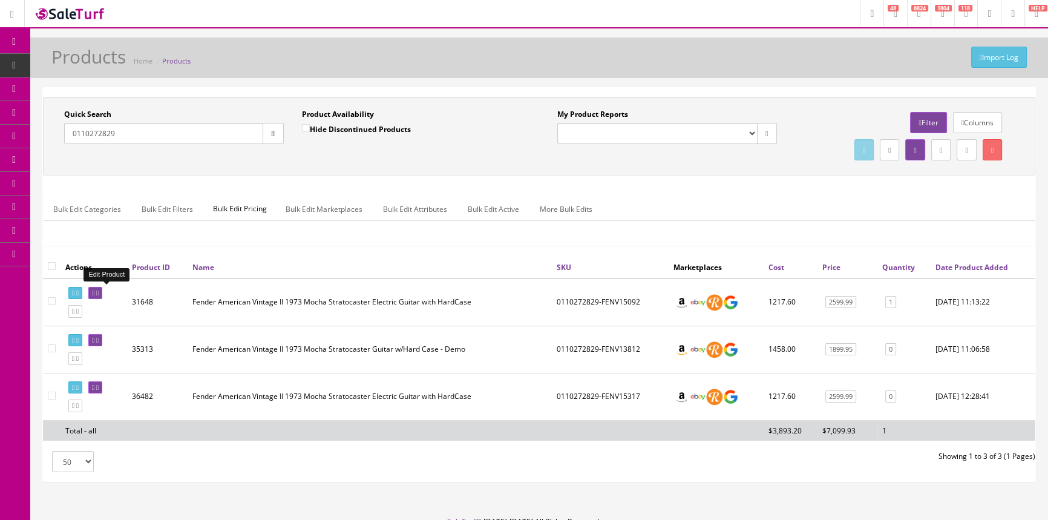
click at [94, 291] on icon at bounding box center [93, 293] width 2 height 7
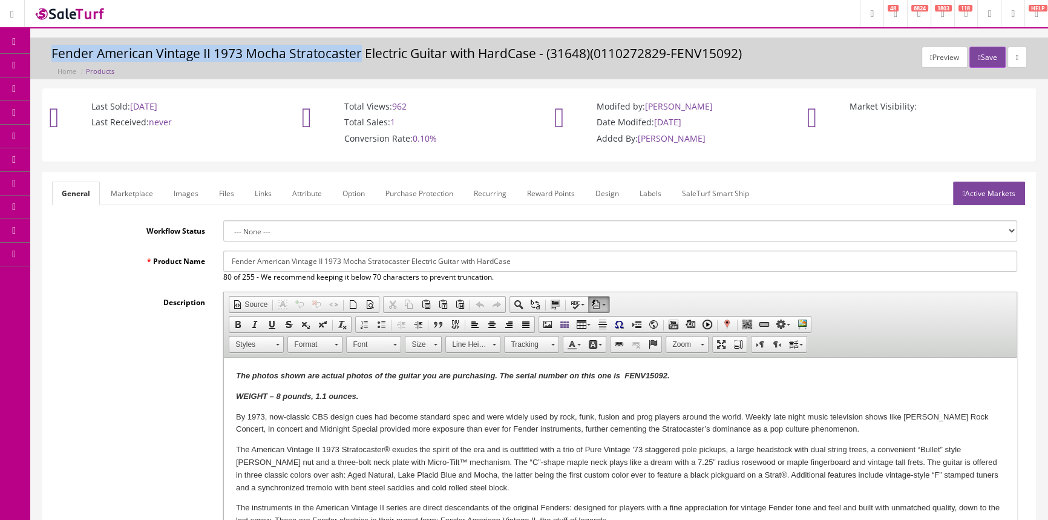
drag, startPoint x: 52, startPoint y: 52, endPoint x: 361, endPoint y: 53, distance: 309.1
click at [361, 53] on h3 "Fender American Vintage II 1973 Mocha Stratocaster Electric Guitar with HardCas…" at bounding box center [538, 54] width 975 height 14
copy h3 "Fender American Vintage II 1973 Mocha Stratocaster"
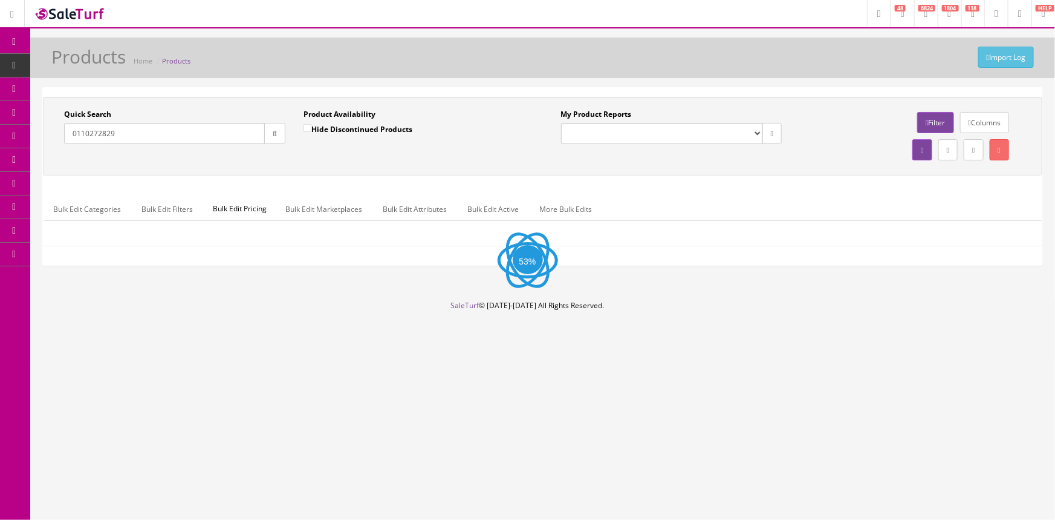
click at [218, 138] on input "0110272829" at bounding box center [164, 133] width 201 height 21
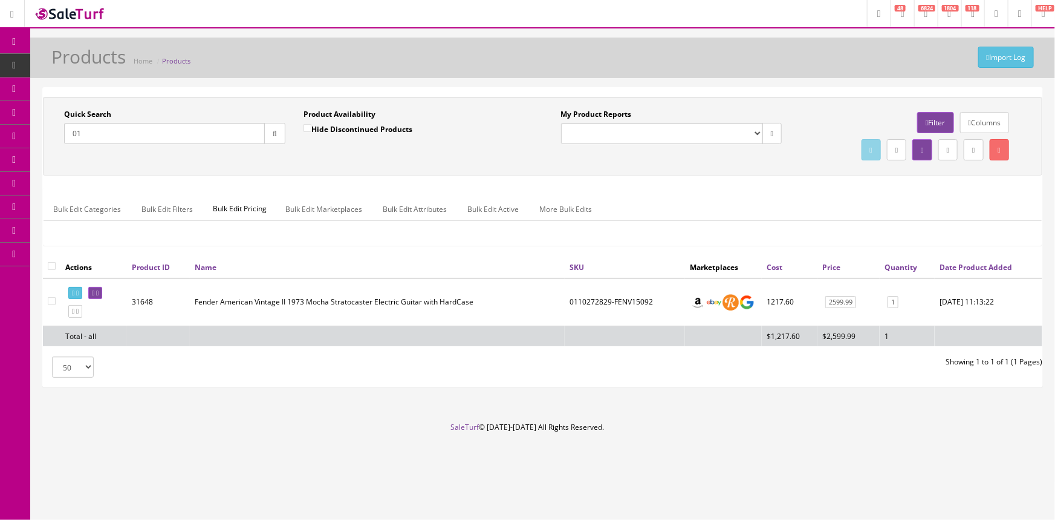
type input "0"
type input "#101-"
click at [99, 293] on icon at bounding box center [97, 293] width 2 height 7
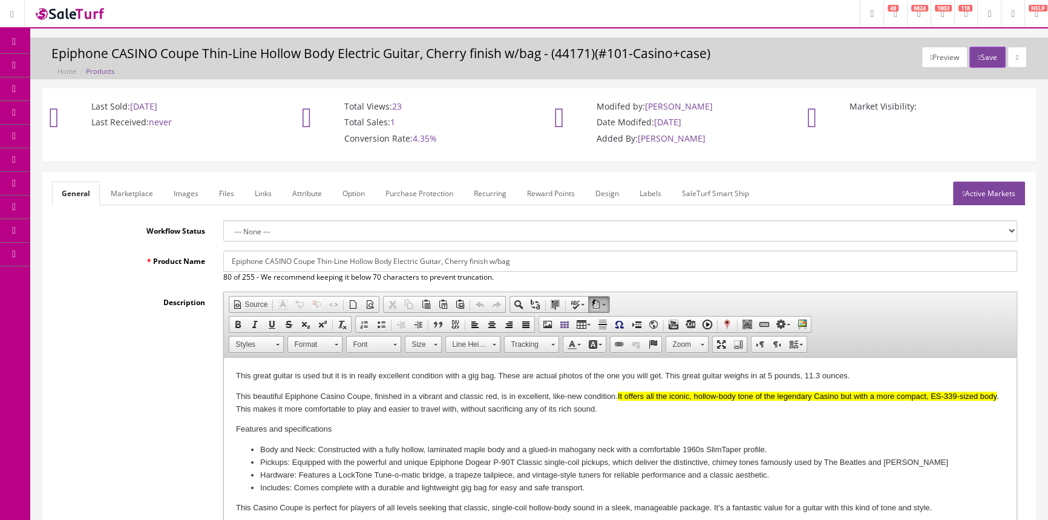
click at [181, 194] on link "Images" at bounding box center [186, 193] width 44 height 24
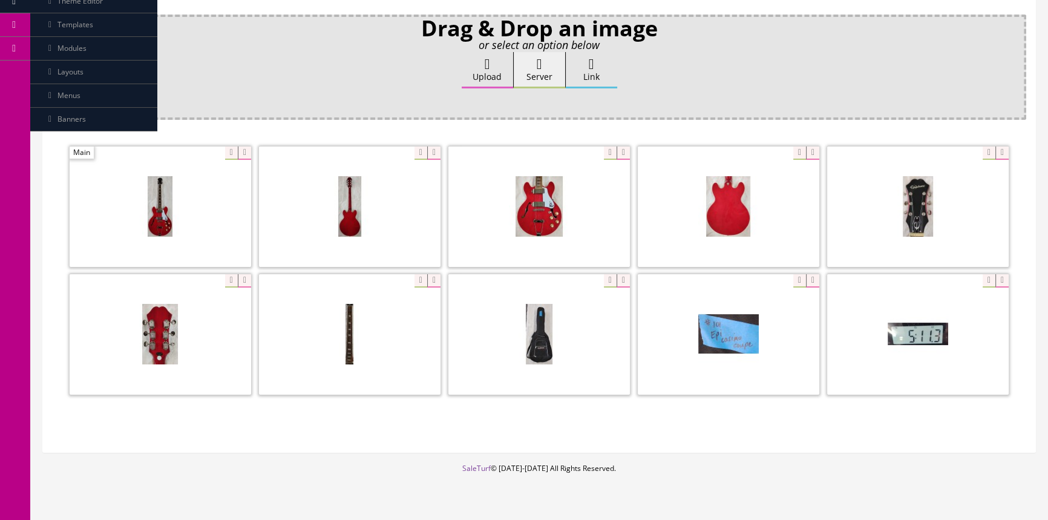
scroll to position [220, 0]
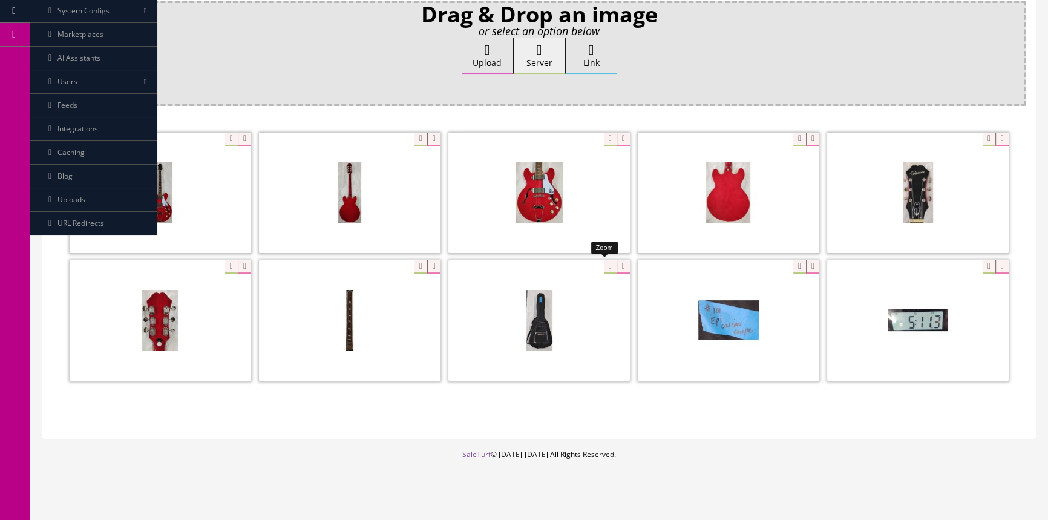
click at [599, 266] on div at bounding box center [538, 319] width 181 height 121
click at [742, 397] on div "Drag & Drop an image or select an option below Upload Server Link Ok WM Left To…" at bounding box center [539, 215] width 974 height 428
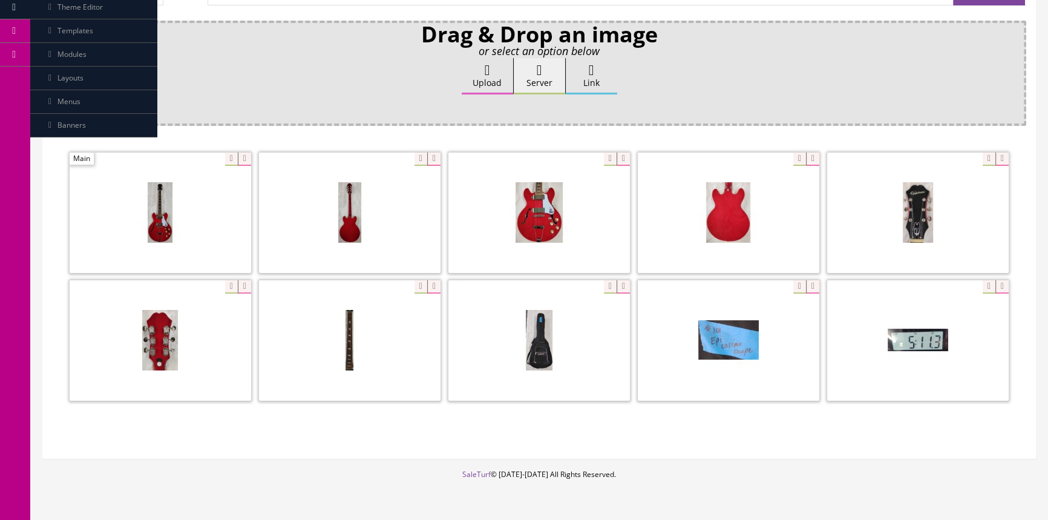
scroll to position [0, 0]
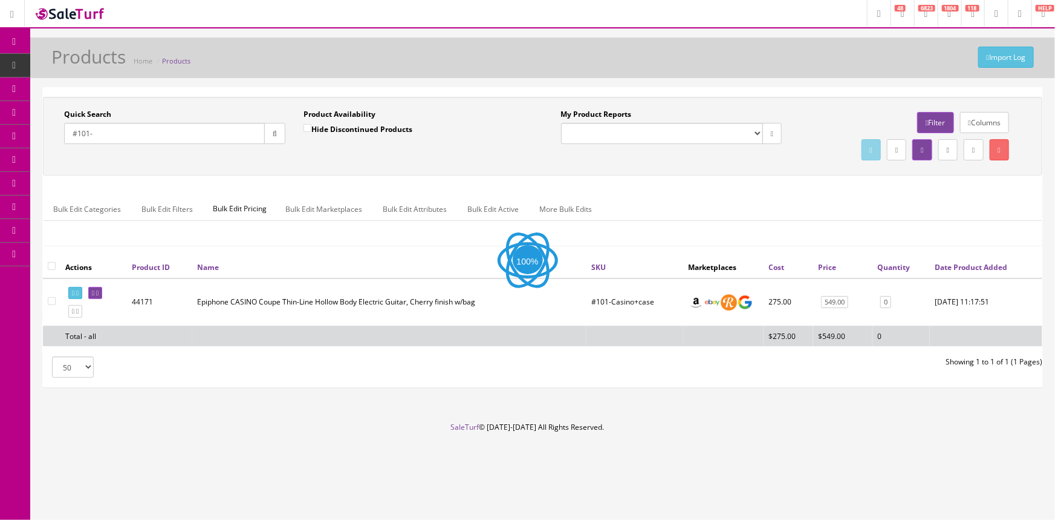
drag, startPoint x: 127, startPoint y: 139, endPoint x: 69, endPoint y: 129, distance: 58.8
click at [69, 129] on input "#101-" at bounding box center [164, 133] width 201 height 21
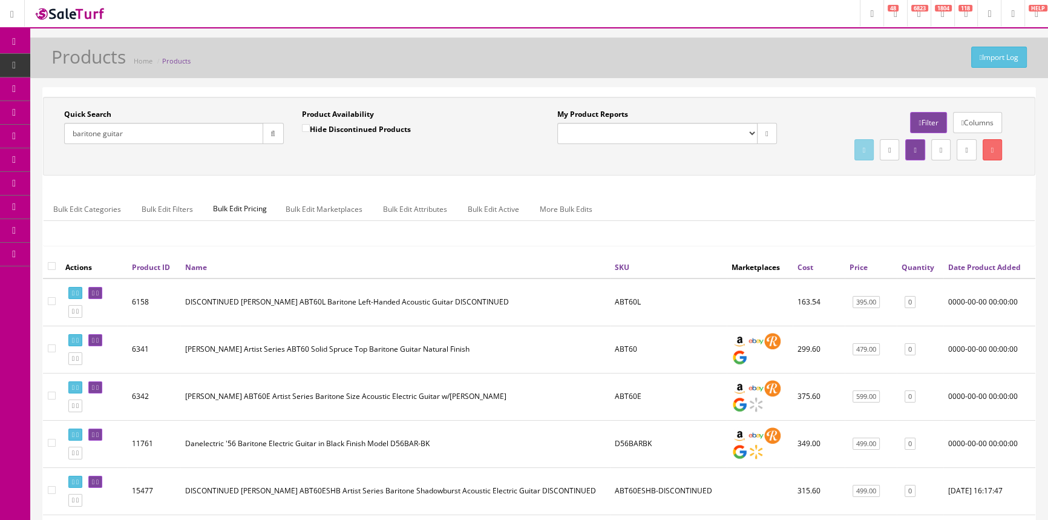
type input "baritone guitar"
click at [305, 128] on input "Hide Discontinued Products" at bounding box center [306, 128] width 8 height 8
checkbox input "true"
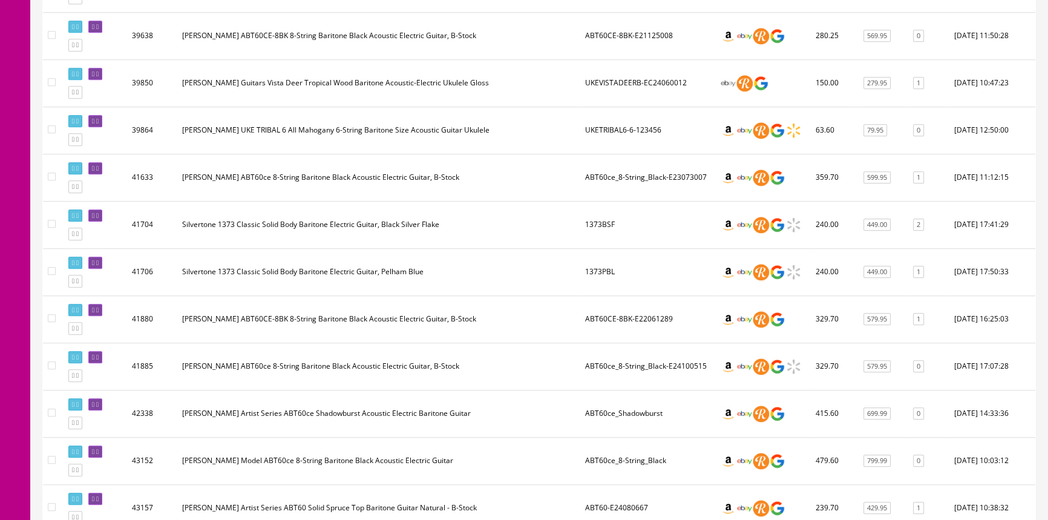
scroll to position [1264, 0]
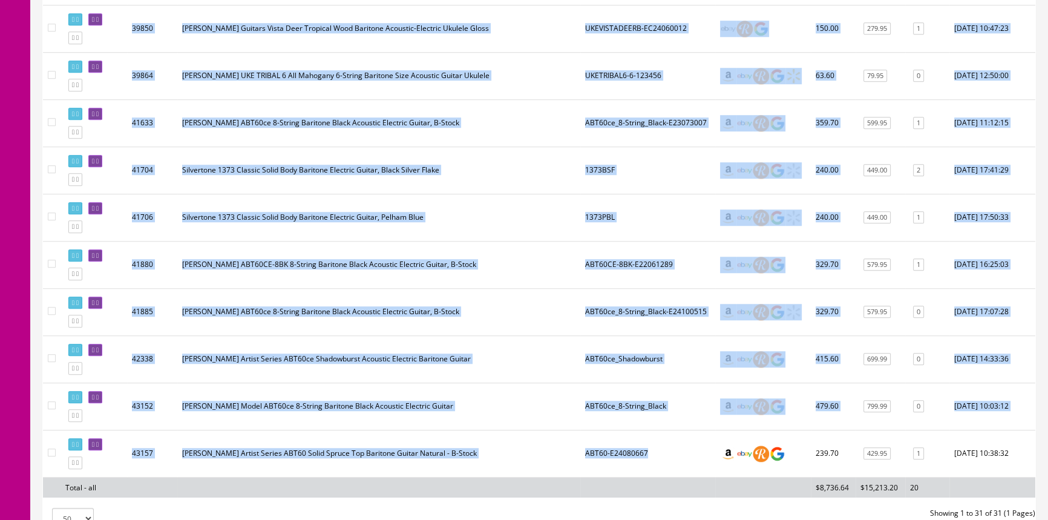
drag, startPoint x: 658, startPoint y: 442, endPoint x: 582, endPoint y: 453, distance: 77.0
click at [574, 430] on td "[PERSON_NAME] Artist Series ABT60 Solid Spruce Top Baritone Guitar Natural - B-…" at bounding box center [378, 452] width 403 height 47
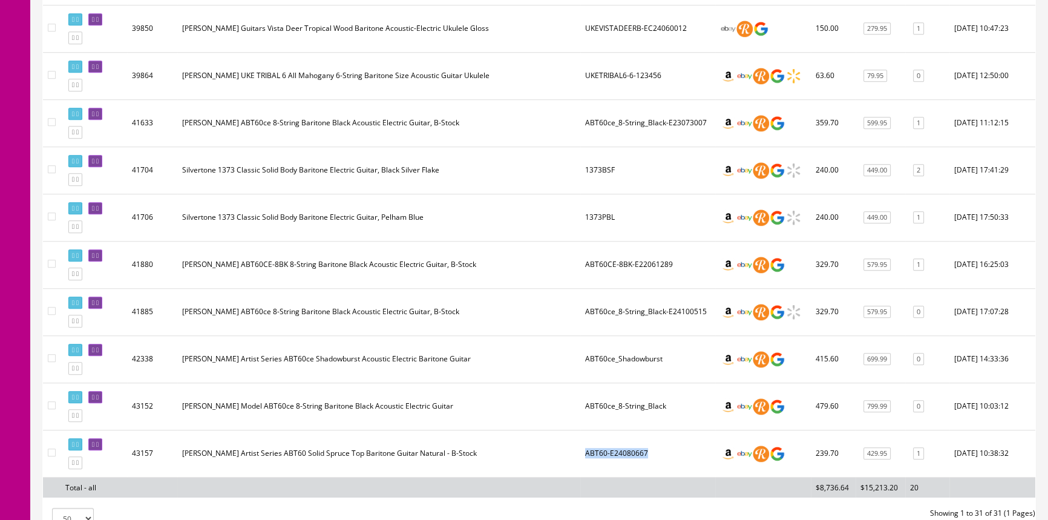
drag, startPoint x: 659, startPoint y: 442, endPoint x: 586, endPoint y: 442, distance: 73.2
click at [586, 442] on td "ABT60-E24080667" at bounding box center [647, 452] width 135 height 47
copy td "ABT60-E24080667"
click at [648, 223] on td "1373PBL" at bounding box center [647, 217] width 135 height 47
drag, startPoint x: 619, startPoint y: 213, endPoint x: 595, endPoint y: 208, distance: 25.3
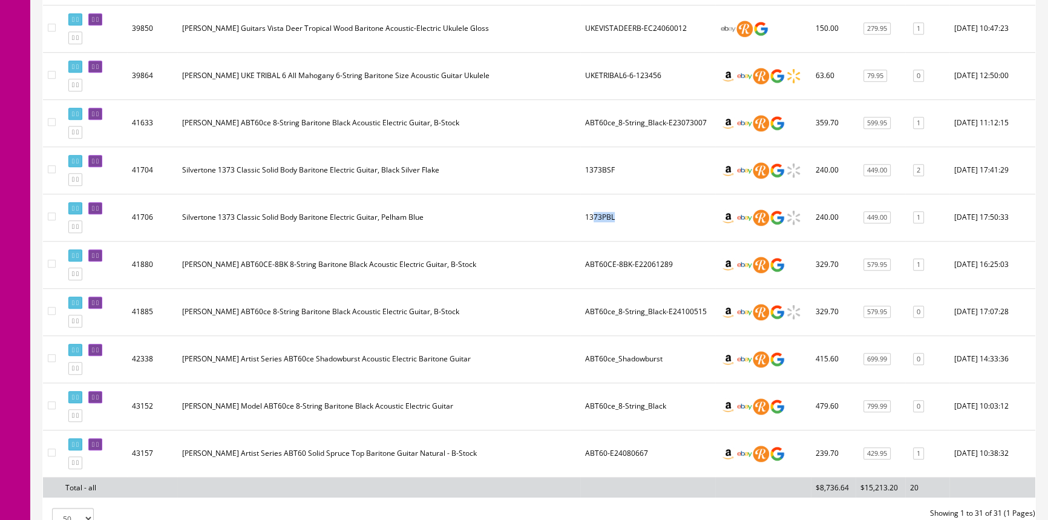
click at [595, 208] on td "1373PBL" at bounding box center [647, 217] width 135 height 47
drag, startPoint x: 166, startPoint y: 209, endPoint x: 375, endPoint y: 211, distance: 208.7
click at [375, 211] on tr "41706 Silvertone 1373 Classic Solid Body Baritone Electric Guitar, Pelham Blue …" at bounding box center [539, 217] width 992 height 47
copy tr "Silvertone 1373 Classic Solid Body Baritone Electric Guitar"
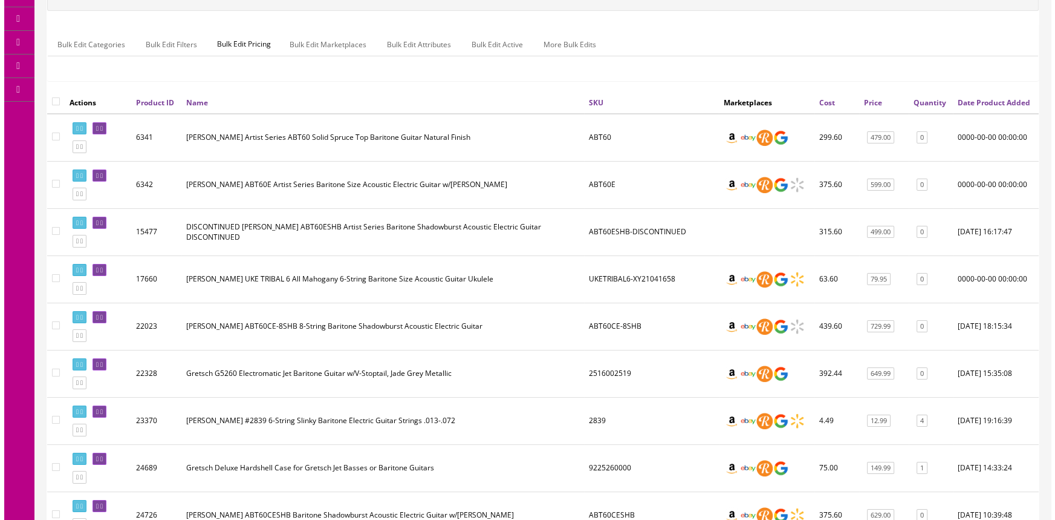
scroll to position [0, 0]
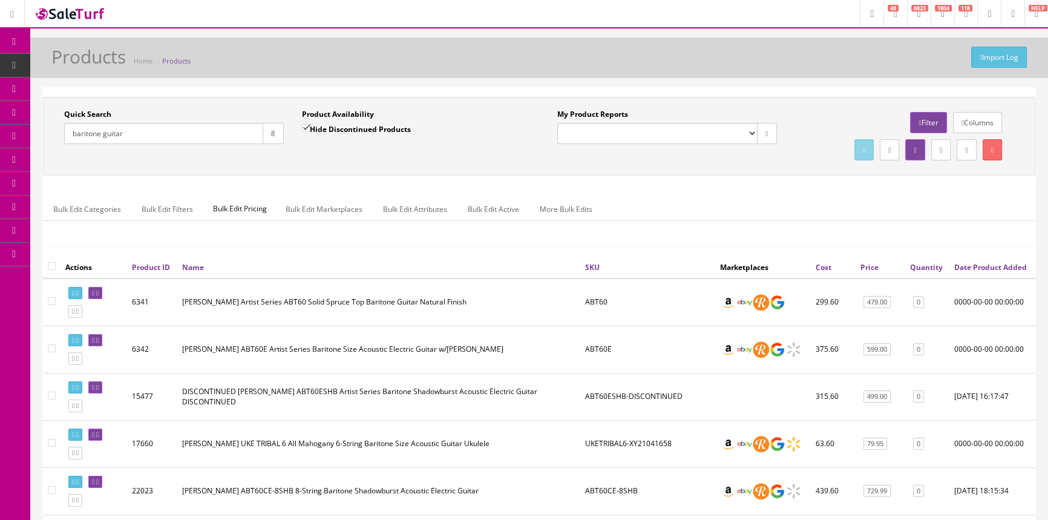
drag, startPoint x: 132, startPoint y: 133, endPoint x: 59, endPoint y: 134, distance: 73.2
click at [59, 135] on div "Quick Search baritone guitar Date From" at bounding box center [174, 131] width 238 height 44
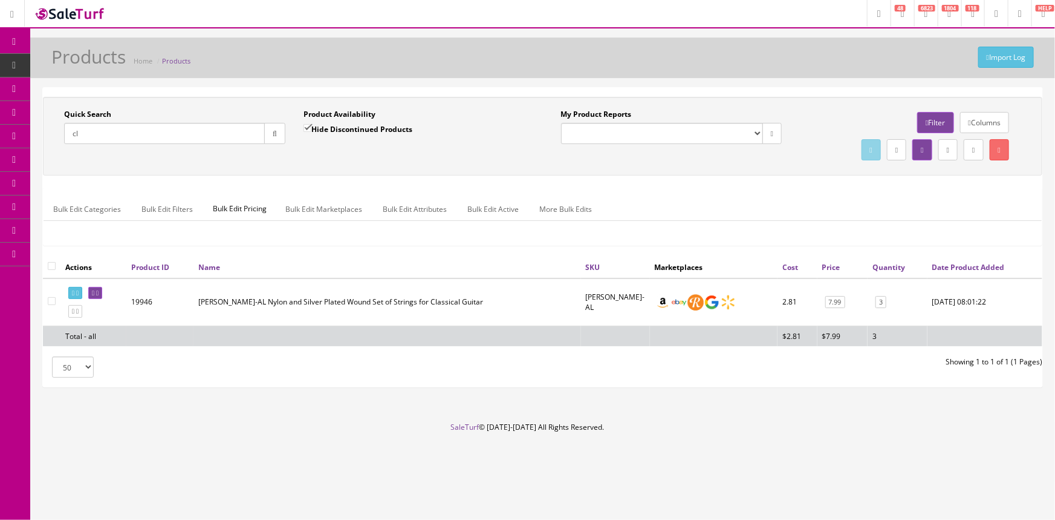
type input "c"
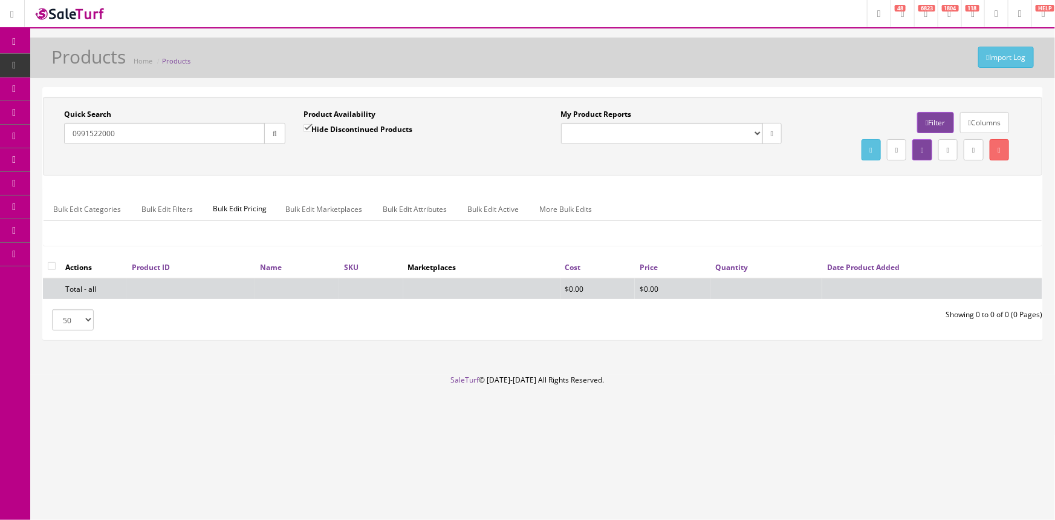
type input "0991522000"
click at [332, 128] on label "Hide Discontinued Products" at bounding box center [358, 129] width 109 height 12
click at [311, 128] on input "Hide Discontinued Products" at bounding box center [308, 128] width 8 height 8
checkbox input "false"
click at [163, 140] on input "0991522000" at bounding box center [164, 133] width 201 height 21
